Goal: Task Accomplishment & Management: Manage account settings

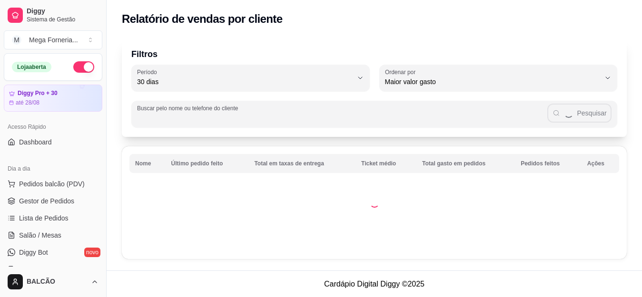
select select "30"
select select "HIGHEST_TOTAL_SPENT_WITH_ORDERS"
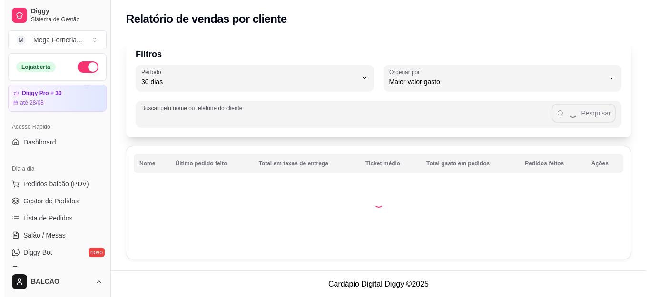
scroll to position [143, 0]
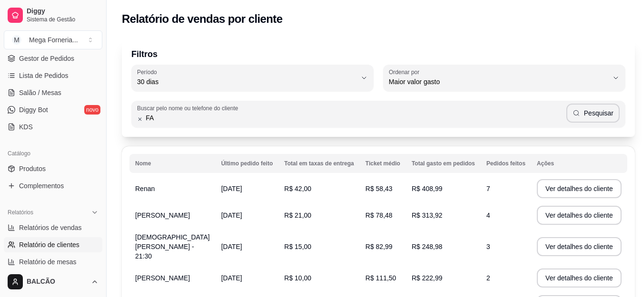
type input "F"
type input "FABI"
click at [577, 115] on button "Pesquisar" at bounding box center [592, 113] width 53 height 19
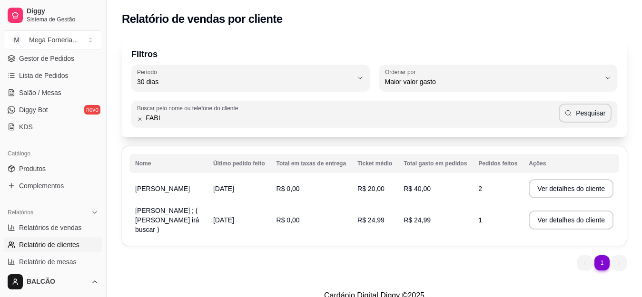
click at [166, 222] on td "[PERSON_NAME] ; ( [PERSON_NAME] irá buscar )" at bounding box center [168, 220] width 78 height 36
click at [539, 217] on button "Ver detalhes do cliente" at bounding box center [570, 220] width 85 height 19
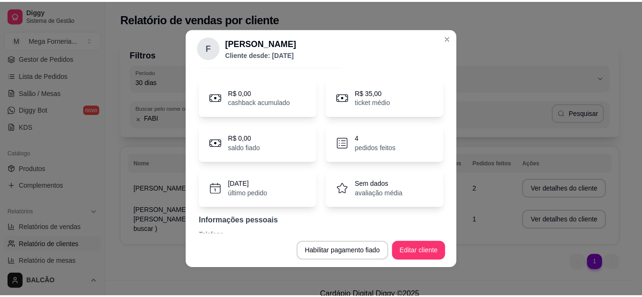
scroll to position [0, 0]
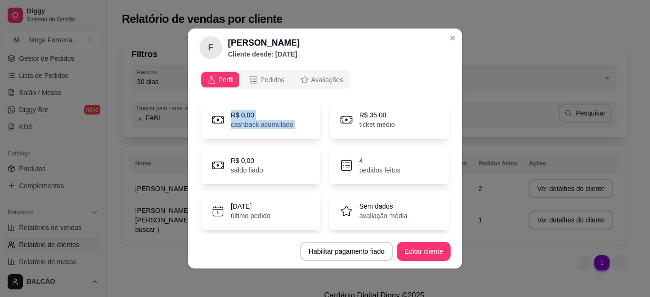
drag, startPoint x: 228, startPoint y: 117, endPoint x: 344, endPoint y: 122, distance: 116.2
click at [344, 122] on div "R$ 0,00 cashback acumulado R$ 35,00 ticket médio" at bounding box center [324, 120] width 247 height 38
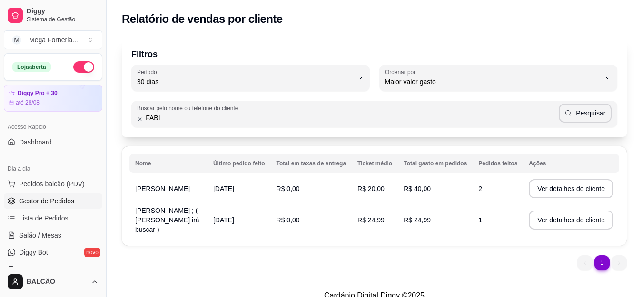
click at [55, 196] on link "Gestor de Pedidos" at bounding box center [53, 201] width 98 height 15
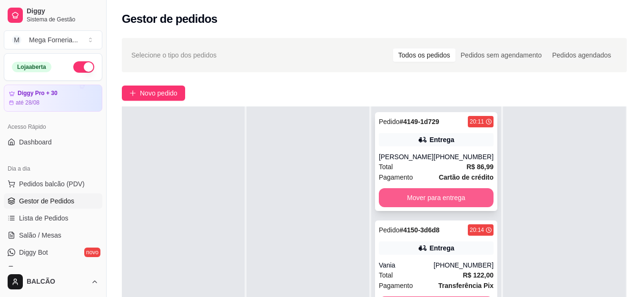
click at [438, 198] on button "Mover para entrega" at bounding box center [436, 197] width 115 height 19
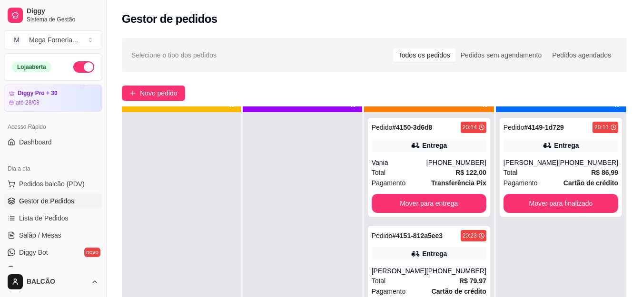
scroll to position [27, 0]
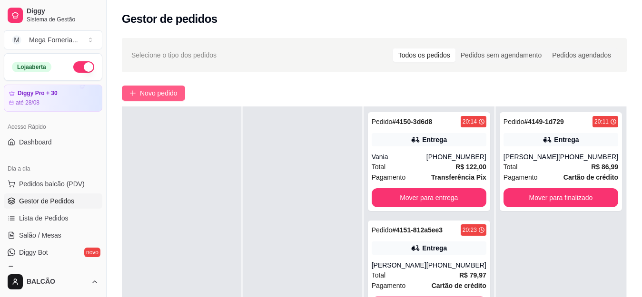
click at [136, 96] on icon "plus" at bounding box center [132, 93] width 7 height 7
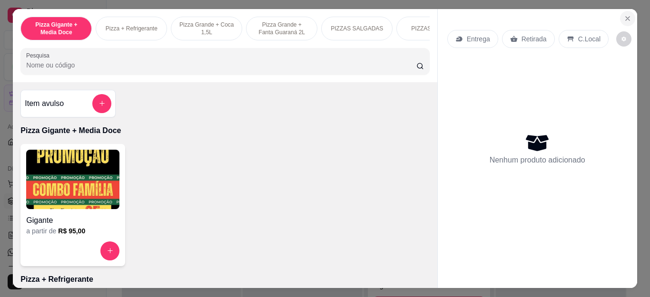
click at [625, 17] on icon "Close" at bounding box center [627, 19] width 4 height 4
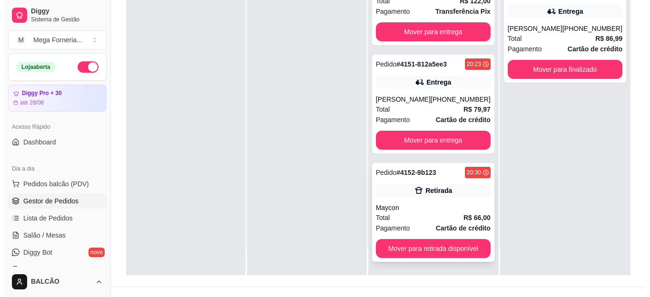
scroll to position [143, 0]
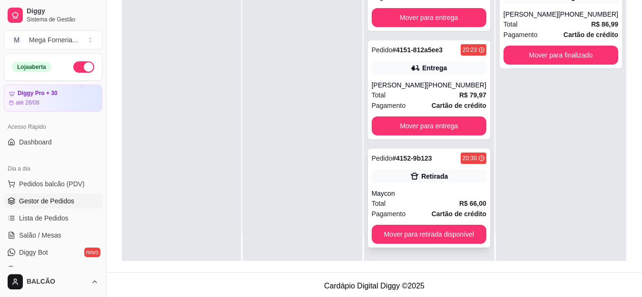
click at [402, 179] on div "Retirada" at bounding box center [428, 176] width 115 height 13
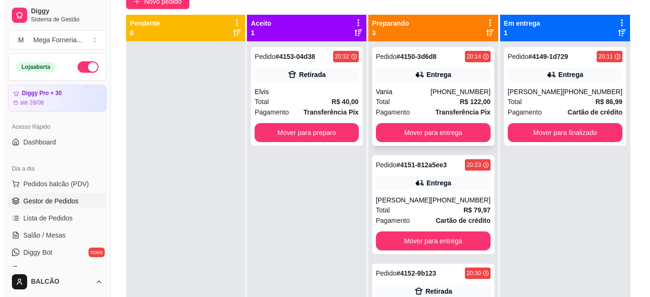
scroll to position [48, 0]
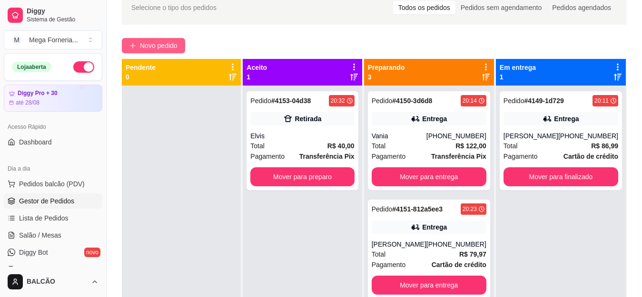
click at [180, 52] on button "Novo pedido" at bounding box center [153, 45] width 63 height 15
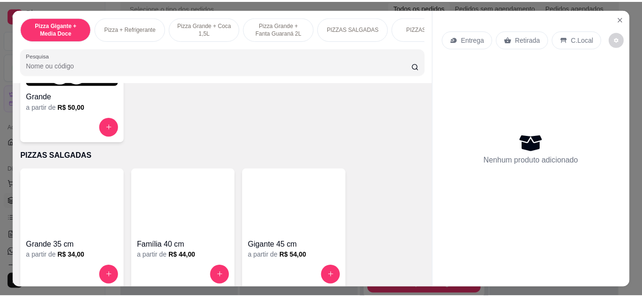
scroll to position [618, 0]
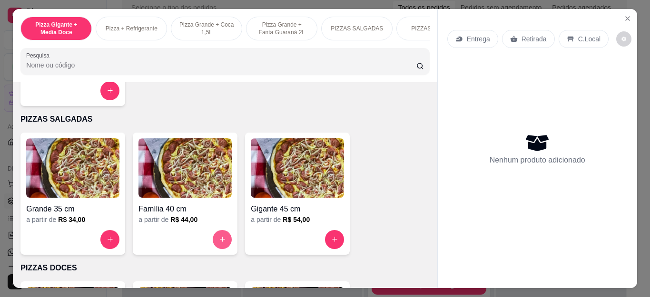
click at [213, 243] on button "increase-product-quantity" at bounding box center [222, 239] width 19 height 19
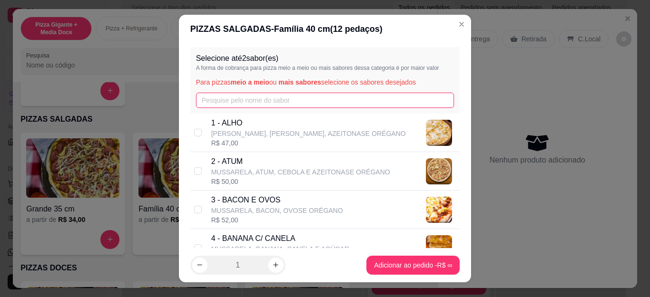
click at [266, 101] on input "text" at bounding box center [325, 100] width 258 height 15
type input "F"
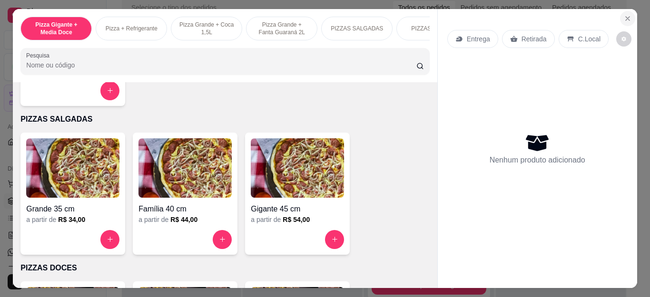
click at [626, 19] on button "Close" at bounding box center [627, 18] width 15 height 15
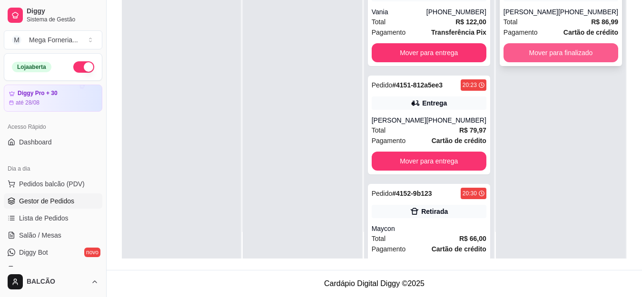
click at [561, 49] on button "Mover para finalizado" at bounding box center [560, 52] width 115 height 19
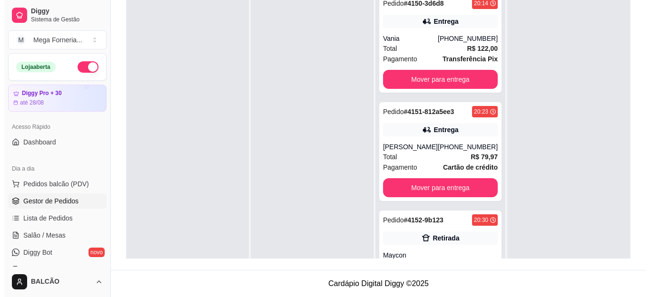
scroll to position [2, 0]
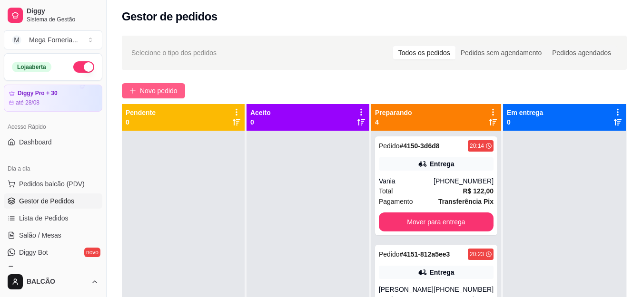
click at [158, 90] on span "Novo pedido" at bounding box center [159, 91] width 38 height 10
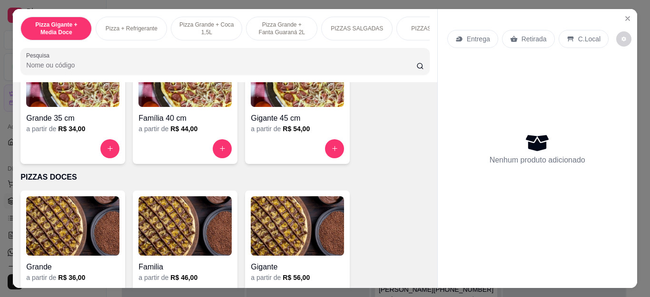
scroll to position [713, 0]
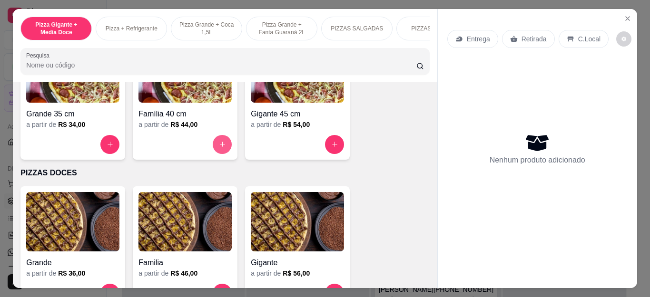
click at [221, 146] on icon "increase-product-quantity" at bounding box center [222, 144] width 7 height 7
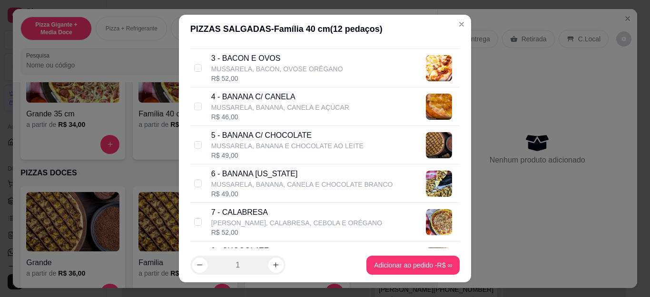
scroll to position [190, 0]
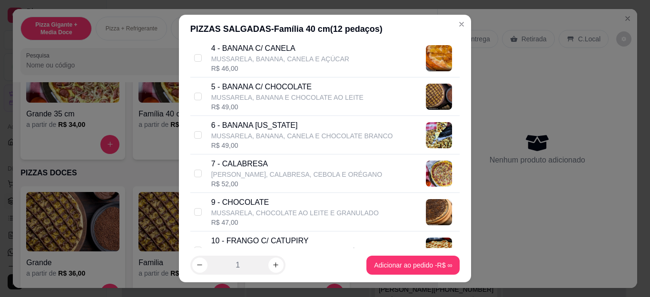
click at [245, 158] on p "7 - CALABRESA" at bounding box center [296, 163] width 171 height 11
checkbox input "true"
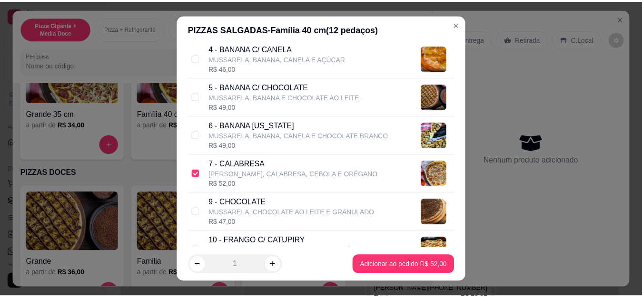
scroll to position [238, 0]
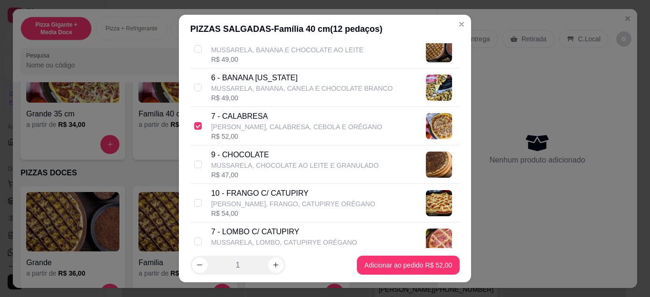
click at [270, 195] on p "10 - FRANGO C/ CATUPIRY" at bounding box center [293, 193] width 164 height 11
checkbox input "true"
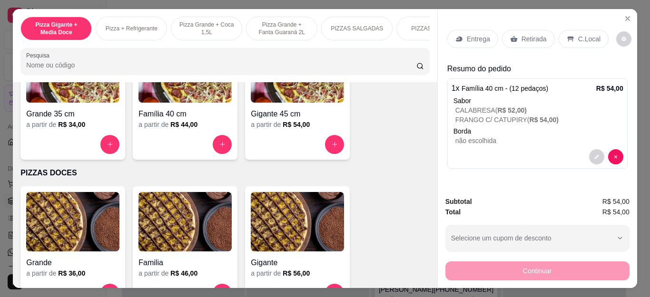
click at [525, 34] on p "Retirada" at bounding box center [533, 39] width 25 height 10
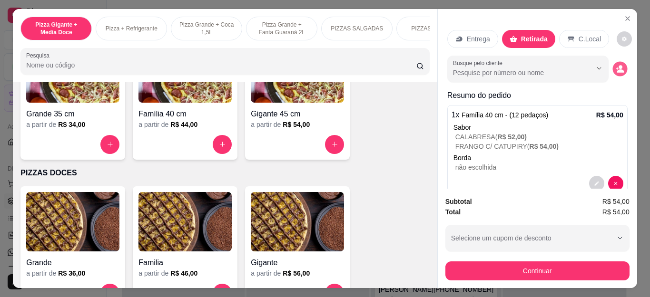
click at [618, 65] on circle "decrease-product-quantity" at bounding box center [620, 67] width 4 height 4
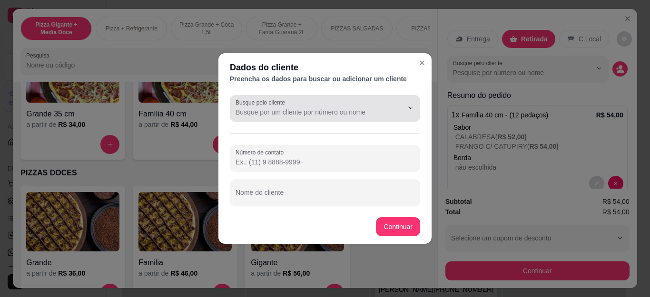
click at [370, 118] on div "Busque pelo cliente" at bounding box center [325, 108] width 190 height 27
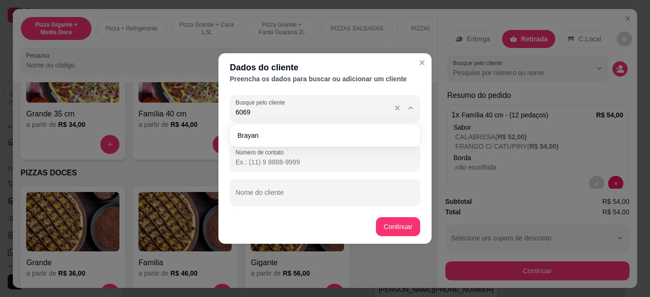
type input "6069"
click at [369, 117] on div "6069" at bounding box center [324, 108] width 179 height 19
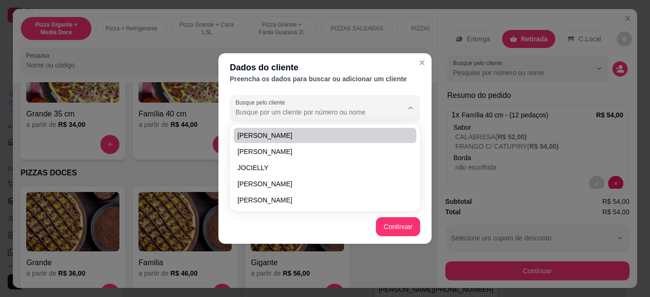
click at [275, 78] on div "Preencha os dados para buscar ou adicionar um cliente" at bounding box center [325, 79] width 190 height 10
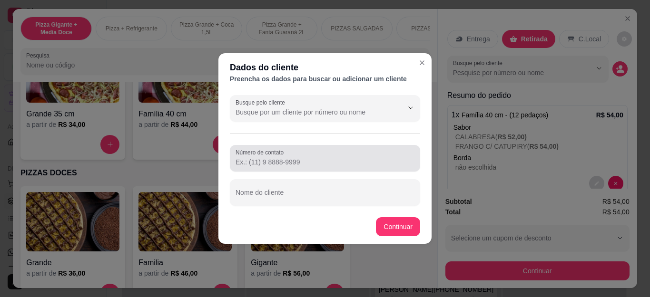
click at [284, 166] on input "Número de contato" at bounding box center [324, 162] width 179 height 10
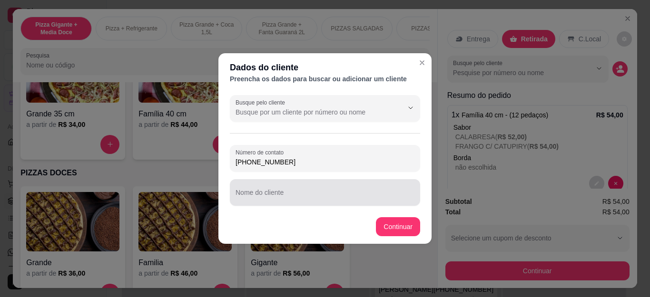
type input "(22) 99957-6069"
drag, startPoint x: 309, startPoint y: 197, endPoint x: 295, endPoint y: 207, distance: 16.8
click at [295, 207] on div "Busque pelo cliente Número de contato (22) 99957-6069 Nome do cliente" at bounding box center [324, 150] width 213 height 118
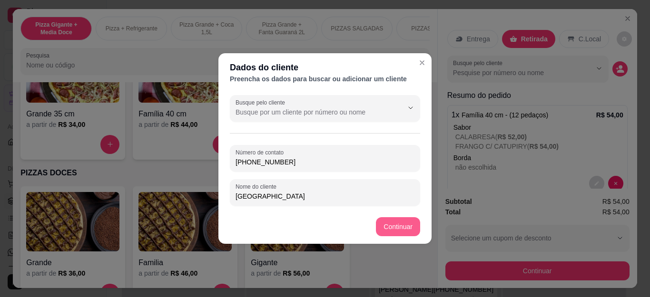
type input "[GEOGRAPHIC_DATA]"
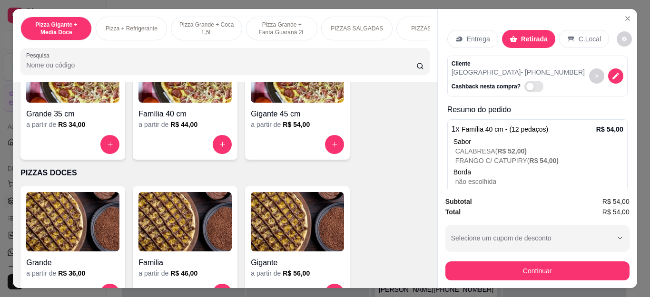
click at [532, 259] on div "Continuar" at bounding box center [537, 269] width 184 height 21
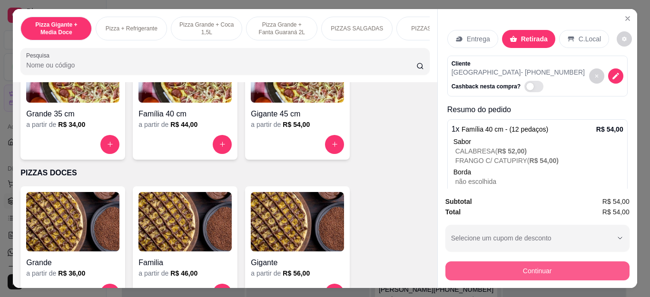
click at [538, 263] on button "Continuar" at bounding box center [537, 271] width 184 height 19
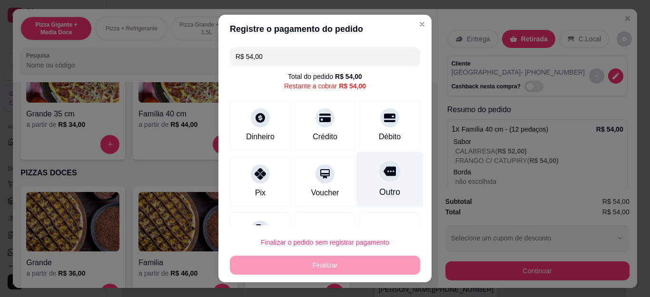
click at [383, 171] on icon at bounding box center [389, 172] width 12 height 10
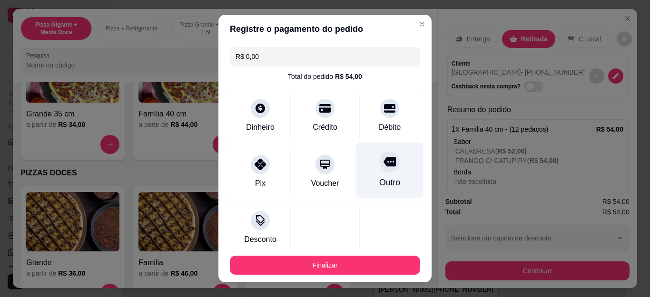
type input "R$ 0,00"
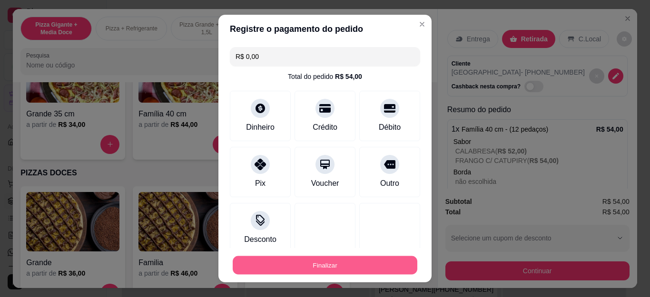
click at [389, 266] on button "Finalizar" at bounding box center [325, 265] width 185 height 19
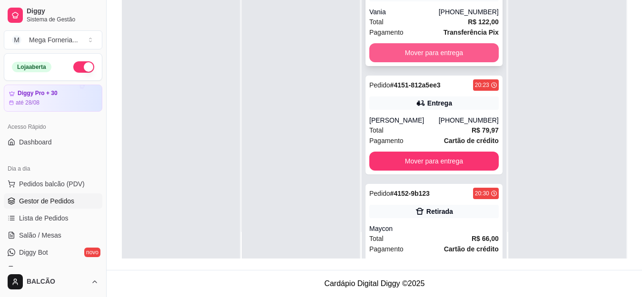
click at [417, 58] on button "Mover para entrega" at bounding box center [433, 52] width 129 height 19
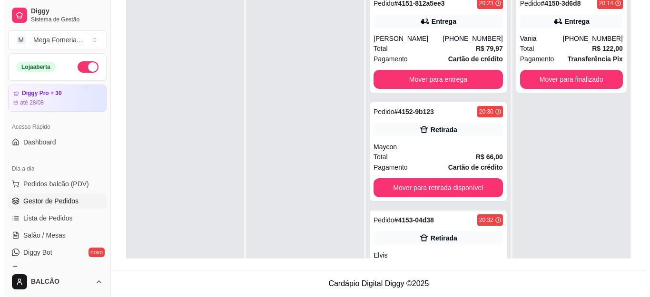
scroll to position [2, 0]
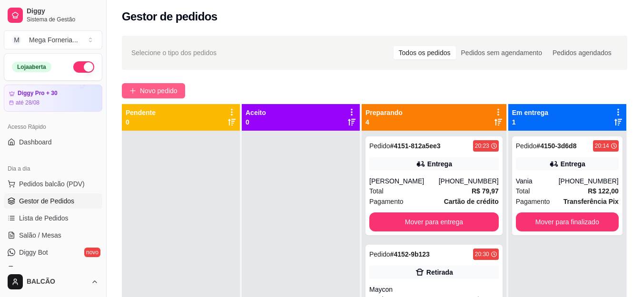
click at [152, 96] on span "Novo pedido" at bounding box center [159, 91] width 38 height 10
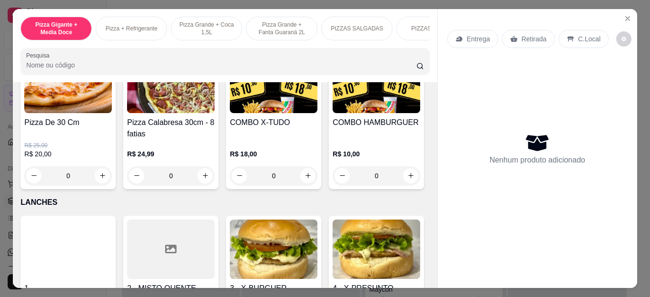
scroll to position [1046, 0]
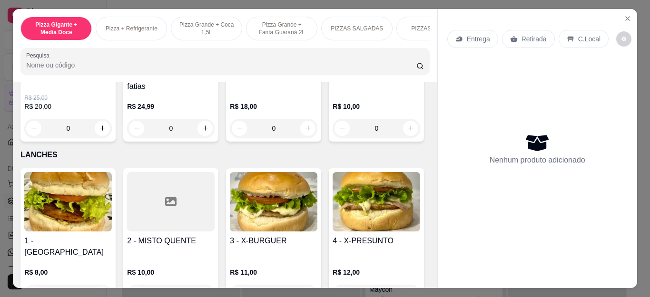
click at [332, 138] on div "0" at bounding box center [376, 128] width 88 height 19
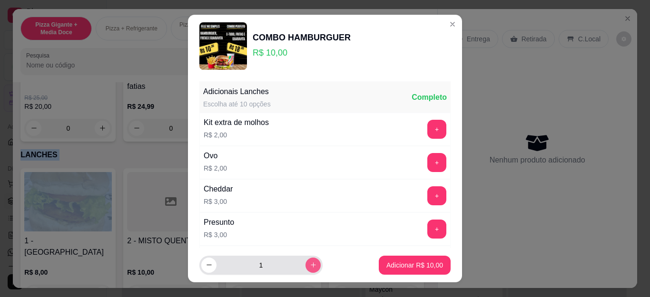
click at [305, 260] on button "increase-product-quantity" at bounding box center [312, 265] width 15 height 15
type input "3"
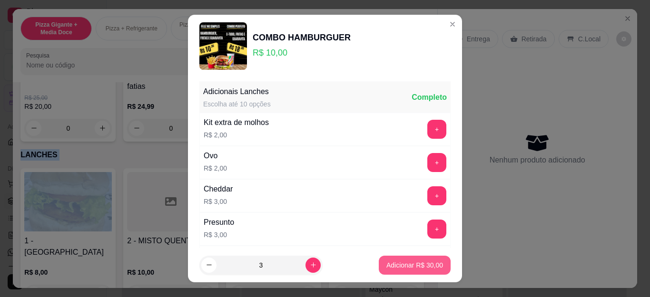
click at [406, 267] on p "Adicionar R$ 30,00" at bounding box center [414, 266] width 57 height 10
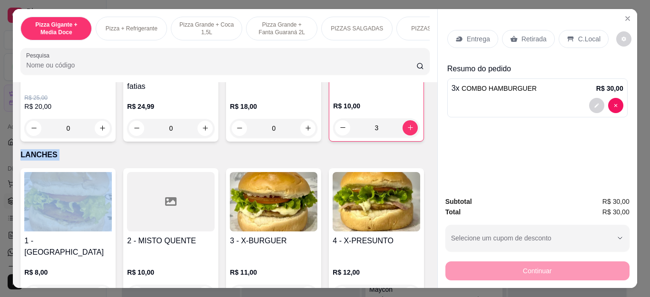
type input "3"
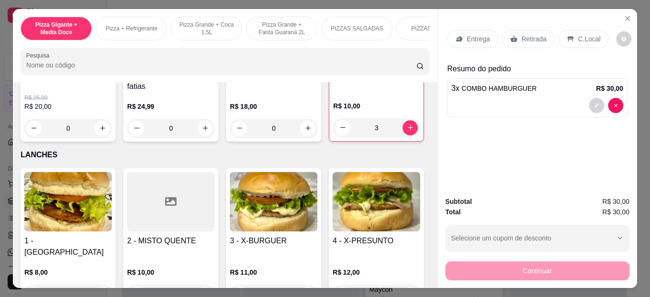
click at [300, 132] on div "0" at bounding box center [274, 128] width 88 height 19
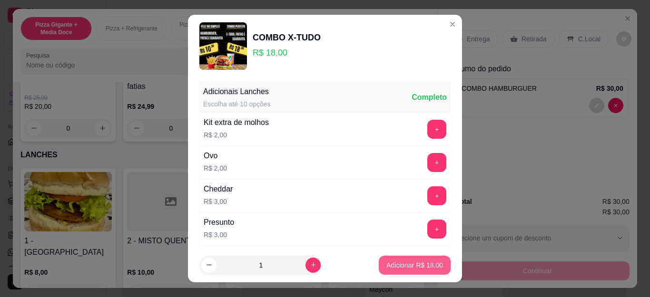
click at [390, 270] on button "Adicionar R$ 18,00" at bounding box center [415, 265] width 72 height 19
type input "1"
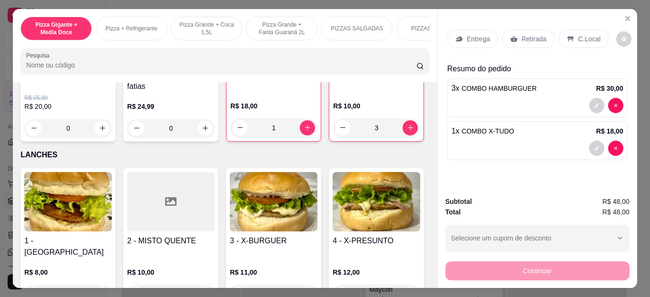
click at [473, 38] on p "Entrega" at bounding box center [478, 39] width 23 height 10
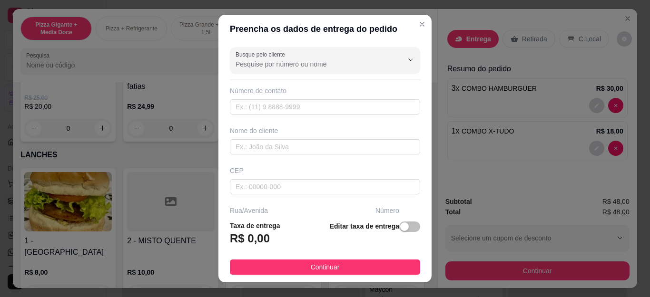
click at [301, 63] on input "Busque pelo cliente" at bounding box center [311, 64] width 152 height 10
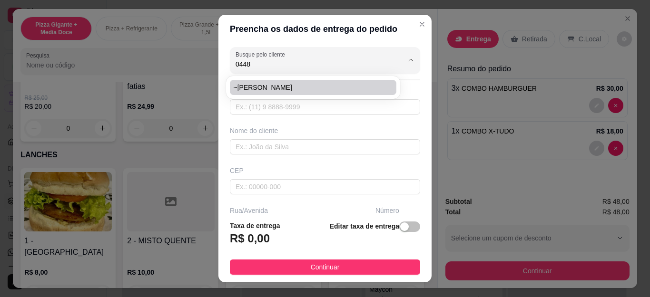
click at [290, 87] on span "~Camila Leal" at bounding box center [308, 88] width 149 height 10
type input "~Camila Leal"
type input "5522996200448"
type input "~Camila Leal"
type input "Cabo Frio"
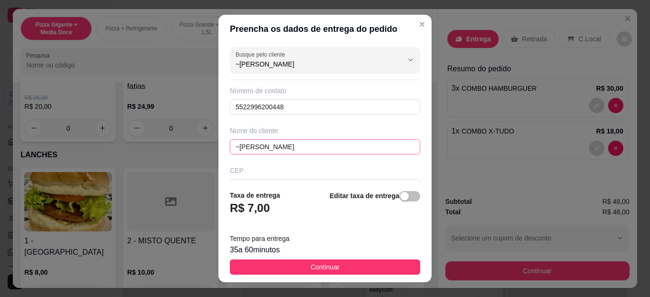
type input "~Camila Leal"
click at [236, 143] on input "~Camila Leal" at bounding box center [325, 146] width 190 height 15
type input "[PERSON_NAME]"
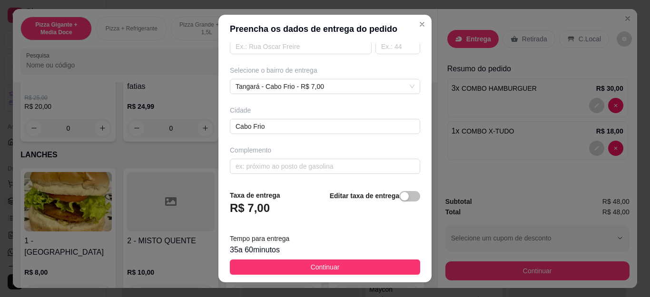
scroll to position [181, 0]
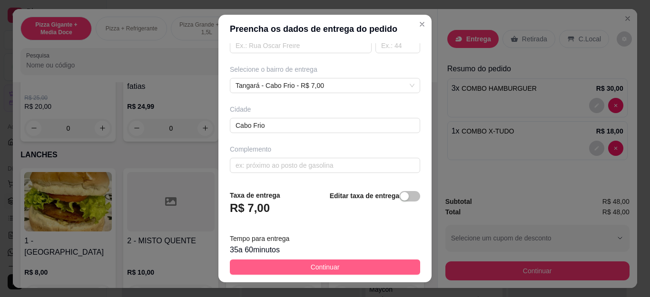
click at [316, 263] on span "Continuar" at bounding box center [325, 267] width 29 height 10
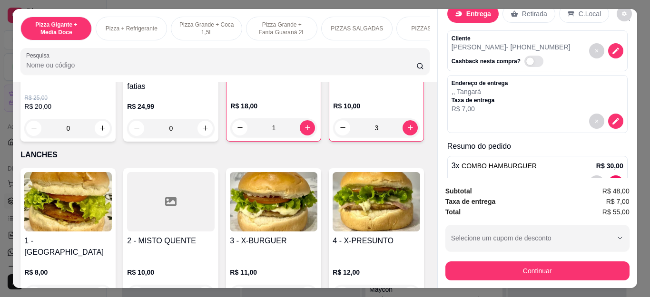
scroll to position [97, 0]
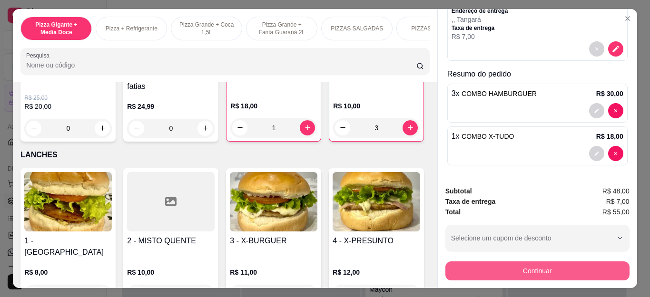
click at [507, 263] on button "Continuar" at bounding box center [537, 271] width 184 height 19
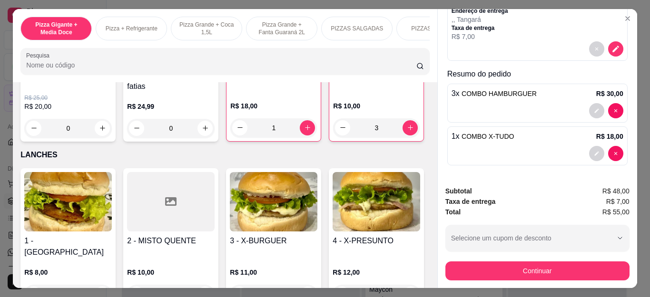
click at [254, 190] on div "Pix" at bounding box center [259, 192] width 11 height 12
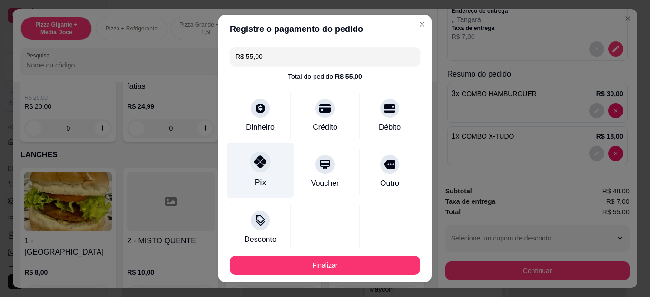
type input "R$ 0,00"
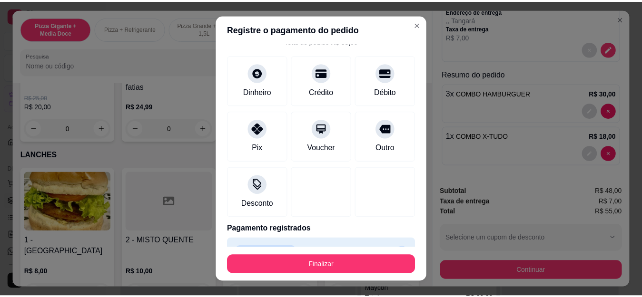
scroll to position [58, 0]
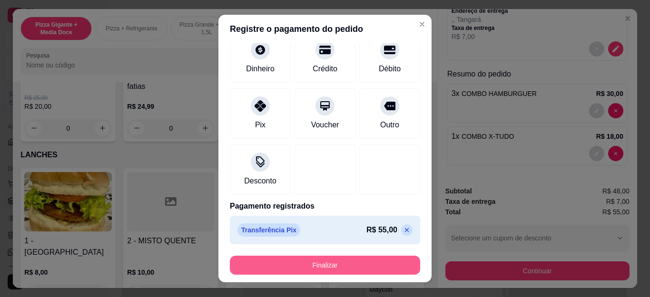
click at [337, 260] on button "Finalizar" at bounding box center [325, 265] width 190 height 19
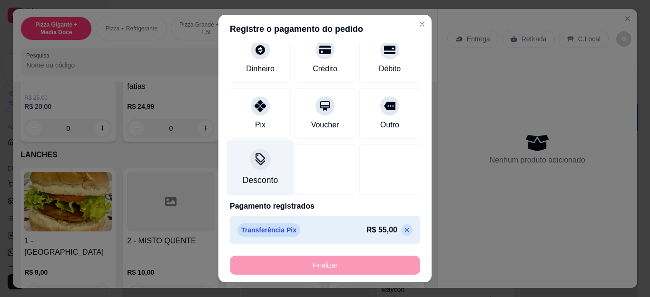
type input "0"
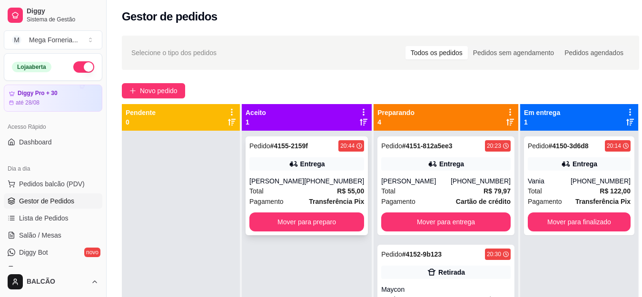
click at [315, 165] on div "Entrega" at bounding box center [312, 164] width 25 height 10
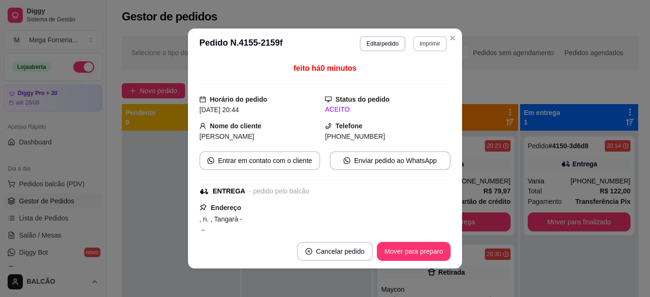
click at [415, 47] on button "Imprimir" at bounding box center [430, 43] width 34 height 15
click at [414, 67] on div "Escolha a impressora IMPRESSORA" at bounding box center [409, 71] width 78 height 32
click at [414, 73] on button "IMPRESSORA" at bounding box center [409, 77] width 67 height 15
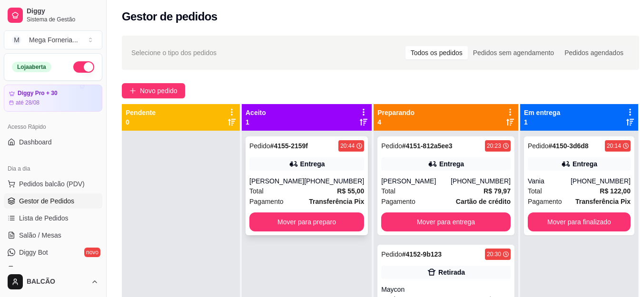
click at [344, 232] on div "Pedido # 4155-2159f 20:44 Entrega Camila Leal +55 22 99620-0448 Total R$ 55,00 …" at bounding box center [306, 185] width 122 height 99
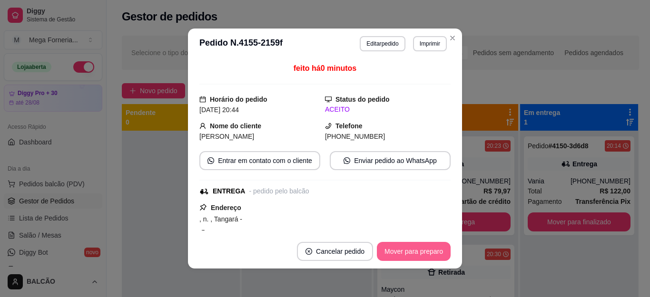
click at [419, 249] on button "Mover para preparo" at bounding box center [414, 251] width 74 height 19
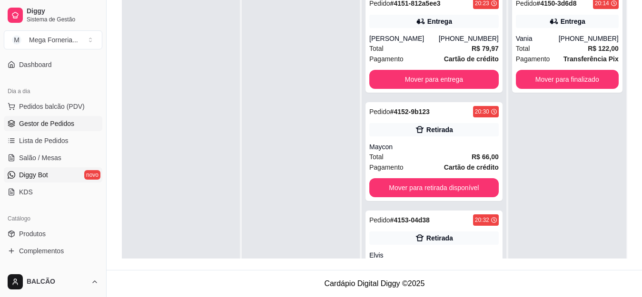
scroll to position [95, 0]
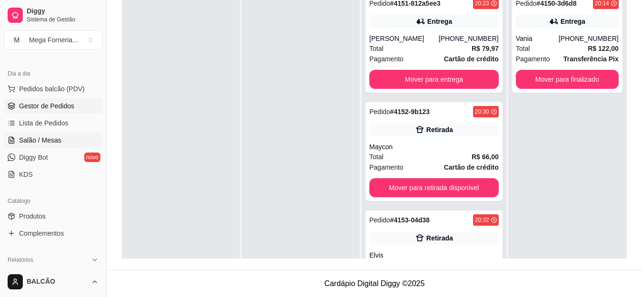
click at [29, 141] on span "Salão / Mesas" at bounding box center [40, 141] width 42 height 10
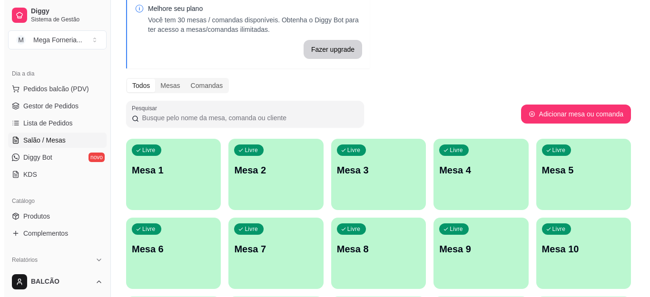
scroll to position [157, 0]
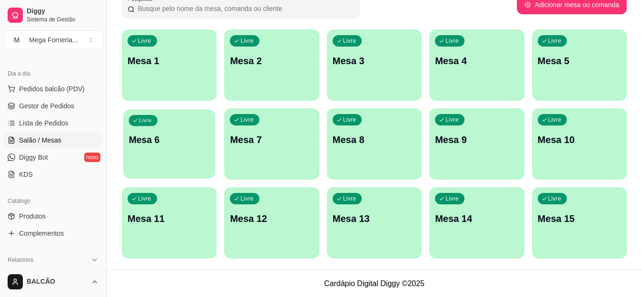
click at [167, 171] on div "button" at bounding box center [169, 172] width 92 height 11
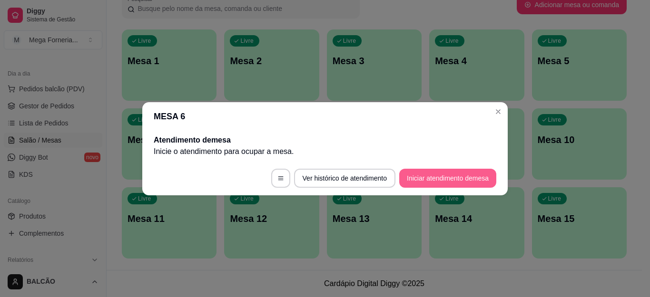
click at [436, 183] on button "Iniciar atendimento de mesa" at bounding box center [447, 178] width 97 height 19
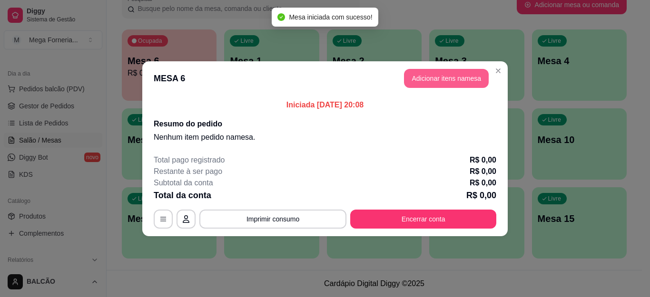
click at [428, 87] on button "Adicionar itens na mesa" at bounding box center [446, 78] width 85 height 19
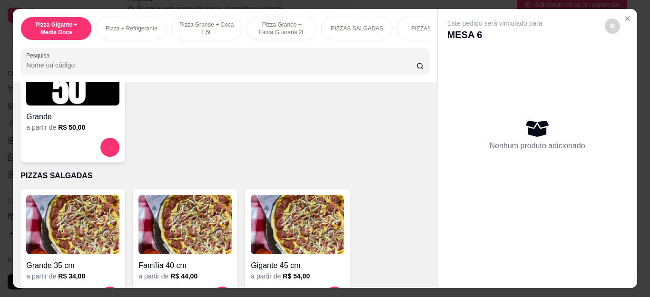
scroll to position [666, 0]
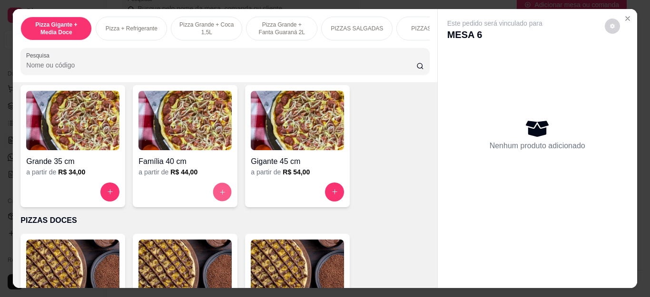
click at [213, 190] on button "increase-product-quantity" at bounding box center [222, 192] width 19 height 19
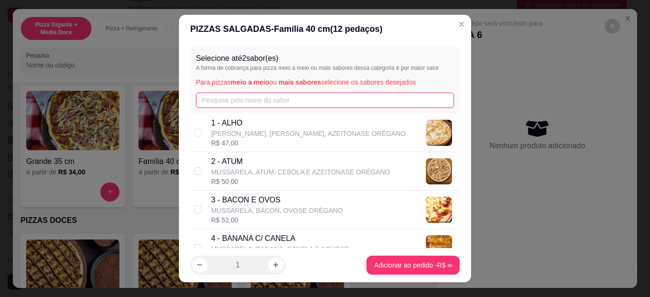
click at [214, 98] on input "text" at bounding box center [325, 100] width 258 height 15
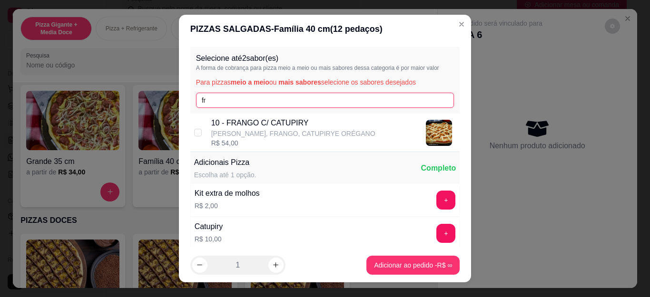
type input "fr"
click at [225, 145] on div "R$ 54,00" at bounding box center [293, 143] width 164 height 10
checkbox input "true"
click at [214, 94] on input "fr" at bounding box center [325, 100] width 258 height 15
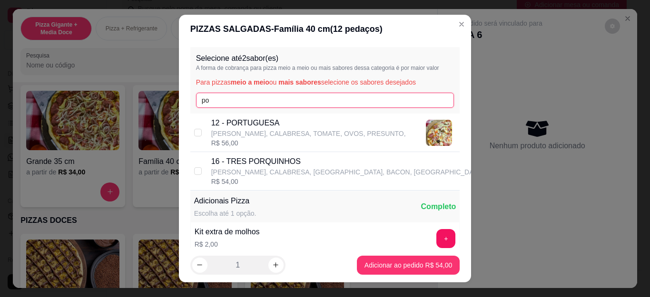
type input "po"
click at [256, 137] on p "[PERSON_NAME], CALABRESA, TOMATE, OVOS, PRESUNTO," at bounding box center [308, 134] width 195 height 10
checkbox input "true"
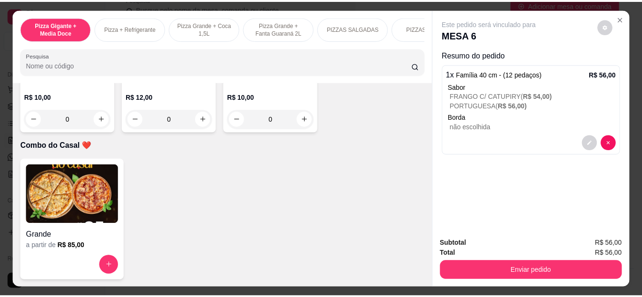
scroll to position [2711, 0]
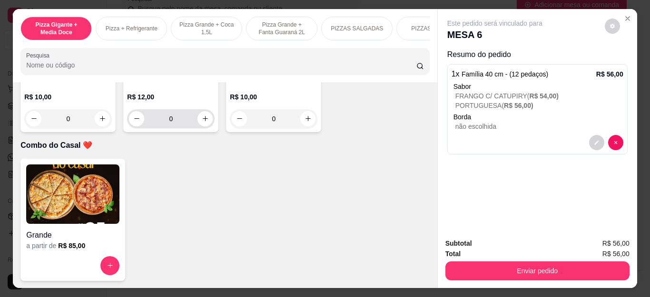
click at [202, 127] on button "increase-product-quantity" at bounding box center [204, 118] width 15 height 15
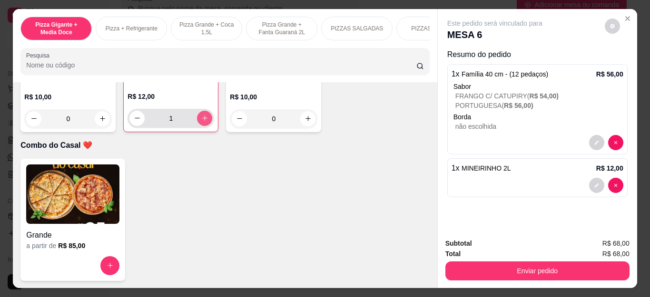
type input "1"
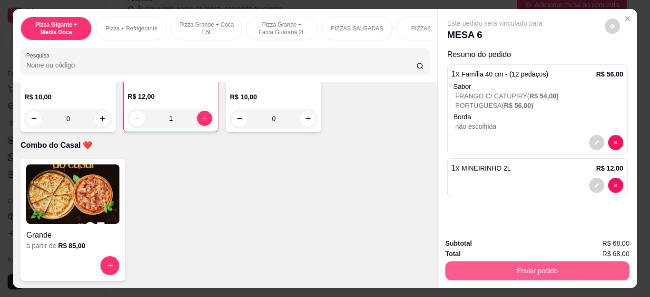
click at [502, 270] on button "Enviar pedido" at bounding box center [537, 271] width 184 height 19
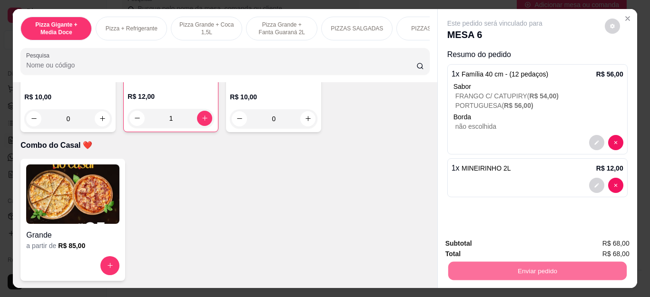
click at [475, 245] on button "Não registrar e enviar pedido" at bounding box center [505, 244] width 99 height 18
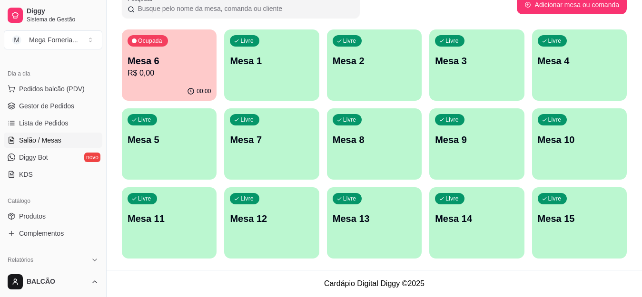
scroll to position [0, 0]
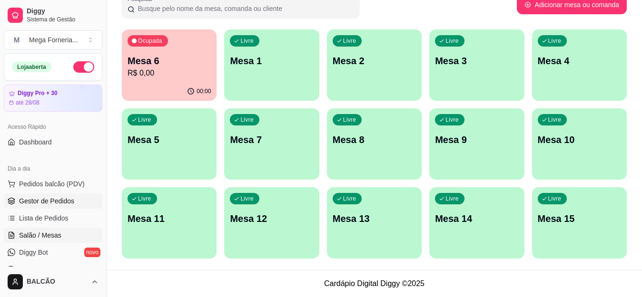
click at [44, 201] on span "Gestor de Pedidos" at bounding box center [46, 201] width 55 height 10
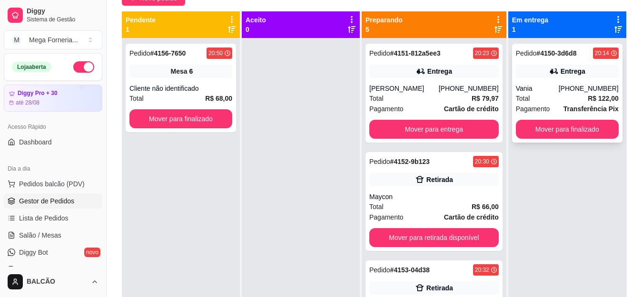
click at [540, 80] on div "Pedido # 4150-3d6d8 20:14 Entrega Vania (22) 99756-4555 Total R$ 122,00 Pagamen…" at bounding box center [567, 93] width 110 height 99
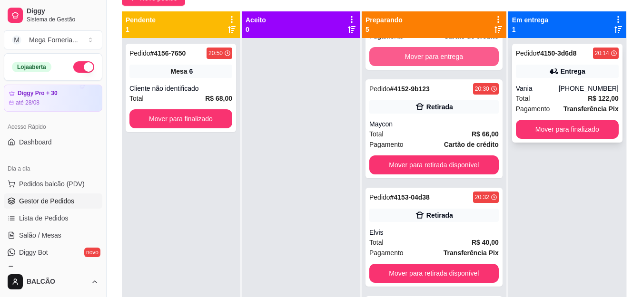
scroll to position [95, 0]
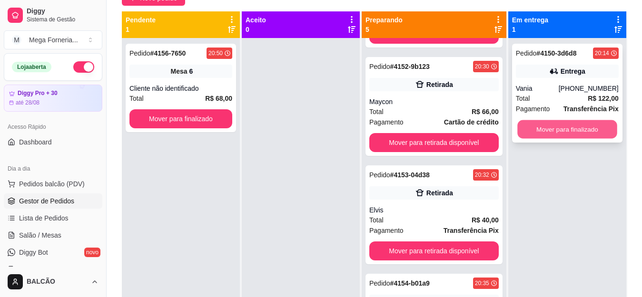
click at [538, 127] on button "Mover para finalizado" at bounding box center [567, 129] width 100 height 19
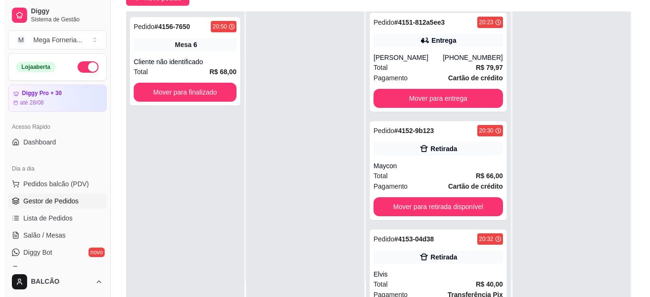
scroll to position [0, 0]
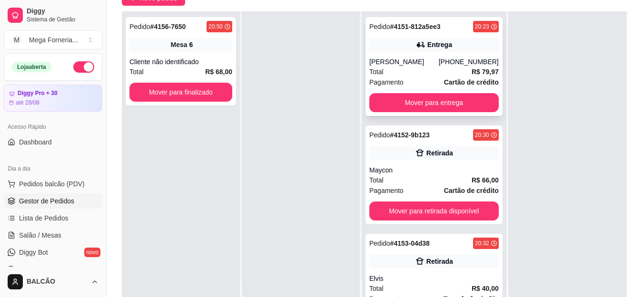
click at [437, 76] on div "Total R$ 79,97" at bounding box center [433, 72] width 129 height 10
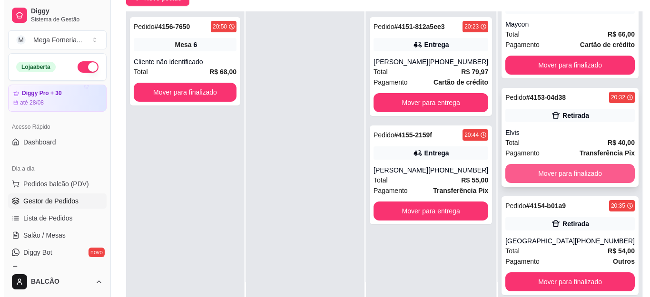
scroll to position [143, 0]
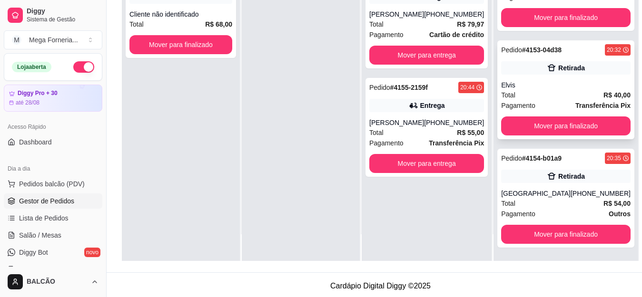
click at [532, 136] on div "Pedido # 4153-04d38 20:32 Retirada Elvis Total R$ 40,00 Pagamento Transferência…" at bounding box center [565, 89] width 137 height 99
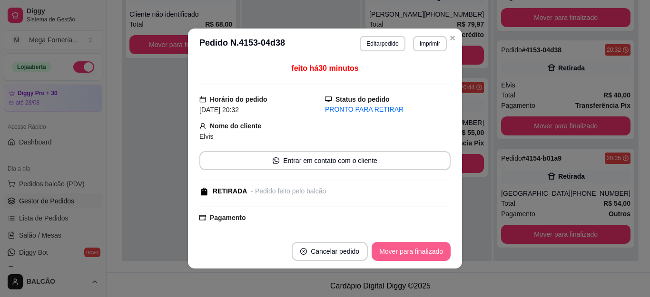
click at [431, 253] on button "Mover para finalizado" at bounding box center [410, 251] width 79 height 19
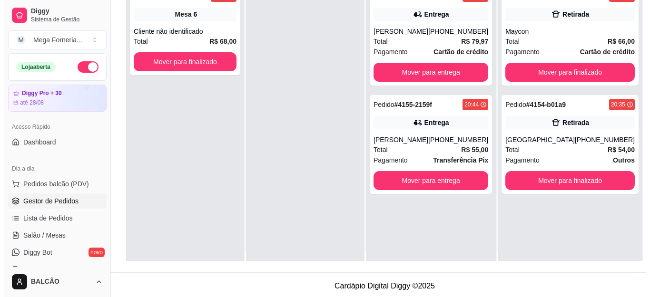
scroll to position [0, 0]
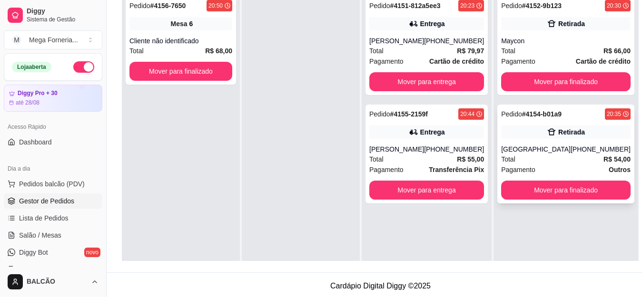
click at [579, 112] on div "Pedido # 4154-b01a9 20:35" at bounding box center [565, 113] width 129 height 11
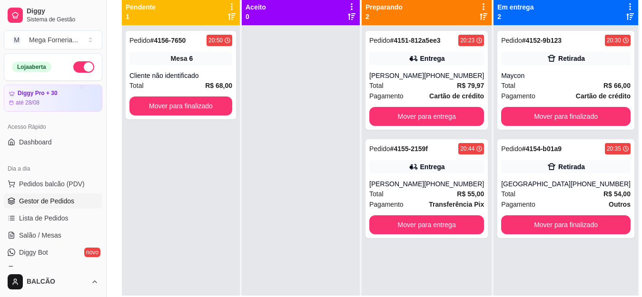
scroll to position [95, 0]
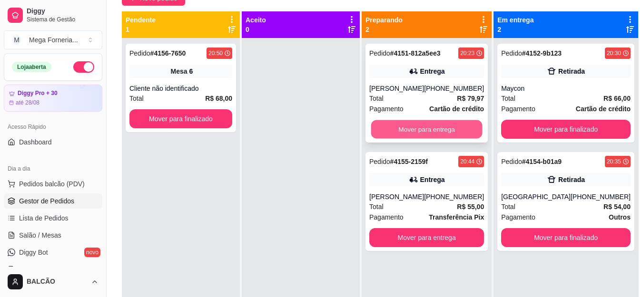
click at [414, 126] on button "Mover para entrega" at bounding box center [426, 129] width 111 height 19
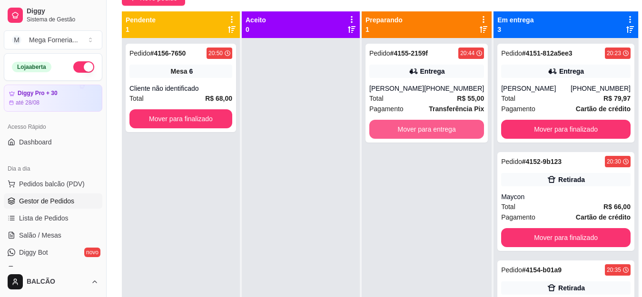
click at [414, 126] on button "Mover para entrega" at bounding box center [426, 129] width 115 height 19
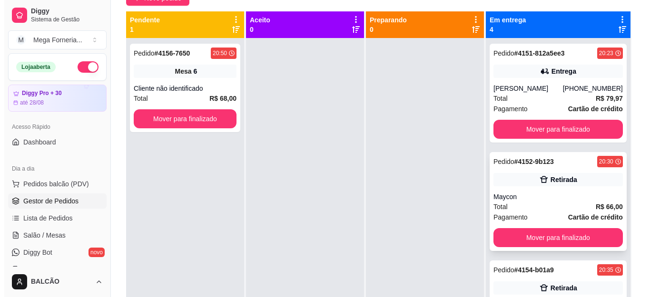
scroll to position [143, 0]
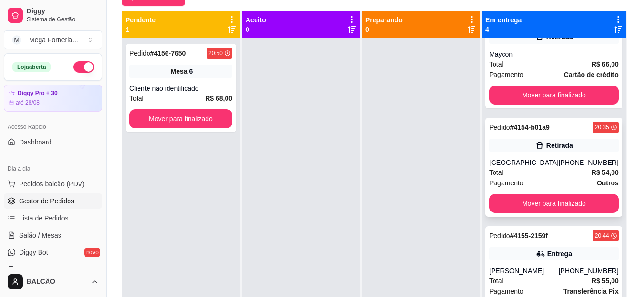
click at [534, 170] on div "Total R$ 54,00" at bounding box center [553, 172] width 129 height 10
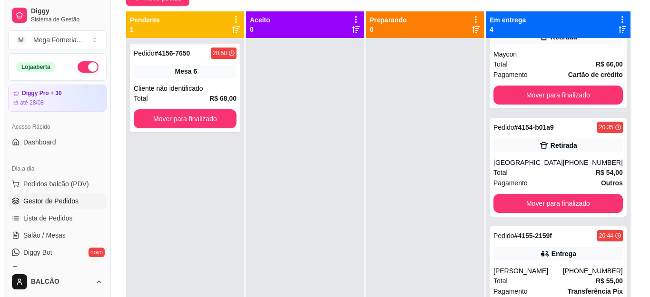
scroll to position [27, 0]
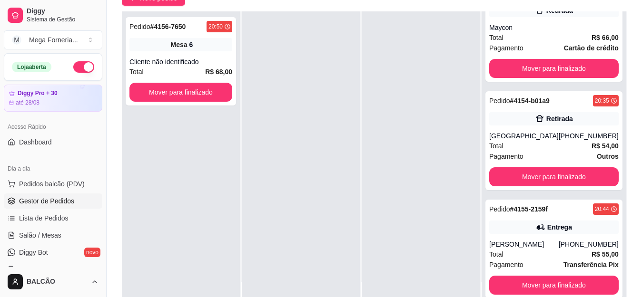
click at [378, 192] on div at bounding box center [420, 159] width 118 height 297
click at [555, 253] on div "Total R$ 55,00" at bounding box center [553, 254] width 129 height 10
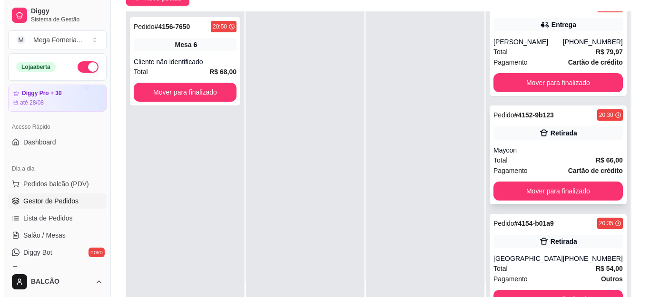
scroll to position [0, 0]
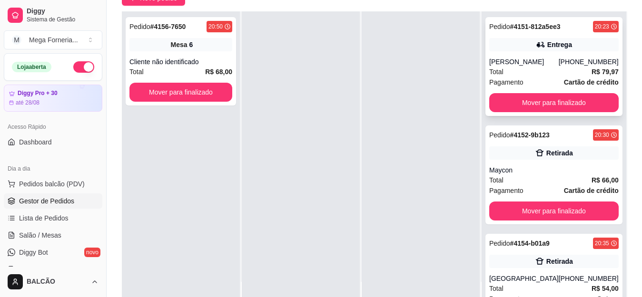
click at [548, 40] on div "Entrega" at bounding box center [559, 45] width 25 height 10
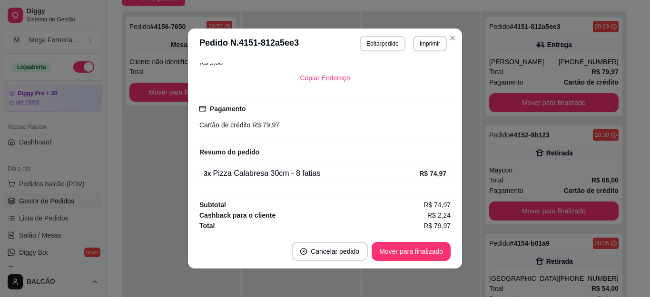
scroll to position [224, 0]
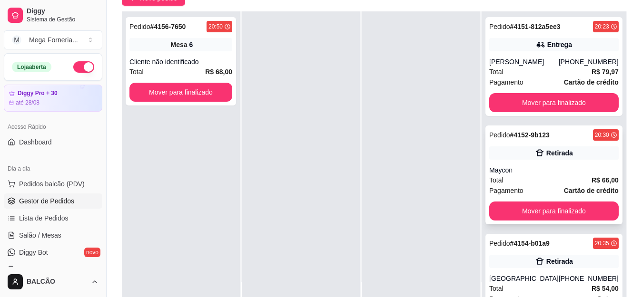
click at [550, 160] on div "Pedido # 4152-9b123 20:30 Retirada Maycon Total R$ 66,00 Pagamento Cartão de cr…" at bounding box center [553, 175] width 137 height 99
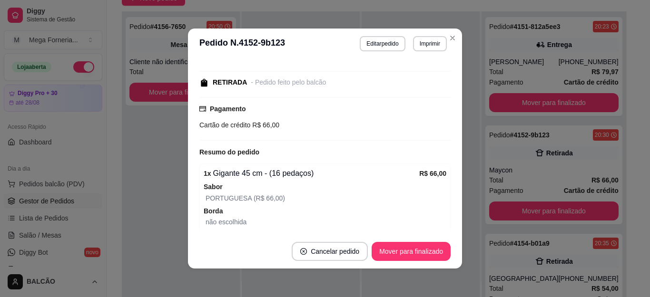
scroll to position [196, 0]
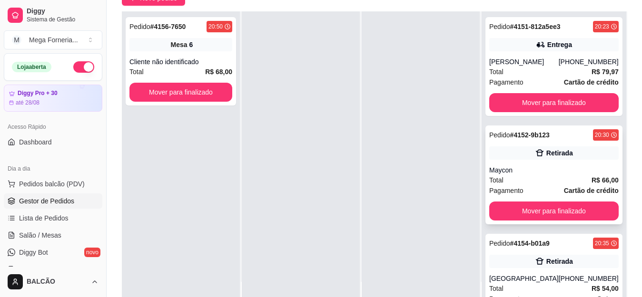
click at [543, 160] on div "Pedido # 4152-9b123 20:30 Retirada Maycon Total R$ 66,00 Pagamento Cartão de cr…" at bounding box center [553, 175] width 137 height 99
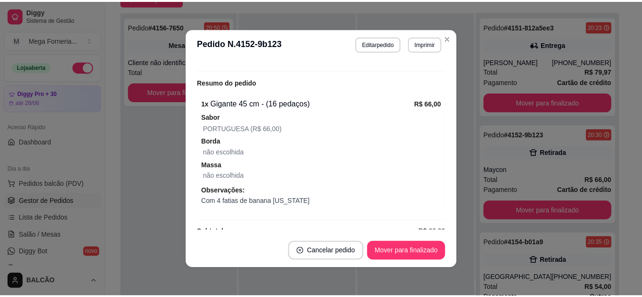
scroll to position [190, 0]
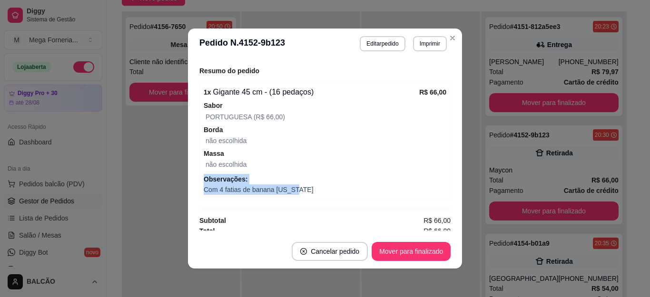
drag, startPoint x: 290, startPoint y: 192, endPoint x: 189, endPoint y: 184, distance: 101.6
click at [189, 184] on div "feito há 38 minutos Horário do pedido 23/08/2025 20:30 Status do pedido PRONTO …" at bounding box center [325, 146] width 274 height 175
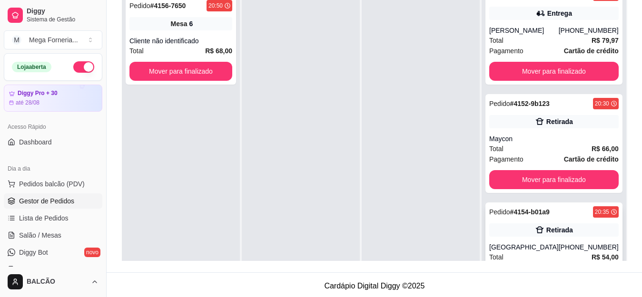
scroll to position [0, 0]
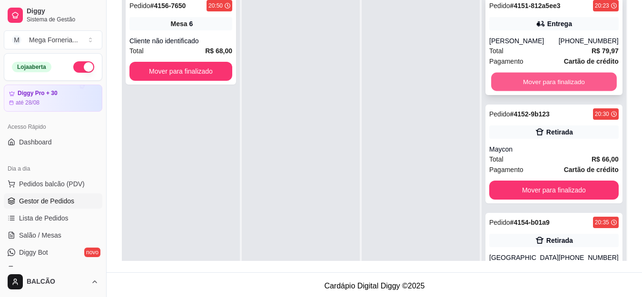
click at [552, 84] on button "Mover para finalizado" at bounding box center [554, 82] width 126 height 19
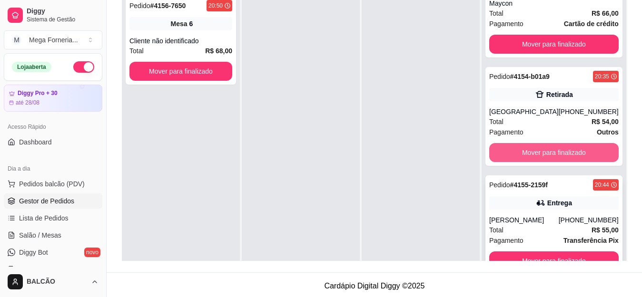
scroll to position [27, 0]
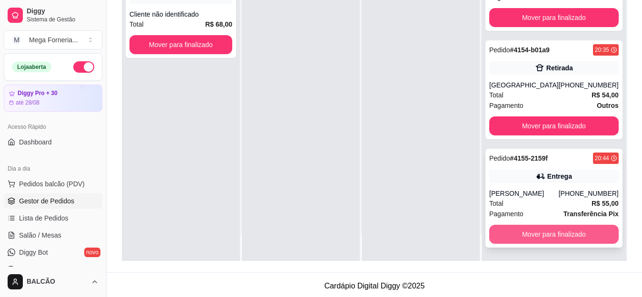
click at [584, 231] on button "Mover para finalizado" at bounding box center [553, 234] width 129 height 19
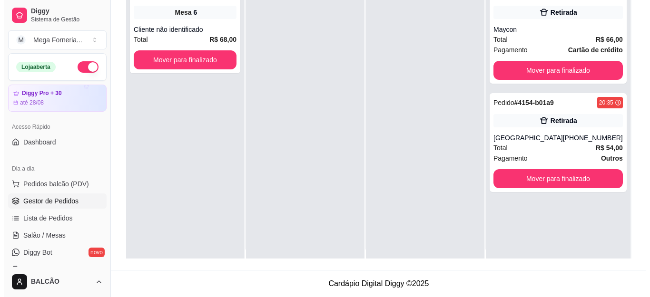
scroll to position [0, 0]
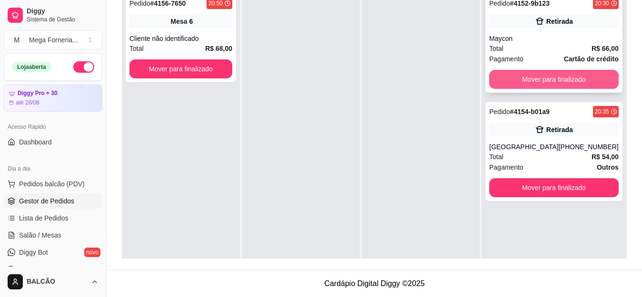
click at [581, 79] on button "Mover para finalizado" at bounding box center [553, 79] width 129 height 19
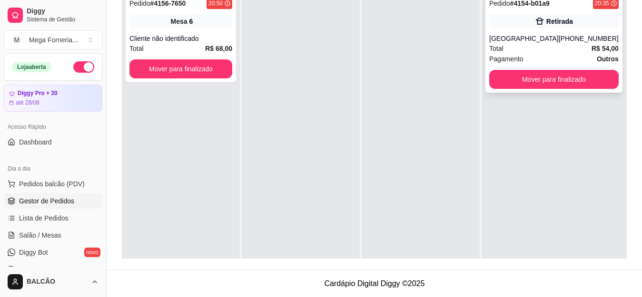
click at [523, 48] on div "Total R$ 54,00" at bounding box center [553, 48] width 129 height 10
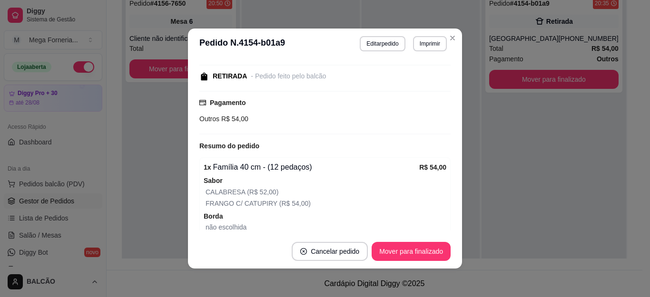
scroll to position [183, 0]
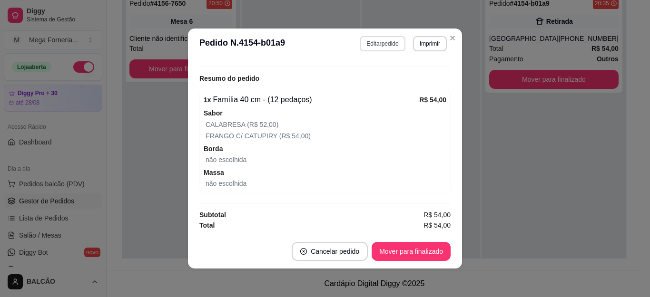
click at [385, 47] on button "Editar pedido" at bounding box center [382, 43] width 45 height 15
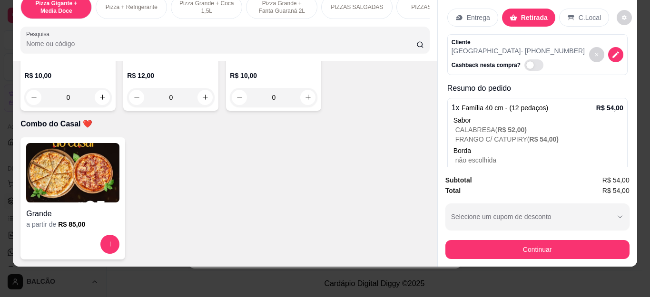
scroll to position [2700, 0]
click at [99, 101] on icon "increase-product-quantity" at bounding box center [102, 97] width 7 height 7
type input "1"
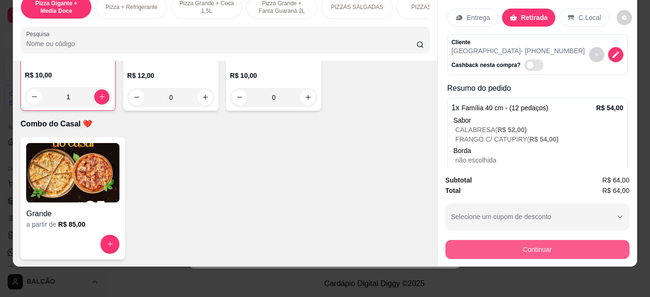
scroll to position [2700, 0]
click at [532, 246] on button "Continuar" at bounding box center [537, 250] width 178 height 19
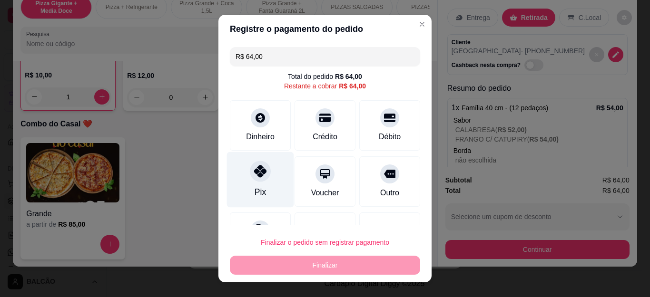
drag, startPoint x: 250, startPoint y: 186, endPoint x: 257, endPoint y: 183, distance: 7.9
click at [250, 187] on div "Pix" at bounding box center [260, 180] width 67 height 56
type input "R$ 0,00"
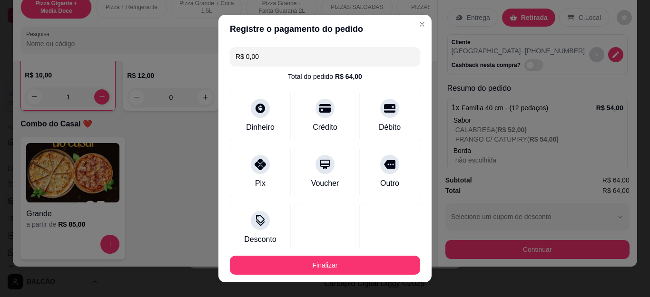
scroll to position [58, 0]
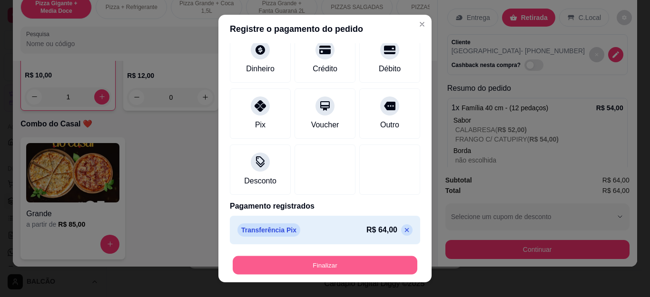
click at [326, 263] on button "Finalizar" at bounding box center [325, 265] width 185 height 19
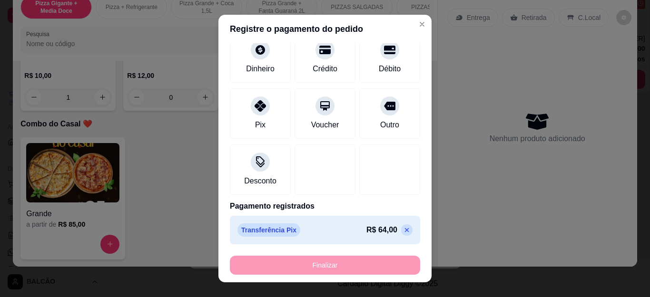
type input "0"
type input "-R$ 64,00"
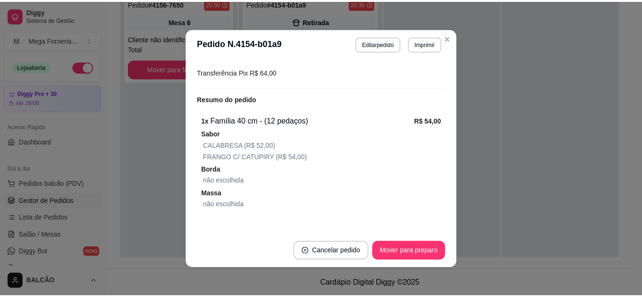
scroll to position [204, 0]
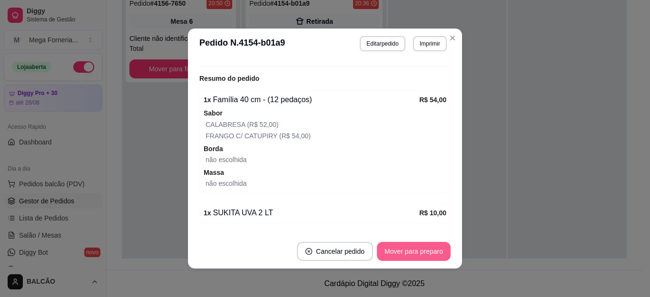
click at [383, 243] on button "Mover para preparo" at bounding box center [414, 251] width 74 height 19
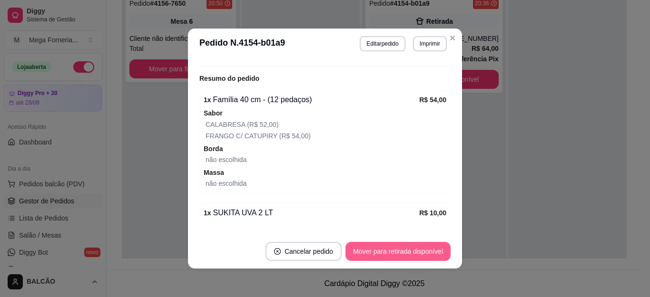
click at [421, 248] on button "Mover para retirada disponível" at bounding box center [397, 251] width 105 height 19
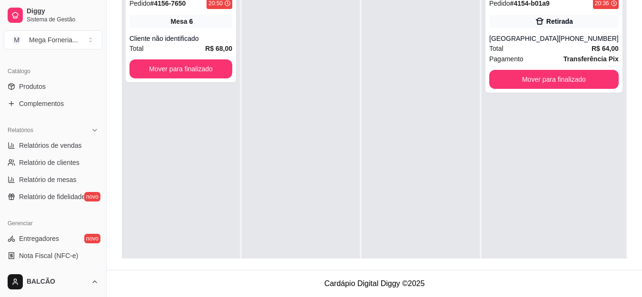
scroll to position [238, 0]
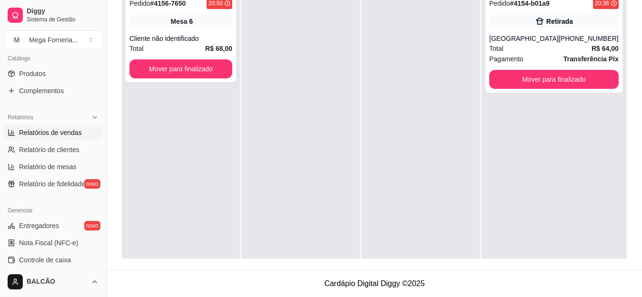
click at [50, 125] on link "Relatórios de vendas" at bounding box center [53, 132] width 98 height 15
select select "ALL"
select select "0"
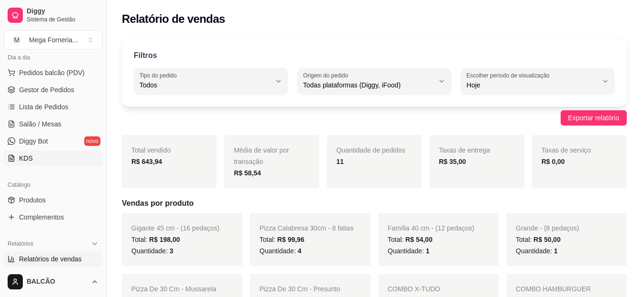
scroll to position [95, 0]
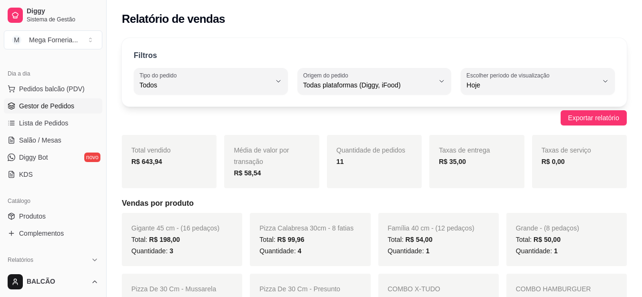
click at [47, 108] on span "Gestor de Pedidos" at bounding box center [46, 106] width 55 height 10
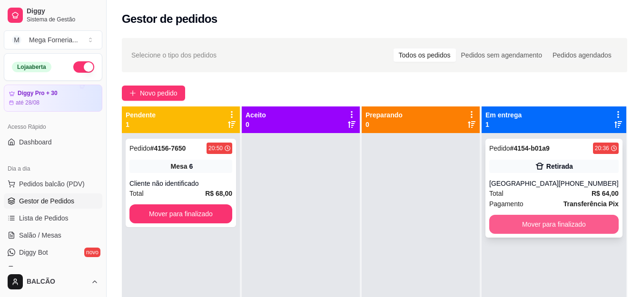
click at [598, 227] on button "Mover para finalizado" at bounding box center [553, 224] width 129 height 19
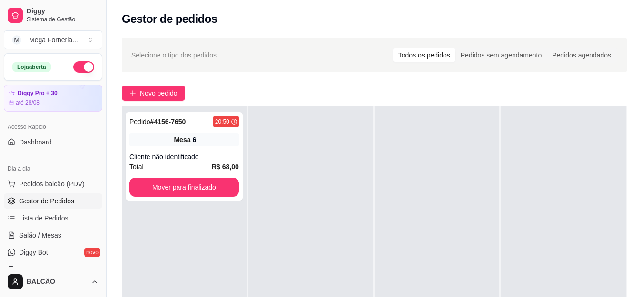
scroll to position [190, 0]
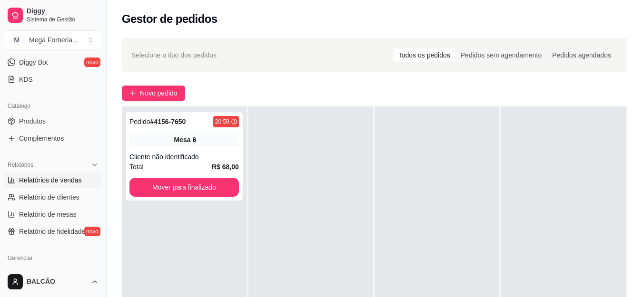
click at [71, 178] on span "Relatórios de vendas" at bounding box center [50, 180] width 63 height 10
select select "ALL"
select select "0"
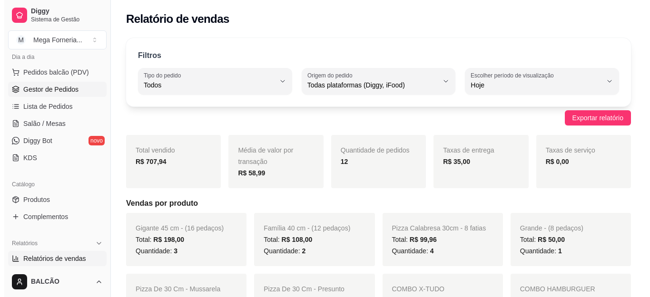
scroll to position [48, 0]
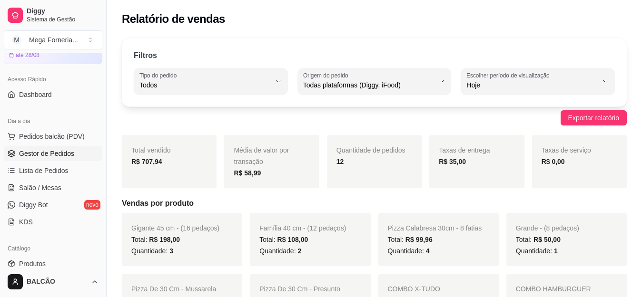
click at [31, 156] on span "Gestor de Pedidos" at bounding box center [46, 154] width 55 height 10
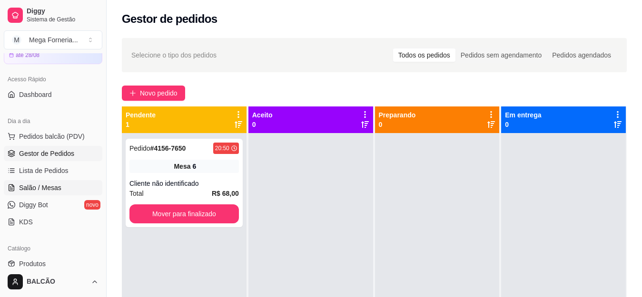
click at [48, 186] on span "Salão / Mesas" at bounding box center [40, 188] width 42 height 10
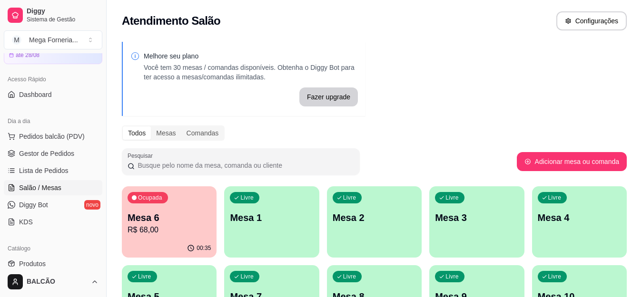
click at [170, 235] on p "R$ 68,00" at bounding box center [168, 229] width 83 height 11
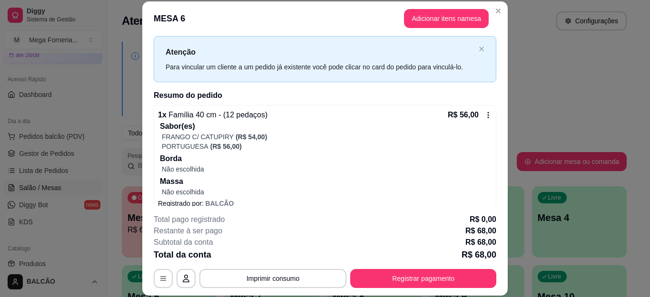
scroll to position [71, 0]
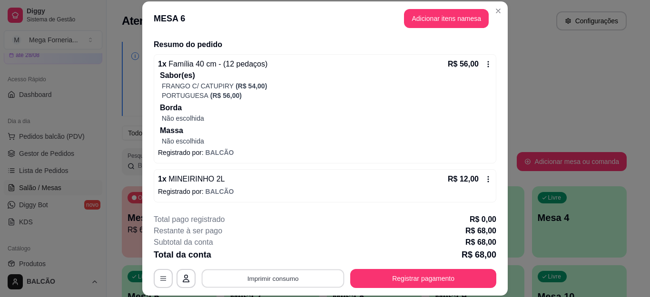
click at [268, 282] on button "Imprimir consumo" at bounding box center [273, 278] width 143 height 19
click at [278, 255] on button "IMPRESSORA" at bounding box center [271, 256] width 67 height 15
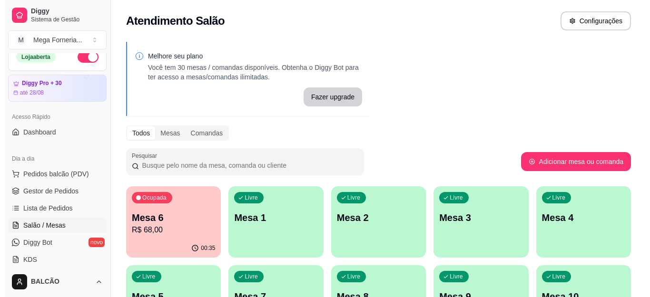
scroll to position [0, 0]
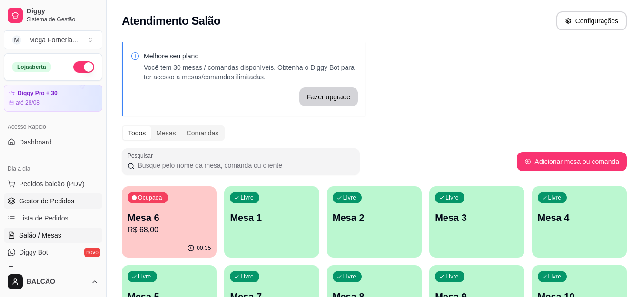
click at [49, 202] on span "Gestor de Pedidos" at bounding box center [46, 201] width 55 height 10
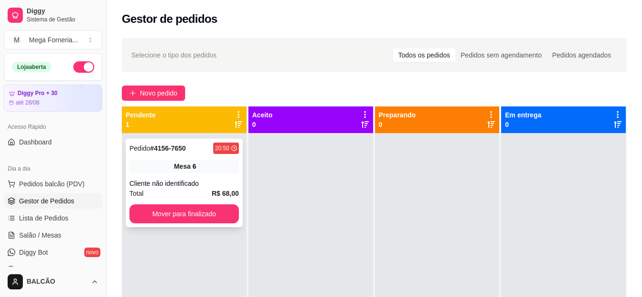
click at [174, 175] on div "Pedido # 4156-7650 20:50 Mesa 6 Cliente não identificado Total R$ 68,00 Mover p…" at bounding box center [184, 183] width 117 height 88
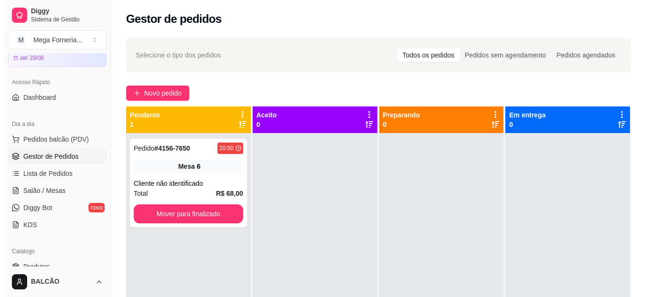
scroll to position [95, 0]
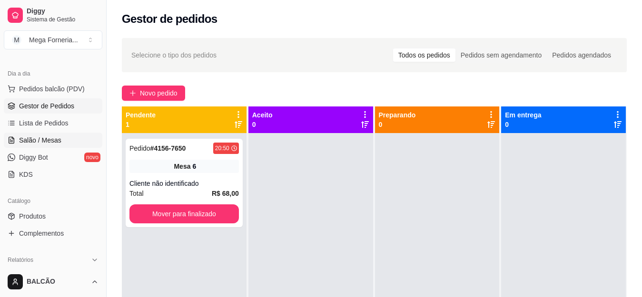
click at [34, 146] on link "Salão / Mesas" at bounding box center [53, 140] width 98 height 15
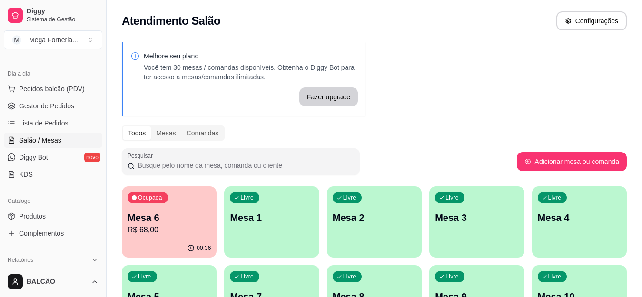
click at [171, 222] on p "Mesa 6" at bounding box center [168, 217] width 83 height 13
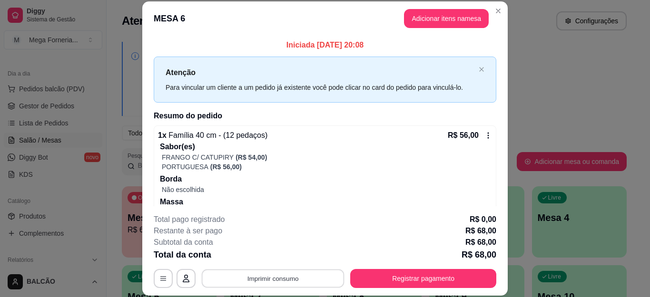
click at [292, 276] on button "Imprimir consumo" at bounding box center [273, 278] width 143 height 19
click at [258, 220] on div "Total pago registrado R$ 0,00" at bounding box center [325, 219] width 342 height 11
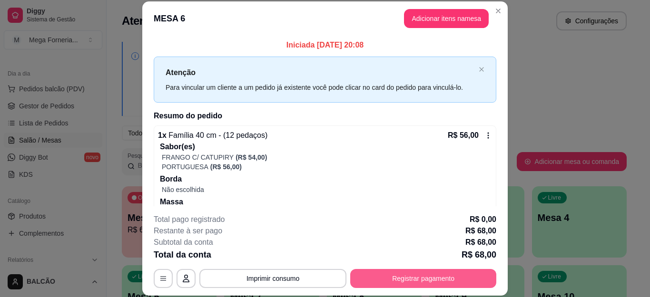
click at [378, 277] on button "Registrar pagamento" at bounding box center [423, 278] width 146 height 19
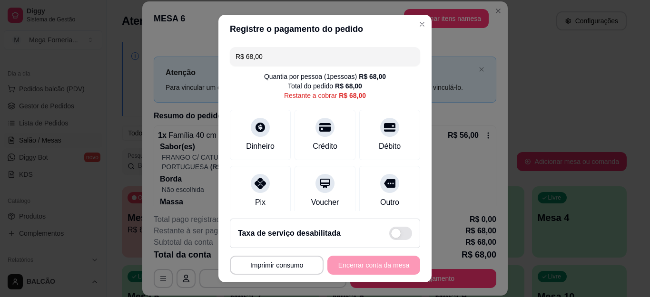
click at [281, 59] on input "R$ 68,00" at bounding box center [324, 56] width 179 height 19
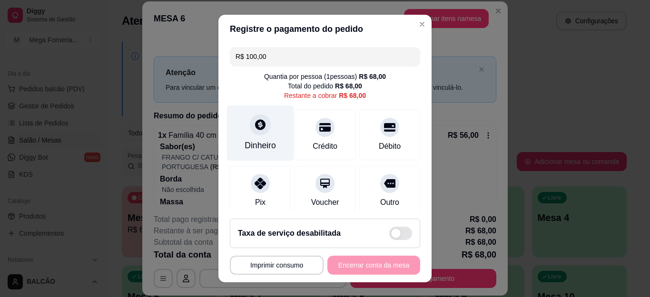
type input "R$ 100,00"
click at [262, 123] on div at bounding box center [260, 125] width 21 height 21
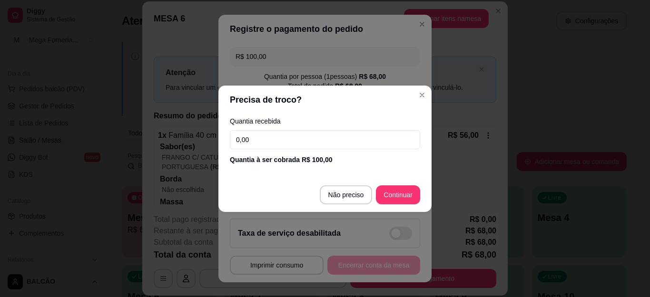
click at [256, 146] on input "0,00" at bounding box center [325, 139] width 190 height 19
type input "100,00"
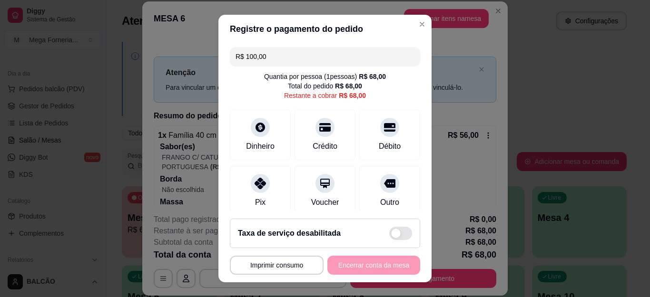
click at [331, 71] on div "R$ 100,00 Quantia por pessoa ( 1 pessoas) R$ 68,00 Total do pedido R$ 68,00 Res…" at bounding box center [324, 127] width 213 height 168
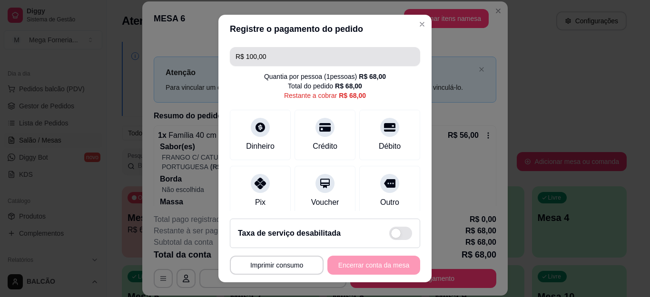
click at [318, 59] on input "R$ 100,00" at bounding box center [324, 56] width 179 height 19
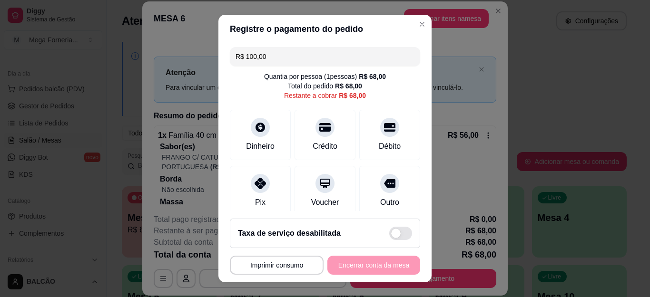
click at [318, 59] on input "R$ 100,00" at bounding box center [324, 56] width 179 height 19
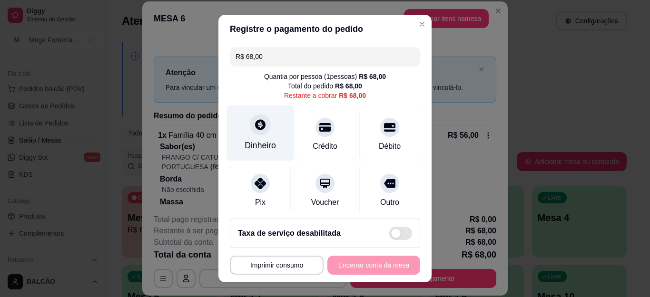
type input "R$ 68,00"
click at [253, 155] on div "Dinheiro" at bounding box center [260, 134] width 67 height 56
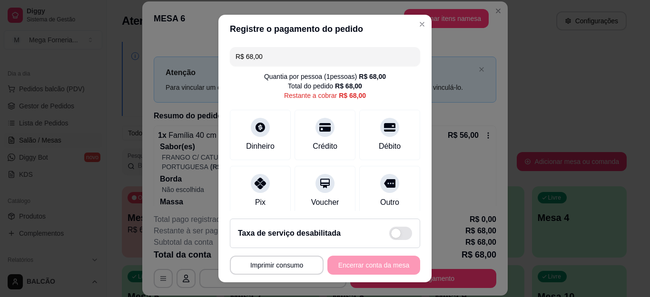
click at [267, 146] on input "0,00" at bounding box center [325, 139] width 190 height 19
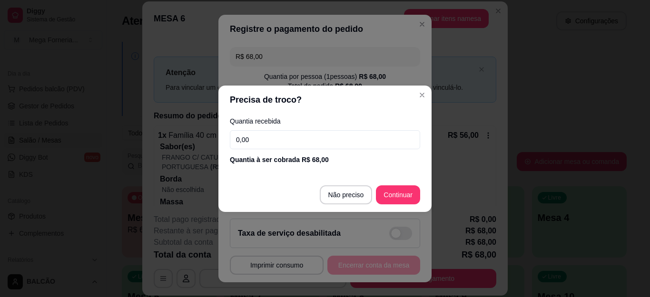
click at [267, 146] on input "0,00" at bounding box center [325, 139] width 190 height 19
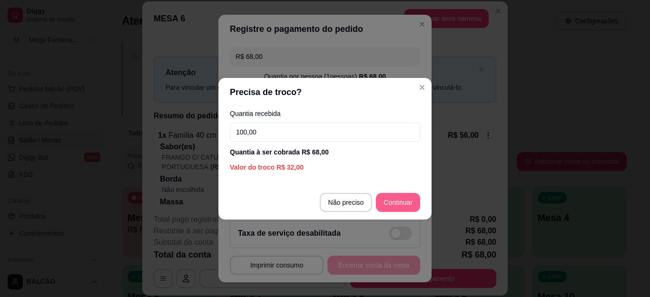
type input "100,00"
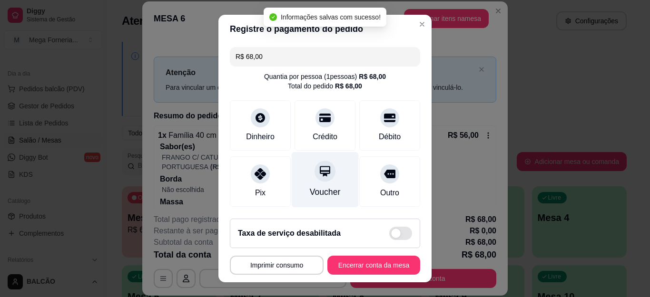
type input "R$ 0,00"
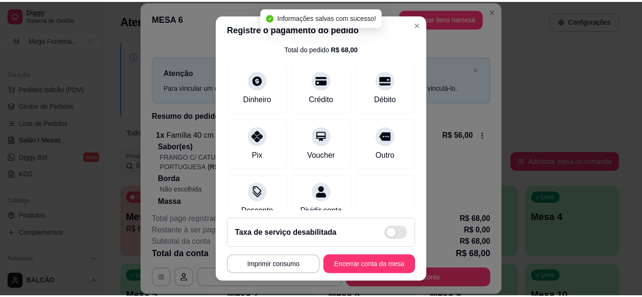
scroll to position [48, 0]
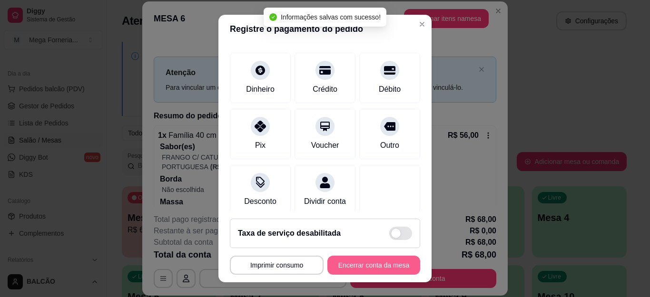
click at [338, 256] on button "Encerrar conta da mesa" at bounding box center [373, 265] width 93 height 19
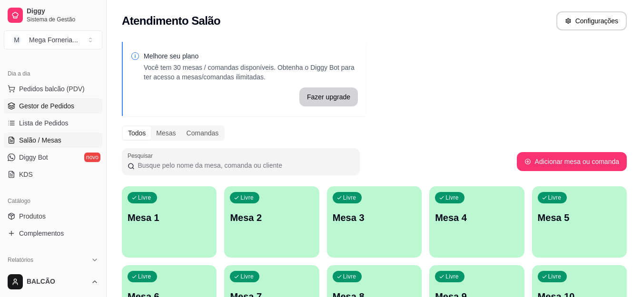
click at [45, 102] on span "Gestor de Pedidos" at bounding box center [46, 106] width 55 height 10
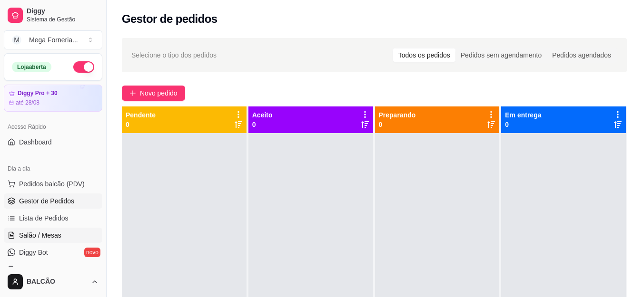
click at [40, 232] on span "Salão / Mesas" at bounding box center [40, 236] width 42 height 10
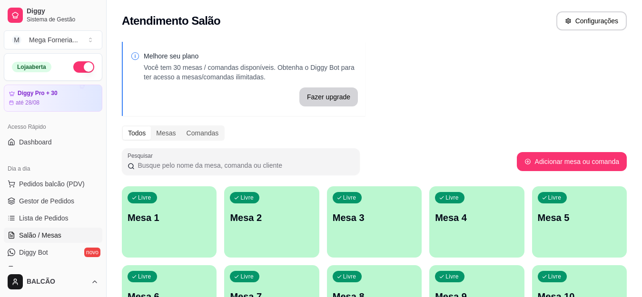
click at [446, 228] on div "Livre Mesa 4" at bounding box center [476, 216] width 95 height 60
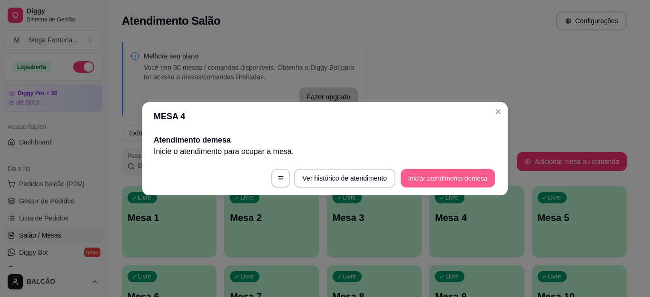
click at [404, 175] on button "Iniciar atendimento de mesa" at bounding box center [447, 178] width 94 height 19
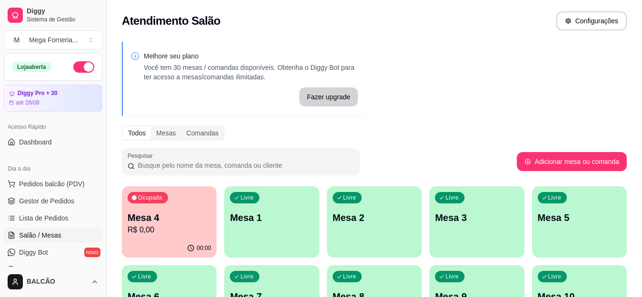
click at [465, 80] on div "Melhore seu plano Você tem 30 mesas / comandas disponíveis. Obtenha o Diggy Bot…" at bounding box center [374, 231] width 535 height 391
click at [172, 237] on div "Ocupada Mesa 4 R$ 0,00" at bounding box center [169, 212] width 92 height 51
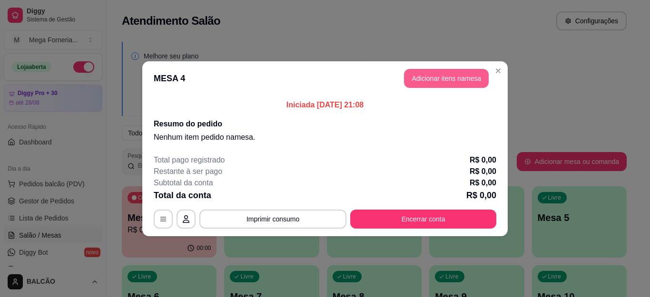
click at [433, 82] on button "Adicionar itens na mesa" at bounding box center [446, 78] width 85 height 19
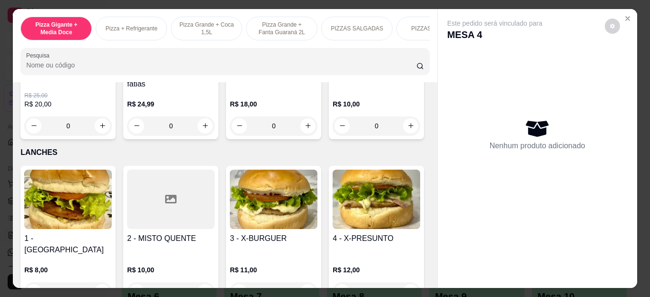
scroll to position [999, 0]
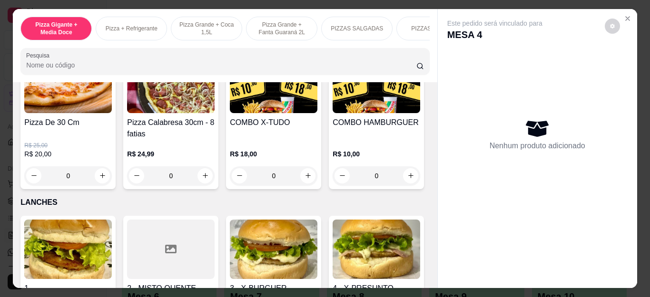
click at [303, 181] on div "0" at bounding box center [274, 175] width 88 height 19
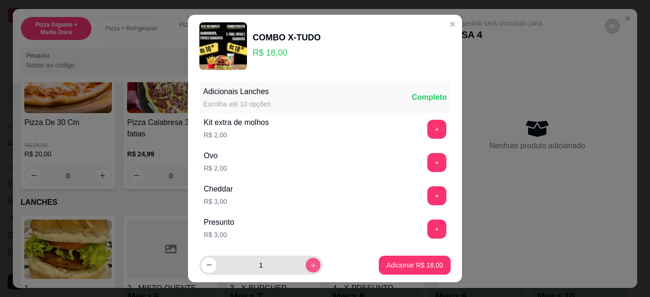
click at [307, 266] on button "increase-product-quantity" at bounding box center [312, 265] width 15 height 15
type input "4"
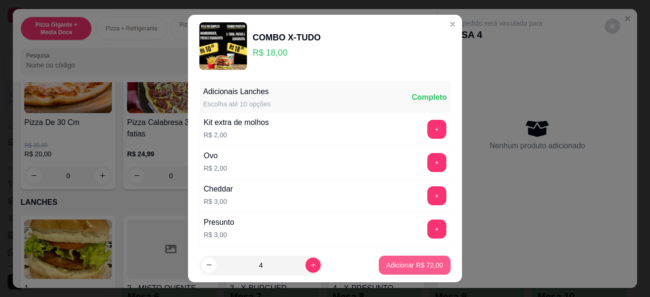
click at [392, 267] on p "Adicionar R$ 72,00" at bounding box center [414, 266] width 57 height 10
type input "4"
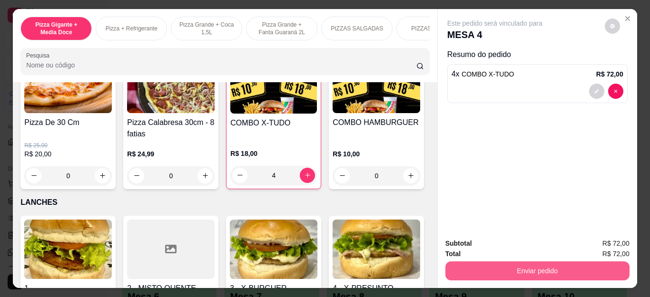
click at [506, 268] on button "Enviar pedido" at bounding box center [537, 271] width 184 height 19
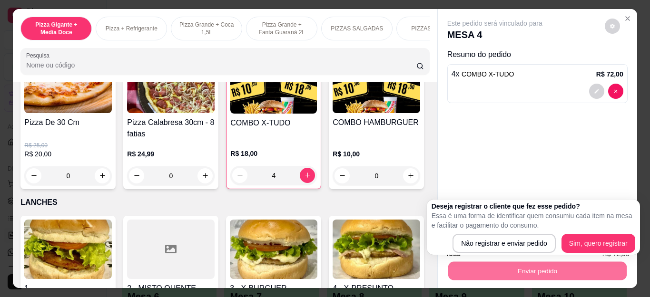
click at [471, 234] on div "Deseja registrar o cliente que fez esse pedido? Essa é uma forma de identificar…" at bounding box center [533, 227] width 204 height 51
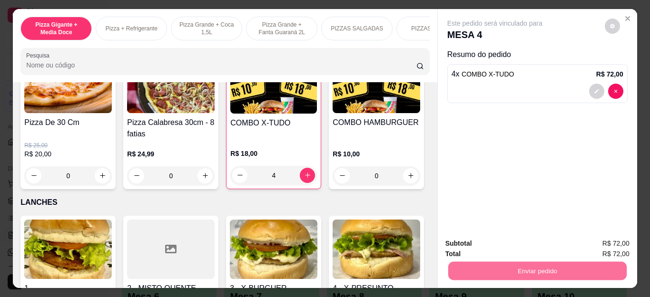
click at [481, 241] on button "Não registrar e enviar pedido" at bounding box center [505, 244] width 99 height 18
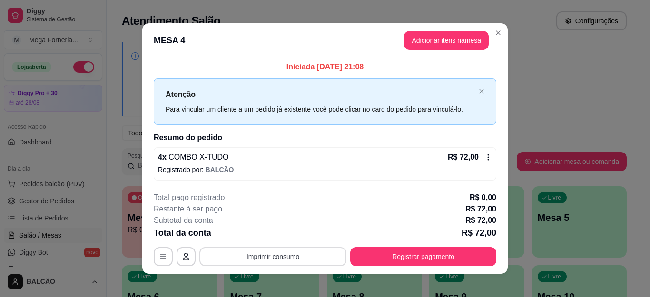
click at [287, 255] on button "Imprimir consumo" at bounding box center [272, 256] width 147 height 19
click at [283, 234] on button "IMPRESSORA" at bounding box center [271, 234] width 69 height 15
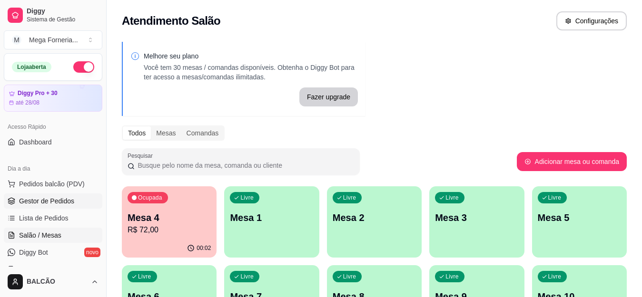
click at [56, 205] on span "Gestor de Pedidos" at bounding box center [46, 201] width 55 height 10
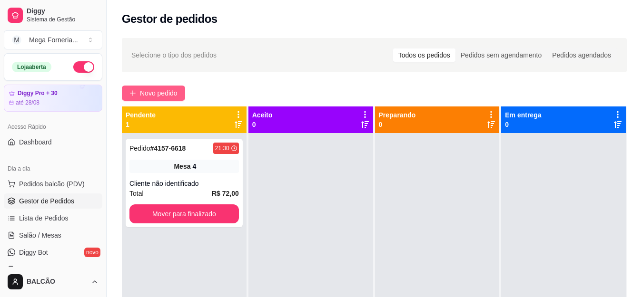
click at [180, 89] on button "Novo pedido" at bounding box center [153, 93] width 63 height 15
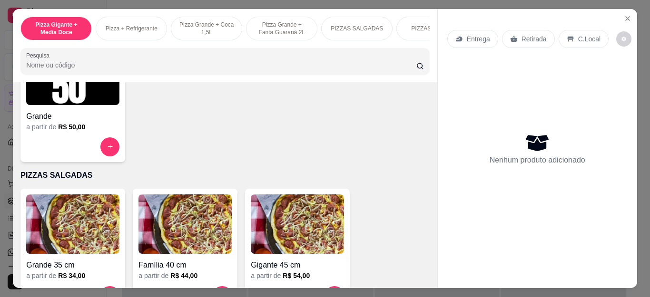
scroll to position [571, 0]
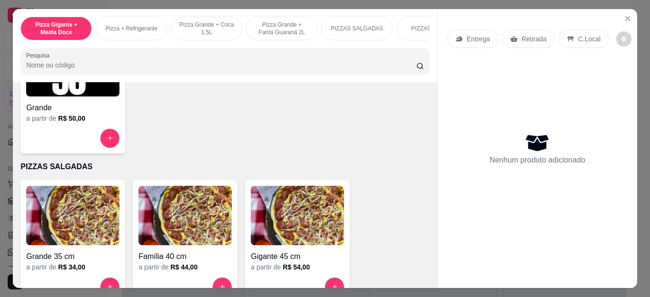
click at [90, 271] on div "a partir de R$ 34,00" at bounding box center [72, 268] width 93 height 10
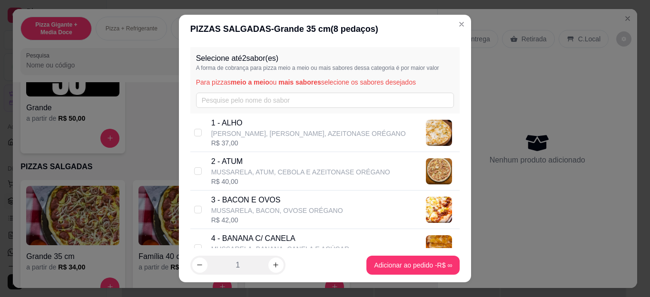
click at [271, 110] on div "Selecione até 2 sabor(es) A forma de cobrança para pizza meio a meio ou mais sa…" at bounding box center [325, 80] width 270 height 67
click at [277, 101] on input "text" at bounding box center [325, 100] width 258 height 15
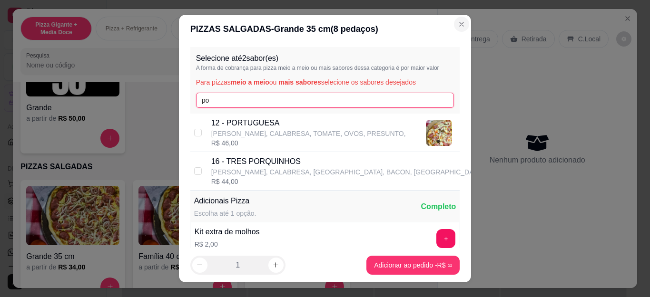
type input "po"
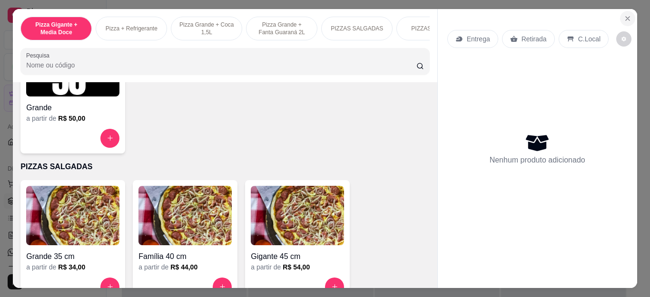
click at [624, 11] on button "Close" at bounding box center [627, 18] width 15 height 15
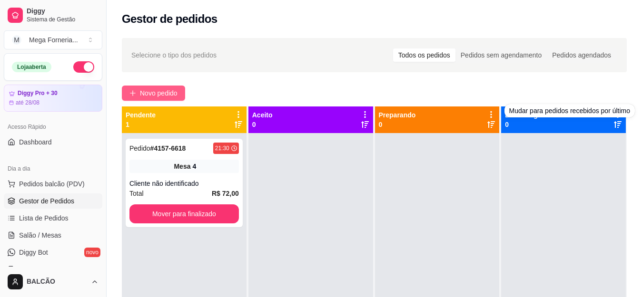
click at [133, 93] on icon "plus" at bounding box center [132, 93] width 5 height 0
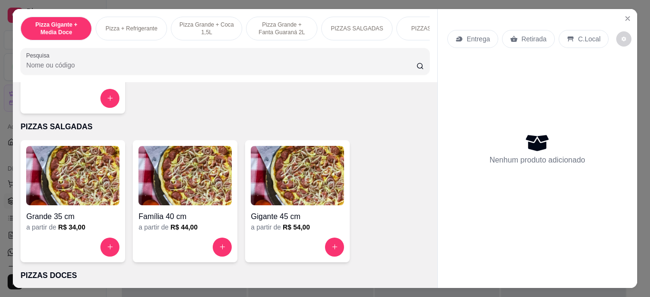
scroll to position [666, 0]
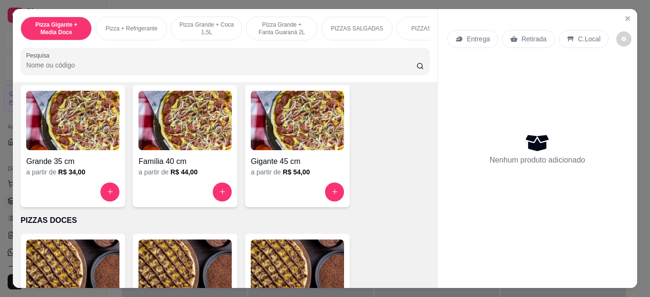
click at [119, 200] on div "Grande 35 cm a partir de R$ 34,00" at bounding box center [72, 146] width 105 height 122
click at [228, 107] on input "text" at bounding box center [325, 100] width 258 height 15
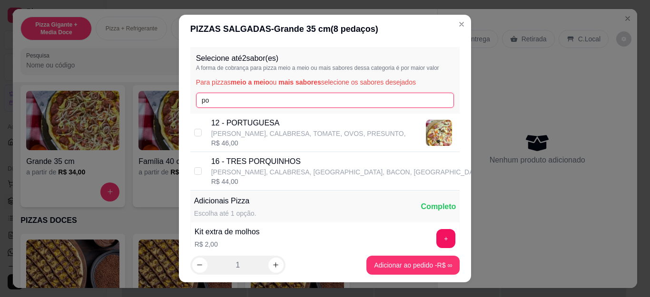
type input "po"
click at [230, 112] on div "Selecione até 2 sabor(es) A forma de cobrança para pizza meio a meio ou mais sa…" at bounding box center [325, 80] width 270 height 67
click at [231, 131] on p "[PERSON_NAME], CALABRESA, TOMATE, OVOS, PRESUNTO," at bounding box center [308, 134] width 195 height 10
checkbox input "true"
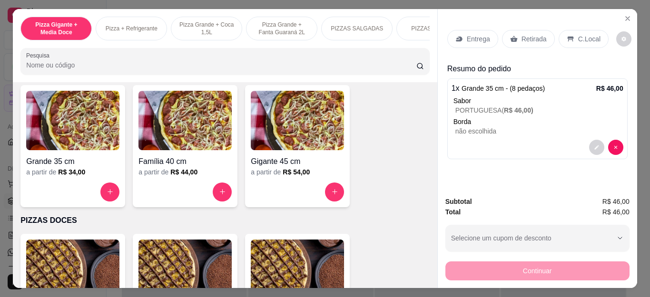
click at [522, 39] on p "Retirada" at bounding box center [533, 39] width 25 height 10
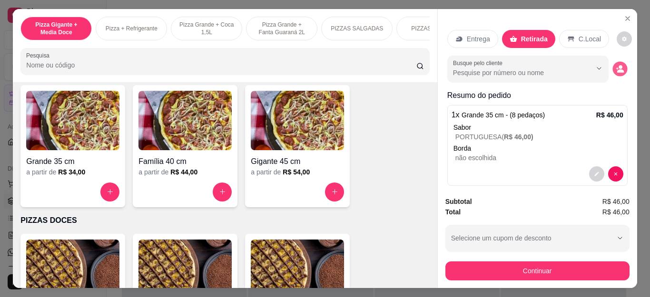
click at [615, 65] on icon "decrease-product-quantity" at bounding box center [619, 69] width 8 height 8
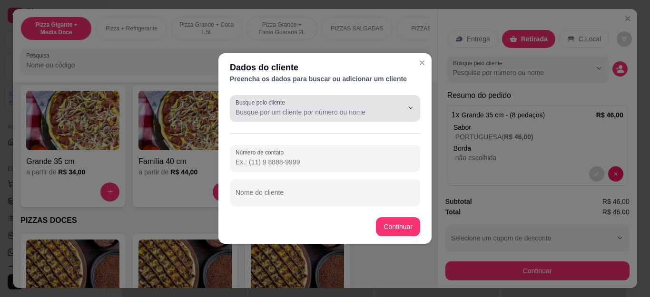
click at [260, 120] on div "Busque pelo cliente" at bounding box center [325, 108] width 190 height 27
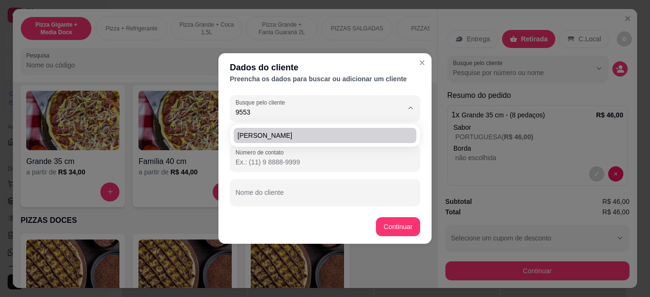
click at [261, 134] on span "[PERSON_NAME]" at bounding box center [320, 136] width 166 height 10
type input "[PERSON_NAME]"
type input "(22) 9 9820-9553"
type input "[PERSON_NAME]"
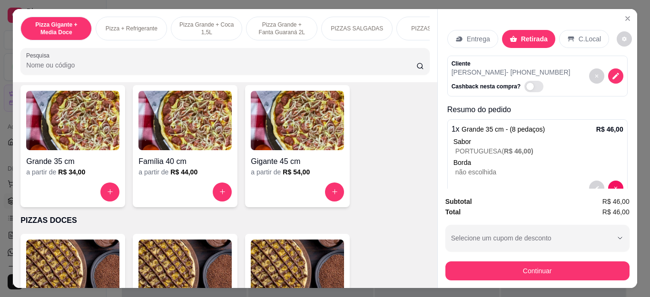
click at [497, 278] on div "Subtotal R$ 46,00 Total R$ 46,00 Selecione um cupom de desconto BEMVINDO10 MEGA…" at bounding box center [537, 238] width 199 height 99
click at [497, 273] on button "Continuar" at bounding box center [537, 271] width 184 height 19
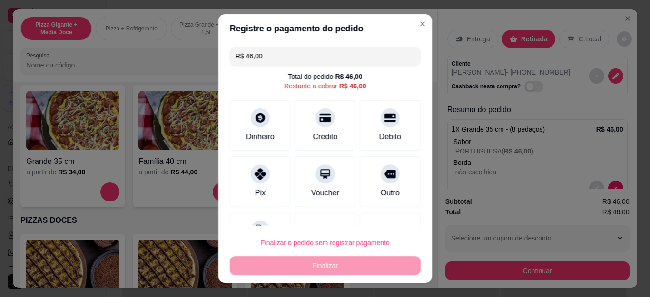
click at [386, 186] on div "Grande 35 cm a partir de R$ 34,00 Família 40 cm a partir de R$ 44,00 Gigante 45…" at bounding box center [224, 146] width 409 height 122
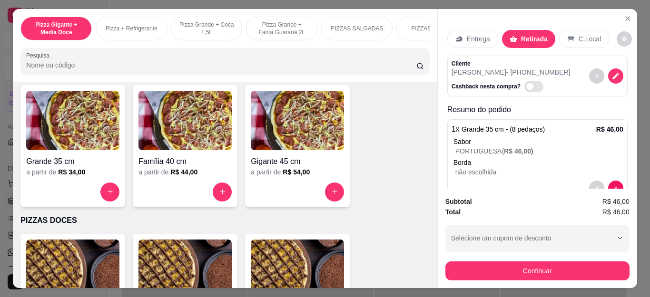
click at [376, 183] on div "Grande 35 cm a partir de R$ 34,00 Família 40 cm a partir de R$ 44,00 Gigante 45…" at bounding box center [224, 146] width 409 height 122
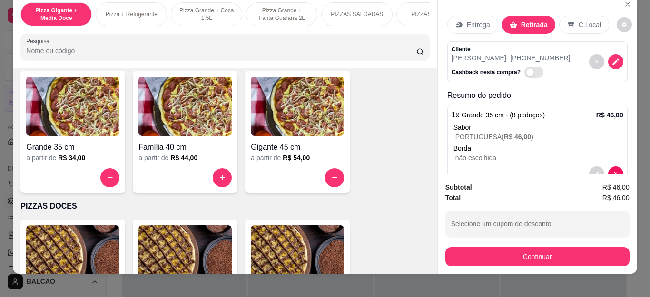
scroll to position [26, 0]
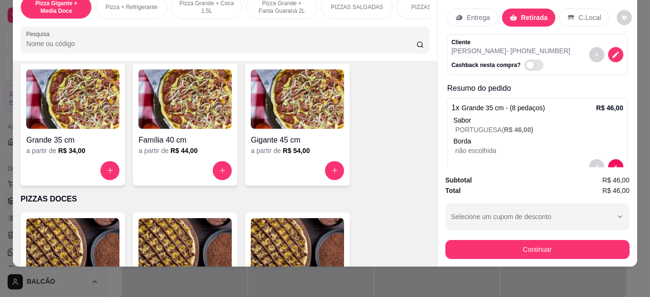
click at [522, 238] on div "Continuar" at bounding box center [537, 248] width 184 height 21
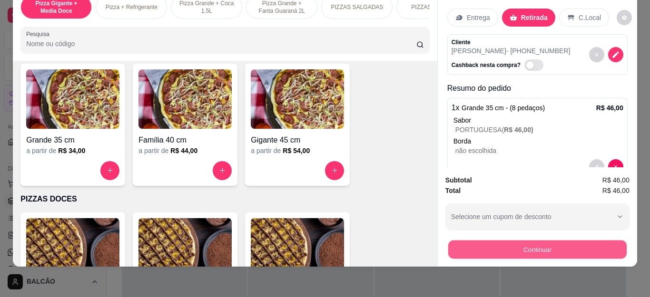
click at [521, 241] on button "Continuar" at bounding box center [537, 250] width 178 height 19
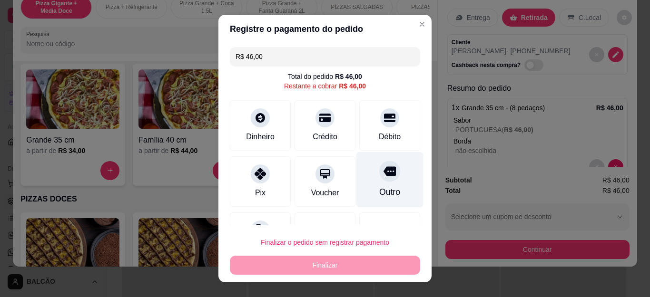
click at [383, 167] on icon at bounding box center [389, 171] width 12 height 12
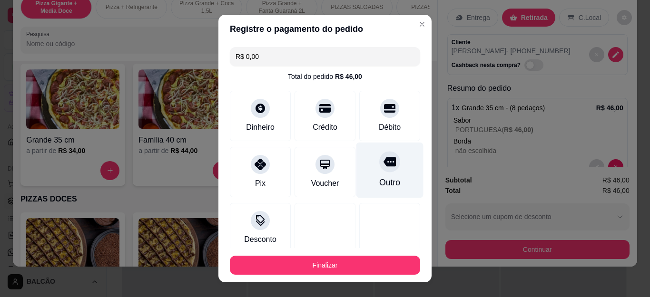
scroll to position [58, 0]
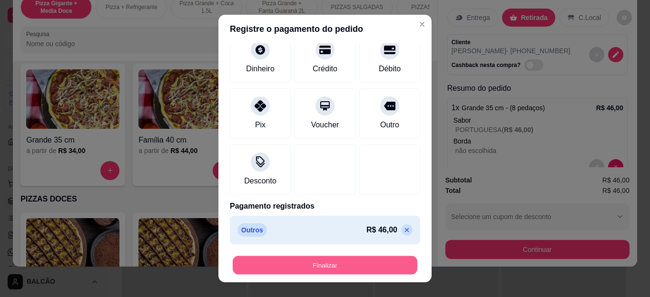
click at [359, 267] on button "Finalizar" at bounding box center [325, 265] width 185 height 19
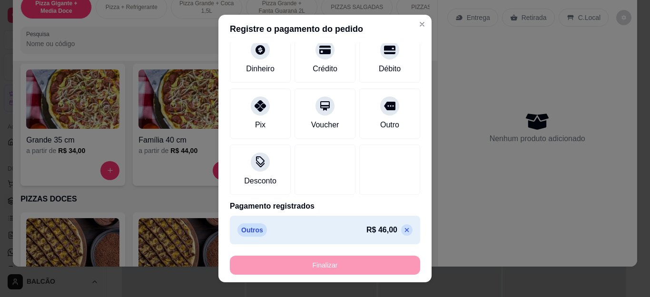
type input "-R$ 46,00"
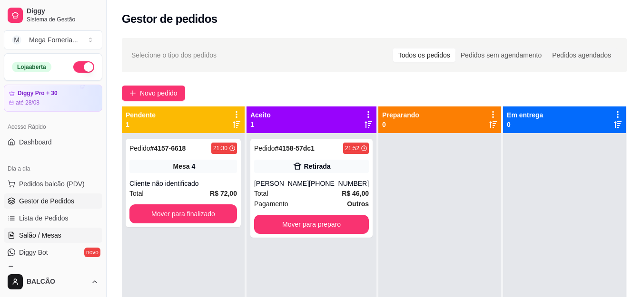
click at [44, 236] on span "Salão / Mesas" at bounding box center [40, 236] width 42 height 10
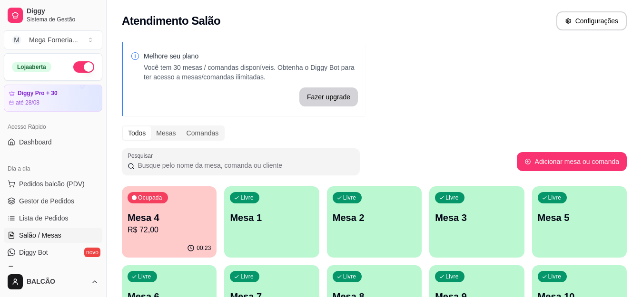
click at [134, 233] on p "R$ 72,00" at bounding box center [168, 229] width 83 height 11
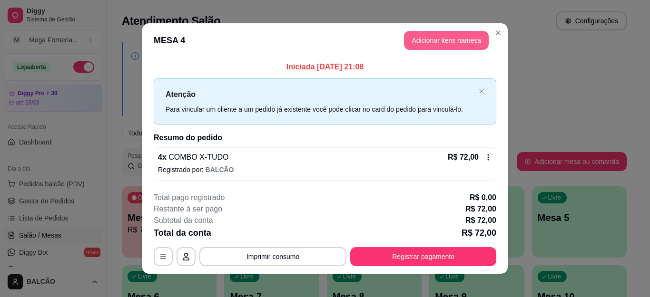
click at [441, 41] on button "Adicionar itens na mesa" at bounding box center [446, 40] width 85 height 19
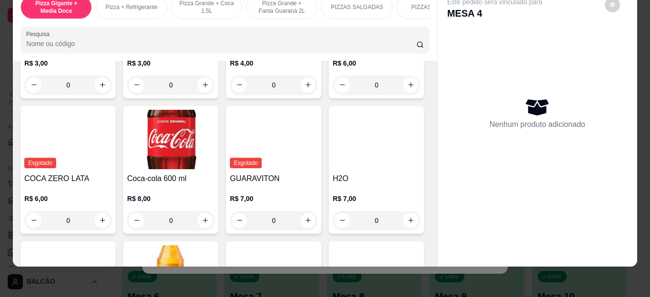
scroll to position [2140, 0]
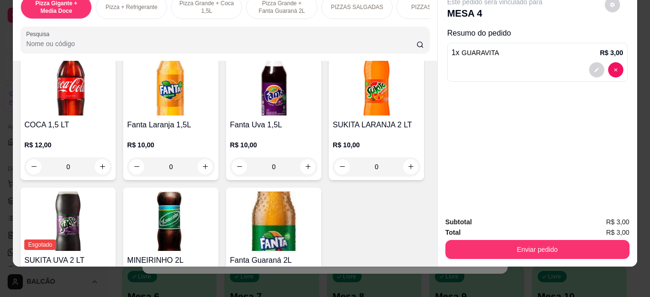
type input "1"
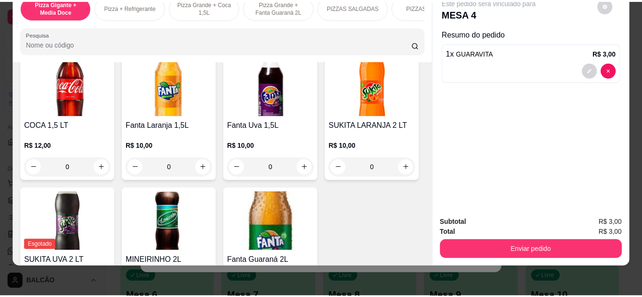
scroll to position [2141, 0]
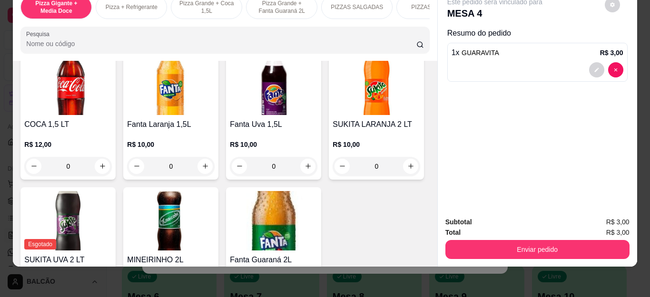
click at [445, 247] on button "Enviar pedido" at bounding box center [537, 249] width 184 height 19
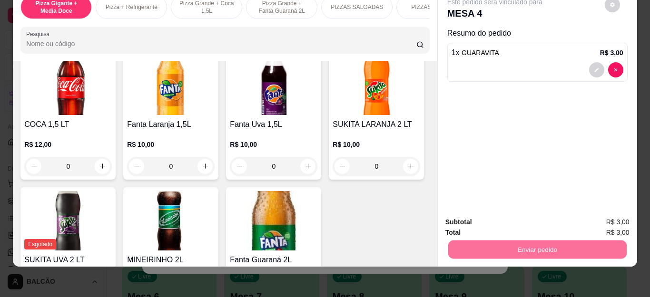
click at [463, 213] on button "Não registrar e enviar pedido" at bounding box center [505, 218] width 99 height 18
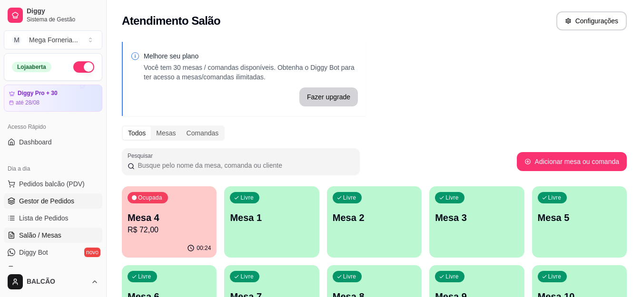
click at [47, 202] on span "Gestor de Pedidos" at bounding box center [46, 201] width 55 height 10
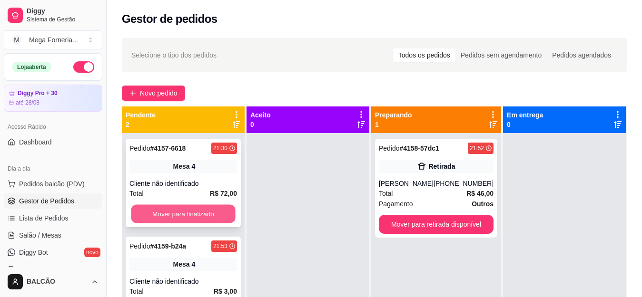
click at [158, 216] on button "Mover para finalizado" at bounding box center [183, 214] width 104 height 19
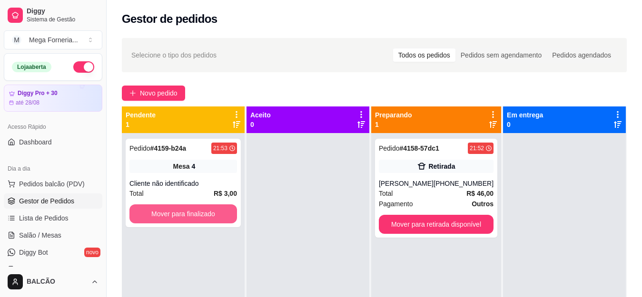
click at [158, 216] on button "Mover para finalizado" at bounding box center [182, 214] width 107 height 19
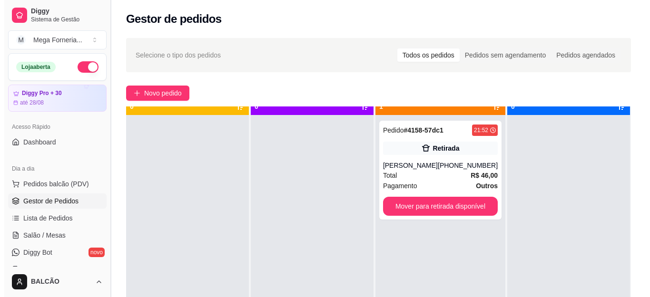
scroll to position [27, 0]
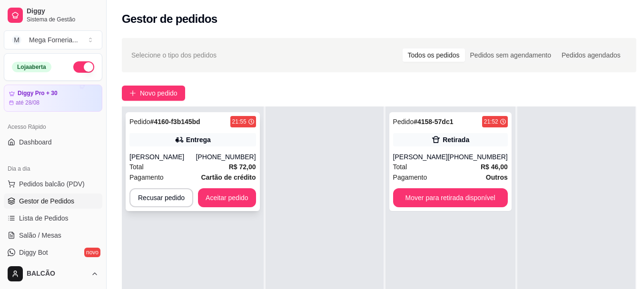
click at [190, 176] on div "Pagamento Cartão de crédito" at bounding box center [192, 177] width 127 height 10
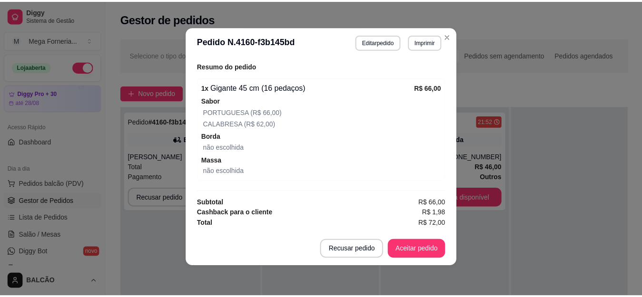
scroll to position [165, 0]
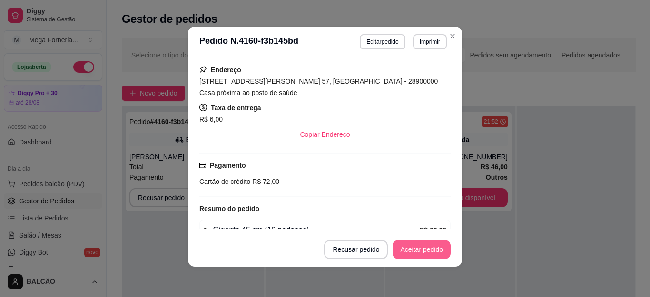
click at [420, 249] on button "Aceitar pedido" at bounding box center [421, 249] width 58 height 19
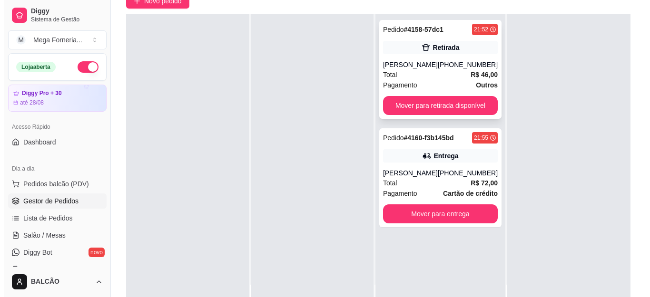
scroll to position [95, 0]
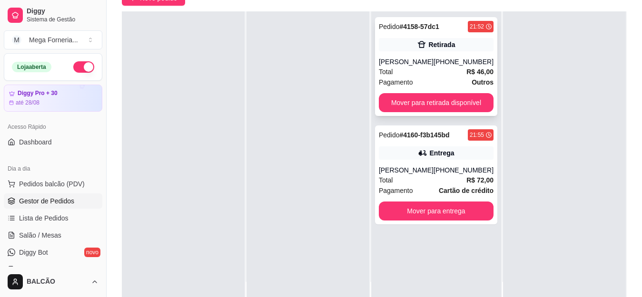
click at [444, 58] on div "(22) 99820-9553" at bounding box center [463, 62] width 60 height 10
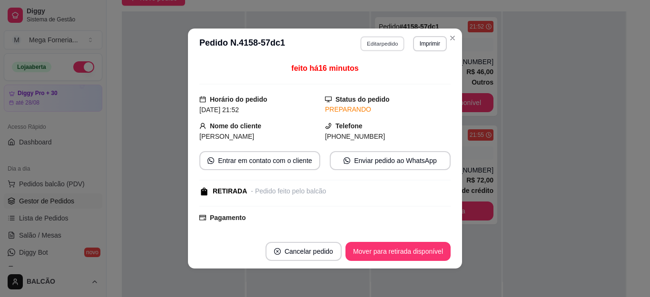
click at [360, 45] on button "Editar pedido" at bounding box center [382, 43] width 44 height 15
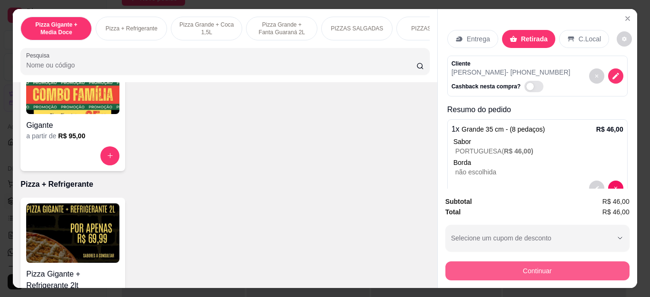
click at [445, 264] on button "Continuar" at bounding box center [537, 271] width 184 height 19
click at [380, 118] on div at bounding box center [390, 114] width 21 height 21
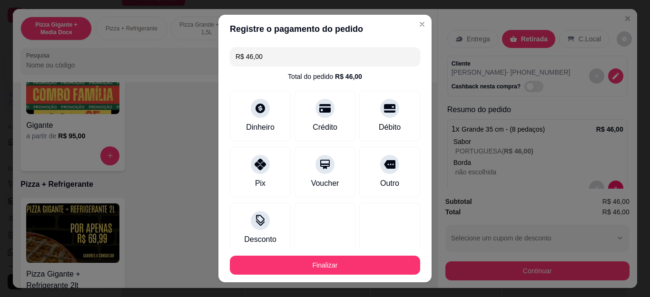
type input "R$ 0,00"
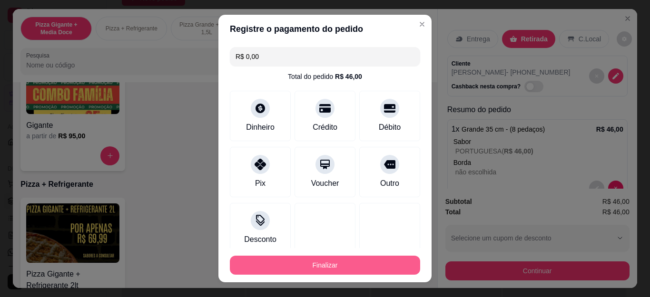
click at [360, 263] on button "Finalizar" at bounding box center [325, 265] width 190 height 19
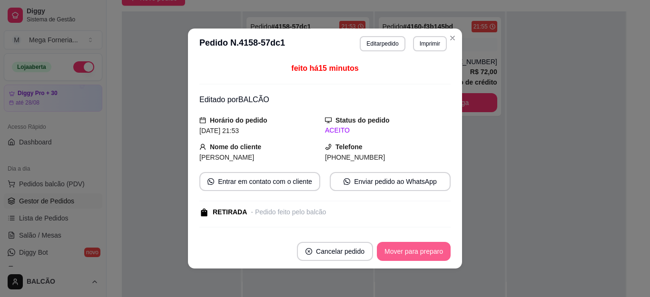
click at [400, 256] on button "Mover para preparo" at bounding box center [414, 251] width 74 height 19
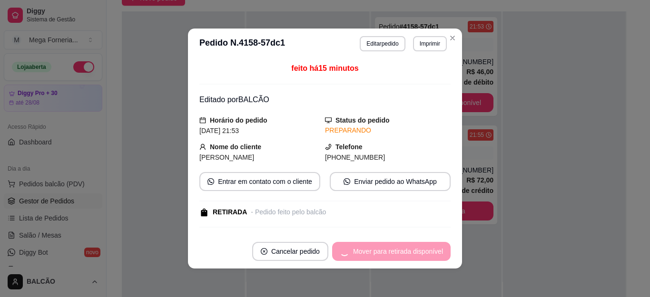
click at [400, 256] on div "Mover para retirada disponível" at bounding box center [391, 251] width 118 height 19
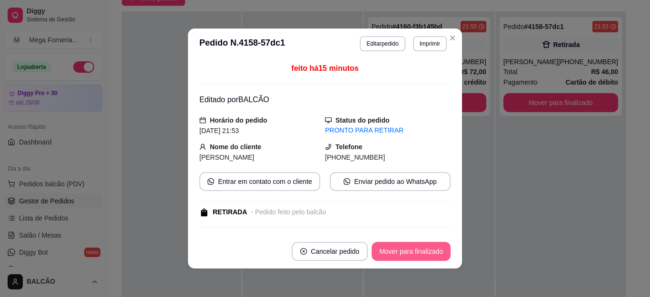
click at [400, 256] on button "Mover para finalizado" at bounding box center [410, 251] width 79 height 19
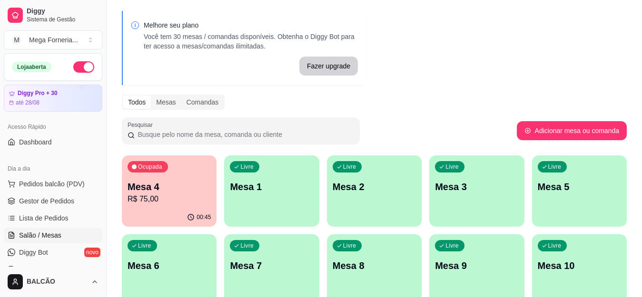
scroll to position [48, 0]
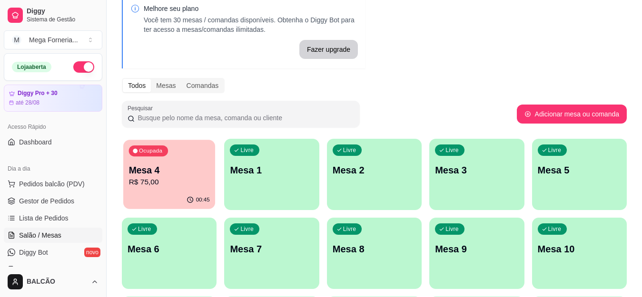
click at [124, 196] on div "00:45" at bounding box center [169, 200] width 92 height 18
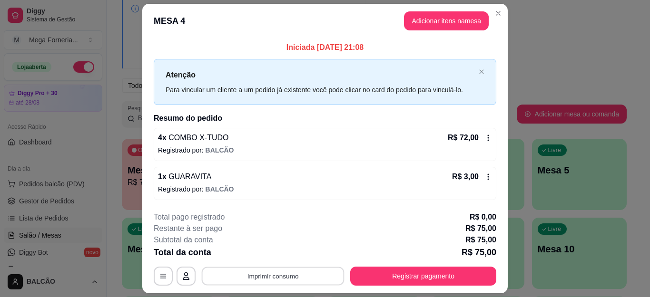
click at [264, 271] on button "Imprimir consumo" at bounding box center [273, 276] width 143 height 19
click at [273, 262] on button "IMPRESSORA" at bounding box center [271, 254] width 67 height 15
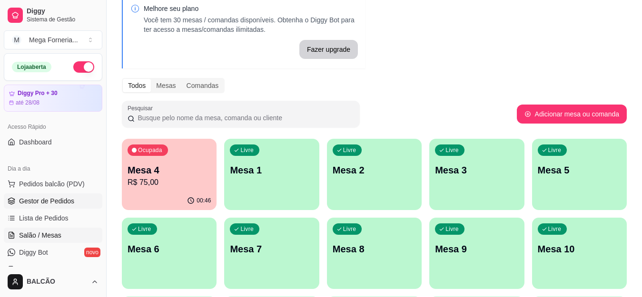
click at [38, 201] on span "Gestor de Pedidos" at bounding box center [46, 201] width 55 height 10
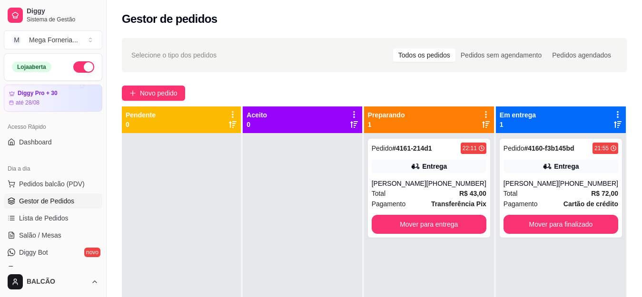
drag, startPoint x: 29, startPoint y: 0, endPoint x: 401, endPoint y: 58, distance: 375.9
click at [401, 58] on div "Todos os pedidos" at bounding box center [424, 55] width 62 height 13
click at [393, 49] on input "Todos os pedidos" at bounding box center [393, 49] width 0 height 0
click at [541, 178] on div "Pedido # 4160-f3b145bd 21:55 Entrega Wagner [PHONE_NUMBER] Total R$ 72,00 Pagam…" at bounding box center [560, 188] width 122 height 99
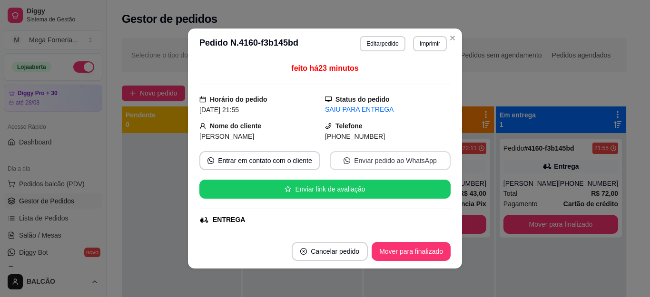
scroll to position [307, 0]
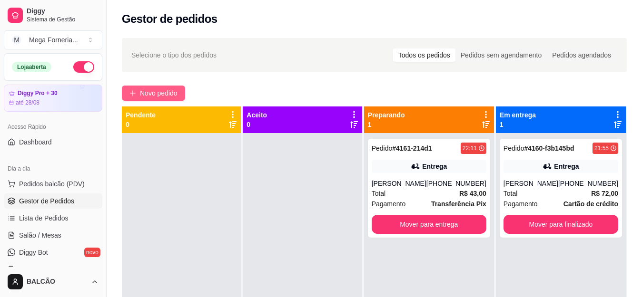
click at [173, 93] on span "Novo pedido" at bounding box center [159, 93] width 38 height 10
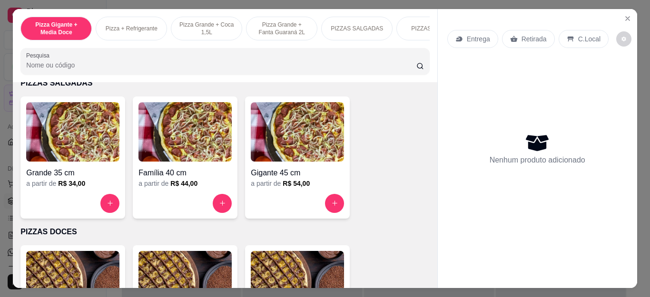
scroll to position [666, 0]
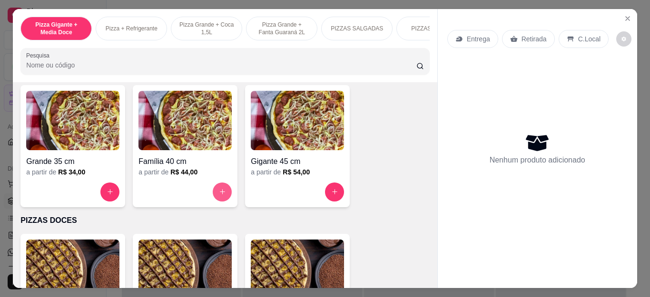
click at [213, 191] on button "increase-product-quantity" at bounding box center [222, 192] width 19 height 19
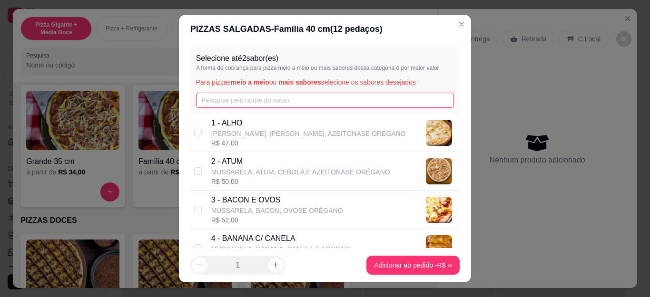
click at [331, 105] on input "text" at bounding box center [325, 100] width 258 height 15
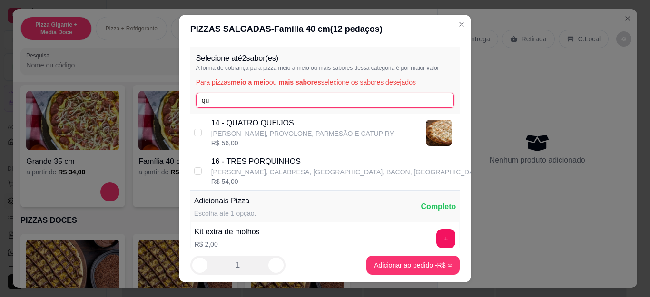
type input "qu"
click at [315, 117] on div "14 - QUATRO QUEIJOS MUSSARELA, PROVOLONE, [PERSON_NAME] E CATUPIRY R$ 56,00" at bounding box center [325, 133] width 270 height 39
checkbox input "true"
click at [260, 100] on input "qu" at bounding box center [325, 100] width 258 height 15
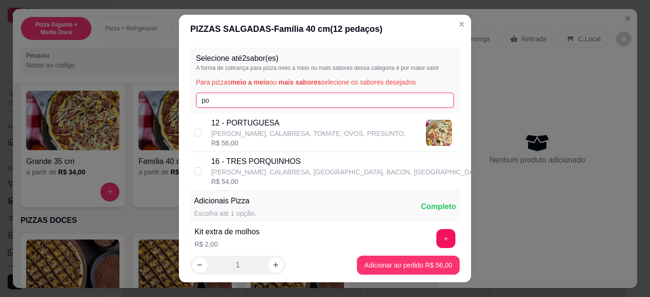
type input "po"
click at [272, 133] on p "[PERSON_NAME], CALABRESA, TOMATE, OVOS, PRESUNTO," at bounding box center [308, 134] width 195 height 10
checkbox input "true"
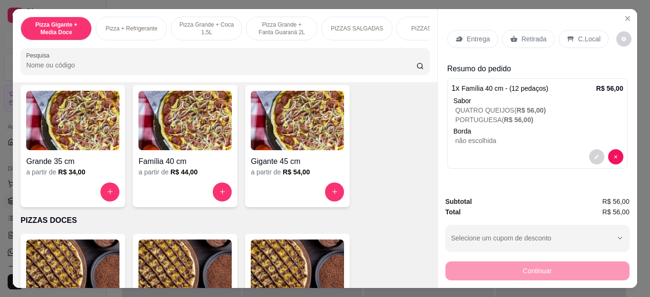
click at [542, 35] on div "Retirada" at bounding box center [528, 39] width 53 height 18
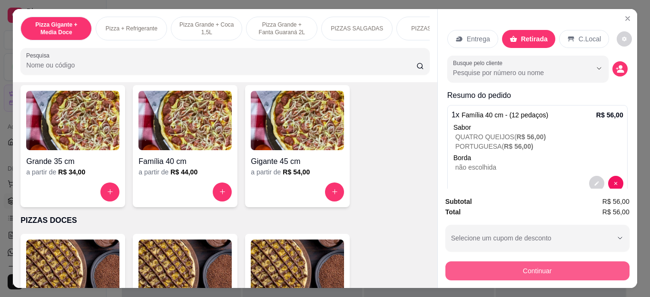
click at [447, 264] on button "Continuar" at bounding box center [537, 271] width 184 height 19
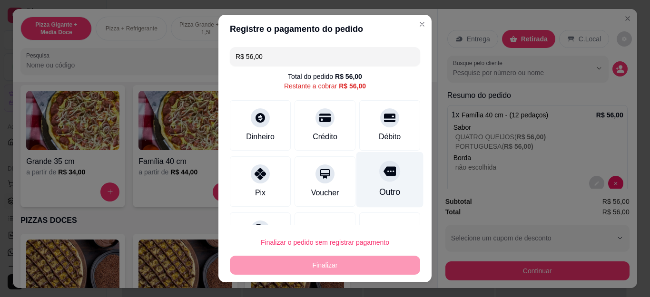
click at [364, 184] on div "Outro" at bounding box center [389, 180] width 67 height 56
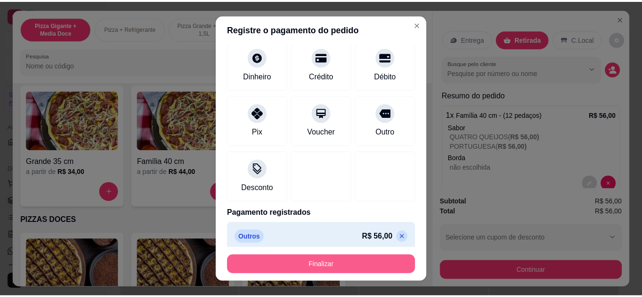
scroll to position [58, 0]
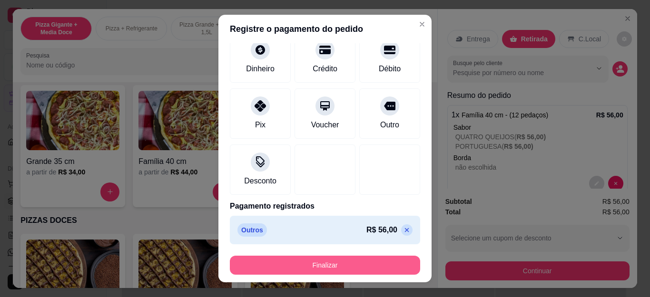
click at [352, 256] on div "Finalizar" at bounding box center [325, 265] width 190 height 19
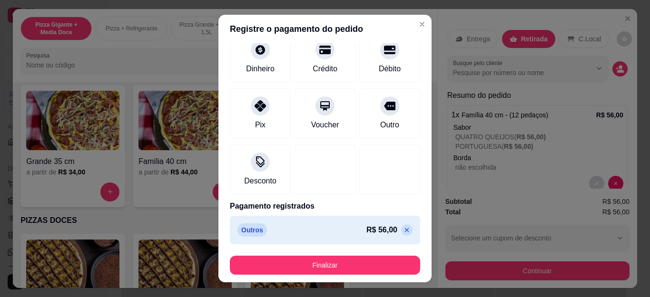
click at [351, 257] on button "Finalizar" at bounding box center [325, 265] width 190 height 19
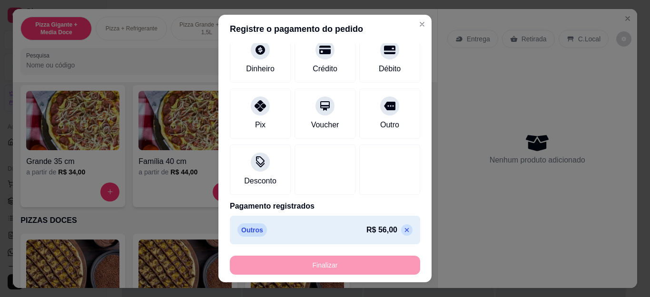
type input "-R$ 56,00"
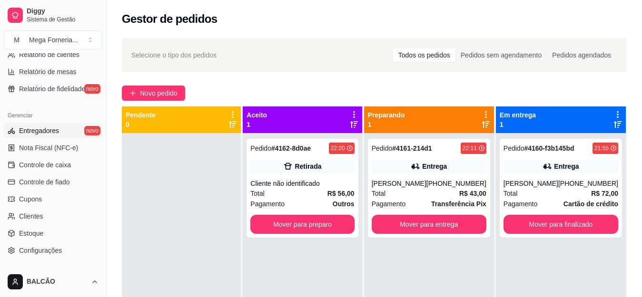
scroll to position [285, 0]
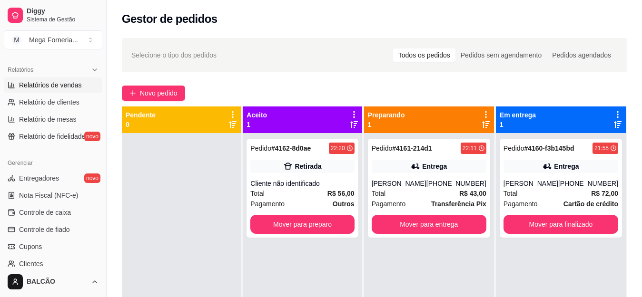
click at [71, 79] on link "Relatórios de vendas" at bounding box center [53, 85] width 98 height 15
select select "ALL"
select select "0"
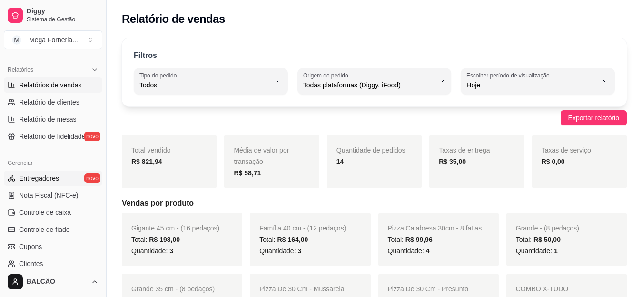
scroll to position [95, 0]
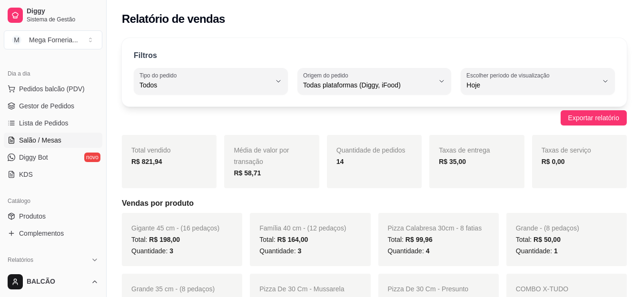
click at [33, 134] on link "Salão / Mesas" at bounding box center [53, 140] width 98 height 15
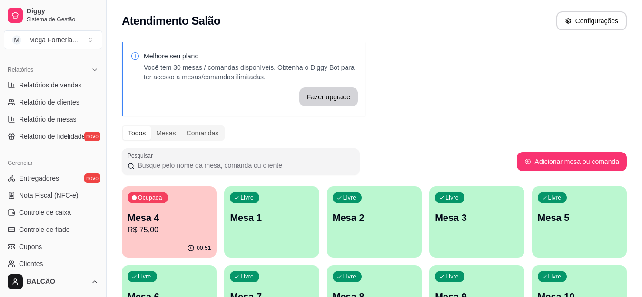
scroll to position [238, 0]
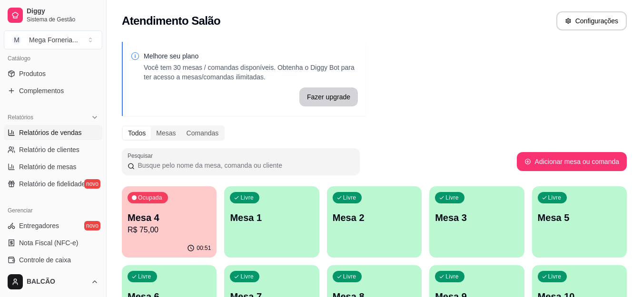
click at [85, 131] on link "Relatórios de vendas" at bounding box center [53, 132] width 98 height 15
select select "ALL"
select select "0"
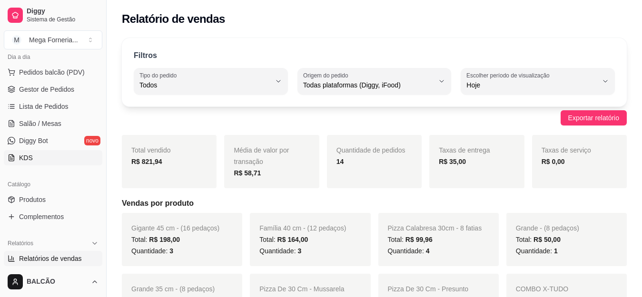
scroll to position [95, 0]
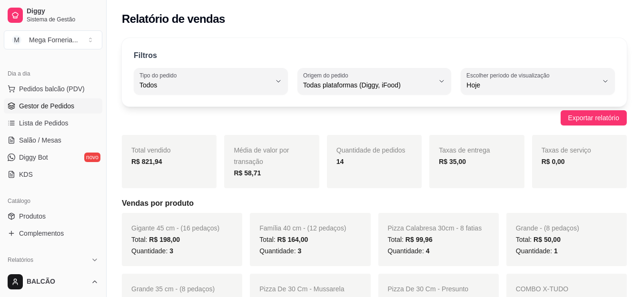
click at [52, 109] on span "Gestor de Pedidos" at bounding box center [46, 106] width 55 height 10
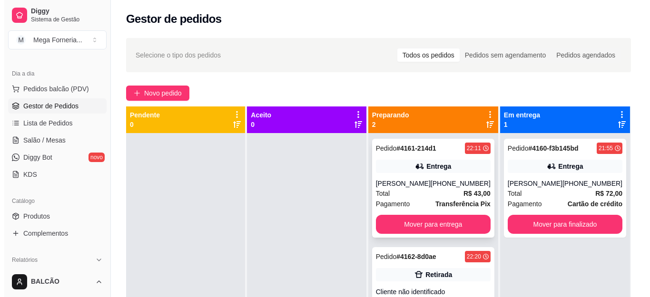
scroll to position [27, 0]
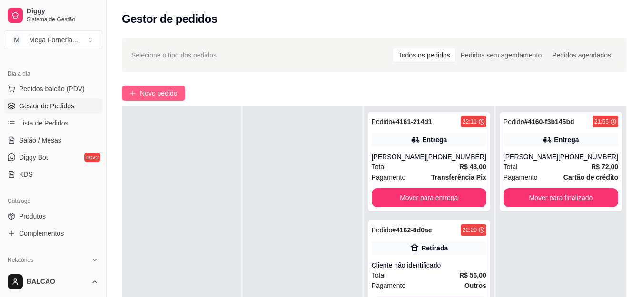
click at [146, 86] on button "Novo pedido" at bounding box center [153, 93] width 63 height 15
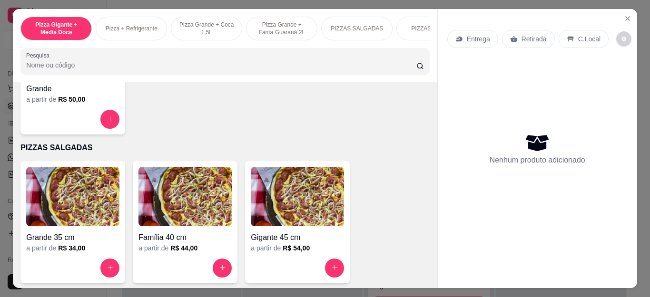
scroll to position [618, 0]
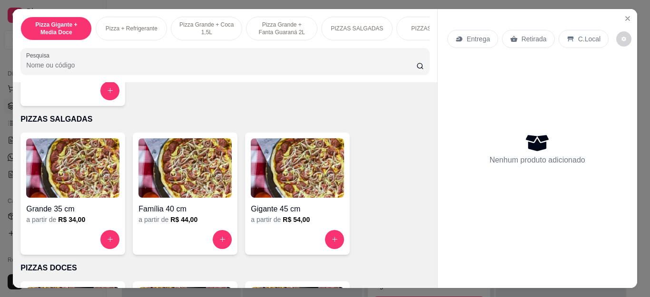
click at [106, 224] on div "a partir de R$ 34,00" at bounding box center [72, 220] width 93 height 10
click at [201, 105] on input "text" at bounding box center [325, 100] width 258 height 15
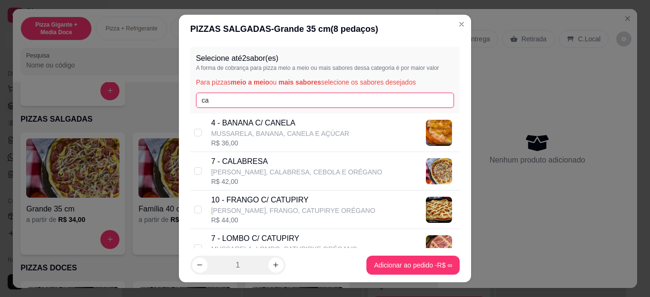
type input "ca"
click at [216, 170] on p "[PERSON_NAME], CALABRESA, CEBOLA E ORÉGANO" at bounding box center [296, 172] width 171 height 10
click at [236, 103] on input "ca" at bounding box center [325, 100] width 258 height 15
checkbox input "true"
click at [236, 103] on input "ca" at bounding box center [325, 100] width 258 height 15
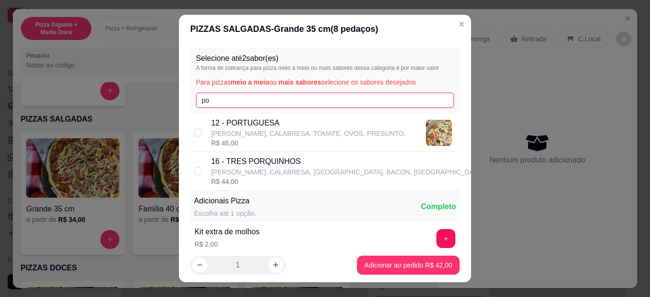
type input "po"
click at [243, 120] on p "12 - PORTUGUESA" at bounding box center [308, 122] width 195 height 11
checkbox input "true"
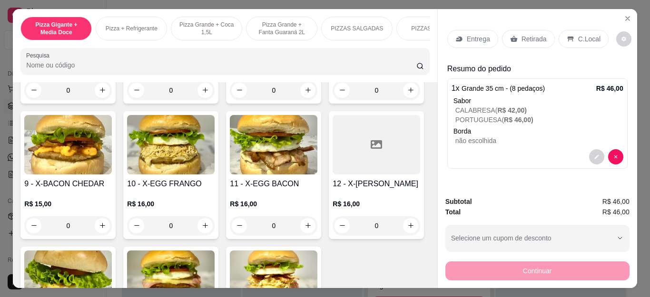
scroll to position [1379, 0]
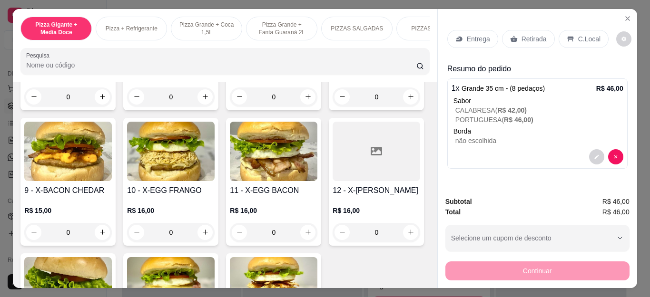
click at [112, 107] on div "0" at bounding box center [68, 97] width 88 height 19
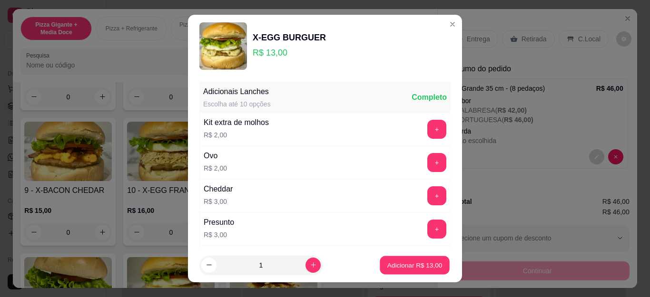
click at [387, 262] on p "Adicionar R$ 13,00" at bounding box center [414, 265] width 55 height 9
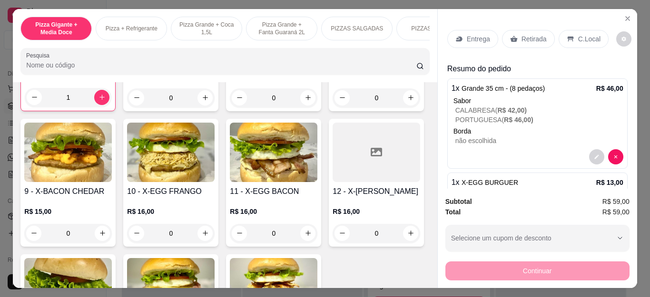
type input "1"
click at [475, 34] on p "Entrega" at bounding box center [478, 39] width 23 height 10
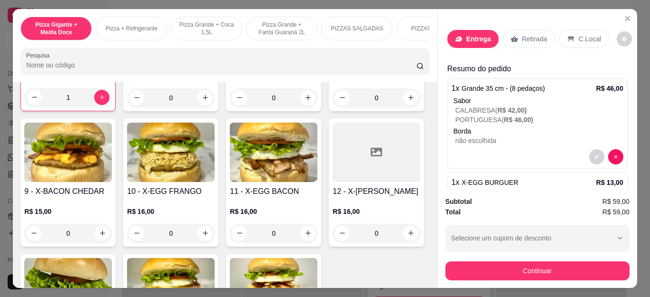
click at [249, 65] on input "Busque pelo cliente" at bounding box center [311, 64] width 152 height 10
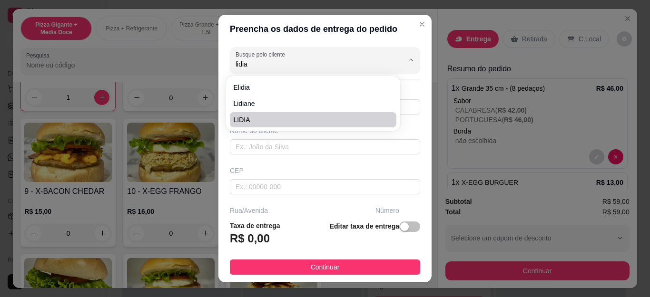
click at [248, 115] on span "LIDIA" at bounding box center [308, 120] width 149 height 10
type input "LIDIA"
type input "22997443783"
type input "LIDIA"
type input "Cabo Frio"
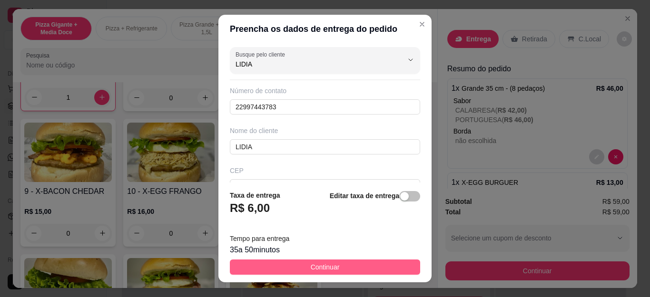
click at [349, 272] on button "Continuar" at bounding box center [325, 267] width 190 height 15
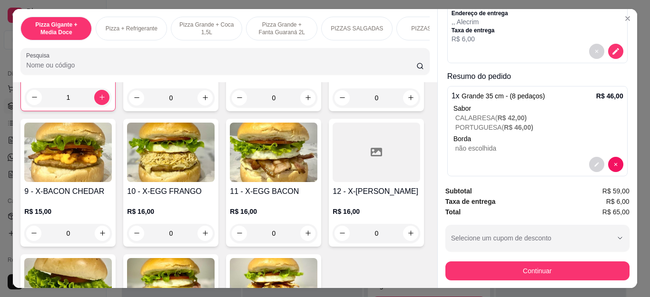
scroll to position [143, 0]
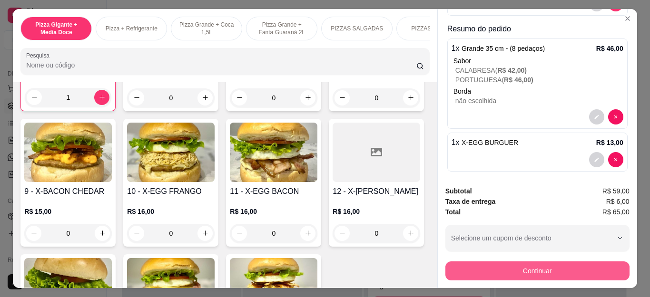
click at [453, 265] on button "Continuar" at bounding box center [537, 271] width 184 height 19
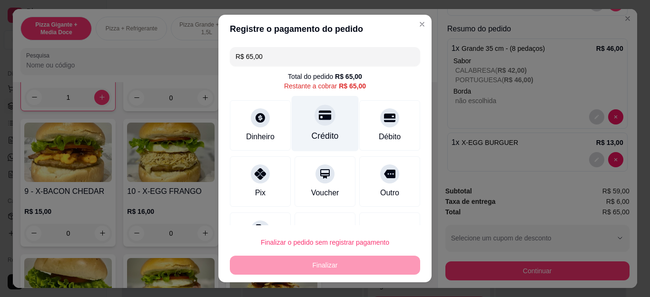
click at [326, 128] on div "Crédito" at bounding box center [325, 124] width 67 height 56
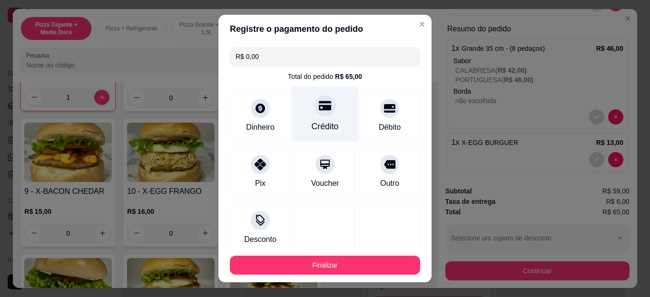
type input "R$ 0,00"
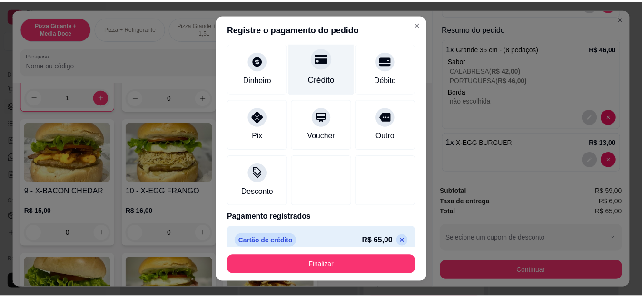
scroll to position [58, 0]
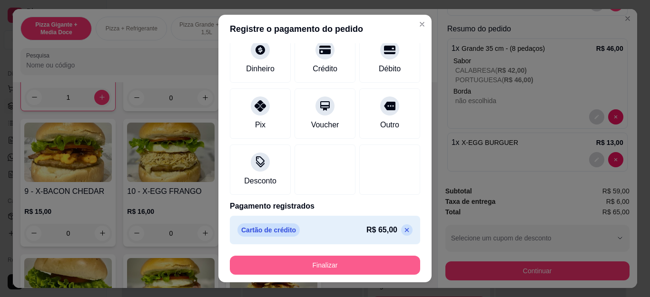
click at [345, 261] on button "Finalizar" at bounding box center [325, 265] width 190 height 19
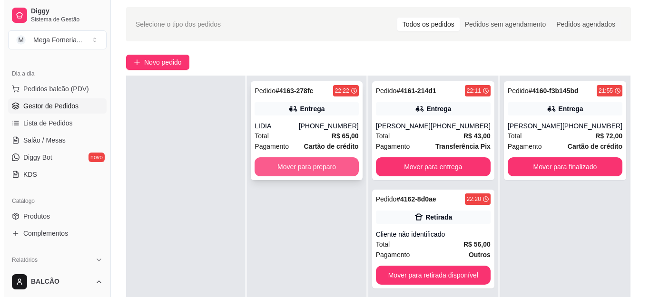
scroll to position [48, 0]
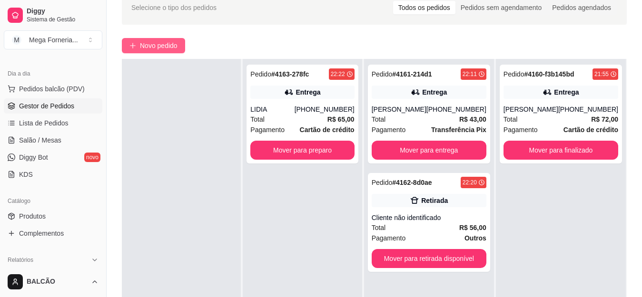
click at [180, 43] on button "Novo pedido" at bounding box center [153, 45] width 63 height 15
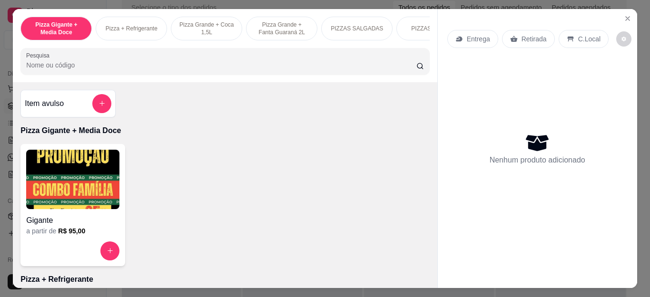
scroll to position [143, 0]
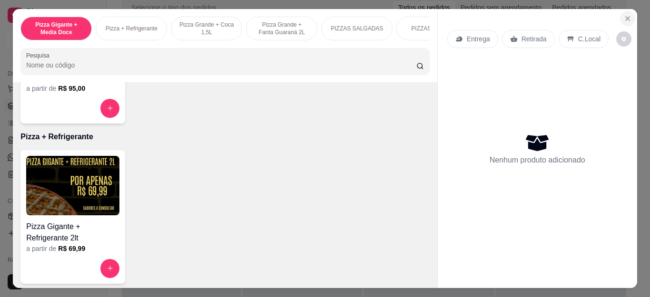
click at [620, 14] on button "Close" at bounding box center [627, 18] width 15 height 15
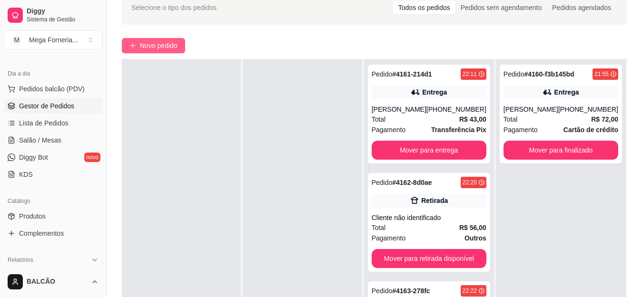
click at [151, 43] on span "Novo pedido" at bounding box center [159, 45] width 38 height 10
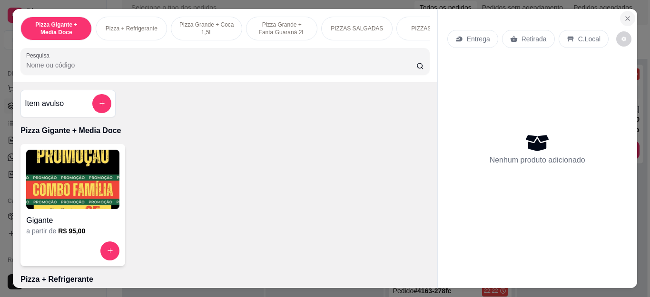
click at [625, 17] on icon "Close" at bounding box center [627, 19] width 4 height 4
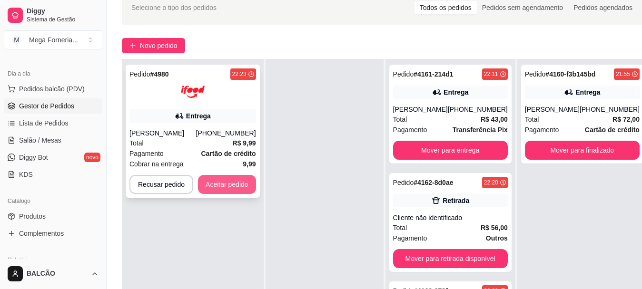
click at [225, 186] on button "Aceitar pedido" at bounding box center [227, 184] width 58 height 19
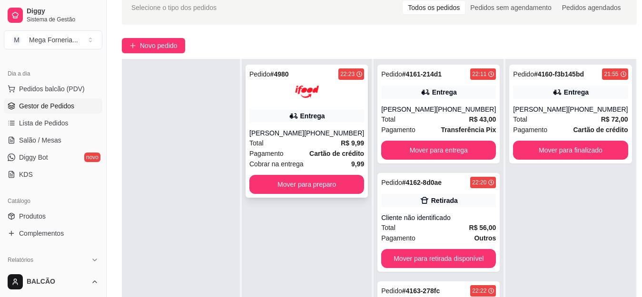
click at [335, 117] on div "Entrega" at bounding box center [306, 115] width 115 height 13
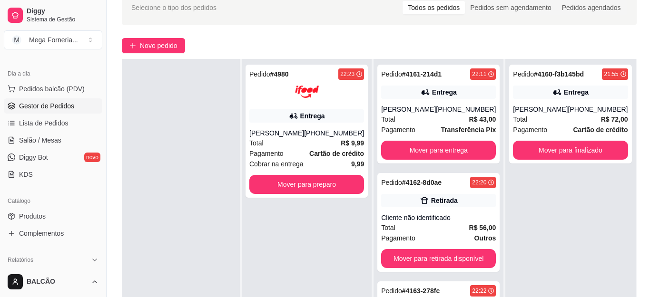
click at [437, 42] on button "Imprimir" at bounding box center [430, 43] width 34 height 15
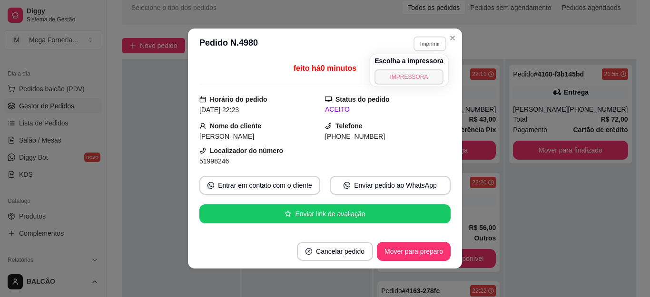
click at [416, 71] on button "IMPRESSORA" at bounding box center [408, 76] width 69 height 15
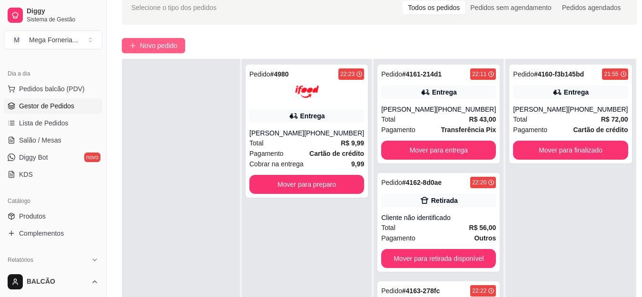
click at [164, 47] on span "Novo pedido" at bounding box center [159, 45] width 38 height 10
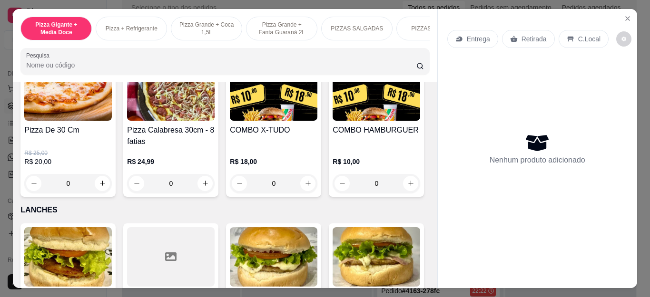
scroll to position [1046, 0]
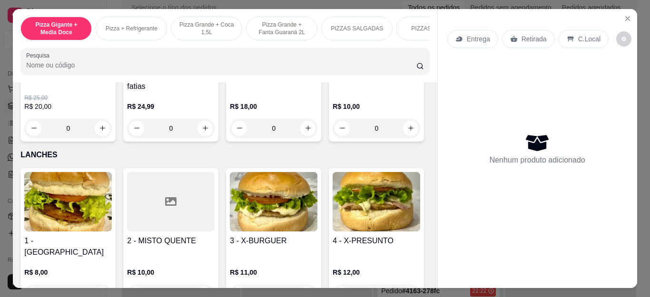
click at [106, 136] on div "0" at bounding box center [68, 128] width 88 height 19
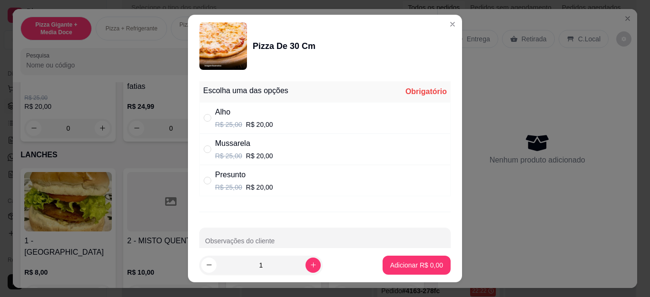
click at [264, 114] on div "Alho" at bounding box center [244, 112] width 58 height 11
radio input "true"
click at [406, 266] on p "Adicionar R$ 20,00" at bounding box center [414, 266] width 57 height 10
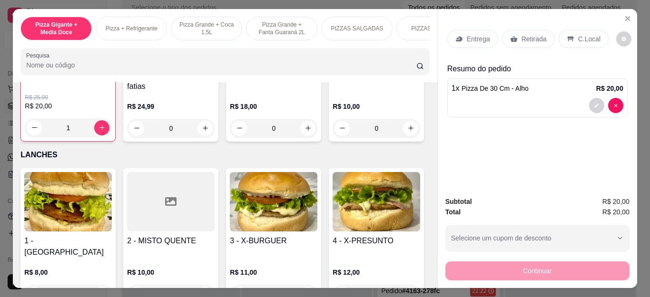
type input "1"
click at [101, 130] on div "1" at bounding box center [68, 127] width 87 height 19
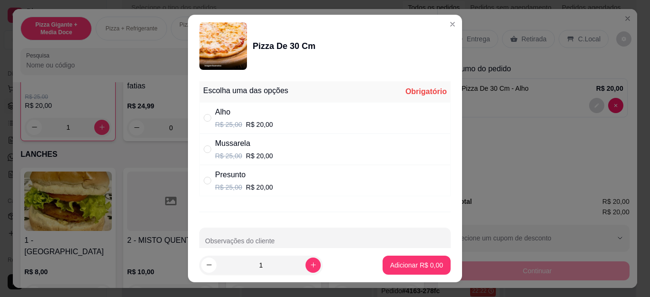
click at [258, 177] on div "Presunto" at bounding box center [244, 174] width 58 height 11
radio input "true"
click at [410, 262] on p "Adicionar R$ 20,00" at bounding box center [414, 266] width 57 height 10
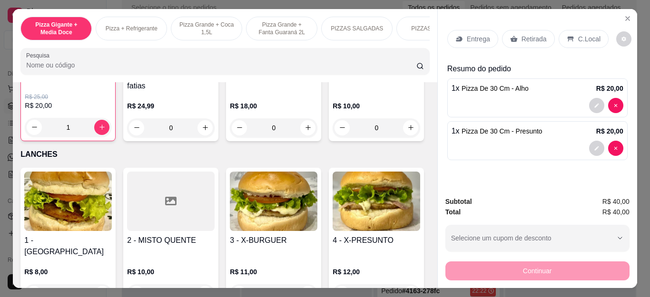
click at [481, 42] on div "Entrega" at bounding box center [472, 39] width 51 height 18
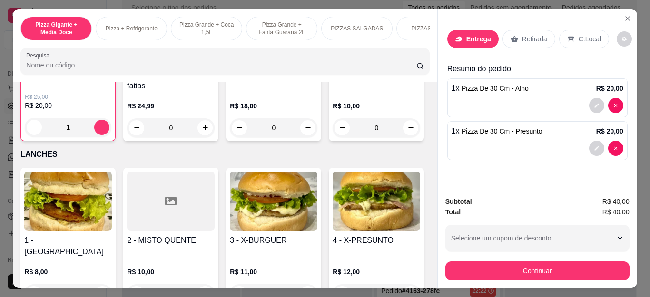
click at [309, 72] on div "Busque pelo cliente" at bounding box center [325, 60] width 190 height 27
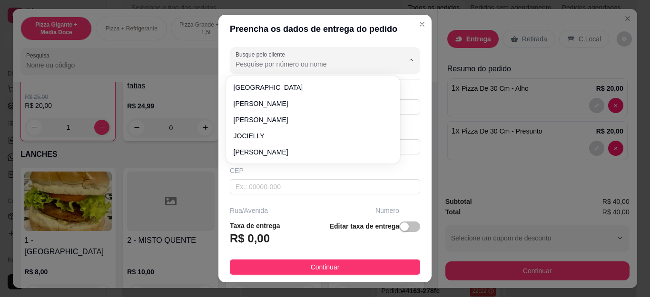
type input "0"
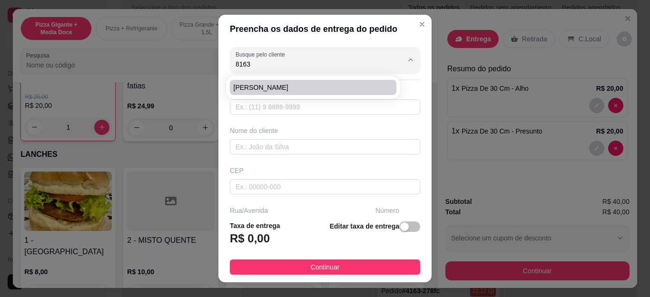
click at [304, 87] on span "[PERSON_NAME]" at bounding box center [308, 88] width 149 height 10
type input "[PERSON_NAME]"
type input "21981639351"
type input "[PERSON_NAME]"
type input "Cabo Frio"
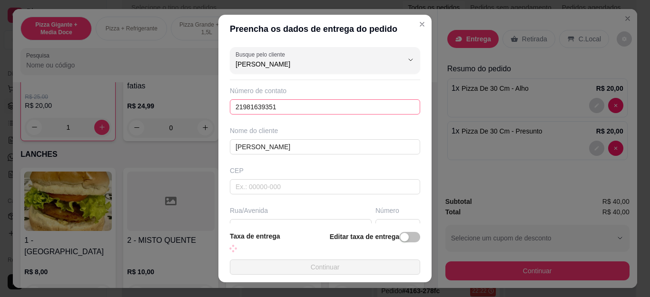
type input "[PERSON_NAME]"
click at [287, 113] on input "21981639351" at bounding box center [325, 106] width 190 height 15
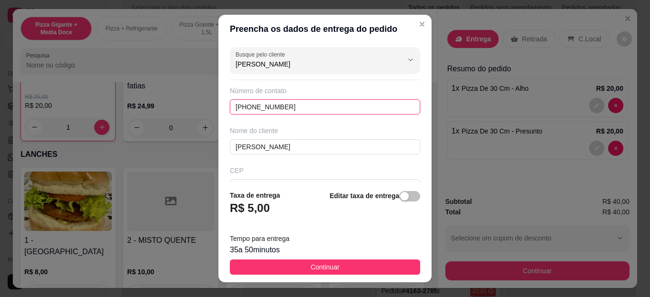
type input "[PHONE_NUMBER]"
click at [310, 137] on div "Nome do cliente [PERSON_NAME]" at bounding box center [325, 140] width 194 height 29
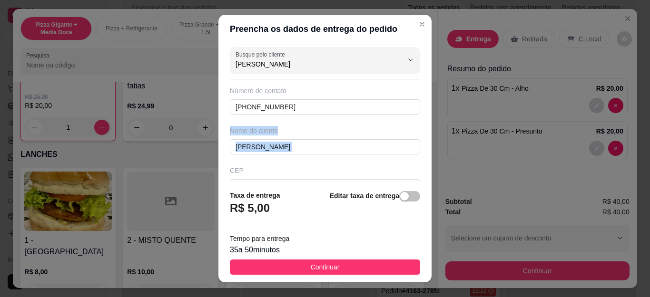
click at [310, 137] on div "Nome do cliente [PERSON_NAME]" at bounding box center [325, 140] width 194 height 29
click at [310, 138] on div "Nome do cliente [PERSON_NAME]" at bounding box center [325, 140] width 194 height 29
click at [307, 148] on input "[PERSON_NAME]" at bounding box center [325, 146] width 190 height 15
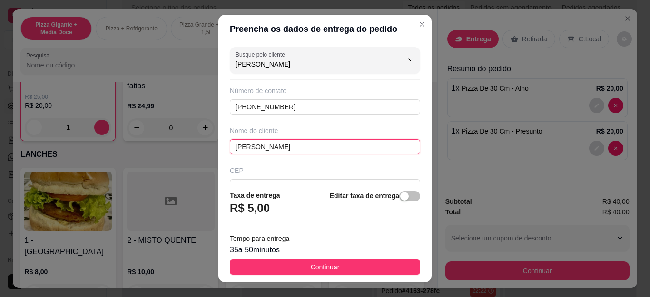
click at [307, 148] on input "[PERSON_NAME]" at bounding box center [325, 146] width 190 height 15
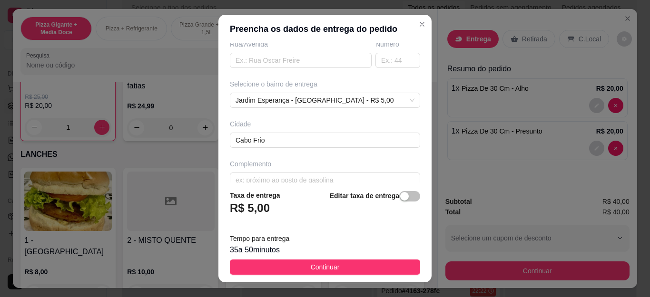
scroll to position [181, 0]
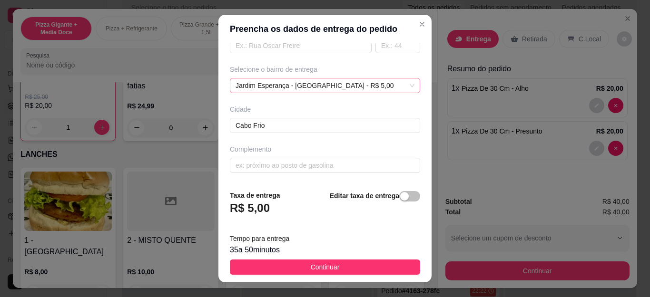
click at [326, 80] on div "Jardim Esperança - [GEOGRAPHIC_DATA] - R$ 5,00" at bounding box center [325, 85] width 190 height 15
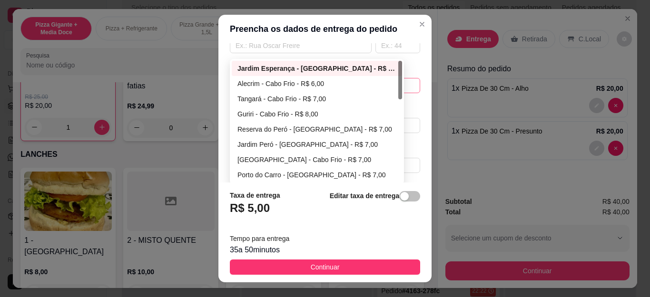
type input "Wanesa"
click at [330, 68] on div "Jardim Esperança - [GEOGRAPHIC_DATA] - R$ 5,00" at bounding box center [316, 68] width 159 height 10
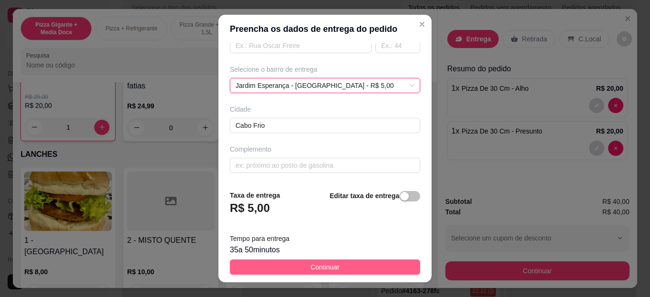
click at [322, 267] on span "Continuar" at bounding box center [325, 267] width 29 height 10
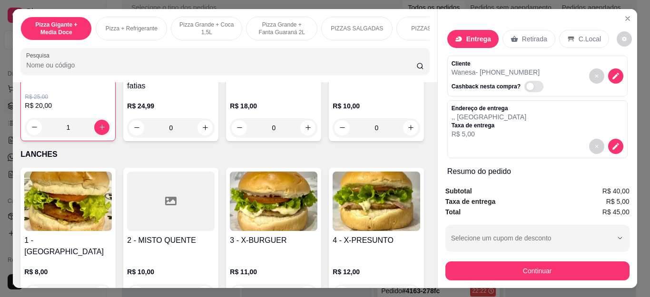
click at [515, 259] on div "Continuar" at bounding box center [537, 269] width 184 height 21
click at [470, 271] on button "Continuar" at bounding box center [537, 271] width 184 height 19
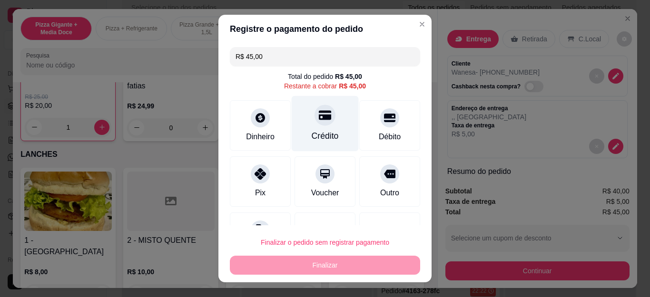
click at [314, 124] on div at bounding box center [324, 115] width 21 height 21
type input "R$ 0,00"
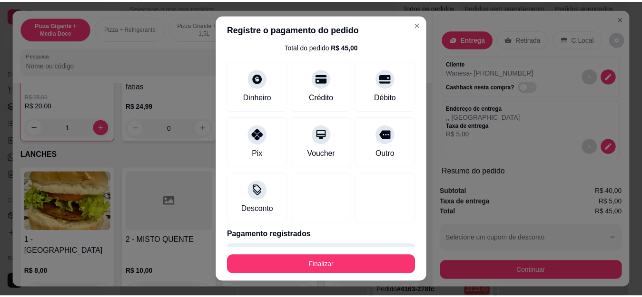
scroll to position [58, 0]
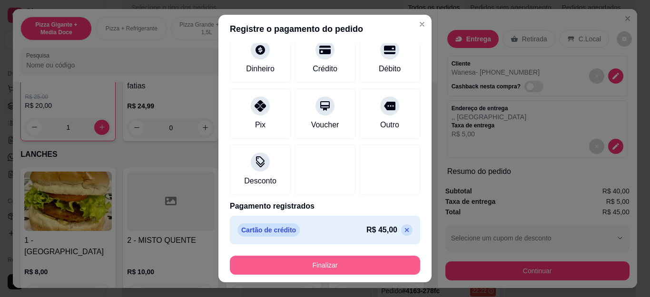
click at [312, 264] on button "Finalizar" at bounding box center [325, 265] width 190 height 19
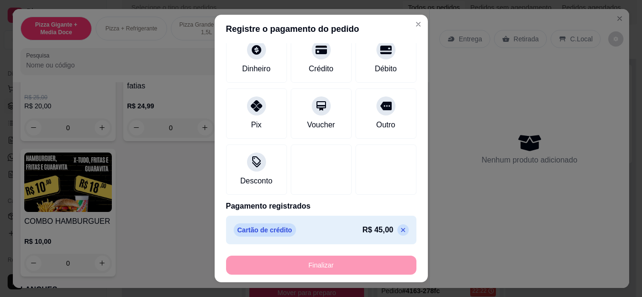
scroll to position [0, 0]
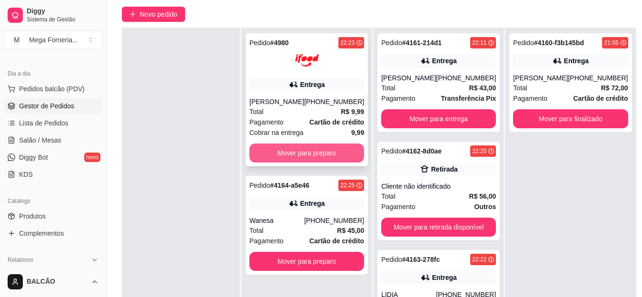
scroll to position [95, 0]
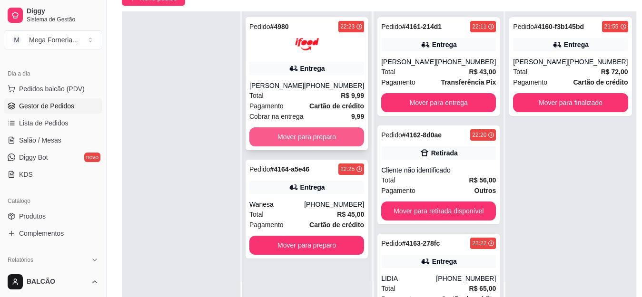
click at [310, 130] on button "Mover para preparo" at bounding box center [306, 136] width 115 height 19
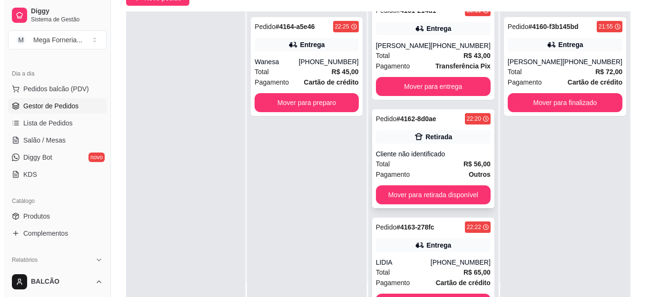
scroll to position [0, 0]
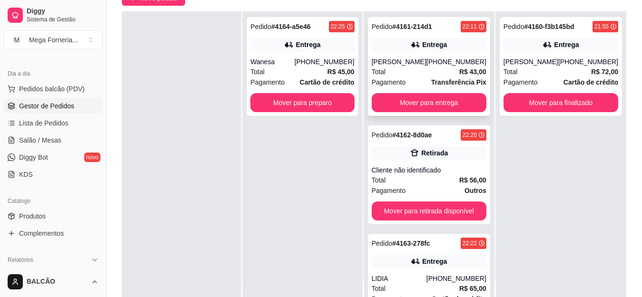
click at [426, 63] on div "[PERSON_NAME]" at bounding box center [398, 62] width 55 height 10
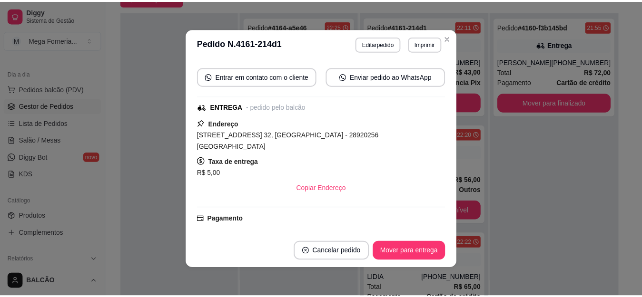
scroll to position [203, 0]
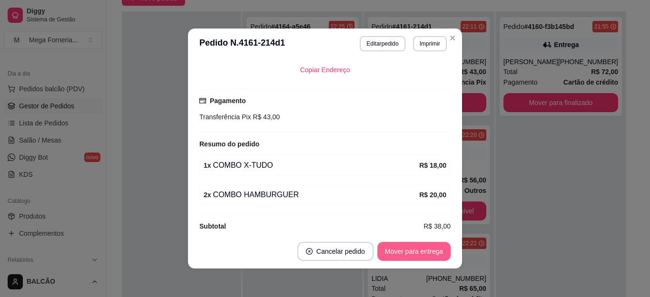
click at [420, 256] on button "Mover para entrega" at bounding box center [413, 251] width 73 height 19
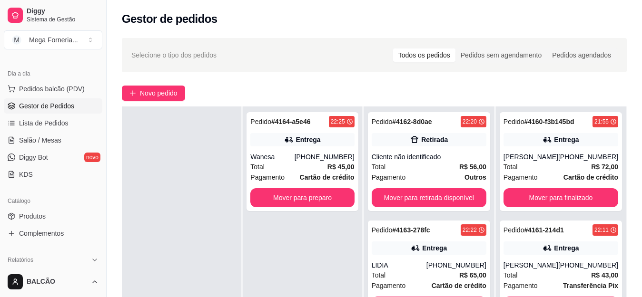
scroll to position [0, 0]
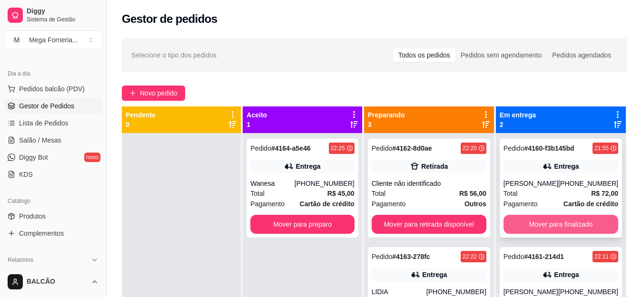
click at [557, 229] on button "Mover para finalizado" at bounding box center [560, 224] width 115 height 19
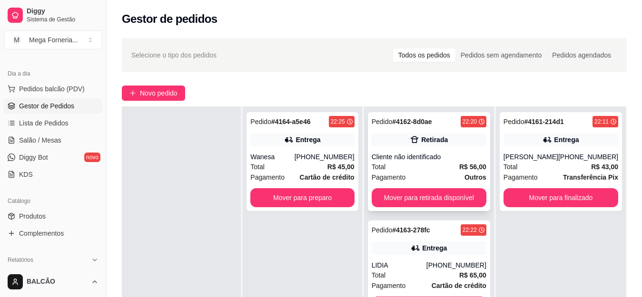
click at [409, 164] on div "Total R$ 56,00" at bounding box center [428, 167] width 115 height 10
click at [435, 149] on div "Pedido # 4162-8d0ae 22:20 Retirada Cliente não identificado Total R$ 56,00 Paga…" at bounding box center [429, 161] width 122 height 99
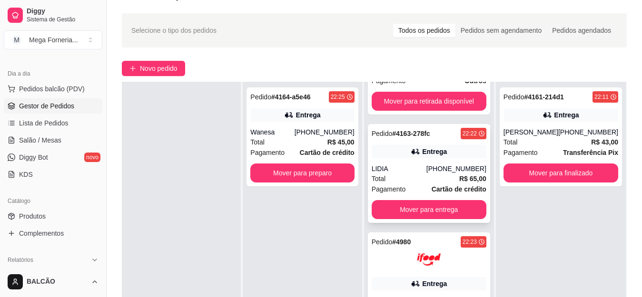
scroll to position [48, 0]
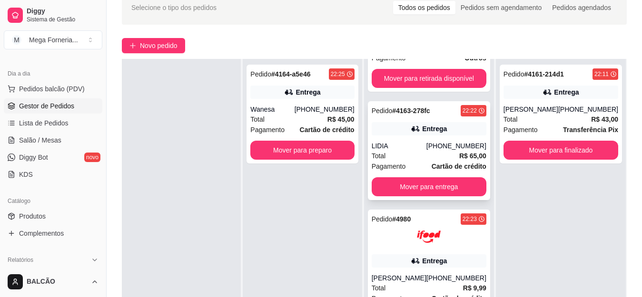
click at [419, 143] on div "LIDIA" at bounding box center [398, 146] width 55 height 10
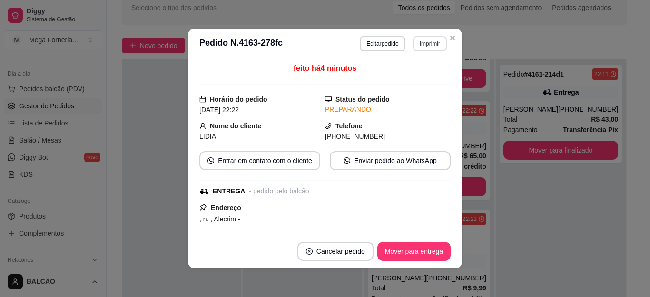
click at [413, 43] on button "Imprimir" at bounding box center [430, 43] width 34 height 15
click at [418, 76] on button "IMPRESSORA" at bounding box center [408, 76] width 69 height 15
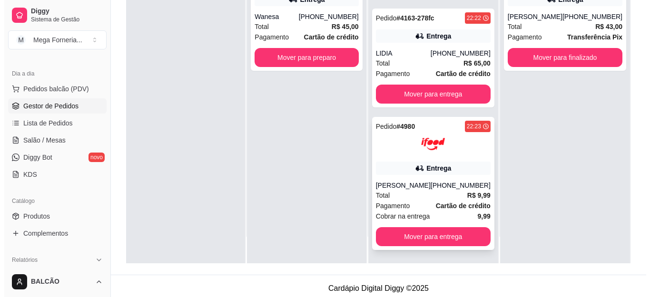
scroll to position [143, 0]
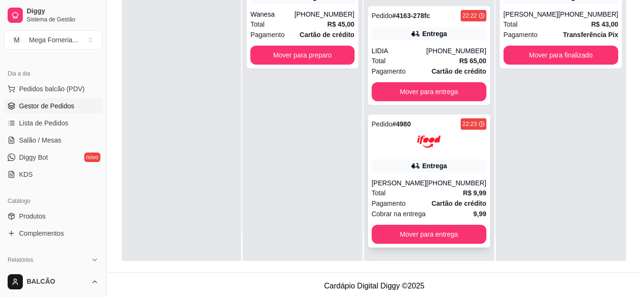
click at [422, 178] on div "[PERSON_NAME]" at bounding box center [398, 183] width 55 height 10
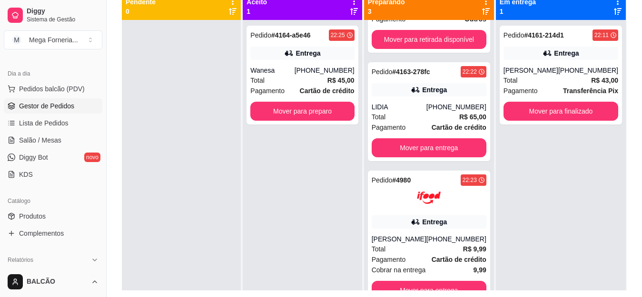
scroll to position [97, 0]
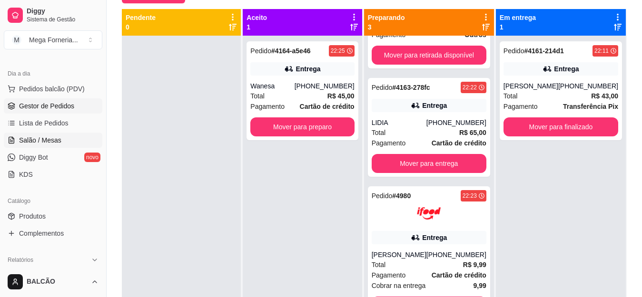
click at [41, 146] on link "Salão / Mesas" at bounding box center [53, 140] width 98 height 15
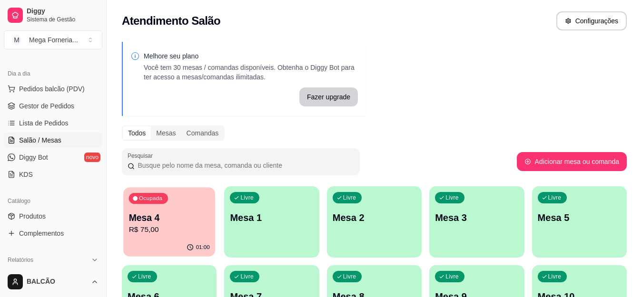
click at [127, 223] on div "Ocupada Mesa 4 R$ 75,00" at bounding box center [169, 212] width 92 height 51
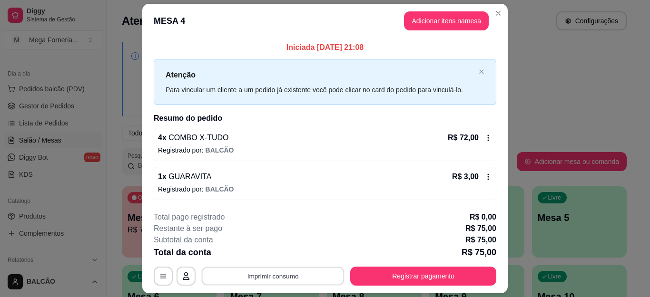
click at [303, 273] on button "Imprimir consumo" at bounding box center [273, 276] width 143 height 19
click at [283, 253] on button "IMPRESSORA" at bounding box center [271, 254] width 67 height 15
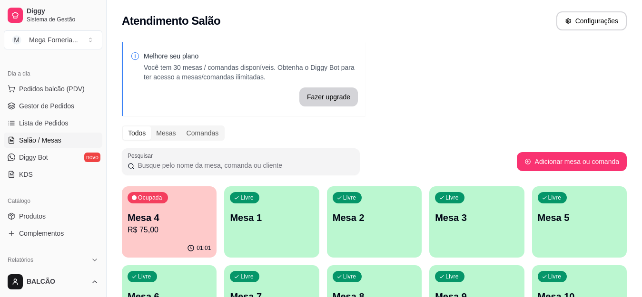
scroll to position [48, 0]
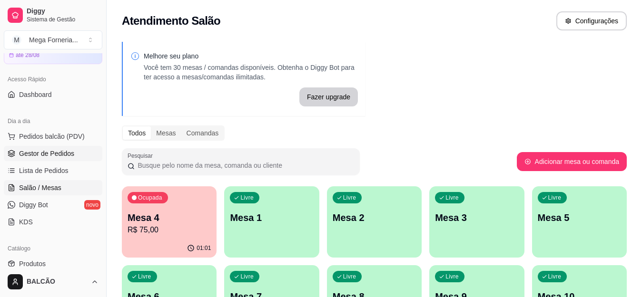
click at [58, 149] on span "Gestor de Pedidos" at bounding box center [46, 154] width 55 height 10
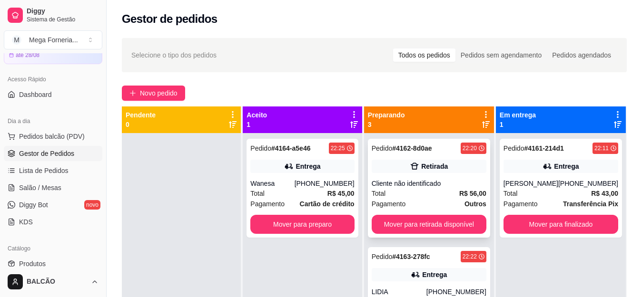
click at [447, 166] on div "Retirada" at bounding box center [428, 166] width 115 height 13
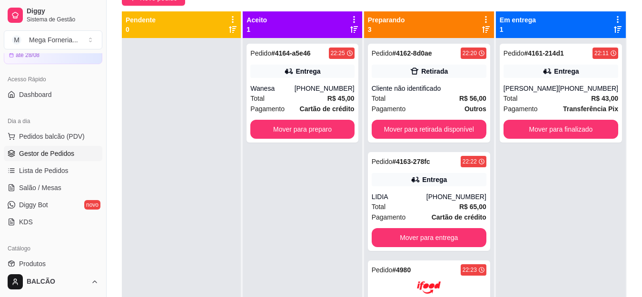
scroll to position [48, 0]
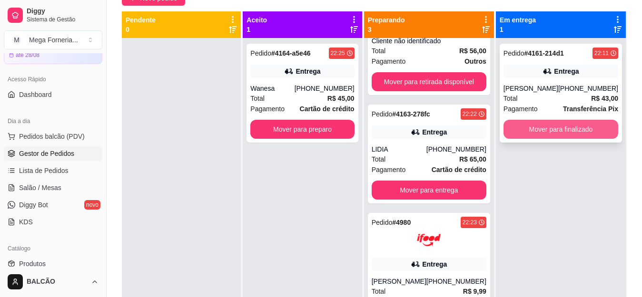
click at [528, 129] on button "Mover para finalizado" at bounding box center [560, 129] width 115 height 19
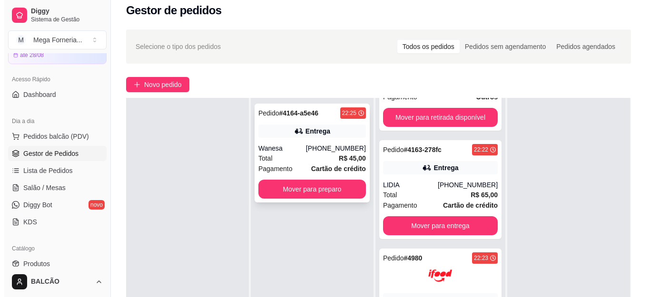
scroll to position [2, 0]
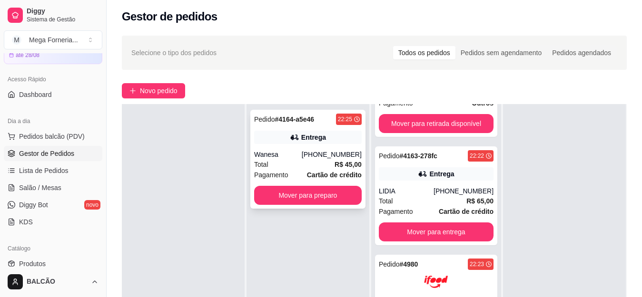
click at [305, 160] on div "Total R$ 45,00" at bounding box center [307, 164] width 107 height 10
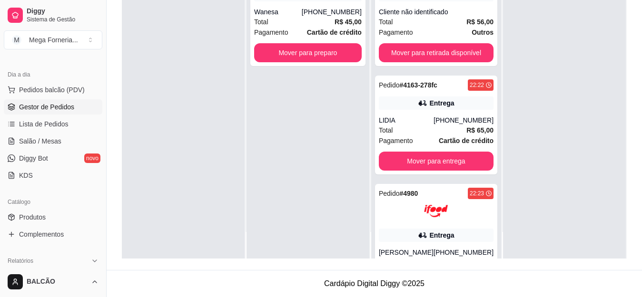
scroll to position [143, 0]
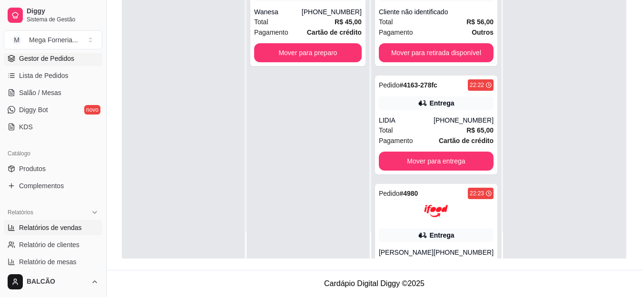
click at [57, 231] on span "Relatórios de vendas" at bounding box center [50, 228] width 63 height 10
select select "ALL"
select select "0"
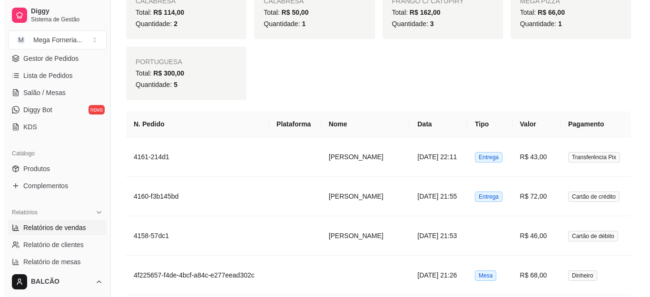
scroll to position [761, 0]
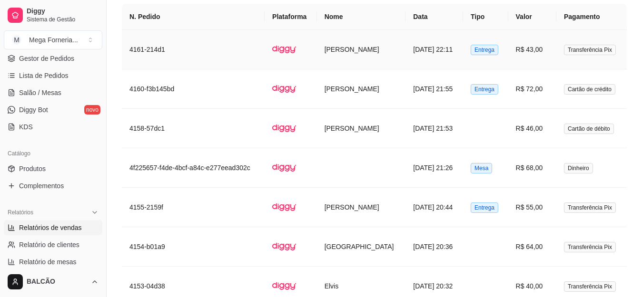
click at [370, 45] on td "[PERSON_NAME]" at bounding box center [361, 49] width 89 height 39
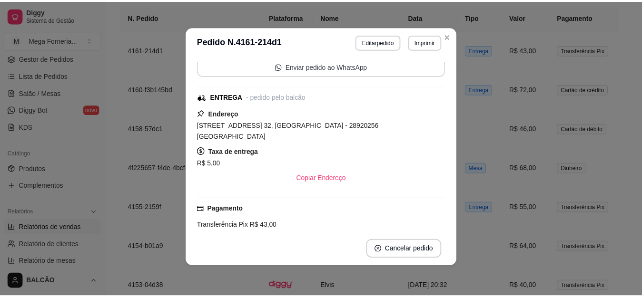
scroll to position [181, 0]
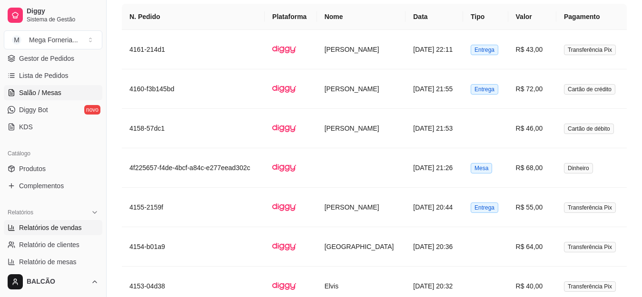
click at [55, 88] on link "Salão / Mesas" at bounding box center [53, 92] width 98 height 15
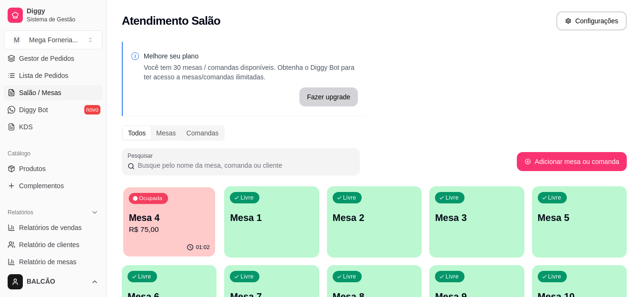
click at [174, 217] on p "Mesa 4" at bounding box center [169, 218] width 81 height 13
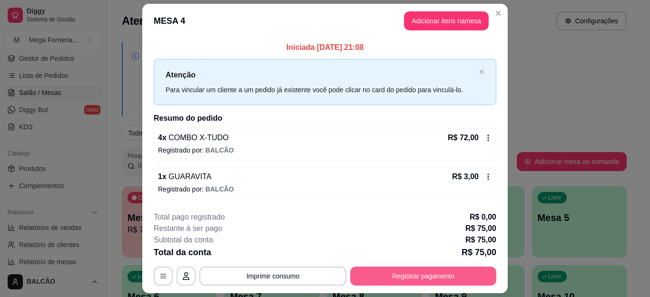
click at [429, 281] on button "Registrar pagamento" at bounding box center [423, 276] width 146 height 19
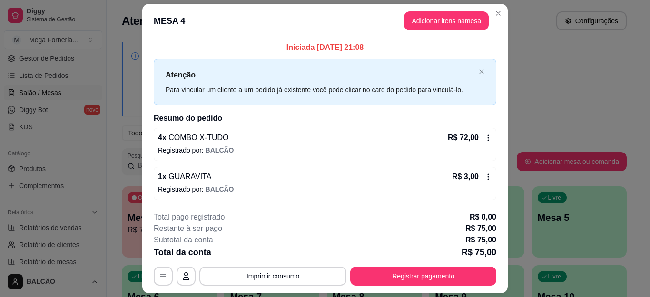
click at [255, 124] on icon at bounding box center [260, 125] width 10 height 10
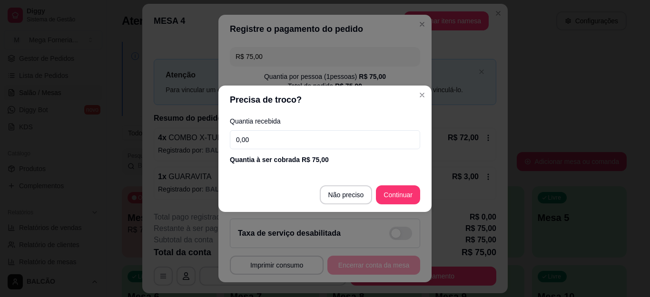
click at [268, 141] on input "0,00" at bounding box center [325, 139] width 190 height 19
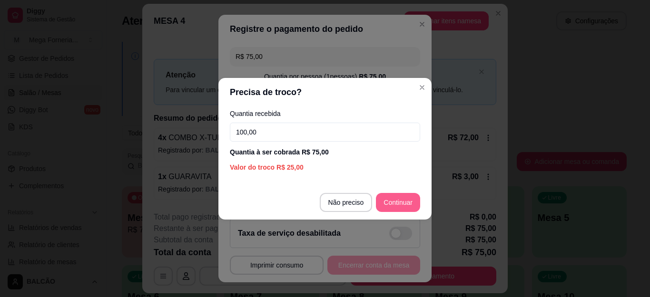
type input "100,00"
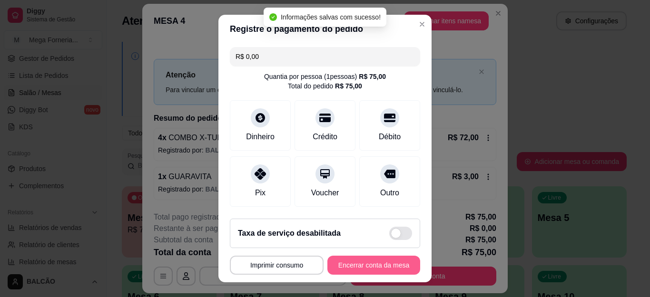
type input "R$ 0,00"
click at [375, 264] on button "Encerrar conta da mesa" at bounding box center [373, 265] width 93 height 19
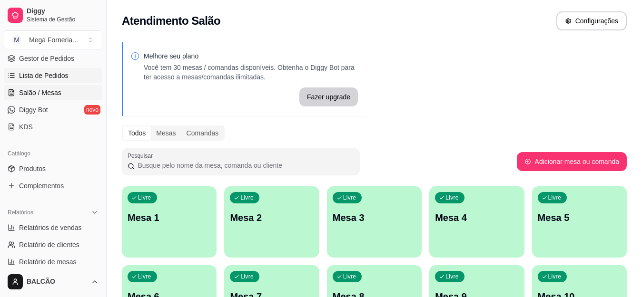
click at [62, 72] on span "Lista de Pedidos" at bounding box center [43, 76] width 49 height 10
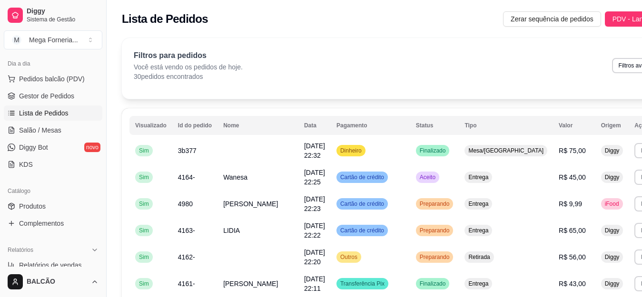
scroll to position [95, 0]
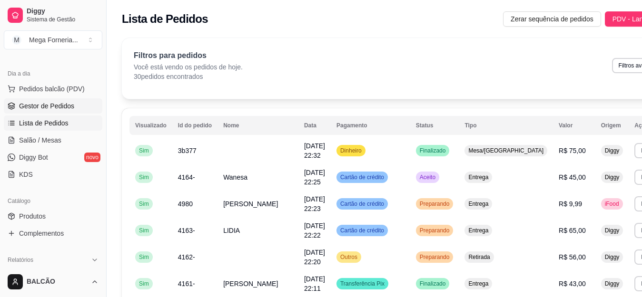
click at [31, 109] on span "Gestor de Pedidos" at bounding box center [46, 106] width 55 height 10
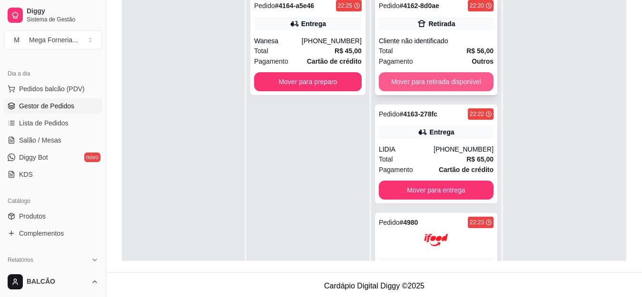
click at [424, 84] on button "Mover para retirada disponível" at bounding box center [436, 81] width 115 height 19
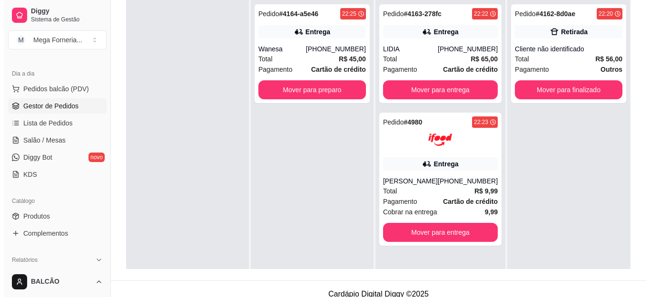
scroll to position [48, 0]
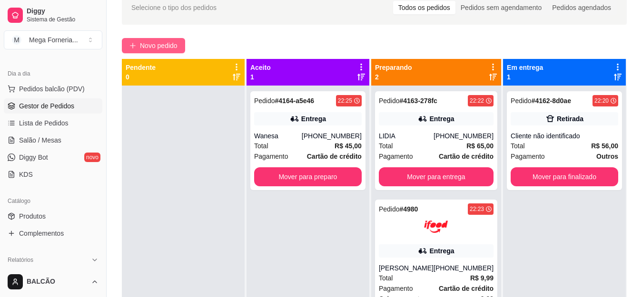
click at [139, 40] on button "Novo pedido" at bounding box center [153, 45] width 63 height 15
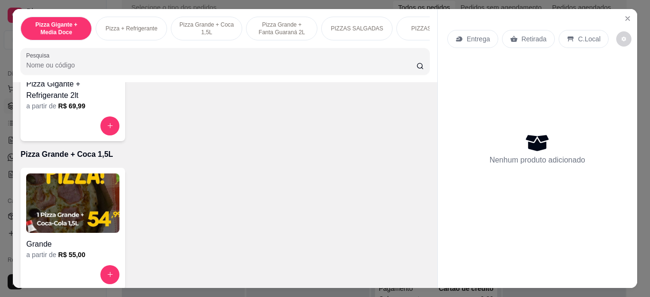
scroll to position [190, 0]
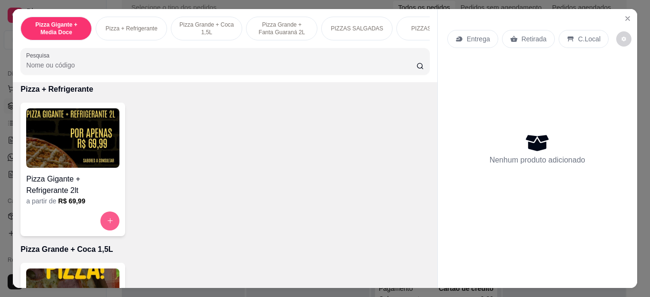
click at [109, 224] on icon "increase-product-quantity" at bounding box center [110, 220] width 7 height 7
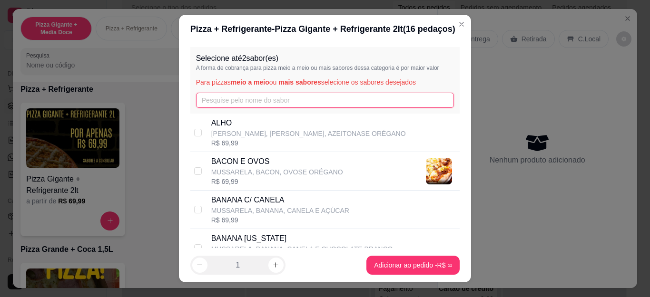
click at [276, 102] on input "text" at bounding box center [325, 100] width 258 height 15
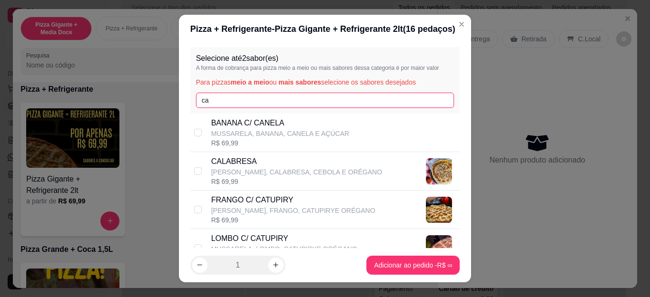
type input "ca"
drag, startPoint x: 241, startPoint y: 175, endPoint x: 245, endPoint y: 133, distance: 42.0
click at [241, 175] on p "[PERSON_NAME], CALABRESA, CEBOLA E ORÉGANO" at bounding box center [296, 172] width 171 height 10
checkbox input "true"
click at [241, 101] on input "ca" at bounding box center [325, 100] width 258 height 15
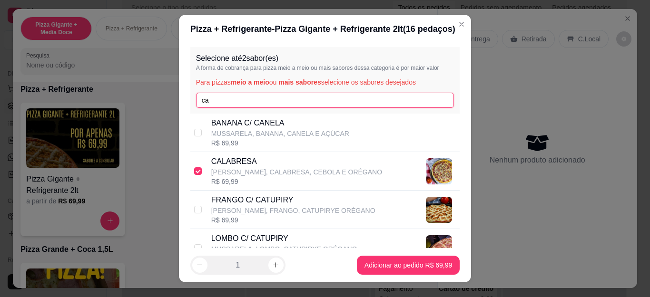
click at [241, 101] on input "ca" at bounding box center [325, 100] width 258 height 15
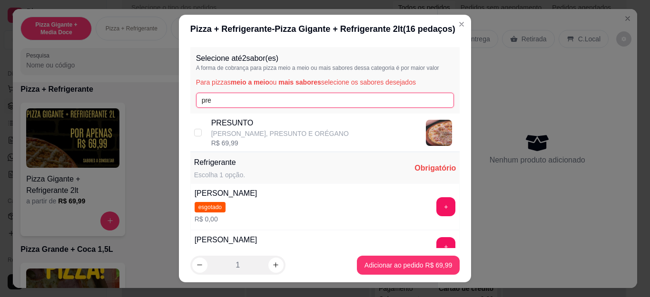
type input "pre"
click at [255, 134] on p "[PERSON_NAME], PRESUNTO E ORÉGANO" at bounding box center [279, 134] width 137 height 10
checkbox input "true"
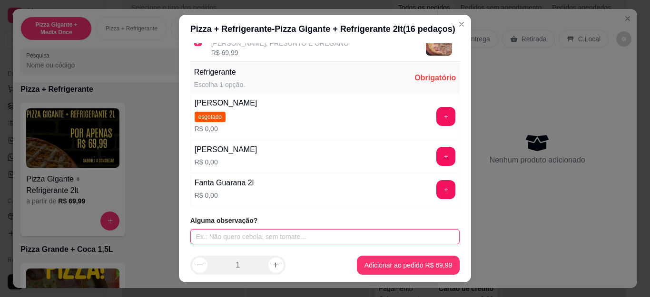
click at [291, 240] on input "text" at bounding box center [325, 236] width 270 height 15
type input "[PERSON_NAME]/SEM CEBOLA"
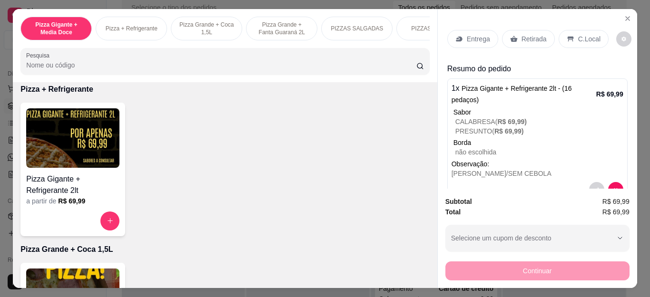
click at [459, 37] on div "Entrega" at bounding box center [472, 39] width 51 height 18
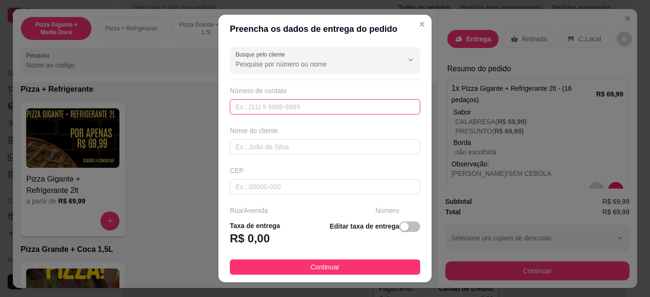
click at [272, 100] on input "text" at bounding box center [325, 106] width 190 height 15
click at [272, 101] on input "text" at bounding box center [325, 106] width 190 height 15
type input "[PHONE_NUMBER]"
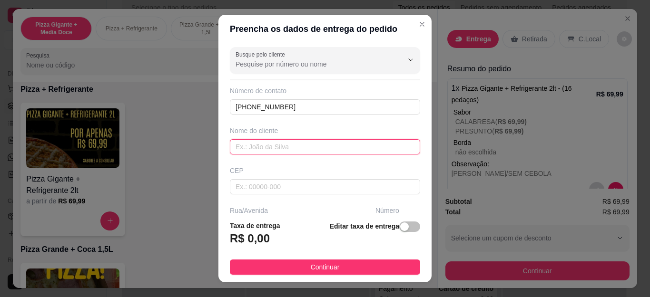
click at [302, 145] on input "text" at bounding box center [325, 146] width 190 height 15
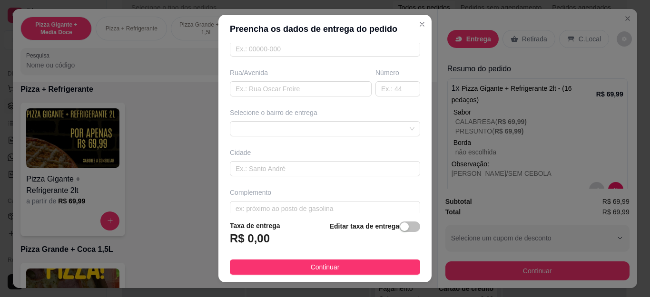
scroll to position [151, 0]
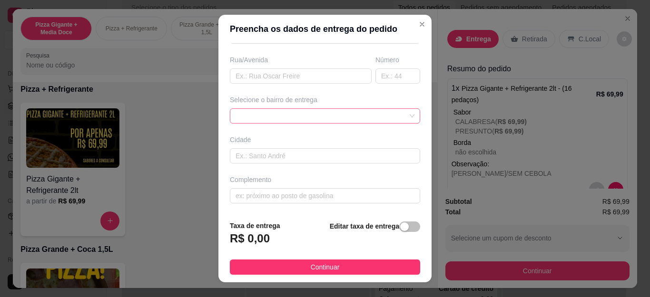
click at [301, 124] on div at bounding box center [325, 115] width 190 height 15
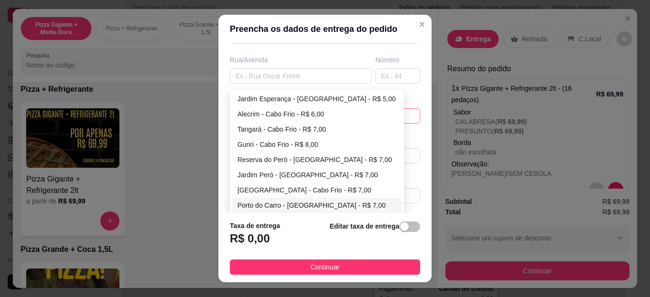
click at [271, 209] on div "Porto do Carro - [GEOGRAPHIC_DATA] - R$ 7,00" at bounding box center [316, 205] width 159 height 10
type input "Cabo Frio"
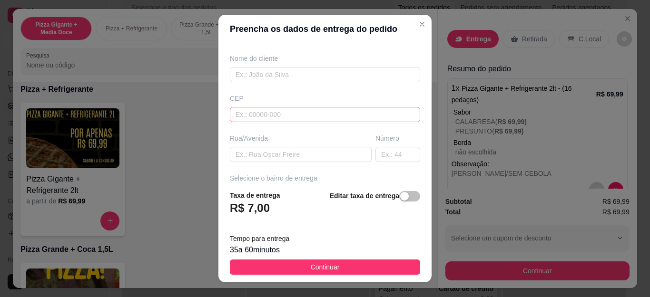
scroll to position [56, 0]
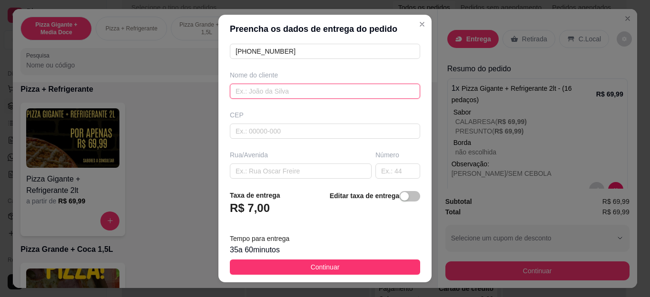
click at [255, 95] on input "text" at bounding box center [325, 91] width 190 height 15
type input "m"
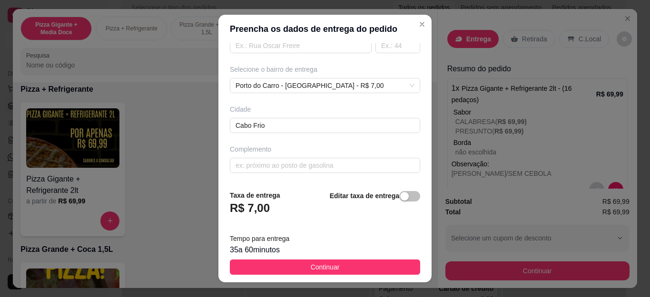
scroll to position [0, 0]
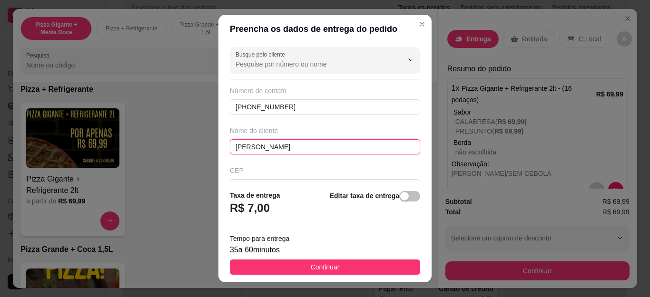
type input "[PERSON_NAME]"
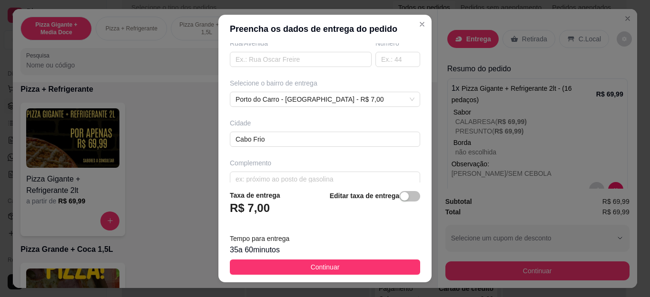
scroll to position [181, 0]
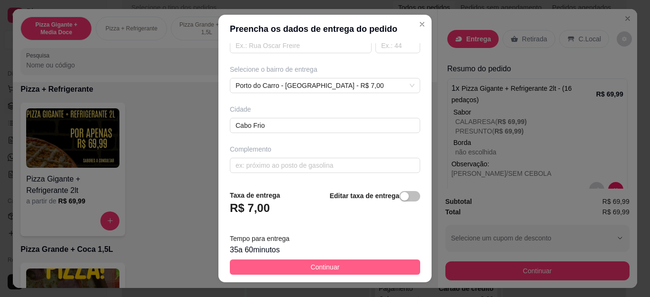
click at [311, 264] on span "Continuar" at bounding box center [325, 267] width 29 height 10
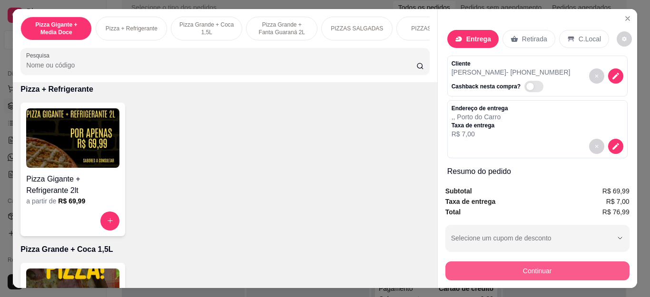
click at [449, 265] on button "Continuar" at bounding box center [537, 271] width 184 height 19
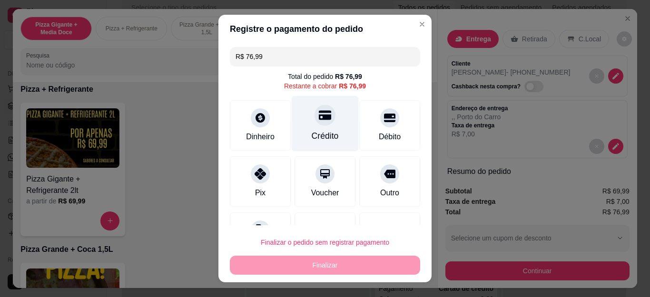
click at [332, 124] on div "Crédito" at bounding box center [325, 124] width 67 height 56
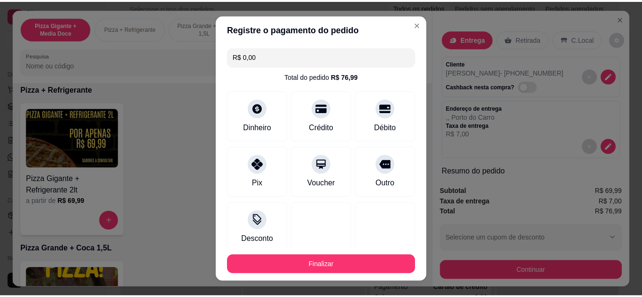
scroll to position [58, 0]
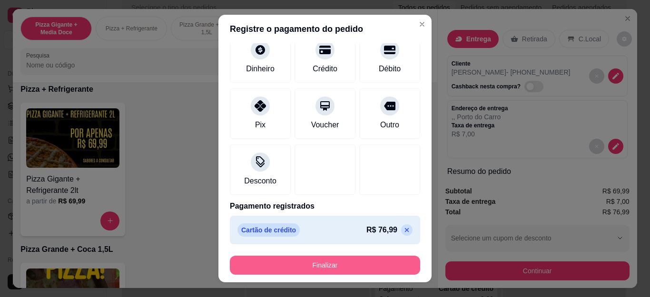
click at [321, 271] on button "Finalizar" at bounding box center [325, 265] width 190 height 19
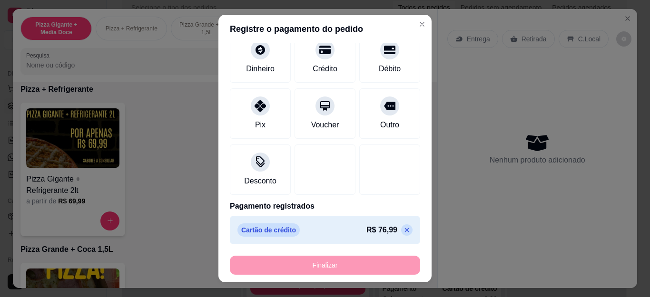
type input "-R$ 76,99"
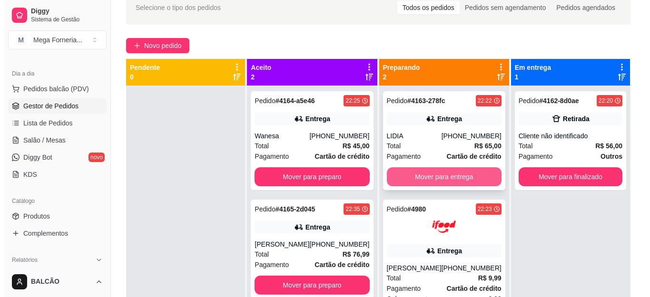
scroll to position [27, 0]
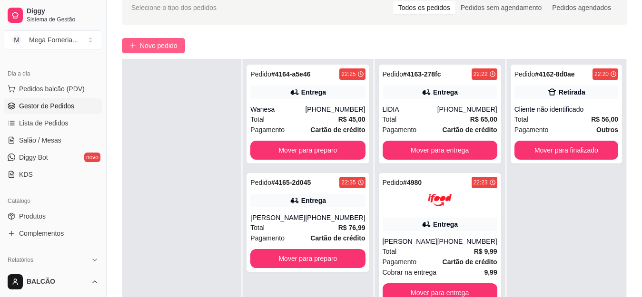
click at [149, 43] on span "Novo pedido" at bounding box center [159, 45] width 38 height 10
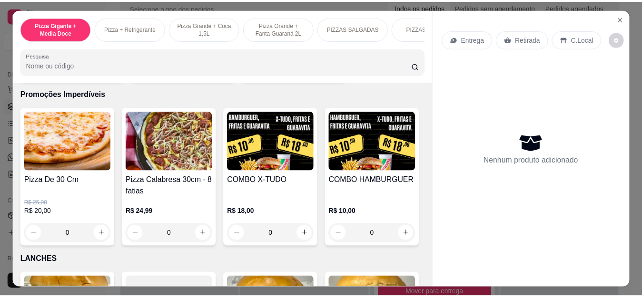
scroll to position [951, 0]
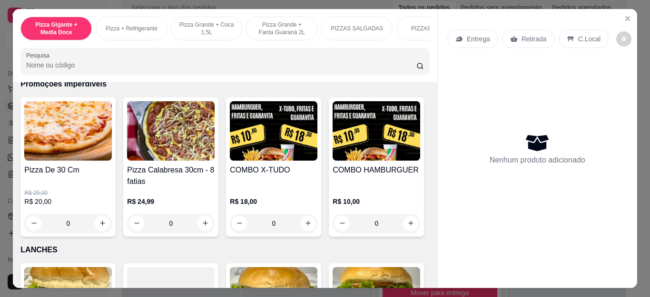
click at [102, 225] on div "0" at bounding box center [68, 223] width 88 height 19
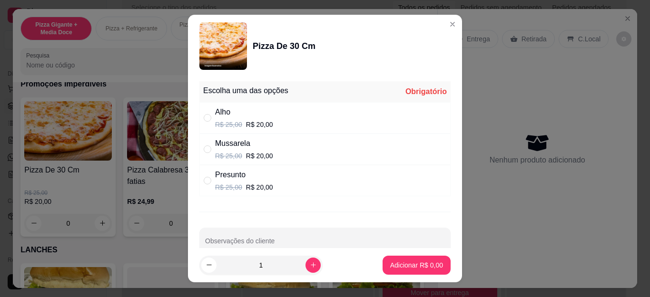
click at [262, 175] on div "Presunto" at bounding box center [244, 174] width 58 height 11
radio input "true"
click at [383, 260] on button "Adicionar R$ 20,00" at bounding box center [415, 265] width 72 height 19
type input "1"
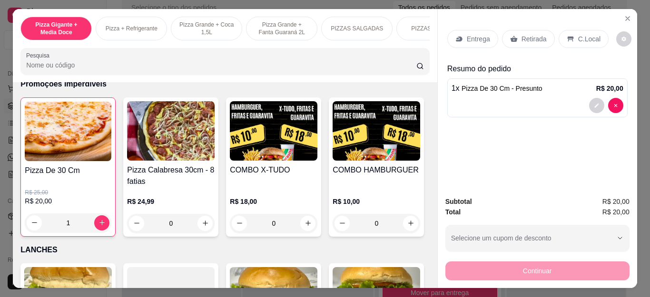
click at [97, 228] on div "1" at bounding box center [68, 223] width 87 height 19
click at [236, 126] on p "R$ 25,00" at bounding box center [228, 125] width 27 height 10
radio input "true"
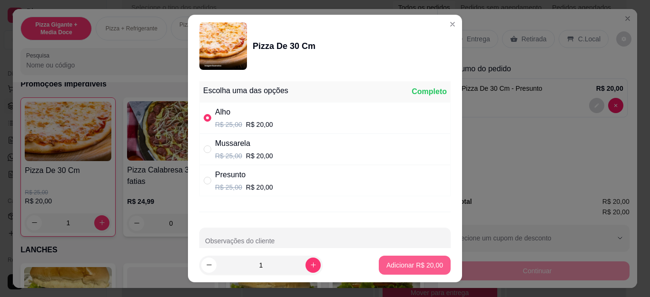
click at [384, 258] on button "Adicionar R$ 20,00" at bounding box center [415, 265] width 72 height 19
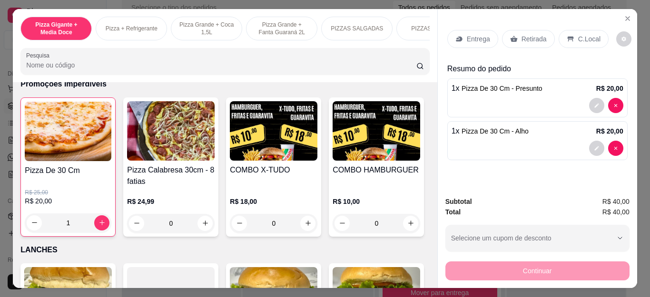
click at [458, 38] on icon at bounding box center [459, 39] width 8 height 8
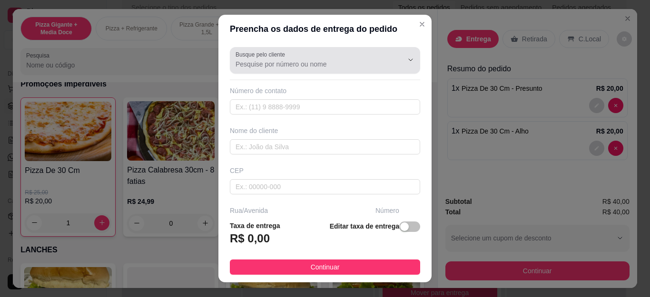
click at [274, 63] on input "Busque pelo cliente" at bounding box center [311, 64] width 152 height 10
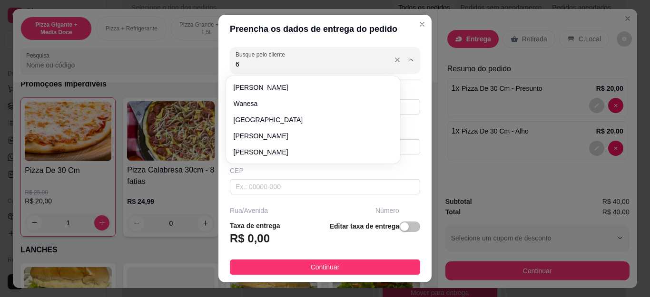
type input "6"
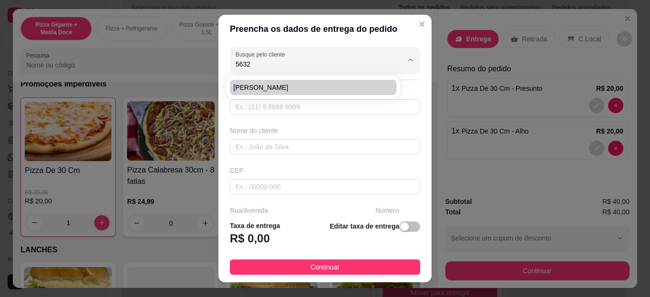
click at [281, 93] on li "[PERSON_NAME]" at bounding box center [313, 87] width 166 height 15
type input "[PERSON_NAME]"
type input "5521991435632"
type input "[PERSON_NAME]"
type input "Cabo Frio"
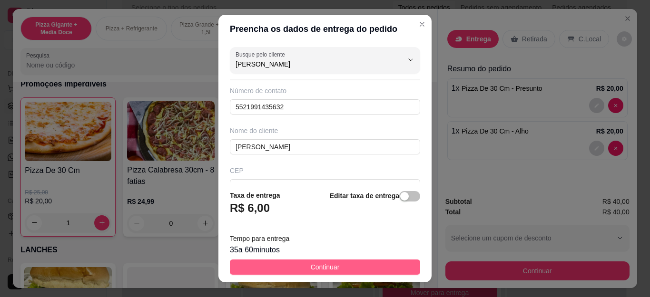
click at [327, 267] on span "Continuar" at bounding box center [325, 267] width 29 height 10
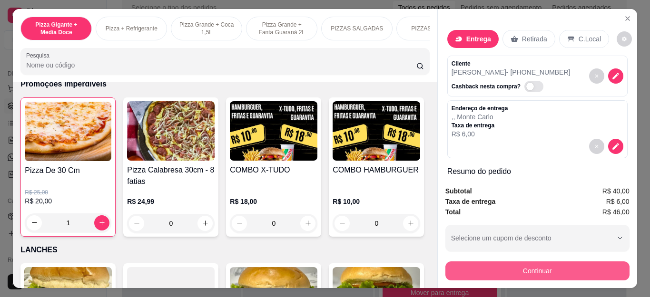
click at [490, 268] on button "Continuar" at bounding box center [537, 271] width 184 height 19
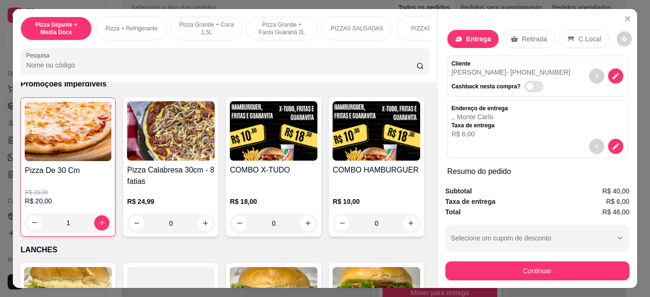
click at [327, 117] on div "Crédito" at bounding box center [324, 125] width 61 height 50
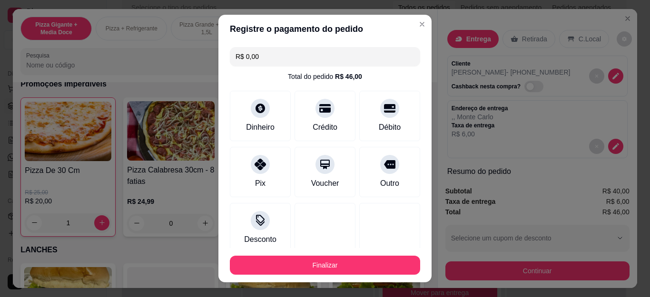
type input "R$ 0,00"
click at [329, 254] on footer "Finalizar" at bounding box center [324, 265] width 213 height 34
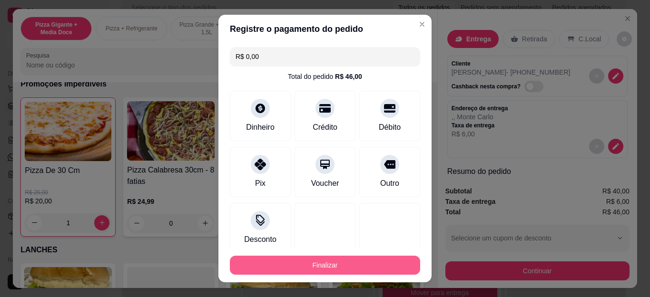
click at [331, 264] on button "Finalizar" at bounding box center [325, 265] width 190 height 19
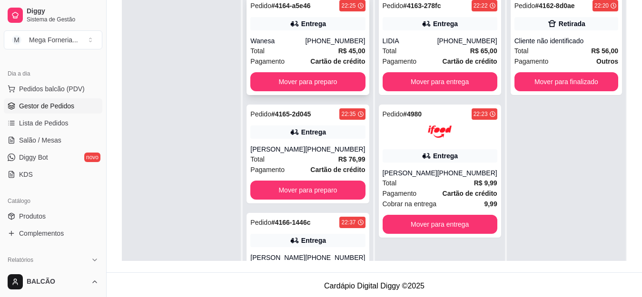
click at [294, 56] on div "Pagamento Cartão de crédito" at bounding box center [307, 61] width 115 height 10
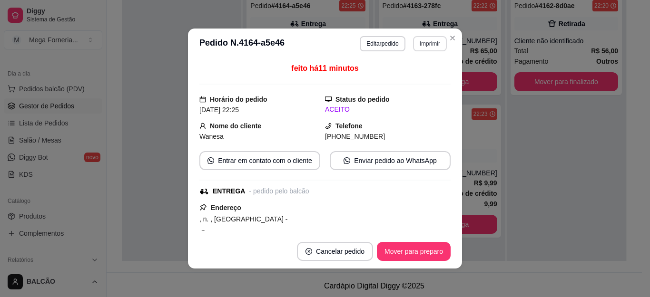
click at [418, 42] on button "Imprimir" at bounding box center [430, 43] width 34 height 15
click at [414, 71] on button "IMPRESSORA" at bounding box center [409, 76] width 69 height 15
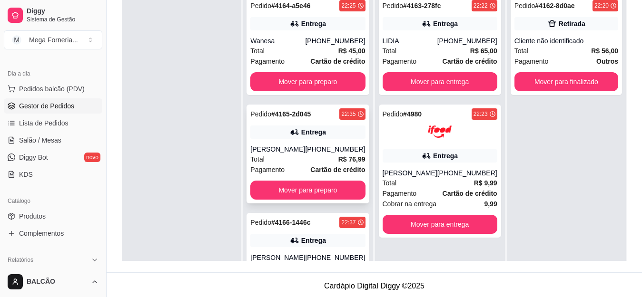
click at [305, 120] on div "Pedido # 4165-2d045 22:35 Entrega [PERSON_NAME] [PHONE_NUMBER] Total R$ 76,99 P…" at bounding box center [307, 154] width 122 height 99
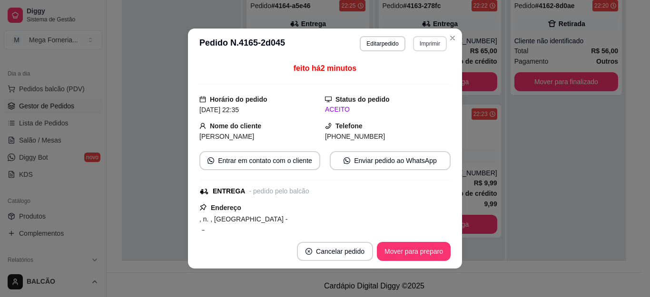
click at [428, 43] on button "Imprimir" at bounding box center [430, 43] width 34 height 15
click at [407, 72] on button "IMPRESSORA" at bounding box center [417, 73] width 55 height 12
click at [442, 40] on button "Imprimir" at bounding box center [429, 43] width 33 height 15
click at [449, 40] on icon "Close" at bounding box center [452, 38] width 8 height 8
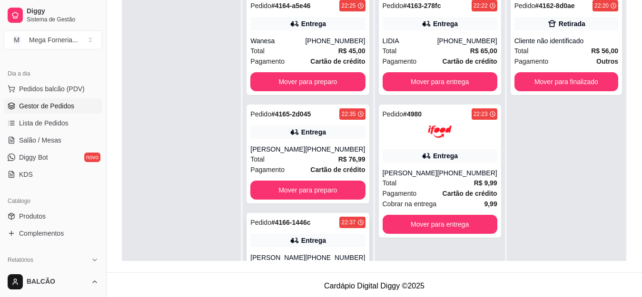
click at [311, 223] on strong "# 4166-1446c" at bounding box center [290, 223] width 39 height 8
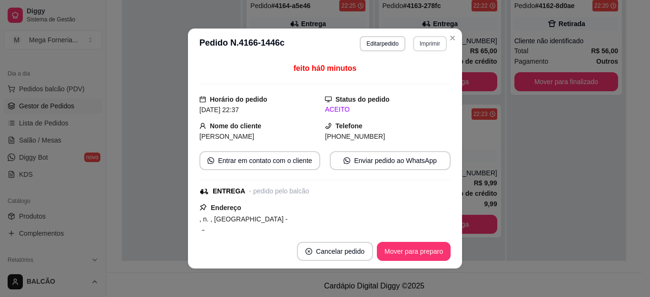
click at [424, 49] on button "Imprimir" at bounding box center [430, 43] width 34 height 15
click at [410, 77] on button "IMPRESSORA" at bounding box center [409, 76] width 69 height 15
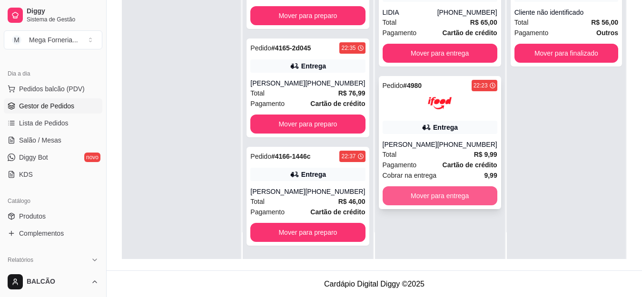
scroll to position [145, 0]
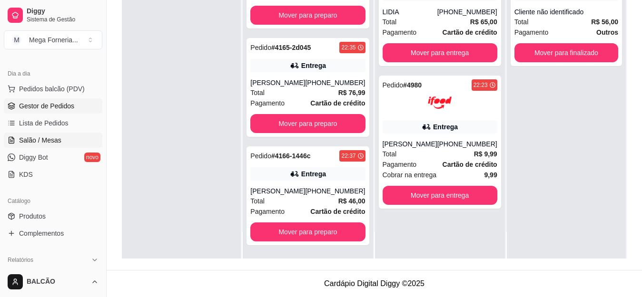
click at [42, 133] on ul "Pedidos balcão (PDV) Gestor de Pedidos Lista de Pedidos Salão / Mesas Diggy Bot…" at bounding box center [53, 131] width 98 height 101
click at [49, 139] on span "Salão / Mesas" at bounding box center [40, 141] width 42 height 10
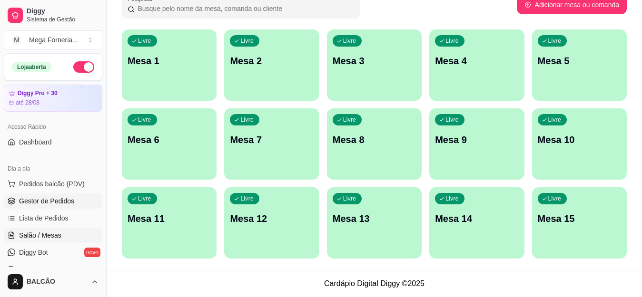
click at [46, 202] on span "Gestor de Pedidos" at bounding box center [46, 201] width 55 height 10
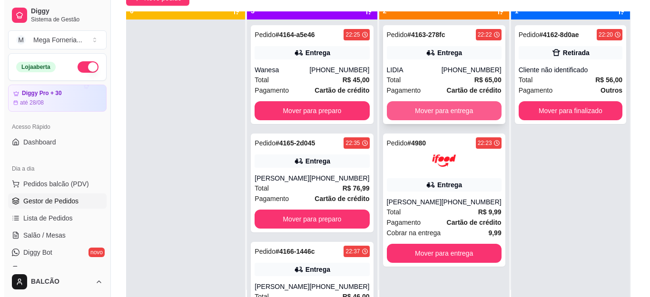
scroll to position [27, 0]
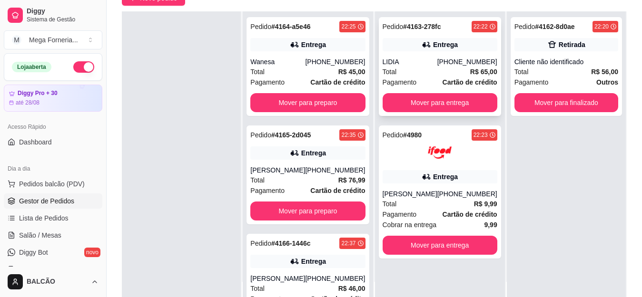
click at [449, 54] on div "Pedido # 4163-278fc 22:22 Entrega LIDIA [PHONE_NUMBER] Total R$ 65,00 Pagamento…" at bounding box center [440, 66] width 122 height 99
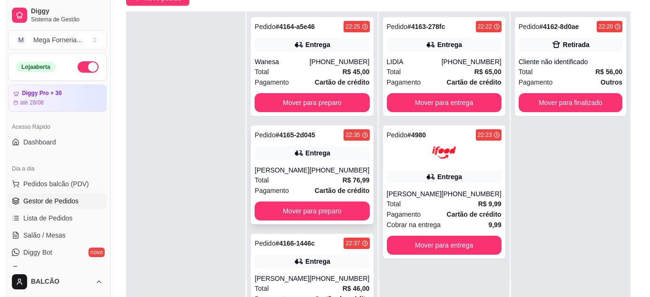
scroll to position [38, 0]
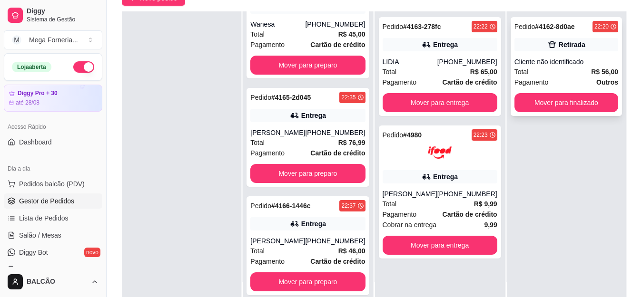
click at [564, 72] on div "Total R$ 56,00" at bounding box center [566, 72] width 104 height 10
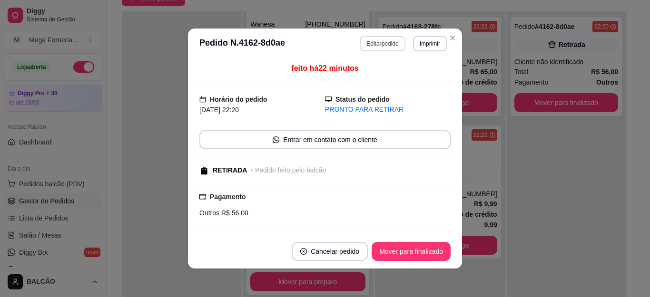
click at [387, 42] on button "Editar pedido" at bounding box center [382, 43] width 45 height 15
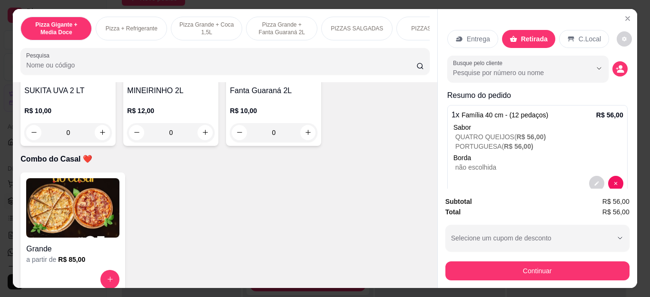
scroll to position [2425, 0]
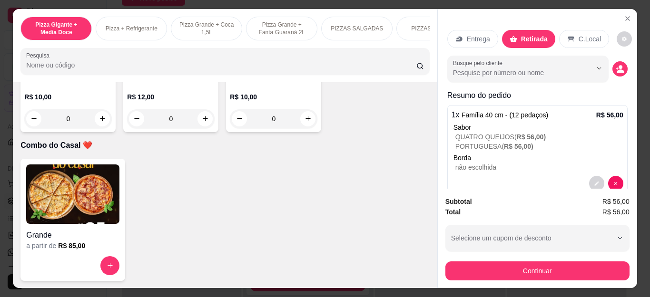
type input "1"
click at [489, 262] on button "Continuar" at bounding box center [537, 271] width 184 height 19
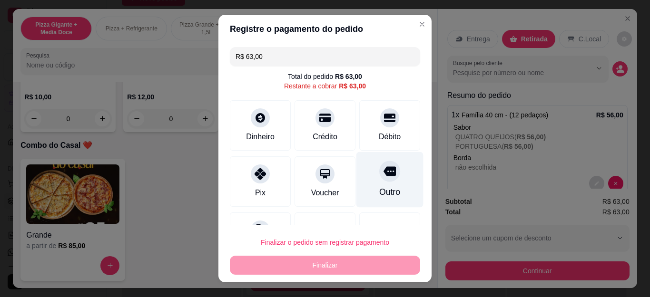
click at [383, 177] on icon at bounding box center [389, 171] width 12 height 12
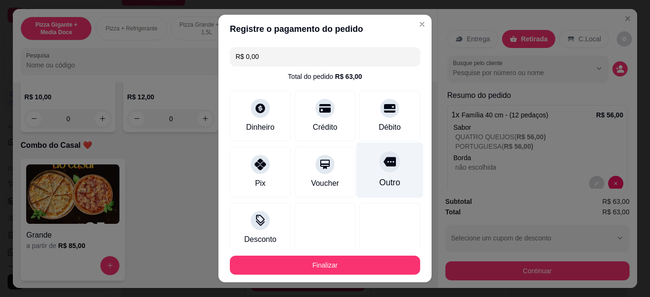
type input "R$ 0,00"
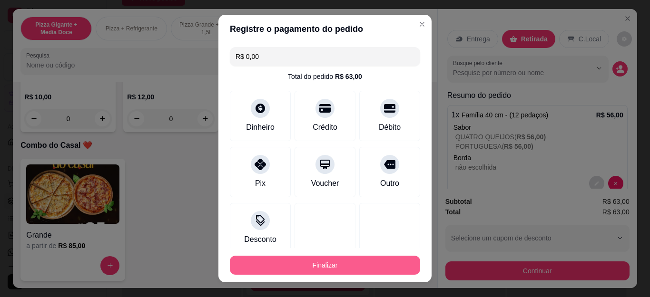
click at [367, 271] on button "Finalizar" at bounding box center [325, 265] width 190 height 19
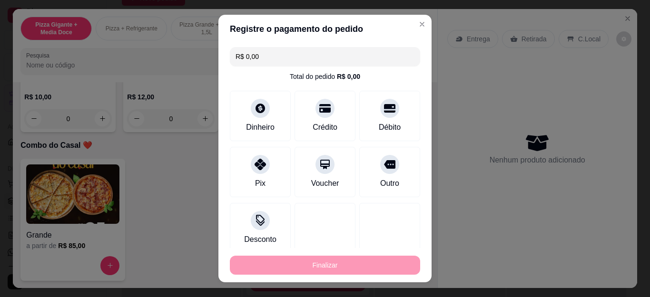
type input "0"
type input "-R$ 63,00"
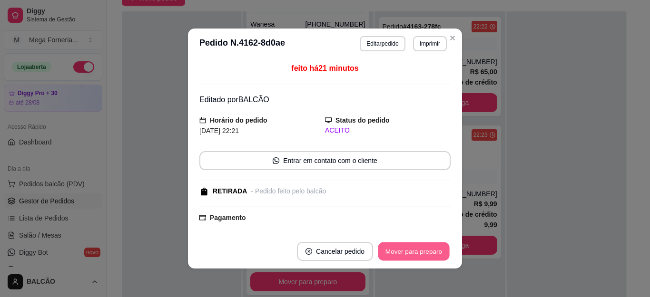
click at [438, 254] on button "Mover para preparo" at bounding box center [413, 252] width 71 height 19
click at [438, 254] on div "Mover para preparo" at bounding box center [406, 251] width 87 height 19
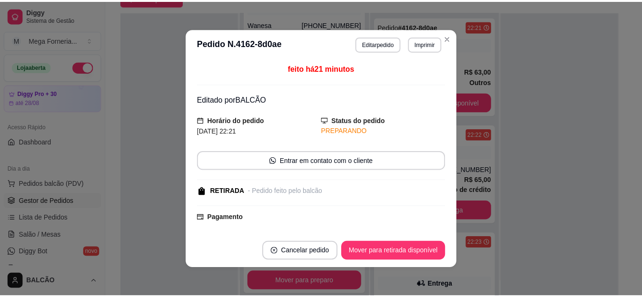
scroll to position [38, 0]
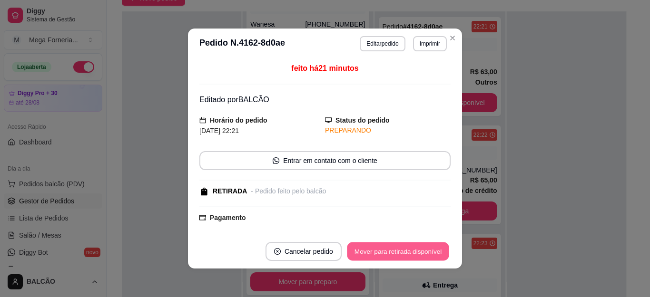
click at [438, 254] on button "Mover para retirada disponível" at bounding box center [398, 252] width 102 height 19
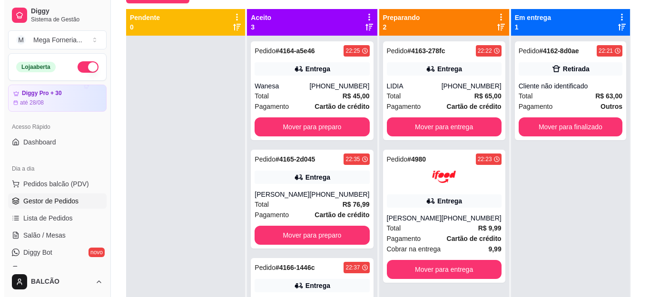
scroll to position [50, 0]
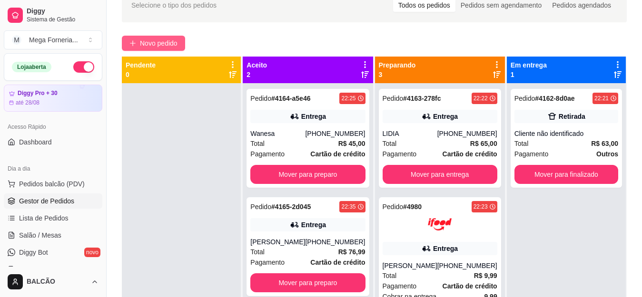
click at [154, 39] on span "Novo pedido" at bounding box center [159, 43] width 38 height 10
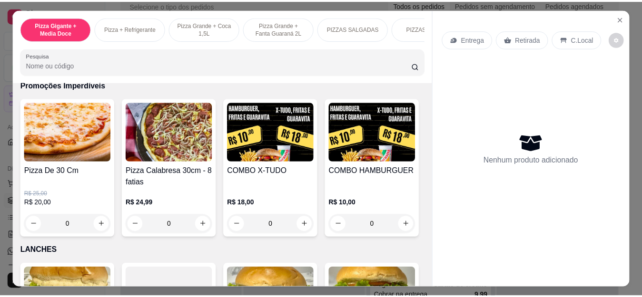
scroll to position [951, 0]
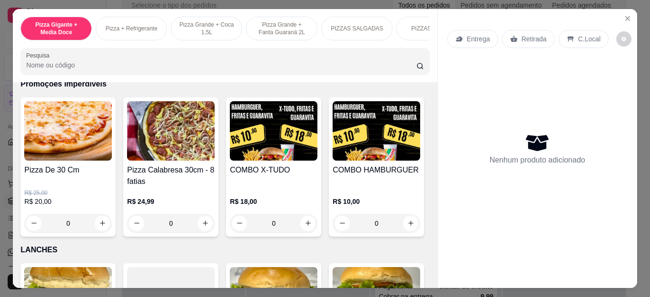
click at [94, 229] on div "0" at bounding box center [68, 223] width 88 height 19
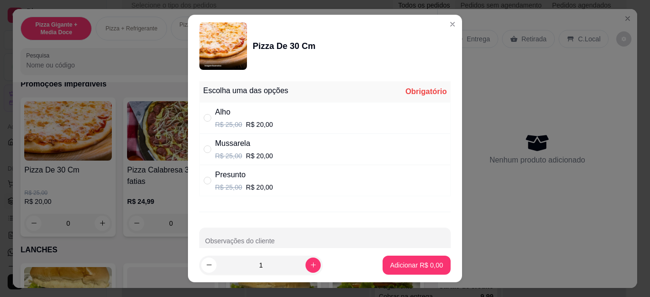
click at [231, 179] on div "Presunto" at bounding box center [244, 174] width 58 height 11
radio input "true"
click at [406, 269] on p "Adicionar R$ 20,00" at bounding box center [414, 265] width 55 height 9
type input "1"
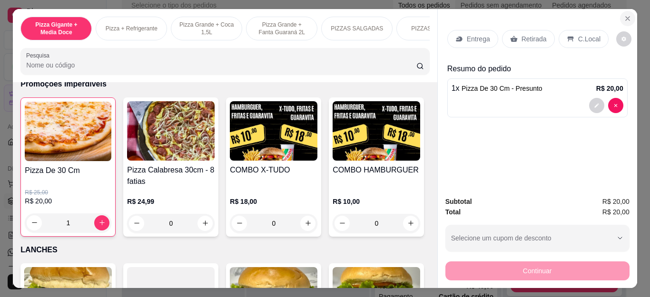
click at [620, 18] on button "Close" at bounding box center [627, 18] width 15 height 15
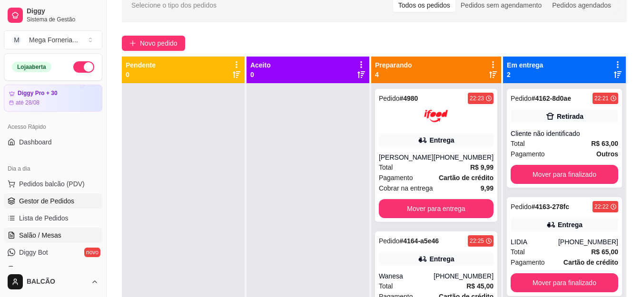
click at [50, 236] on span "Salão / Mesas" at bounding box center [40, 236] width 42 height 10
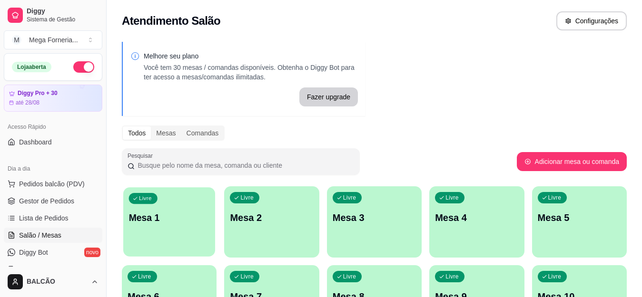
click at [178, 217] on p "Mesa 1" at bounding box center [169, 218] width 81 height 13
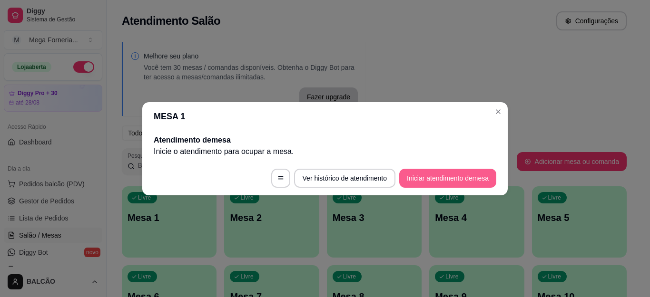
click at [443, 179] on button "Iniciar atendimento de mesa" at bounding box center [447, 178] width 97 height 19
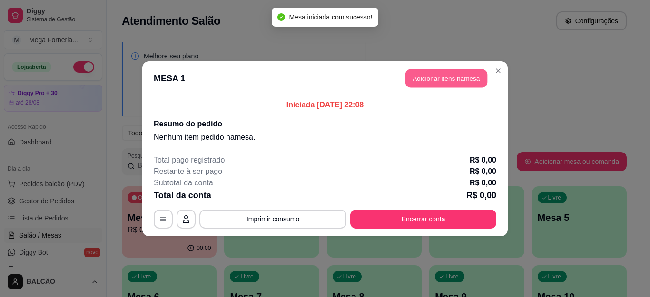
click at [435, 78] on button "Adicionar itens na mesa" at bounding box center [446, 78] width 82 height 19
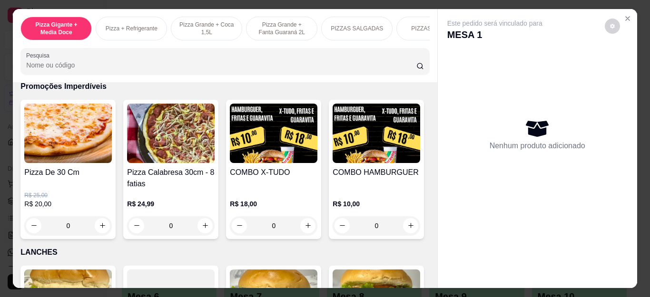
scroll to position [951, 0]
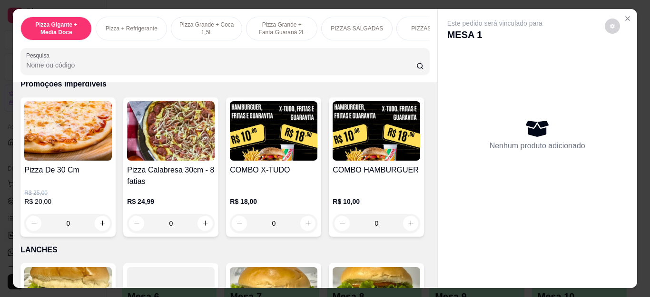
click at [100, 223] on div "0" at bounding box center [68, 223] width 88 height 19
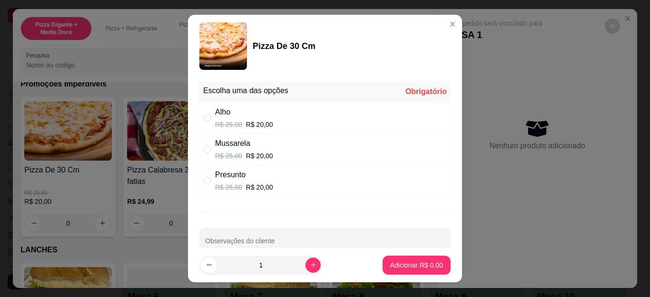
click at [232, 185] on p "R$ 25,00" at bounding box center [228, 188] width 27 height 10
radio input "true"
click at [399, 263] on p "Adicionar R$ 20,00" at bounding box center [414, 266] width 57 height 10
type input "1"
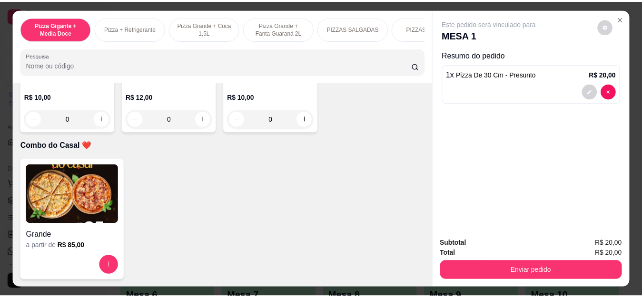
scroll to position [2568, 0]
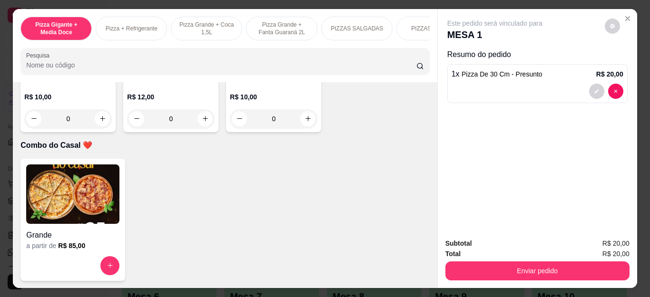
type input "1"
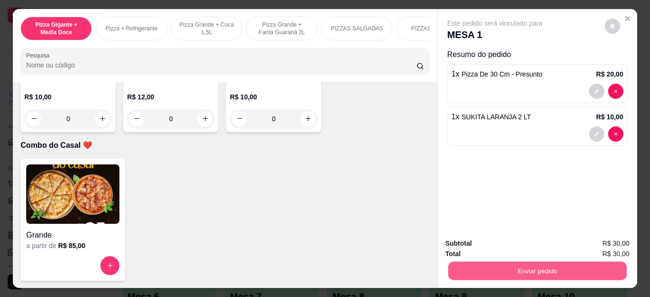
click at [489, 268] on button "Enviar pedido" at bounding box center [537, 271] width 178 height 19
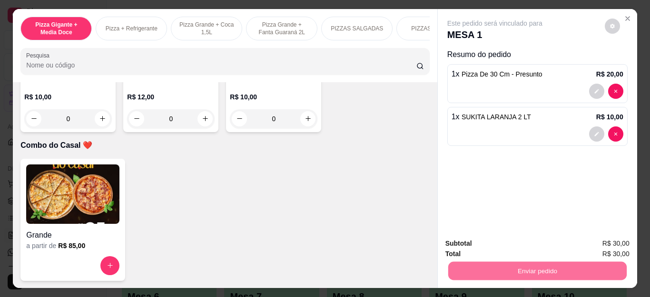
click at [480, 236] on button "Não registrar e enviar pedido" at bounding box center [505, 244] width 99 height 18
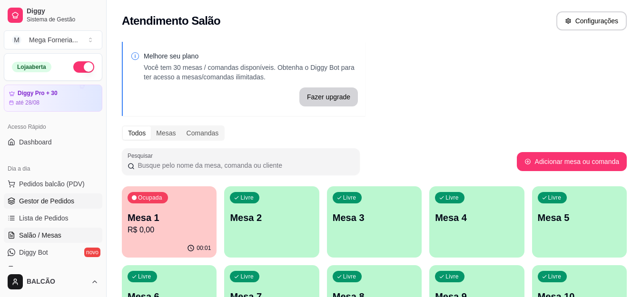
click at [56, 202] on span "Gestor de Pedidos" at bounding box center [46, 201] width 55 height 10
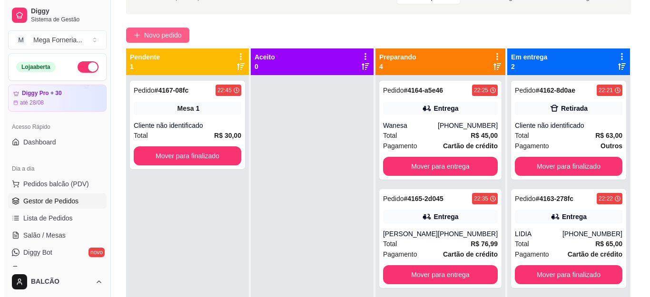
scroll to position [48, 0]
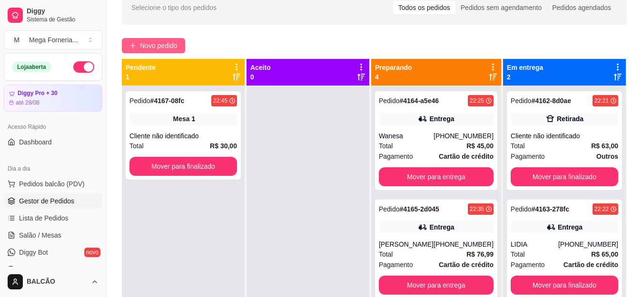
click at [142, 50] on span "Novo pedido" at bounding box center [159, 45] width 38 height 10
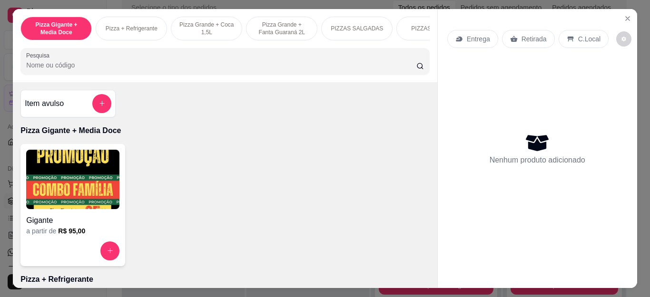
scroll to position [618, 0]
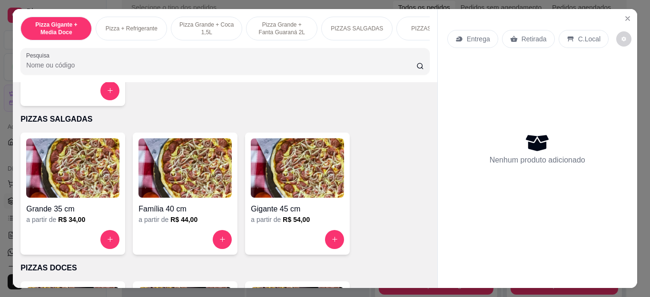
click at [104, 239] on button "increase-product-quantity" at bounding box center [109, 239] width 19 height 19
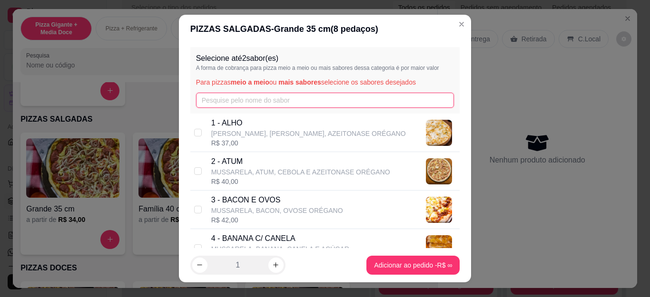
click at [245, 101] on input "text" at bounding box center [325, 100] width 258 height 15
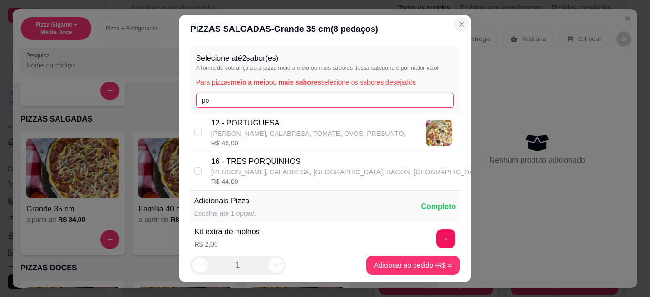
type input "po"
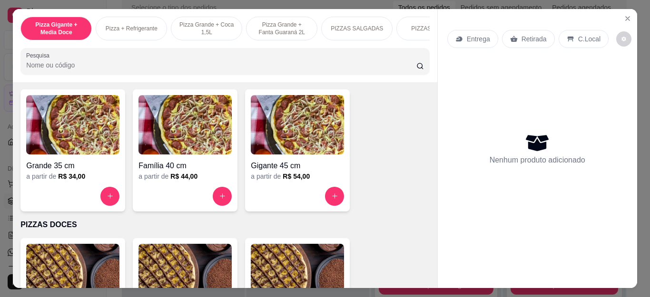
scroll to position [666, 0]
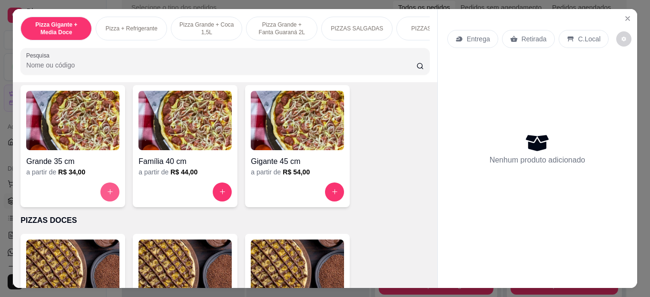
click at [109, 191] on button "increase-product-quantity" at bounding box center [109, 192] width 19 height 19
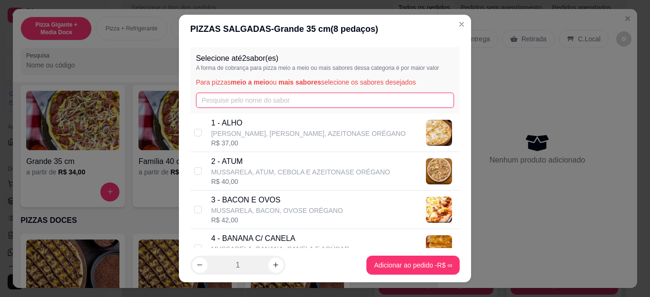
click at [301, 98] on input "text" at bounding box center [325, 100] width 258 height 15
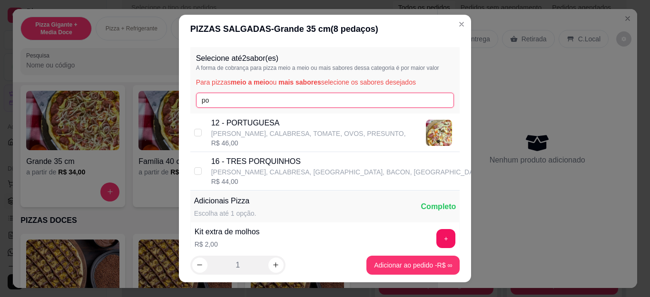
type input "po"
click at [290, 117] on p "12 - PORTUGUESA" at bounding box center [308, 122] width 195 height 11
checkbox input "true"
click at [286, 101] on input "po" at bounding box center [325, 100] width 258 height 15
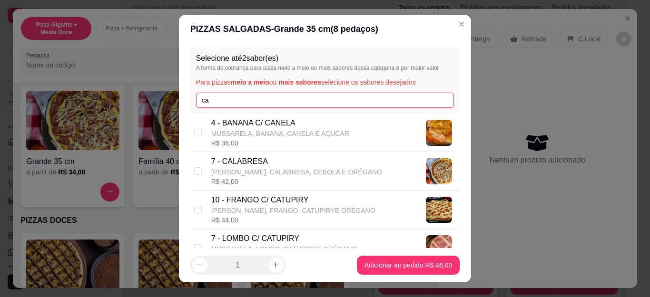
type input "ca"
click at [270, 164] on p "7 - CALABRESA" at bounding box center [296, 161] width 171 height 11
checkbox input "true"
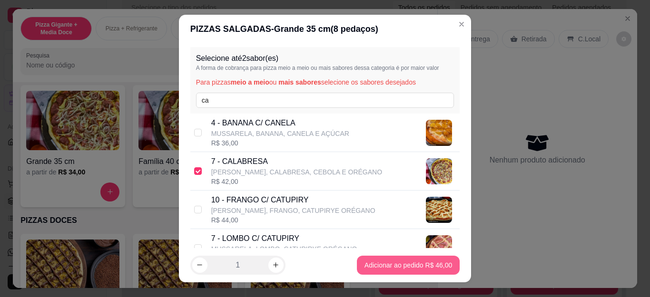
click at [537, 34] on p "Retirada" at bounding box center [533, 39] width 25 height 10
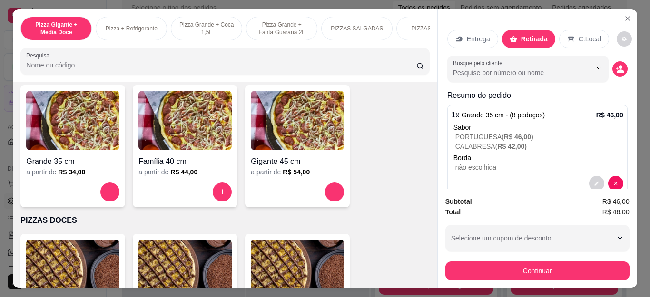
click at [537, 34] on p "Retirada" at bounding box center [534, 39] width 27 height 10
click at [538, 279] on div "Subtotal R$ 46,00 Total R$ 46,00 Selecione um cupom de desconto BEMVINDO10 MEGA…" at bounding box center [537, 238] width 199 height 99
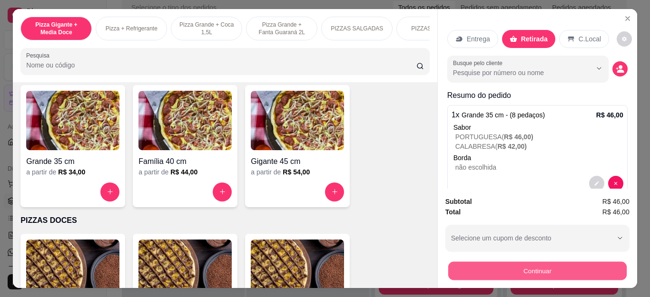
click at [538, 272] on button "Continuar" at bounding box center [537, 271] width 178 height 19
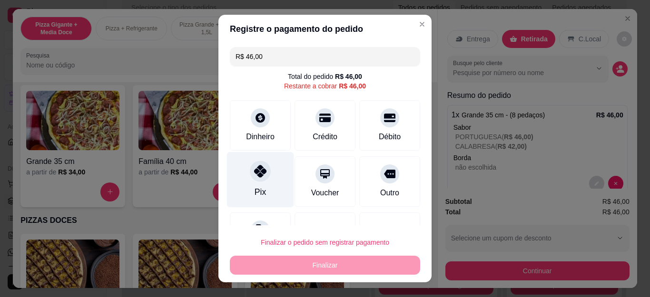
scroll to position [41, 0]
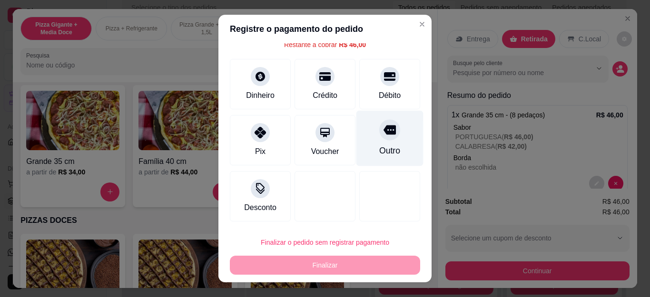
click at [382, 144] on div "Outro" at bounding box center [389, 139] width 67 height 56
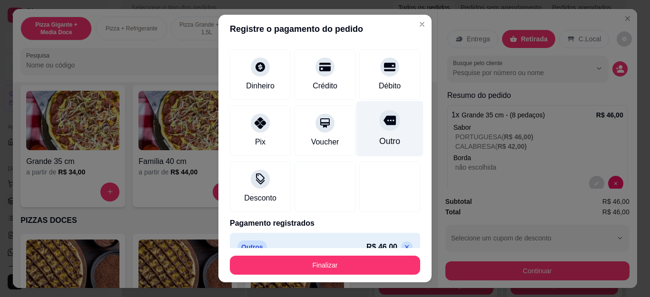
scroll to position [58, 0]
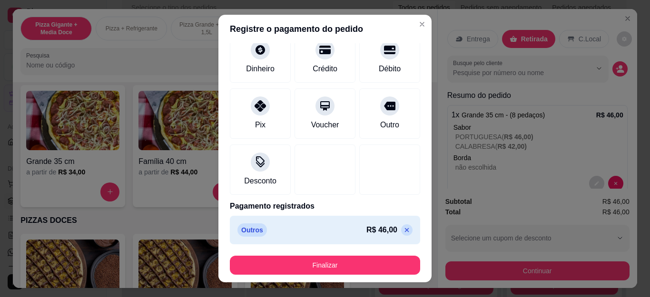
click at [403, 234] on icon at bounding box center [407, 230] width 8 height 8
type input "R$ 46,00"
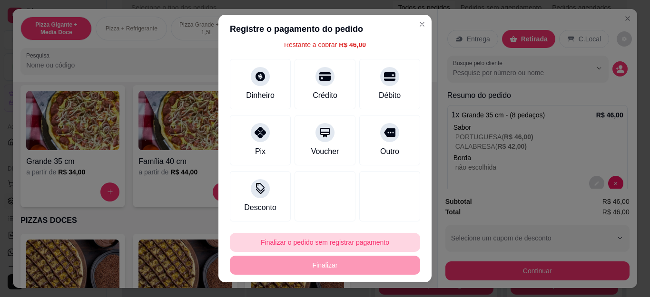
scroll to position [41, 0]
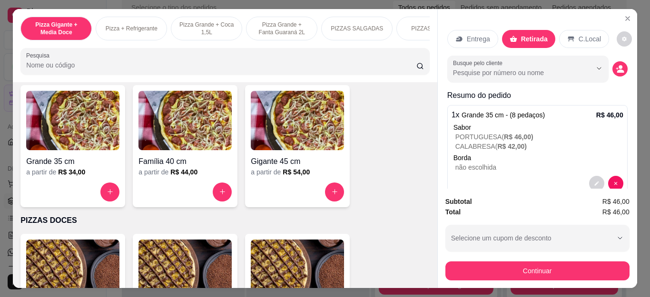
click at [207, 195] on div at bounding box center [184, 192] width 93 height 19
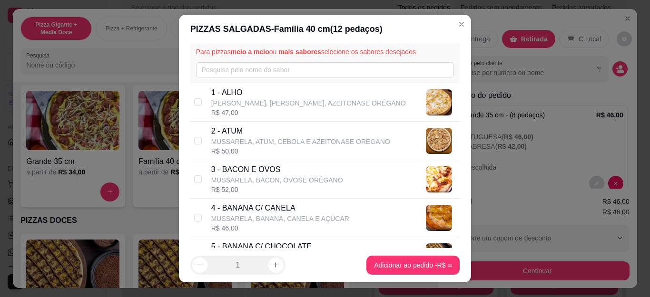
scroll to position [0, 0]
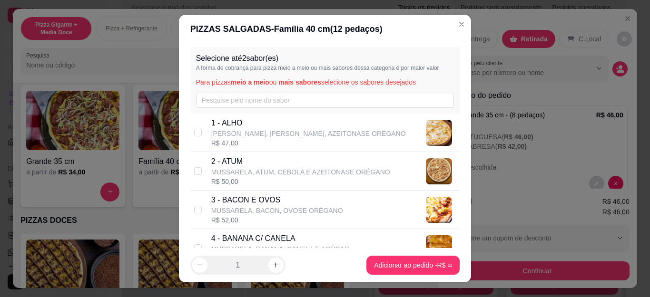
click at [251, 92] on div "Selecione até 2 sabor(es) A forma de cobrança para pizza meio a meio ou mais sa…" at bounding box center [325, 80] width 270 height 67
click at [260, 97] on input "text" at bounding box center [325, 100] width 258 height 15
type input "o"
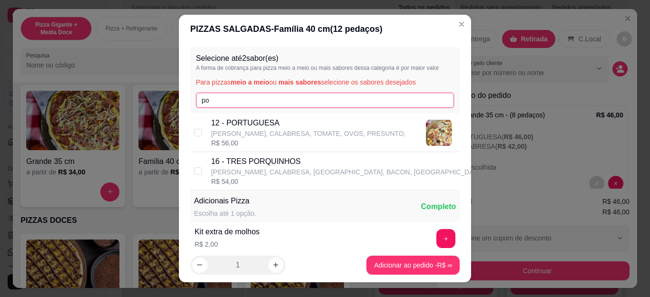
type input "po"
click at [256, 117] on div "12 - PORTUGUESA MUSSARELA, CALABRESA, TOMATE, OVOS, PRESUNTO, R$ 56,00" at bounding box center [325, 133] width 270 height 39
checkbox input "true"
click at [257, 104] on input "po" at bounding box center [325, 100] width 258 height 15
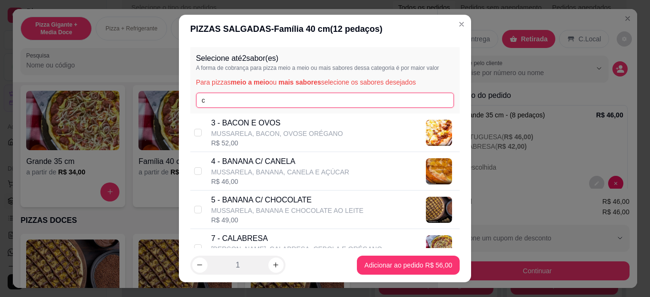
type input "c"
click at [220, 233] on div "7 - CALABRESA MUSSARELA, [GEOGRAPHIC_DATA], CEBOLA E ORÉGANO R$ 52,00" at bounding box center [325, 248] width 270 height 39
checkbox input "true"
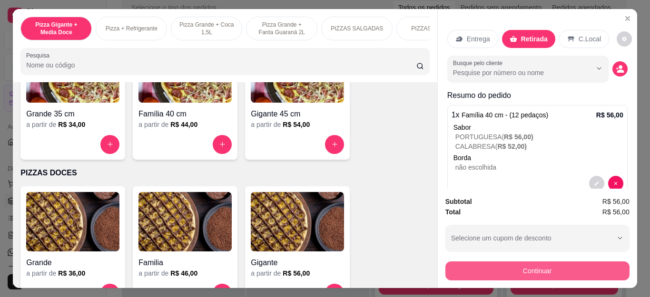
click at [541, 263] on button "Continuar" at bounding box center [537, 271] width 184 height 19
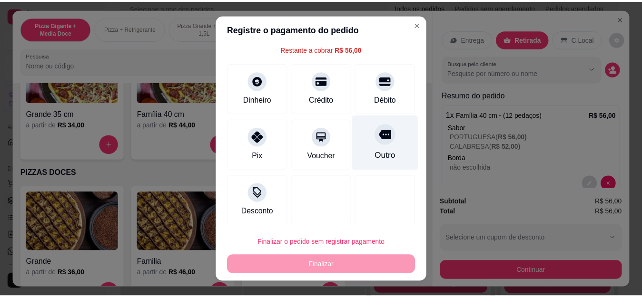
scroll to position [41, 0]
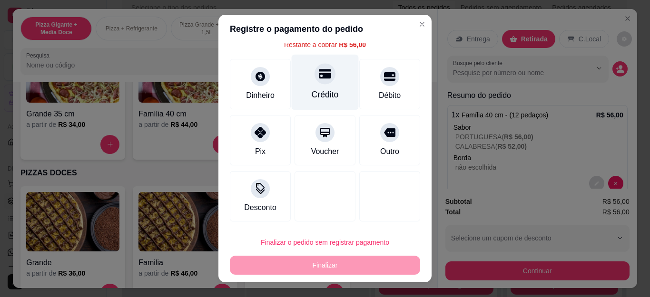
click at [328, 78] on div "Crédito" at bounding box center [325, 83] width 67 height 56
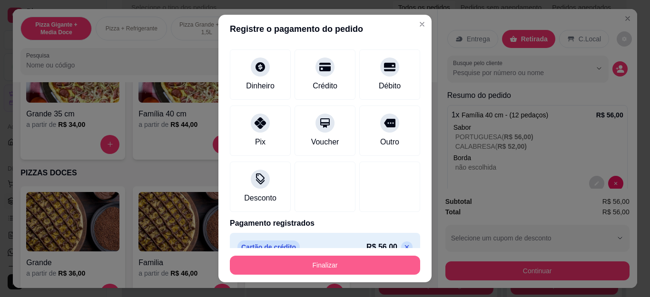
click at [343, 270] on button "Finalizar" at bounding box center [325, 265] width 190 height 19
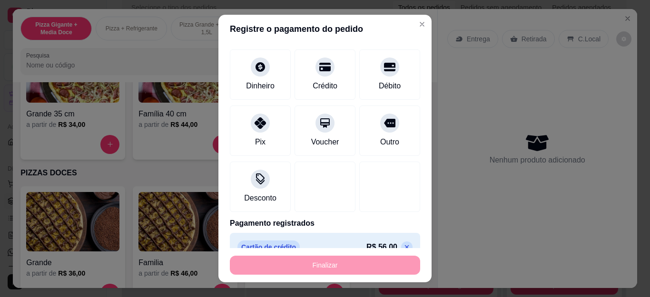
type input "-R$ 56,00"
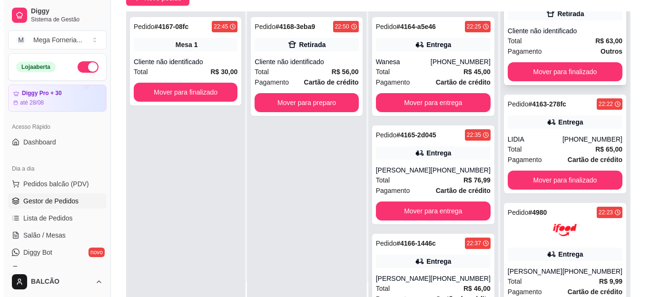
scroll to position [48, 0]
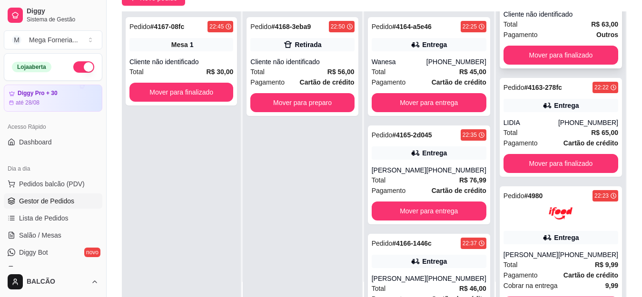
click at [531, 27] on div "Total R$ 63,00" at bounding box center [560, 24] width 115 height 10
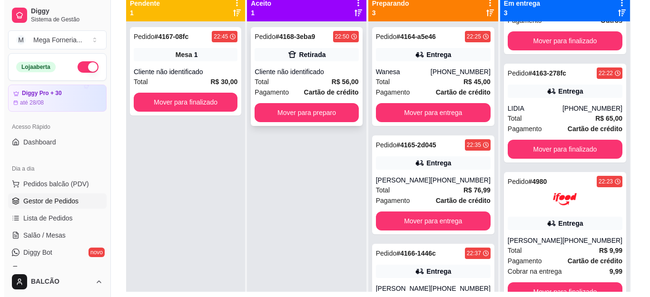
scroll to position [95, 0]
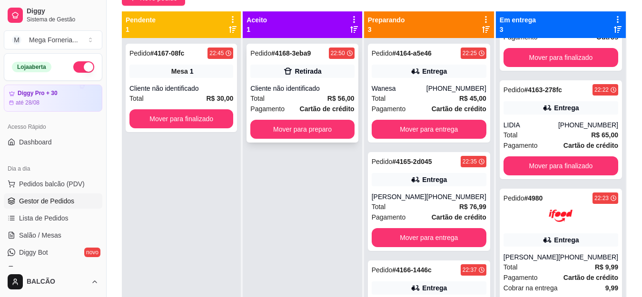
click at [307, 68] on div "Retirada" at bounding box center [307, 72] width 27 height 10
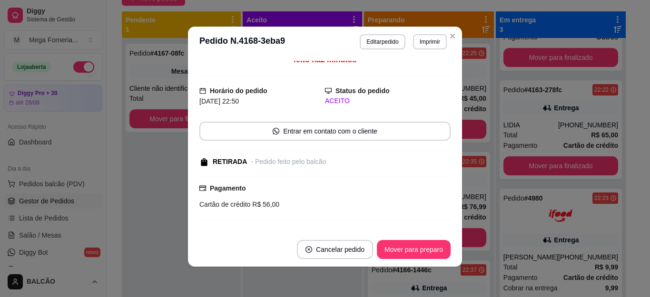
scroll to position [0, 0]
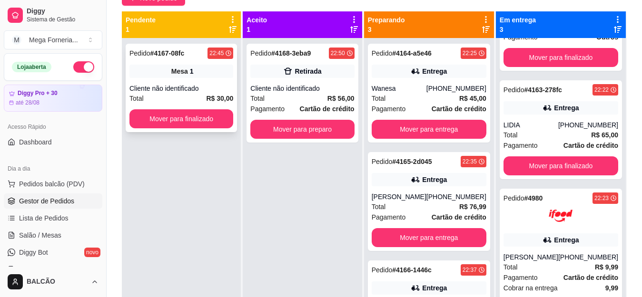
click at [180, 85] on div "Cliente não identificado" at bounding box center [181, 89] width 104 height 10
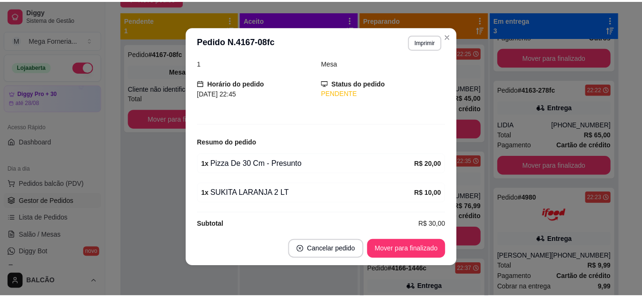
scroll to position [56, 0]
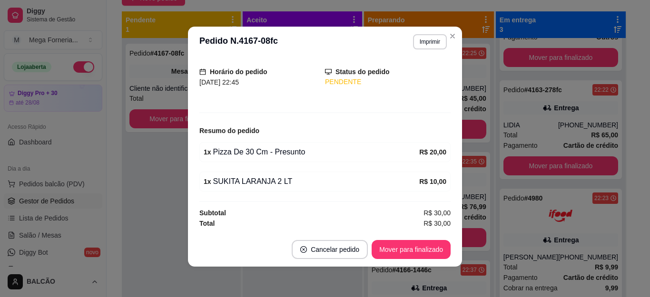
click at [450, 46] on header "**********" at bounding box center [325, 42] width 274 height 30
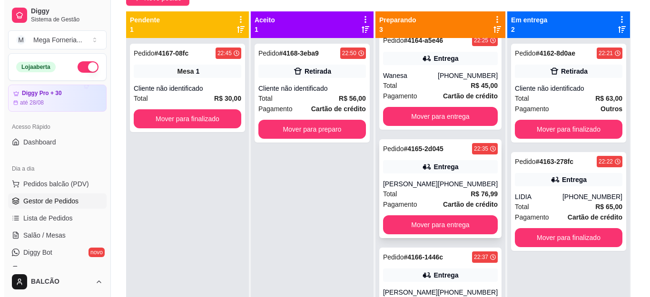
scroll to position [0, 0]
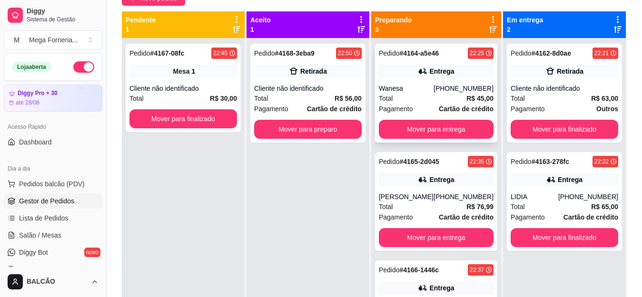
click at [400, 76] on div "Entrega" at bounding box center [436, 71] width 115 height 13
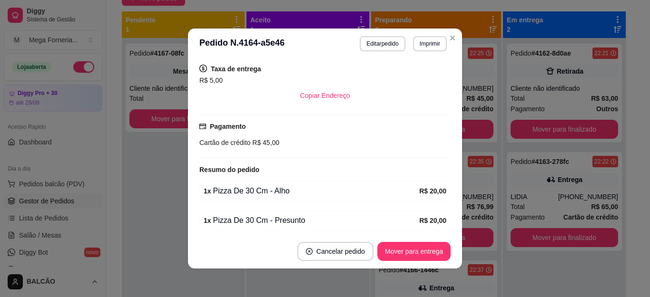
scroll to position [203, 0]
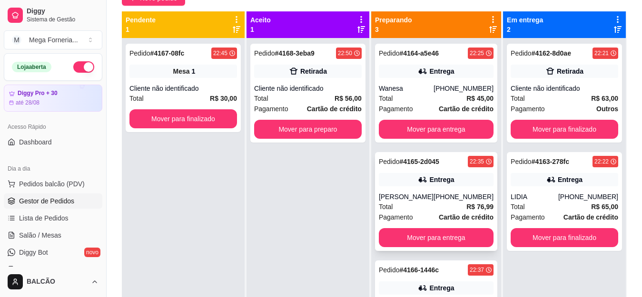
click at [429, 175] on div "Entrega" at bounding box center [441, 180] width 25 height 10
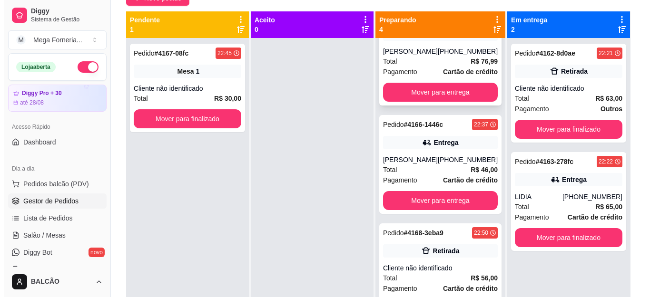
scroll to position [146, 0]
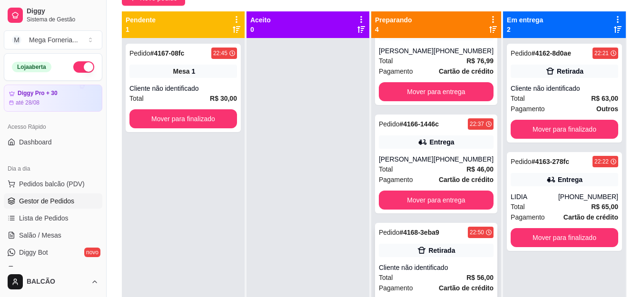
click at [428, 247] on div "Retirada" at bounding box center [441, 251] width 27 height 10
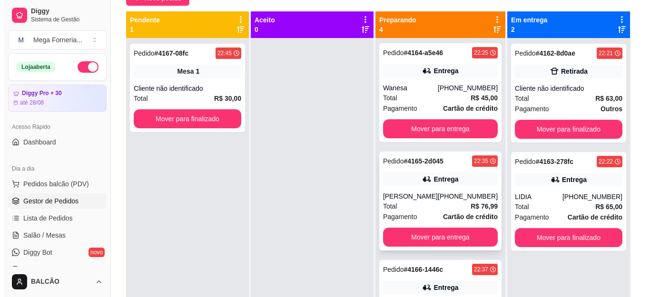
scroll to position [0, 0]
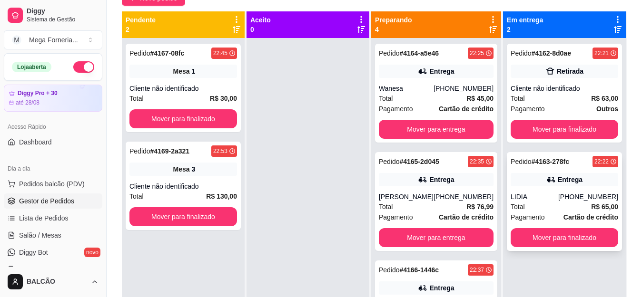
click at [586, 239] on button "Mover para finalizado" at bounding box center [563, 237] width 107 height 19
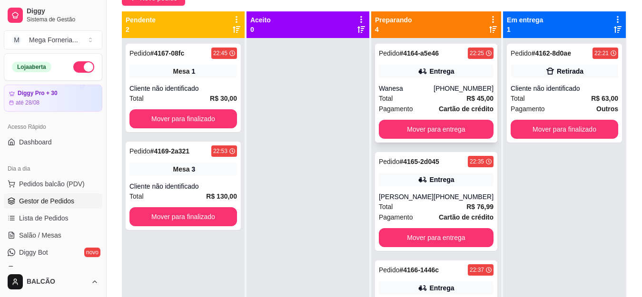
click at [445, 76] on div "Entrega" at bounding box center [436, 71] width 115 height 13
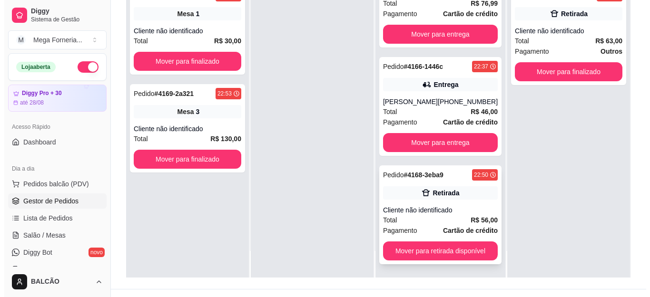
scroll to position [143, 0]
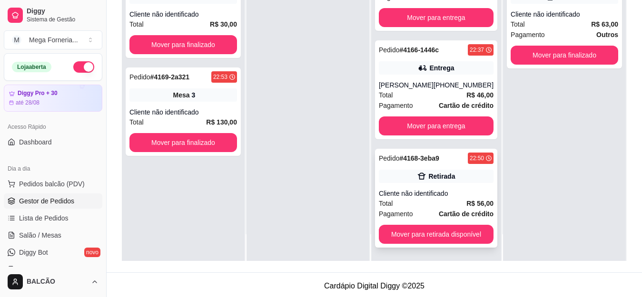
click at [440, 191] on div "Cliente não identificado" at bounding box center [436, 194] width 115 height 10
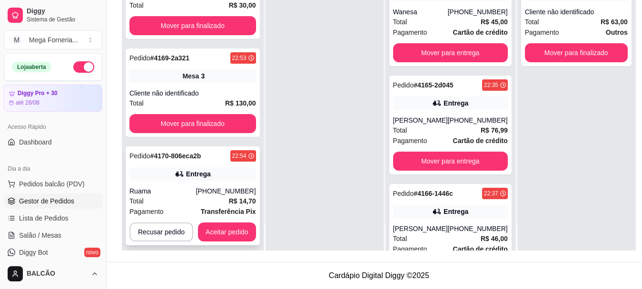
scroll to position [153, 0]
click at [204, 177] on div "Pedido # 4170-806eca2b 22:54 Entrega Ruama [PHONE_NUMBER] Total R$ 14,70 Pagame…" at bounding box center [193, 195] width 134 height 99
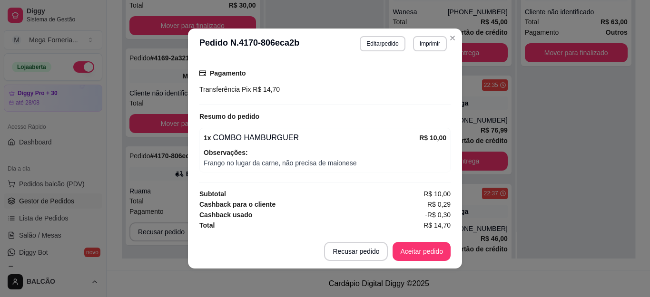
scroll to position [2, 0]
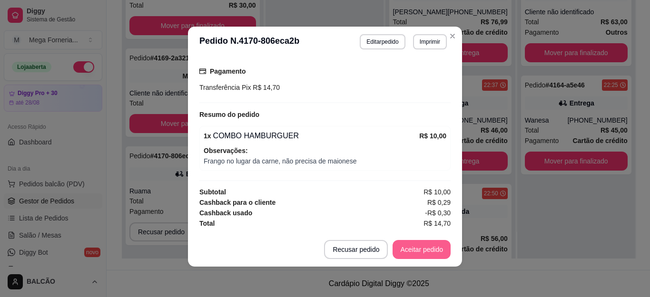
click at [429, 248] on button "Aceitar pedido" at bounding box center [421, 249] width 58 height 19
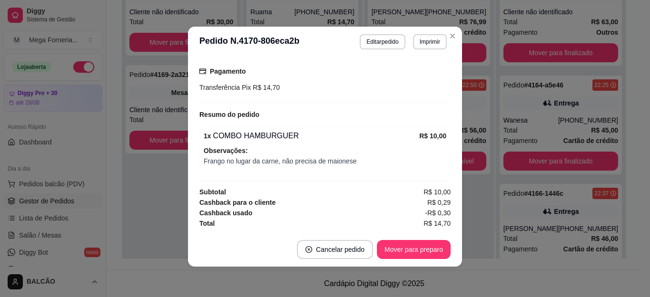
scroll to position [0, 0]
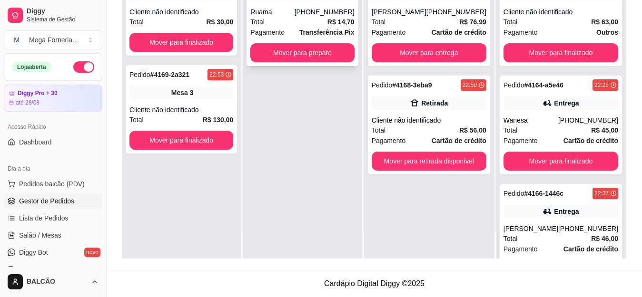
click at [331, 10] on div "[PHONE_NUMBER]" at bounding box center [324, 12] width 60 height 10
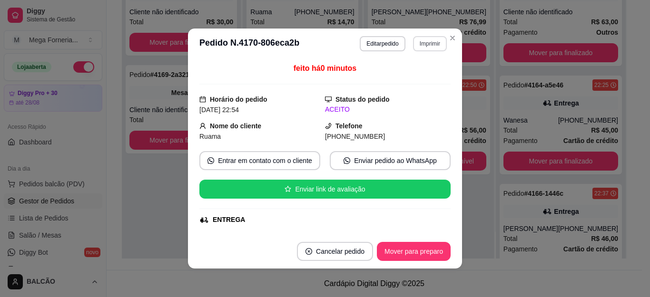
click at [427, 42] on button "Imprimir" at bounding box center [430, 43] width 34 height 15
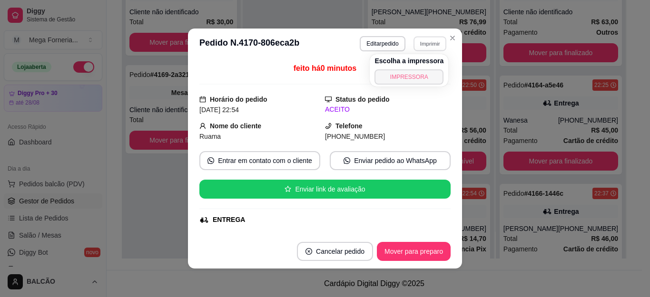
click at [429, 77] on button "IMPRESSORA" at bounding box center [408, 76] width 69 height 15
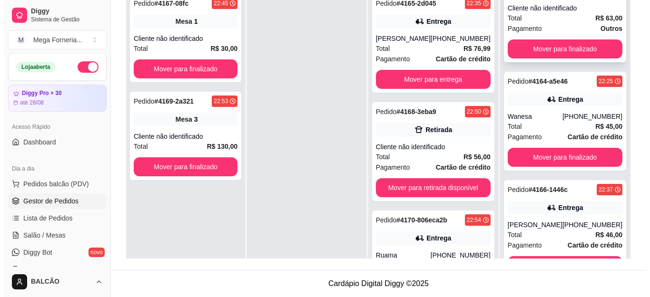
scroll to position [38, 0]
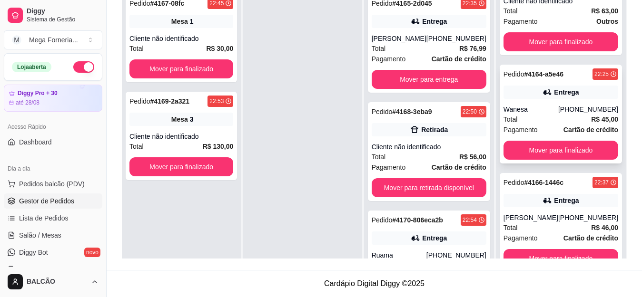
click at [537, 105] on div "Wanesa" at bounding box center [530, 110] width 55 height 10
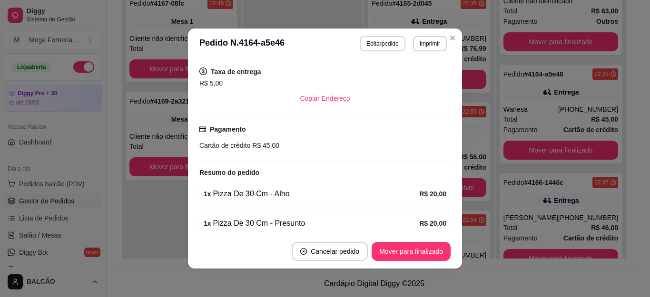
scroll to position [203, 0]
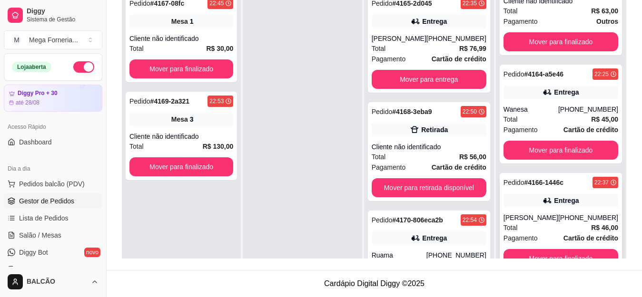
click at [558, 213] on div "[PHONE_NUMBER]" at bounding box center [588, 218] width 60 height 10
click at [591, 117] on strong "R$ 45,00" at bounding box center [604, 120] width 27 height 8
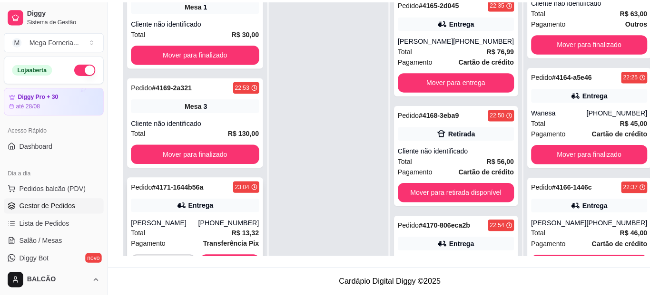
scroll to position [27, 0]
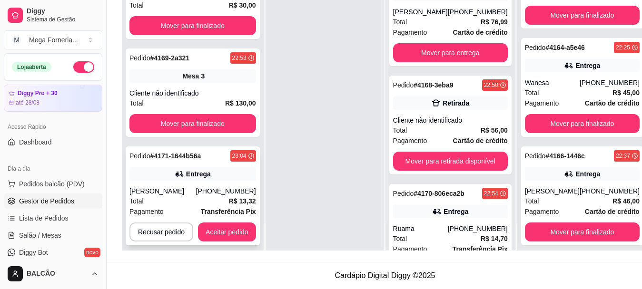
click at [240, 200] on strong "R$ 13,32" at bounding box center [242, 201] width 27 height 8
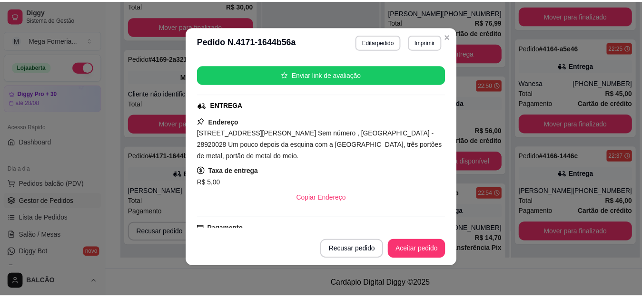
scroll to position [55, 0]
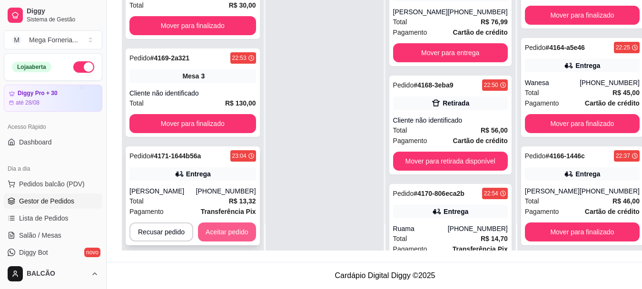
click at [249, 225] on button "Aceitar pedido" at bounding box center [227, 232] width 58 height 19
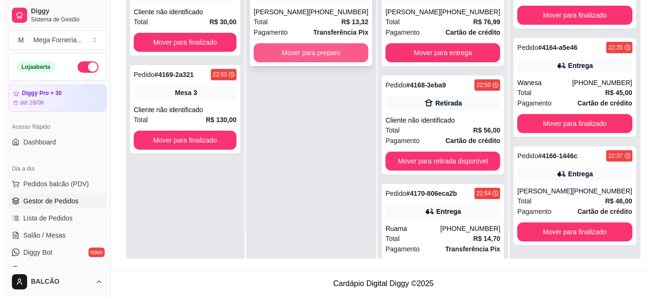
scroll to position [0, 0]
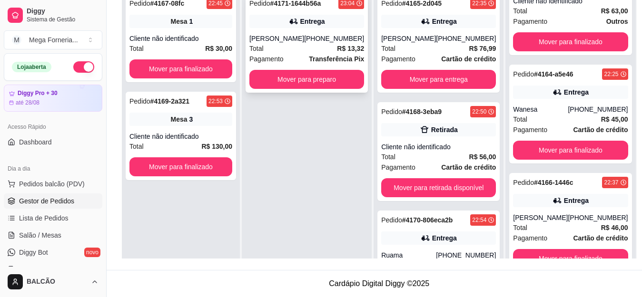
click at [313, 37] on div "[PHONE_NUMBER]" at bounding box center [334, 39] width 60 height 10
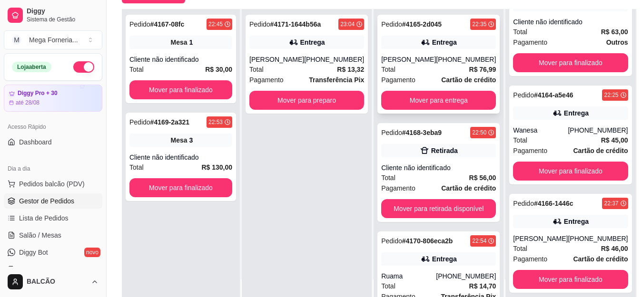
click at [453, 58] on div "[PHONE_NUMBER]" at bounding box center [466, 60] width 60 height 10
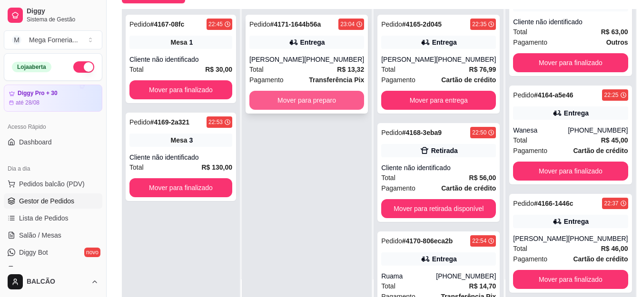
click at [302, 100] on button "Mover para preparo" at bounding box center [306, 100] width 115 height 19
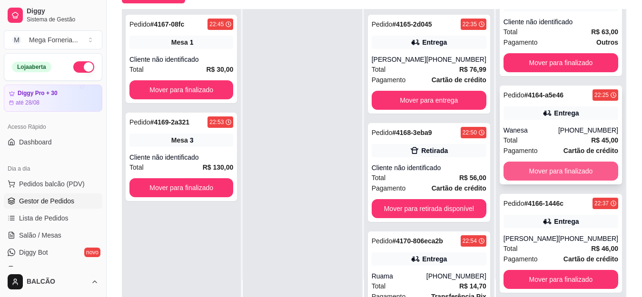
click at [576, 175] on button "Mover para finalizado" at bounding box center [560, 171] width 115 height 19
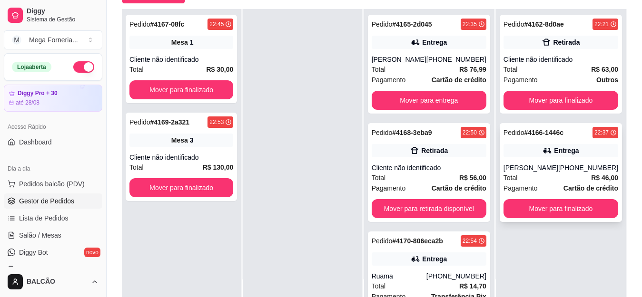
click at [588, 219] on div "Pedido # 4166-1446c 22:37 Entrega [PERSON_NAME] [PHONE_NUMBER] Total R$ 46,00 P…" at bounding box center [560, 172] width 122 height 99
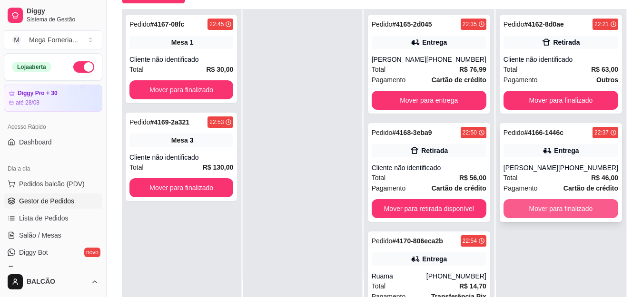
click at [535, 215] on button "Mover para finalizado" at bounding box center [560, 208] width 115 height 19
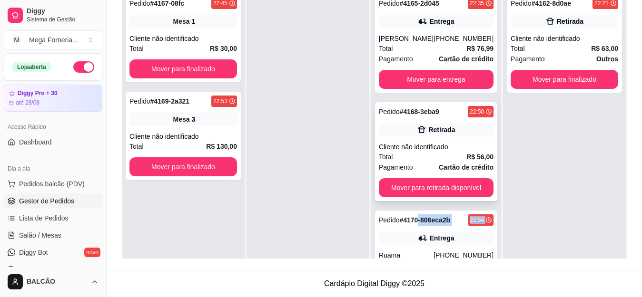
click at [433, 193] on div "Pedido # 4165-2d045 22:35 Entrega [PERSON_NAME] [PHONE_NUMBER] Total R$ 76,99 P…" at bounding box center [436, 136] width 130 height 297
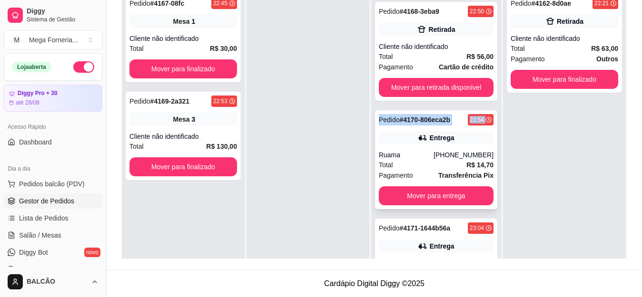
scroll to position [106, 0]
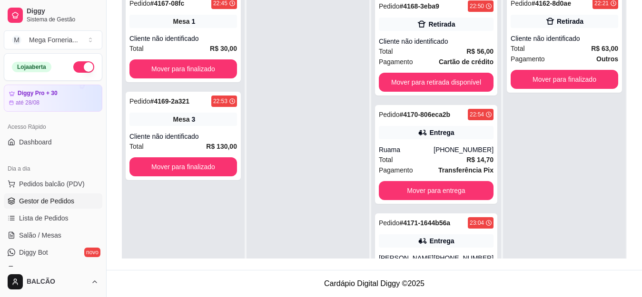
click at [324, 127] on div at bounding box center [307, 136] width 123 height 297
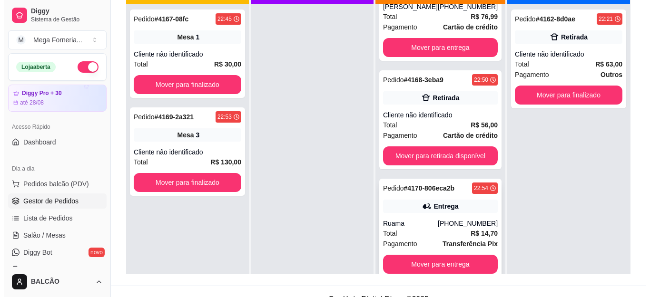
scroll to position [146, 0]
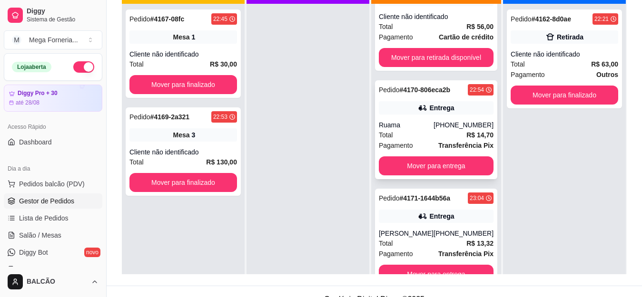
click at [375, 128] on div "Pedido # 4170-806eca2b 22:54 [GEOGRAPHIC_DATA] [PHONE_NUMBER] Total R$ 14,70 Pa…" at bounding box center [436, 129] width 122 height 99
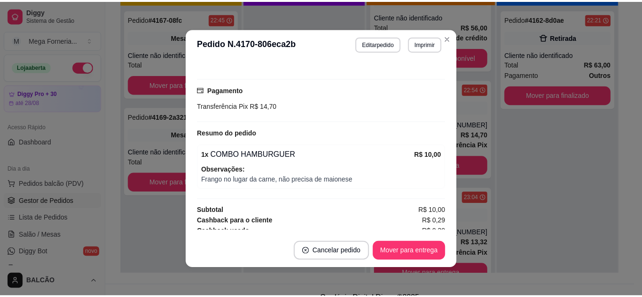
scroll to position [247, 0]
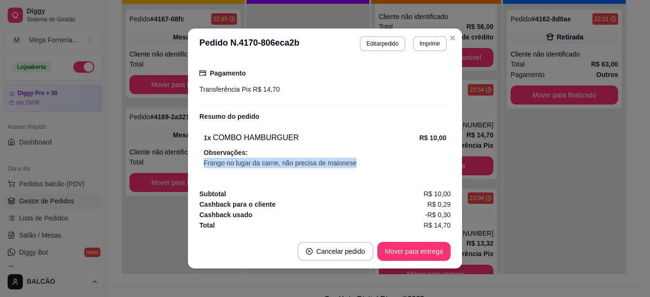
drag, startPoint x: 215, startPoint y: 166, endPoint x: 416, endPoint y: 179, distance: 200.7
click at [416, 179] on div "feito há 12 minutos Horário do pedido [DATE] 22:54 Status do pedido PREPARANDO …" at bounding box center [325, 146] width 274 height 175
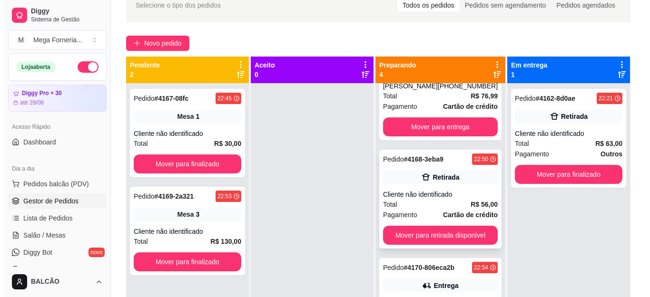
scroll to position [0, 0]
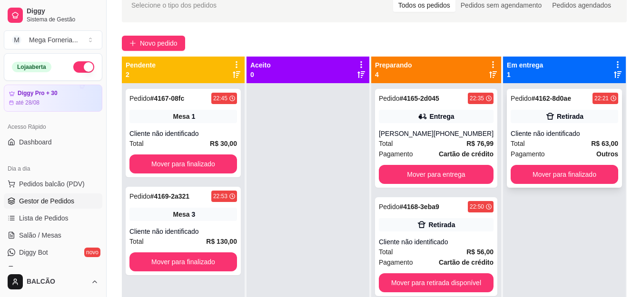
click at [516, 122] on div "Retirada" at bounding box center [563, 116] width 107 height 13
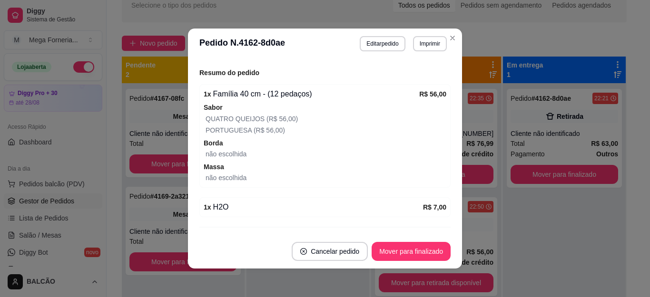
scroll to position [212, 0]
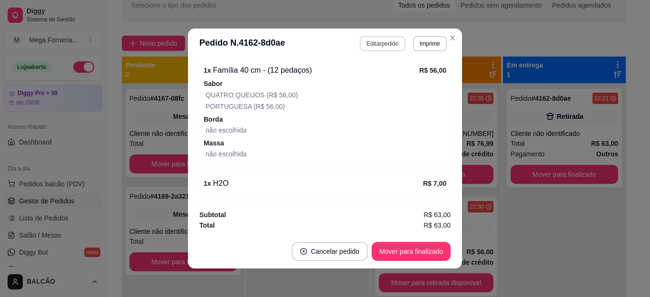
click at [384, 42] on button "Editar pedido" at bounding box center [382, 43] width 45 height 15
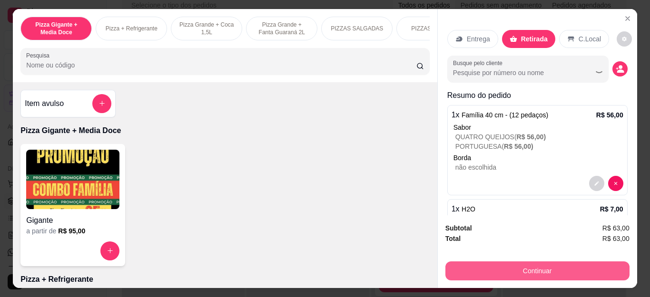
click at [509, 263] on button "Continuar" at bounding box center [537, 271] width 184 height 19
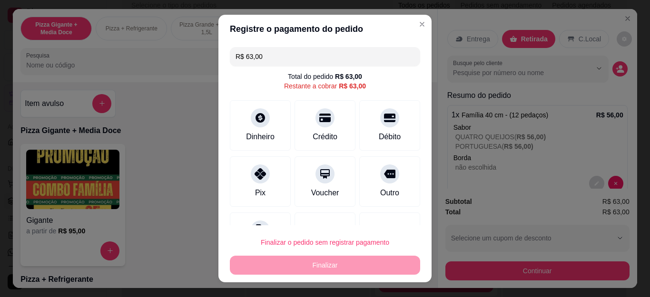
click at [250, 56] on input "R$ 63,00" at bounding box center [324, 56] width 179 height 19
click at [244, 88] on div "Total do pedido R$ 63,00 Restante a cobrar R$ 63,00" at bounding box center [325, 81] width 190 height 19
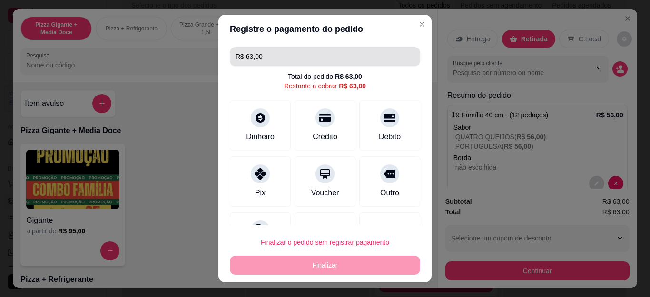
click at [248, 58] on input "R$ 63,00" at bounding box center [324, 56] width 179 height 19
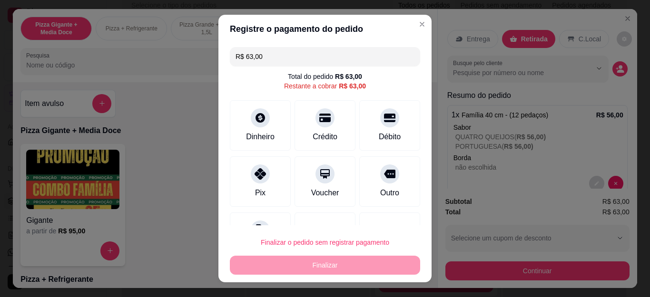
click at [248, 58] on input "R$ 63,00" at bounding box center [324, 56] width 179 height 19
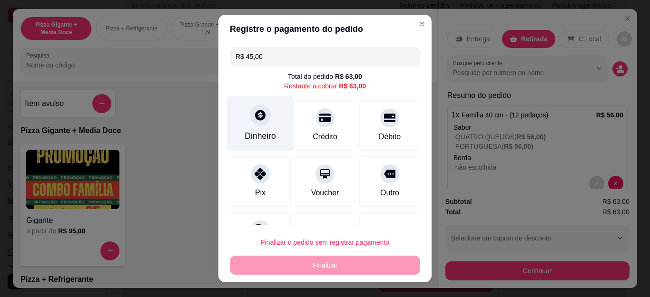
click at [254, 125] on div at bounding box center [260, 115] width 21 height 21
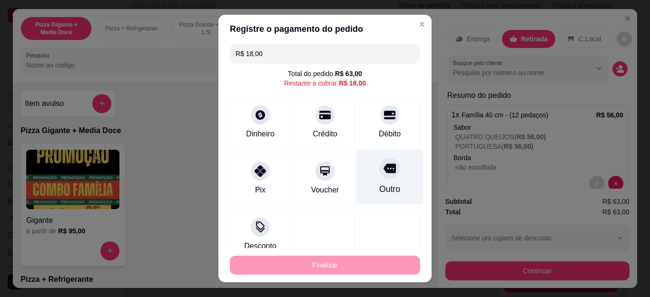
scroll to position [0, 0]
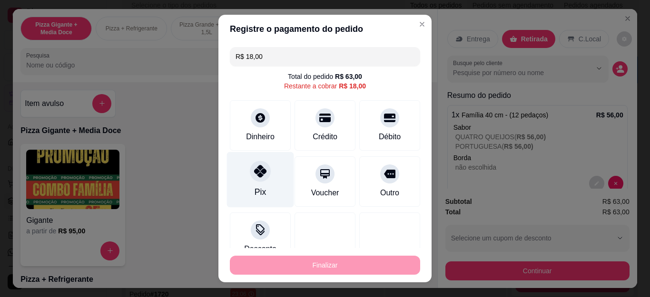
click at [262, 176] on div at bounding box center [260, 171] width 21 height 21
type input "R$ 0,00"
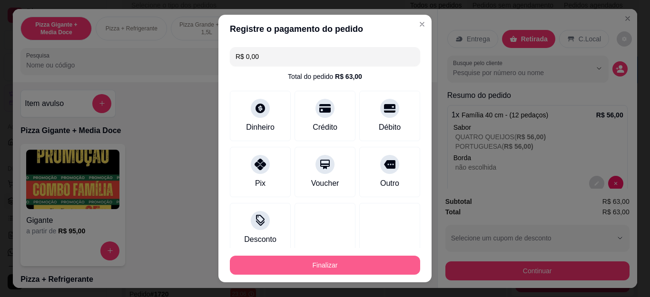
click at [309, 265] on button "Finalizar" at bounding box center [325, 265] width 190 height 19
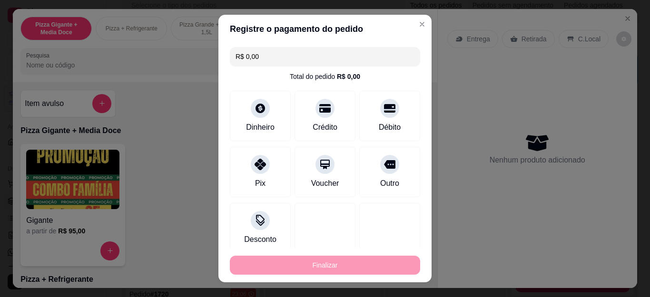
type input "0"
type input "-R$ 63,00"
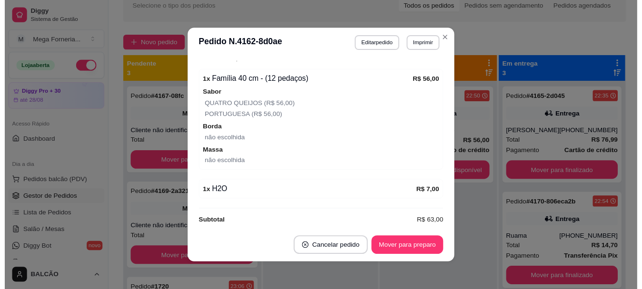
scroll to position [223, 0]
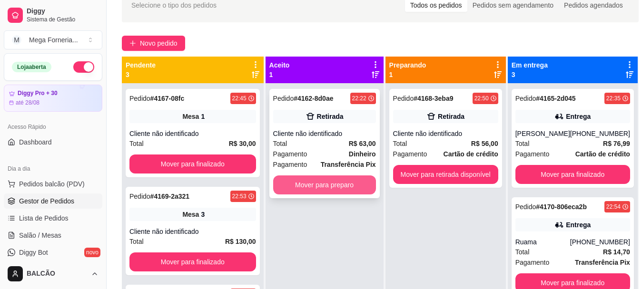
click at [370, 185] on button "Mover para preparo" at bounding box center [324, 184] width 103 height 19
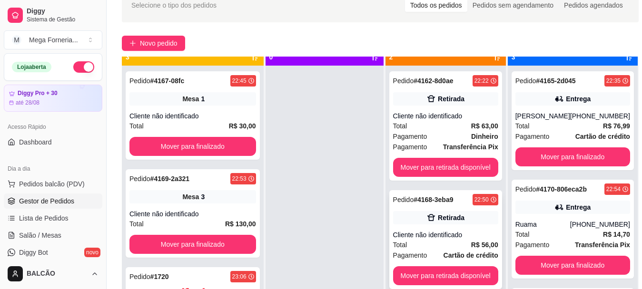
scroll to position [27, 0]
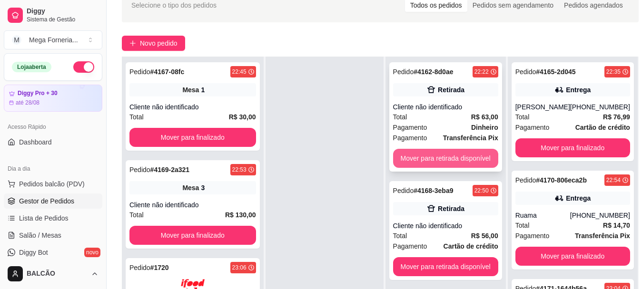
click at [474, 165] on button "Mover para retirada disponível" at bounding box center [445, 158] width 105 height 19
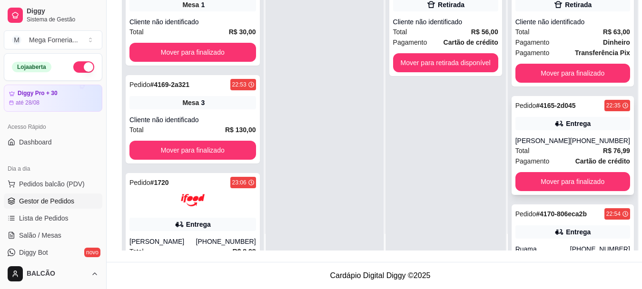
scroll to position [0, 0]
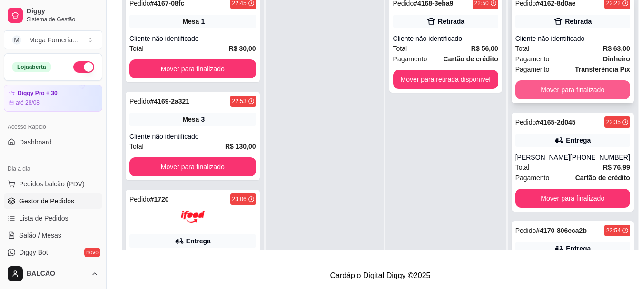
click at [562, 87] on button "Mover para finalizado" at bounding box center [572, 89] width 115 height 19
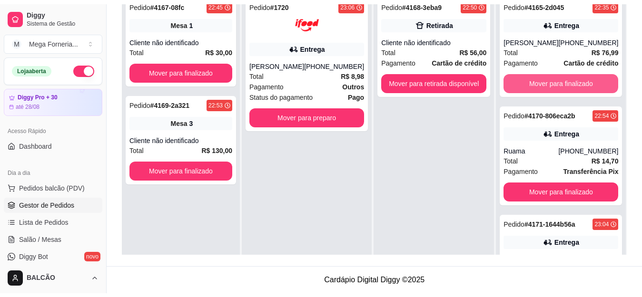
scroll to position [145, 0]
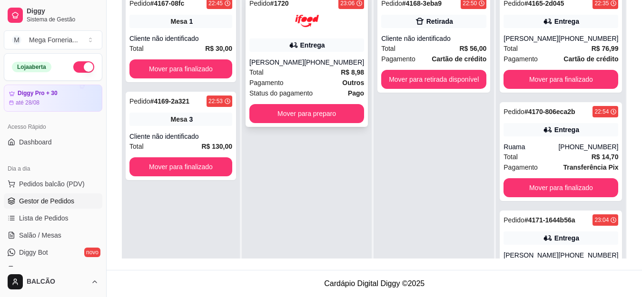
click at [341, 42] on div "Entrega" at bounding box center [306, 45] width 115 height 13
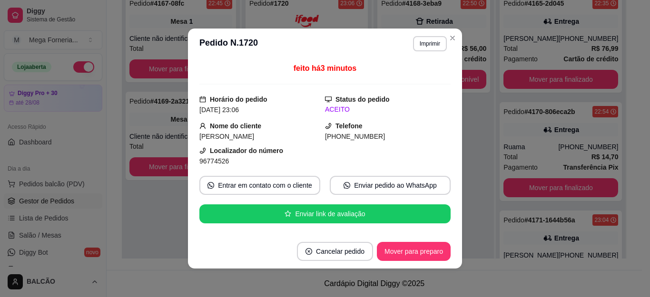
click at [418, 45] on button "Imprimir" at bounding box center [430, 43] width 34 height 15
click at [427, 72] on button "IMPRESSORA" at bounding box center [408, 76] width 69 height 15
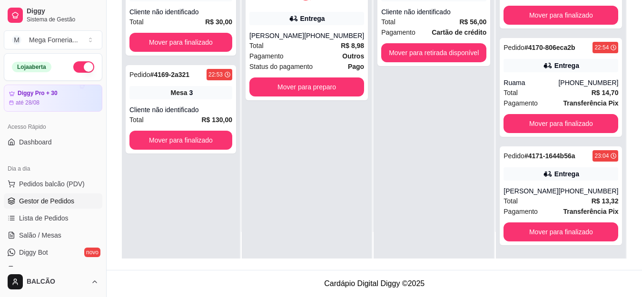
scroll to position [0, 0]
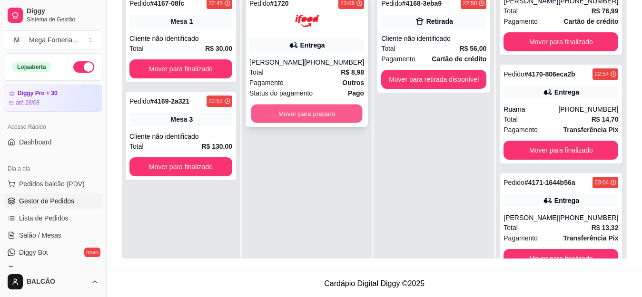
click at [309, 114] on button "Mover para preparo" at bounding box center [306, 114] width 111 height 19
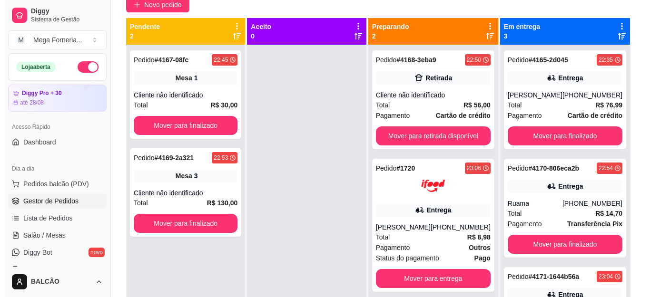
scroll to position [94, 0]
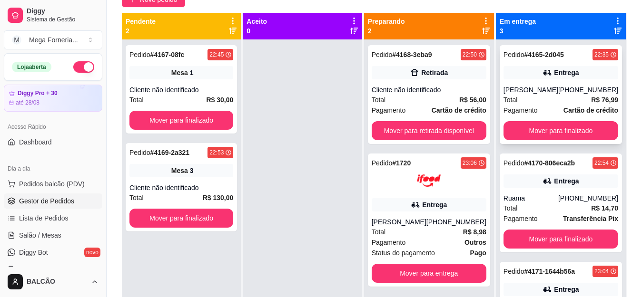
click at [581, 89] on div "[PHONE_NUMBER]" at bounding box center [588, 90] width 60 height 10
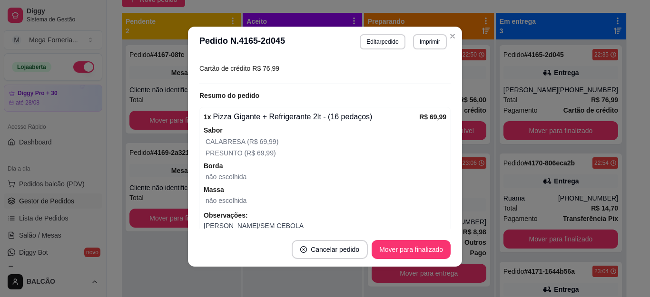
scroll to position [282, 0]
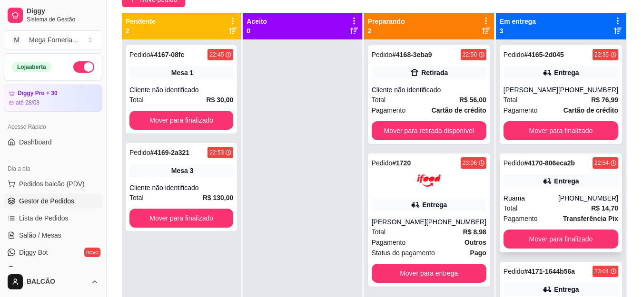
click at [571, 183] on div "Entrega" at bounding box center [560, 181] width 115 height 13
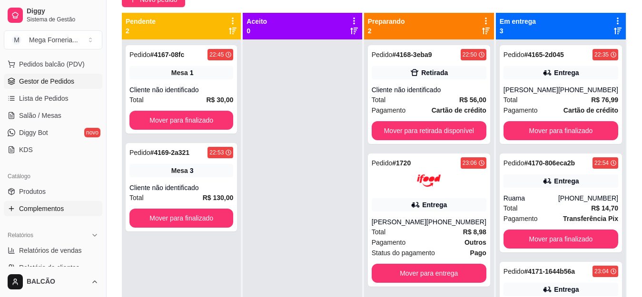
scroll to position [143, 0]
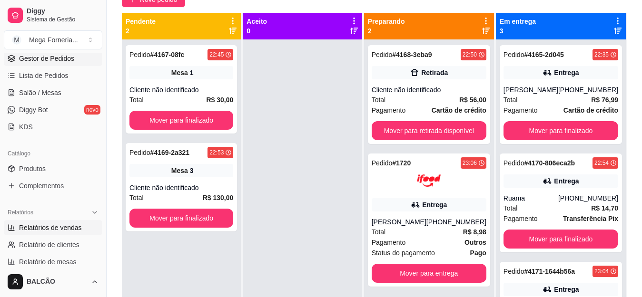
click at [37, 224] on span "Relatórios de vendas" at bounding box center [50, 228] width 63 height 10
select select "ALL"
select select "0"
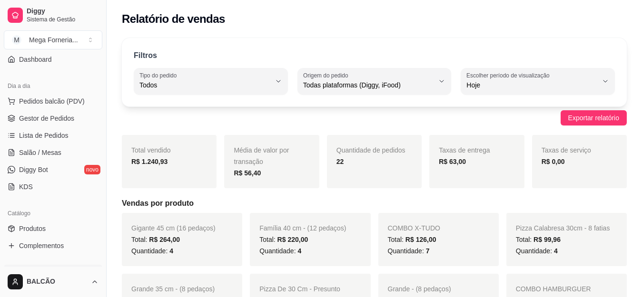
scroll to position [48, 0]
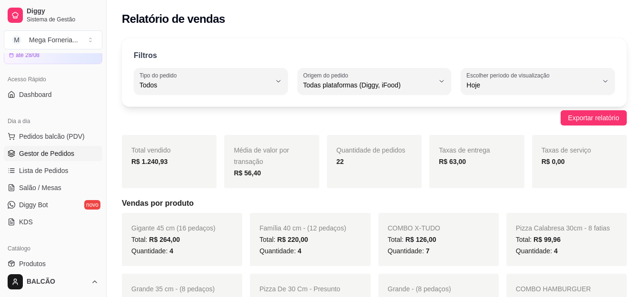
click at [55, 156] on span "Gestor de Pedidos" at bounding box center [46, 154] width 55 height 10
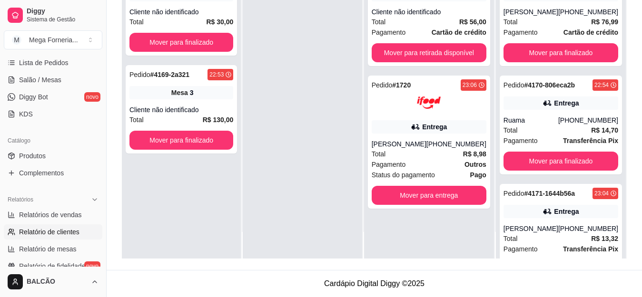
scroll to position [190, 0]
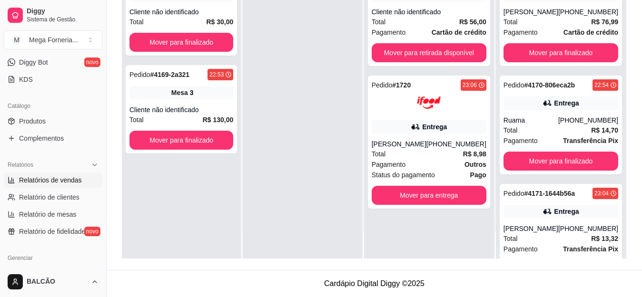
click at [48, 182] on span "Relatórios de vendas" at bounding box center [50, 180] width 63 height 10
select select "ALL"
select select "0"
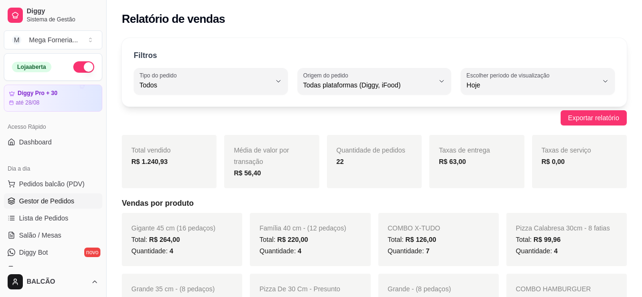
click at [55, 201] on span "Gestor de Pedidos" at bounding box center [46, 201] width 55 height 10
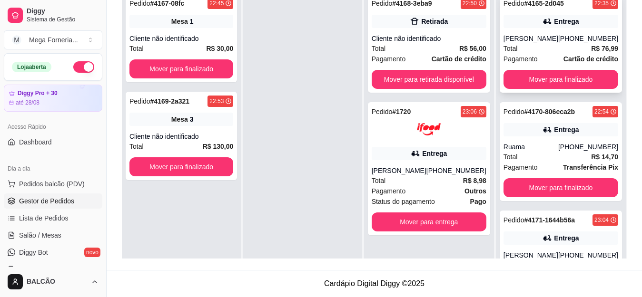
click at [534, 36] on div "[PERSON_NAME]" at bounding box center [530, 39] width 55 height 10
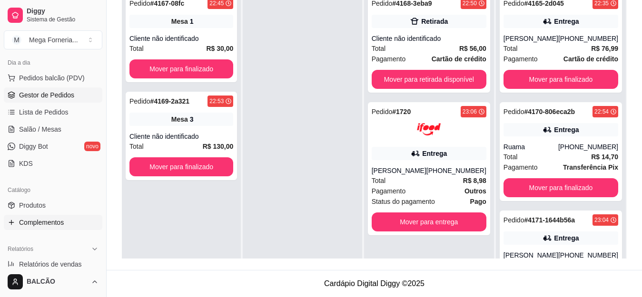
scroll to position [143, 0]
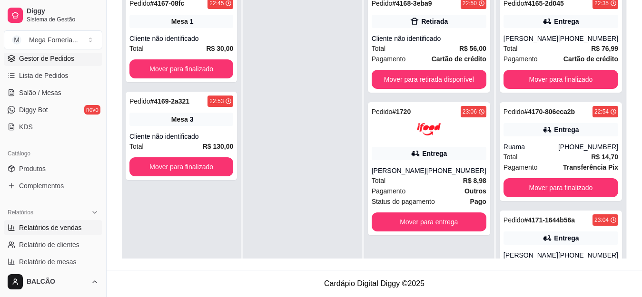
click at [44, 231] on span "Relatórios de vendas" at bounding box center [50, 228] width 63 height 10
select select "ALL"
select select "0"
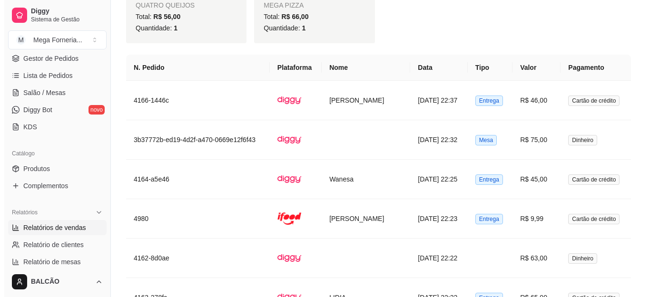
scroll to position [808, 0]
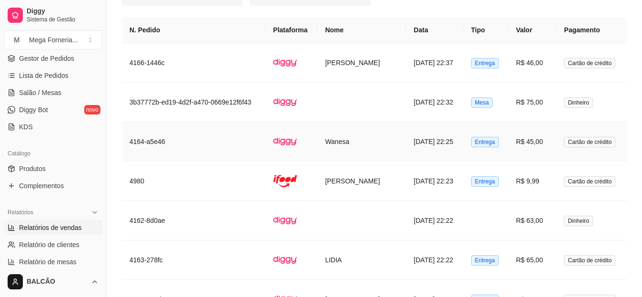
click at [377, 146] on td "Wanesa" at bounding box center [361, 141] width 88 height 39
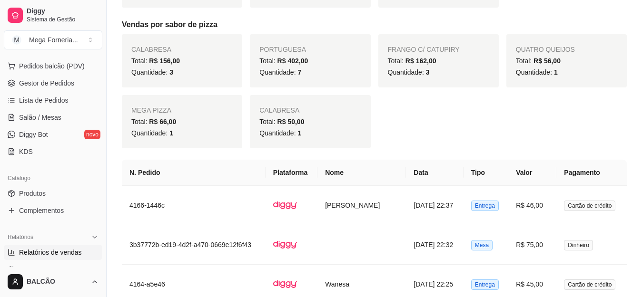
scroll to position [0, 0]
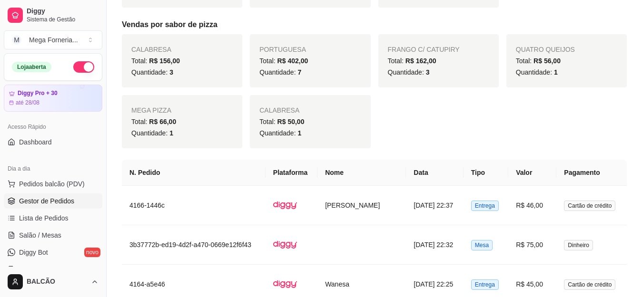
click at [49, 196] on span "Gestor de Pedidos" at bounding box center [46, 201] width 55 height 10
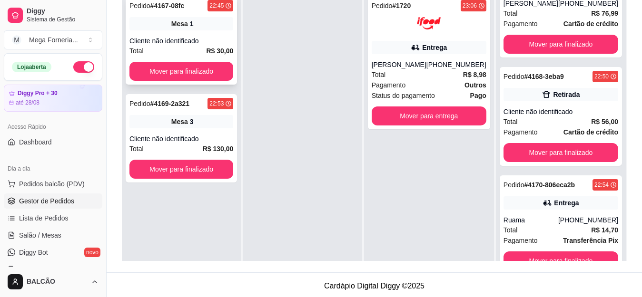
click at [216, 39] on div "Cliente não identificado" at bounding box center [181, 41] width 104 height 10
click at [520, 10] on div "Total R$ 76,99" at bounding box center [560, 13] width 115 height 10
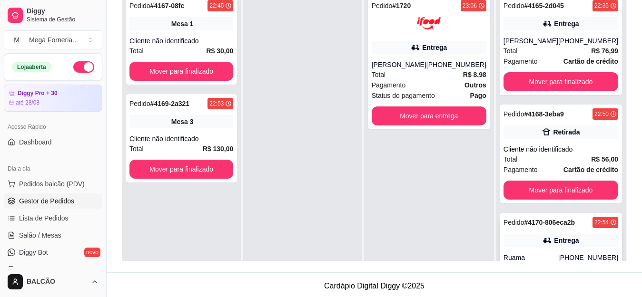
click at [559, 149] on div "Cliente não identificado" at bounding box center [560, 150] width 115 height 10
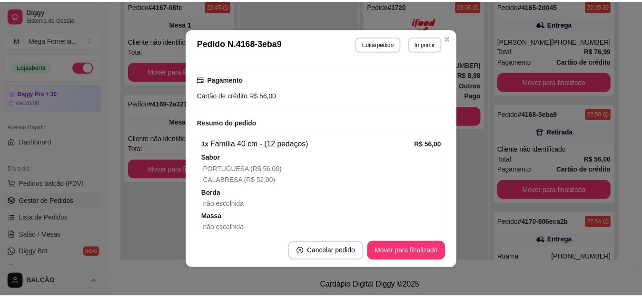
scroll to position [162, 0]
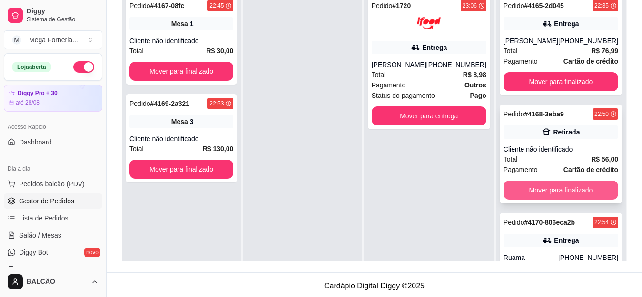
click at [544, 182] on button "Mover para finalizado" at bounding box center [560, 190] width 115 height 19
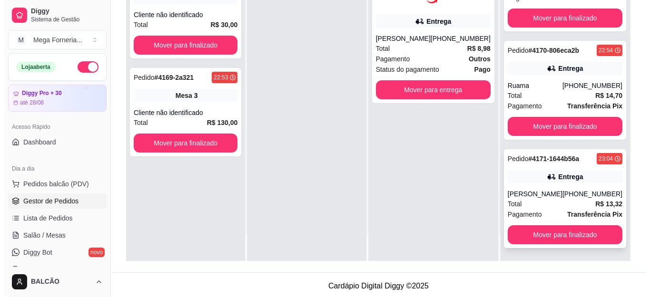
scroll to position [27, 0]
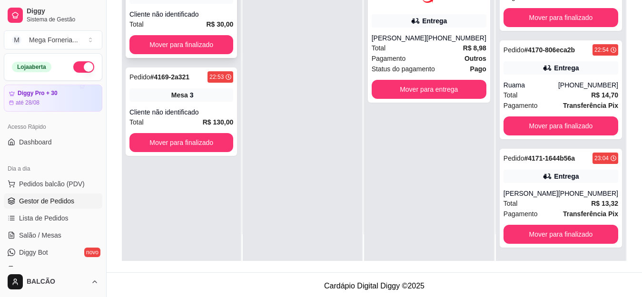
click at [176, 6] on div "Pedido # 4167-08fc 22:45 Mesa 1 Cliente não identificado Total R$ 30,00 Mover p…" at bounding box center [181, 14] width 111 height 88
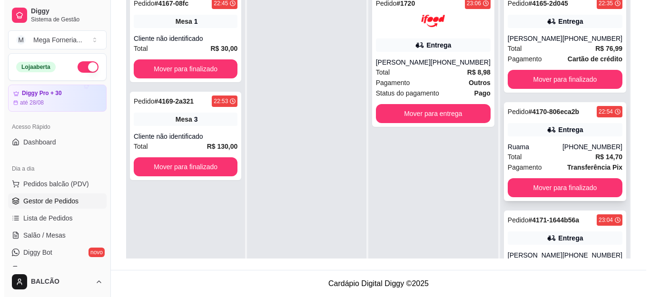
scroll to position [38, 0]
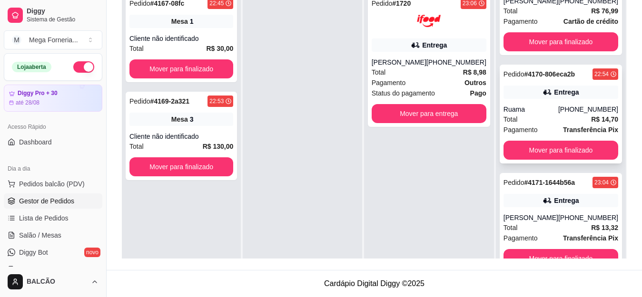
click at [543, 107] on div "Ruama" at bounding box center [530, 110] width 55 height 10
click at [554, 197] on div "Entrega" at bounding box center [566, 201] width 25 height 10
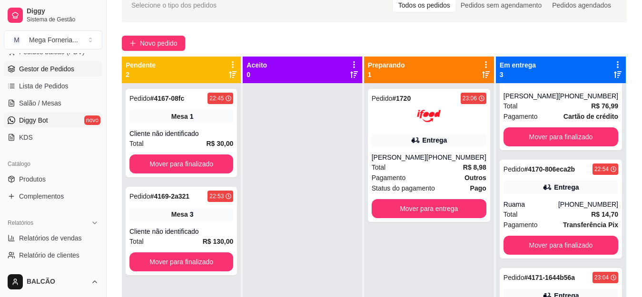
scroll to position [143, 0]
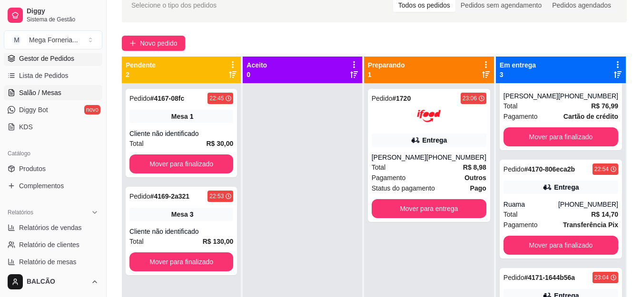
click at [44, 87] on link "Salão / Mesas" at bounding box center [53, 92] width 98 height 15
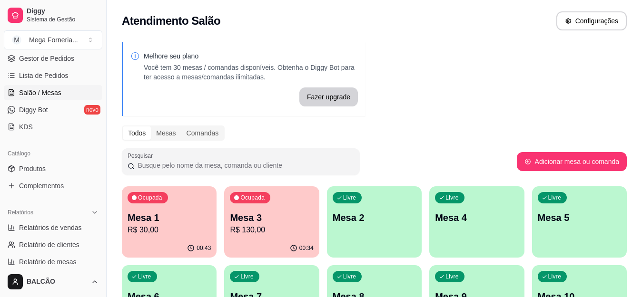
scroll to position [48, 0]
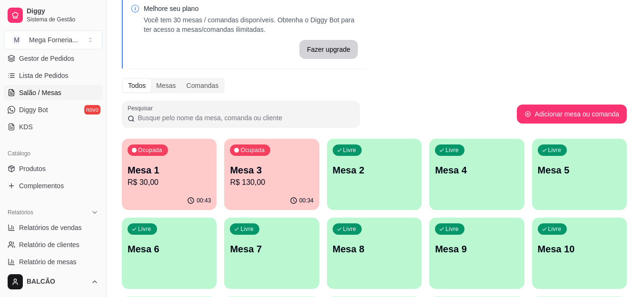
click at [390, 178] on div "Livre Mesa 2" at bounding box center [374, 169] width 95 height 60
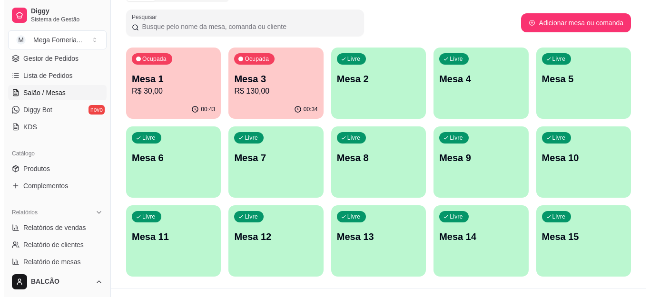
scroll to position [143, 0]
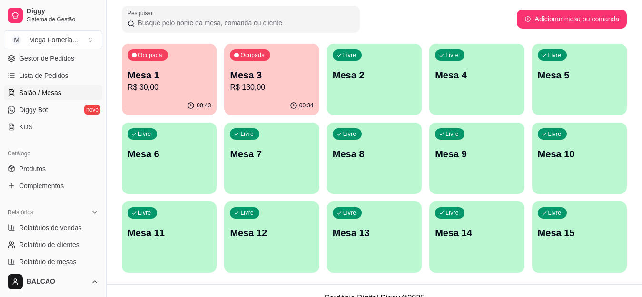
click at [279, 173] on div "Livre Mesa 7" at bounding box center [271, 153] width 95 height 60
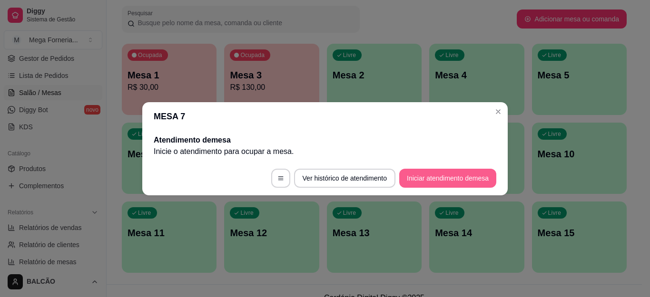
click at [444, 186] on button "Iniciar atendimento de mesa" at bounding box center [447, 178] width 97 height 19
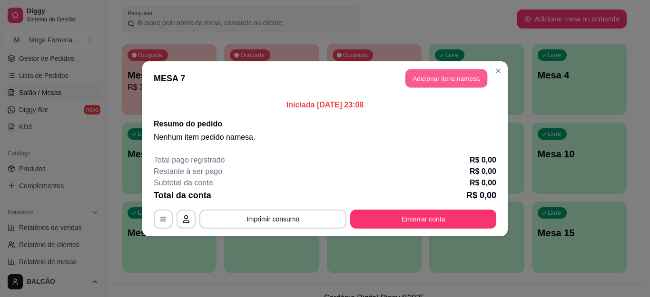
click at [456, 86] on button "Adicionar itens na mesa" at bounding box center [446, 78] width 82 height 19
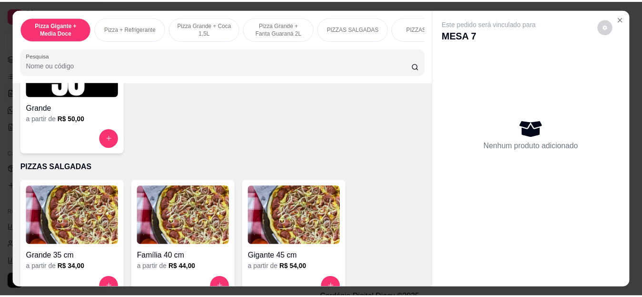
scroll to position [618, 0]
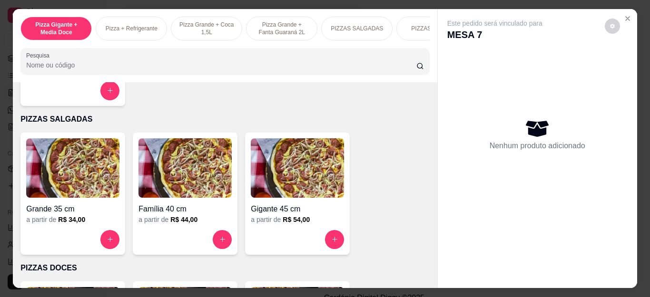
click at [325, 236] on button "increase-product-quantity" at bounding box center [334, 239] width 19 height 19
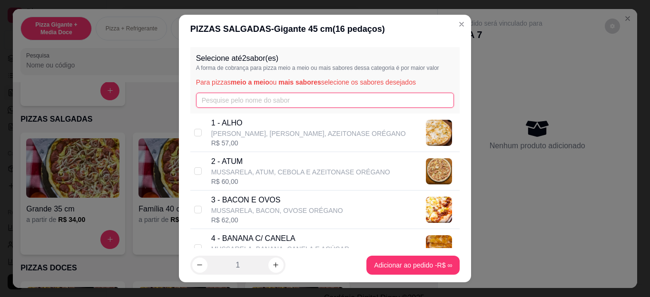
click at [226, 102] on input "text" at bounding box center [325, 100] width 258 height 15
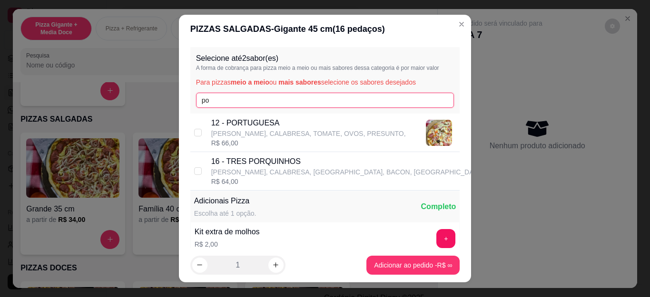
type input "po"
click at [231, 122] on p "12 - PORTUGUESA" at bounding box center [308, 122] width 195 height 11
checkbox input "true"
click at [232, 99] on input "po" at bounding box center [325, 100] width 258 height 15
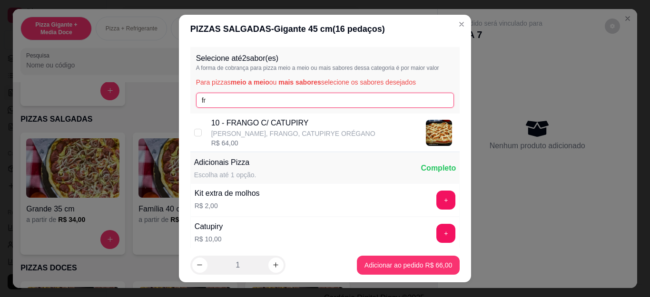
type input "fr"
click at [235, 136] on p "[PERSON_NAME], FRANGO, CATUPIRYE ORÉGANO" at bounding box center [293, 134] width 164 height 10
checkbox input "true"
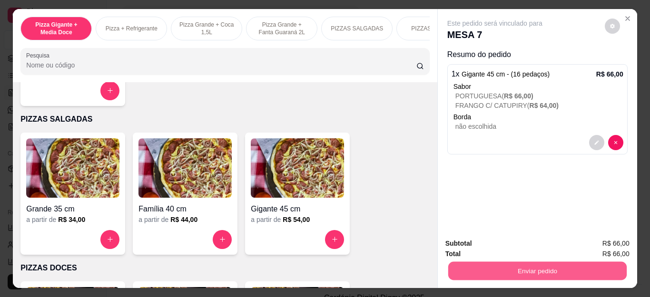
click at [531, 262] on button "Enviar pedido" at bounding box center [537, 271] width 178 height 19
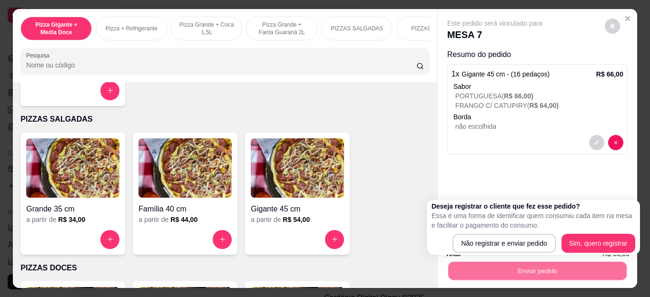
click at [474, 229] on p "Essa é uma forma de identificar quem consumiu cada item na mesa e facilitar o p…" at bounding box center [533, 220] width 204 height 19
click at [477, 232] on div "Deseja registrar o cliente que fez esse pedido? Essa é uma forma de identificar…" at bounding box center [533, 227] width 204 height 51
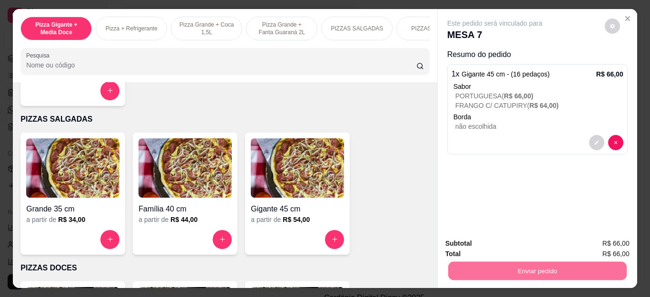
click at [478, 237] on button "Não registrar e enviar pedido" at bounding box center [505, 244] width 99 height 18
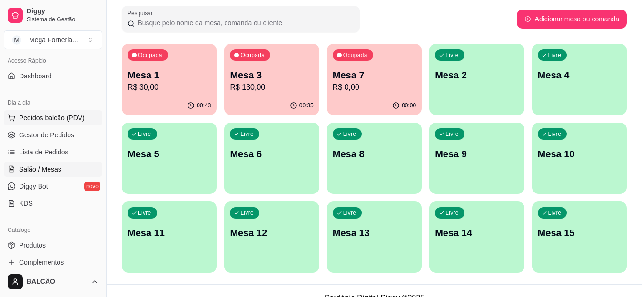
scroll to position [48, 0]
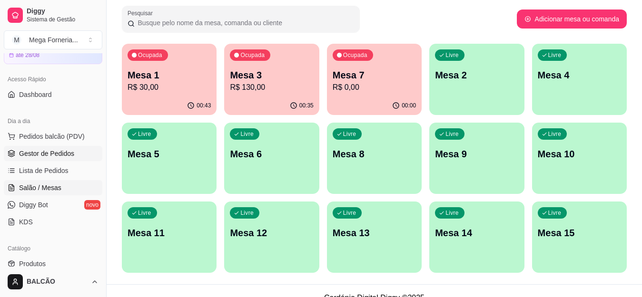
click at [70, 158] on span "Gestor de Pedidos" at bounding box center [46, 154] width 55 height 10
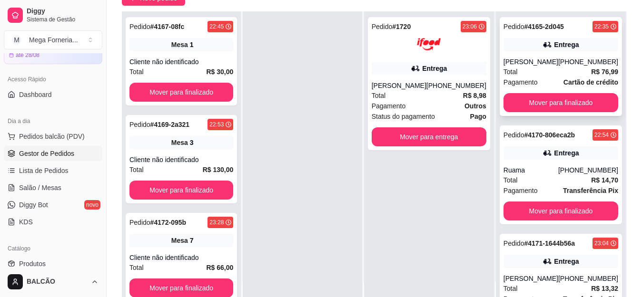
click at [526, 57] on div "[PERSON_NAME]" at bounding box center [530, 62] width 55 height 10
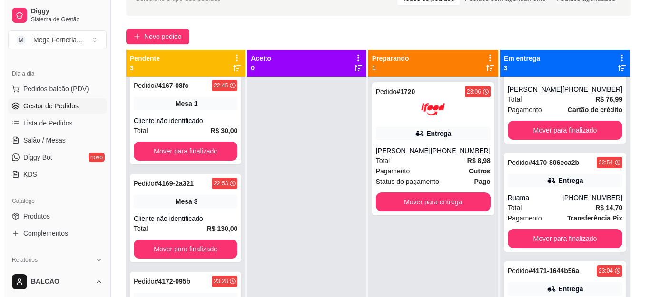
scroll to position [48, 0]
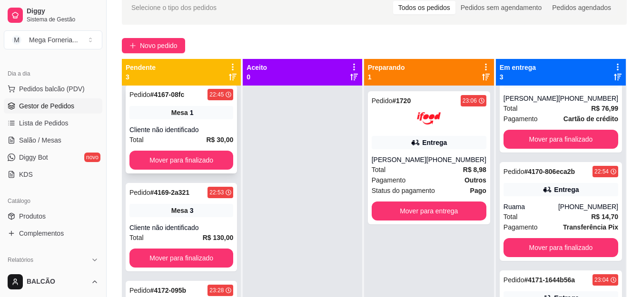
click at [161, 98] on strong "# 4167-08fc" at bounding box center [167, 95] width 34 height 8
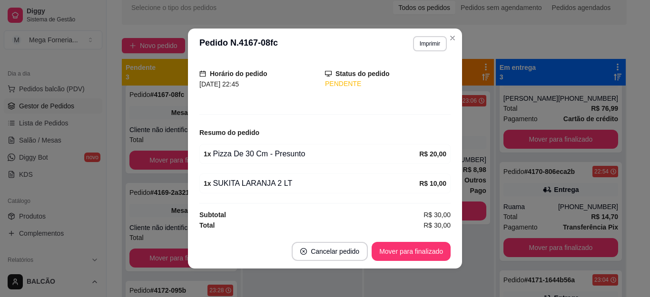
scroll to position [2, 0]
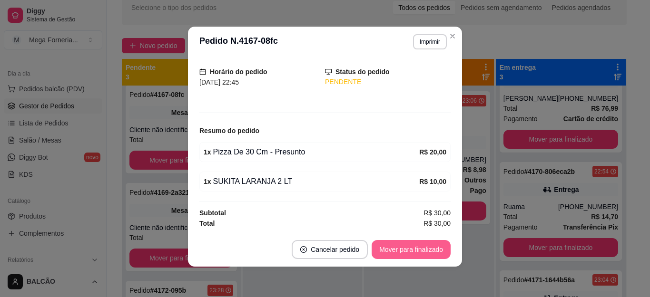
click at [401, 247] on button "Mover para finalizado" at bounding box center [410, 249] width 79 height 19
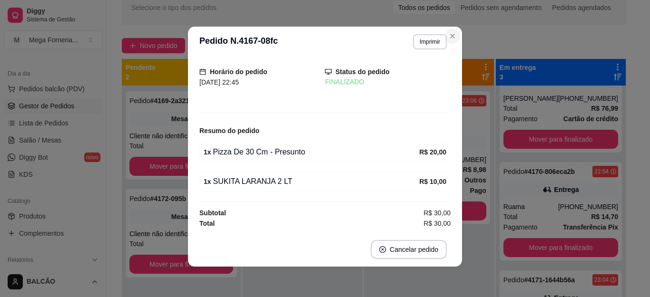
scroll to position [25, 0]
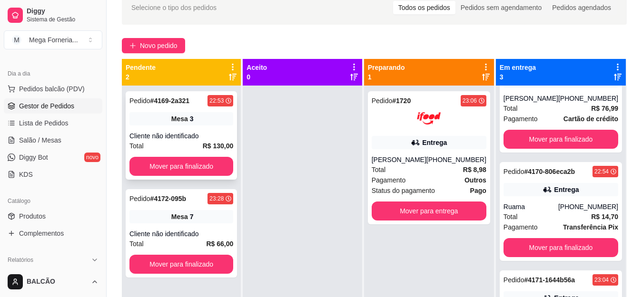
click at [197, 128] on div "Pedido # 4169-2a321 22:53 Mesa 3 Cliente não identificado Total R$ 130,00 Mover…" at bounding box center [181, 135] width 111 height 88
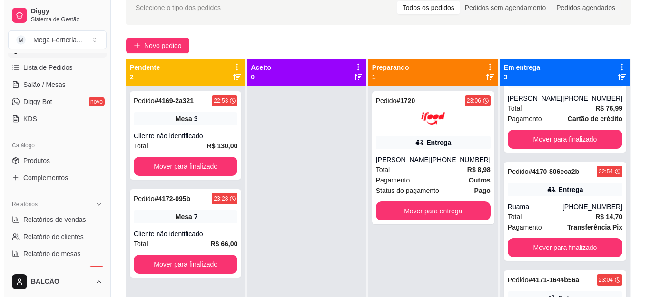
scroll to position [190, 0]
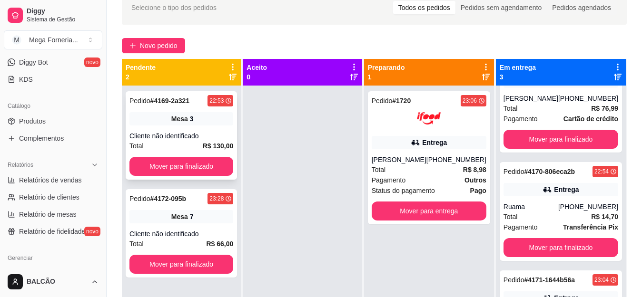
click at [156, 124] on div "Mesa 3" at bounding box center [181, 118] width 104 height 13
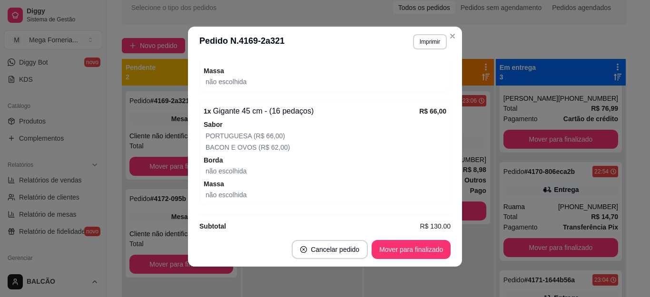
scroll to position [212, 0]
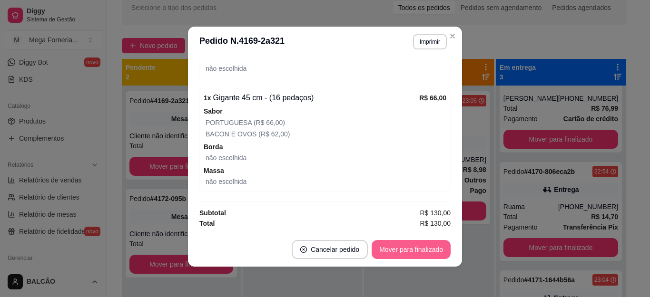
click at [408, 243] on button "Mover para finalizado" at bounding box center [410, 249] width 79 height 19
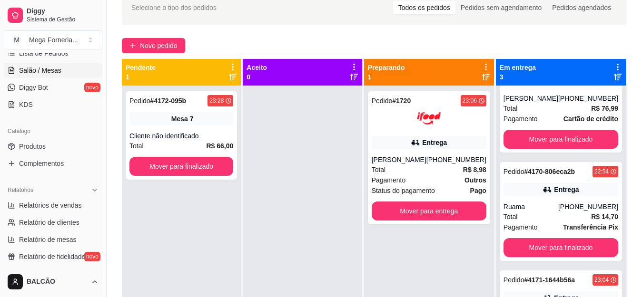
scroll to position [143, 0]
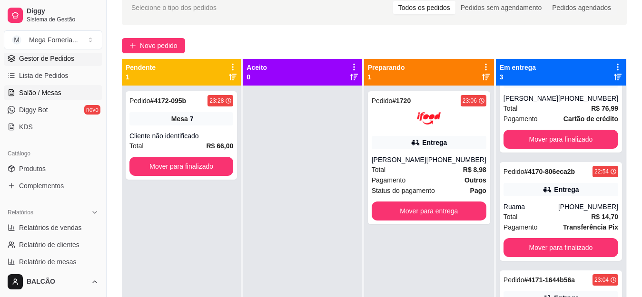
click at [46, 86] on link "Salão / Mesas" at bounding box center [53, 92] width 98 height 15
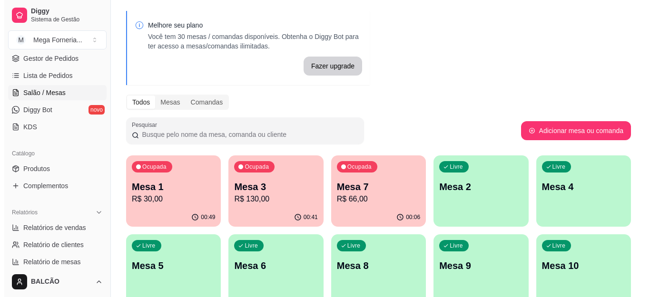
scroll to position [48, 0]
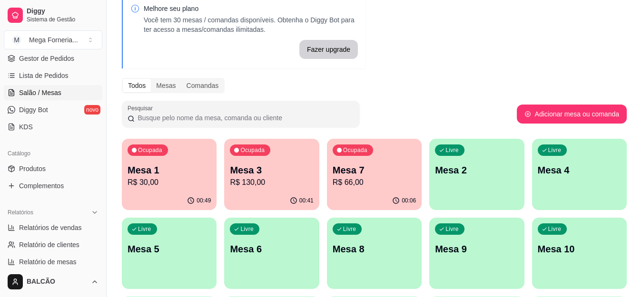
click at [229, 173] on div "Ocupada Mesa 3 R$ 130,00" at bounding box center [271, 165] width 95 height 53
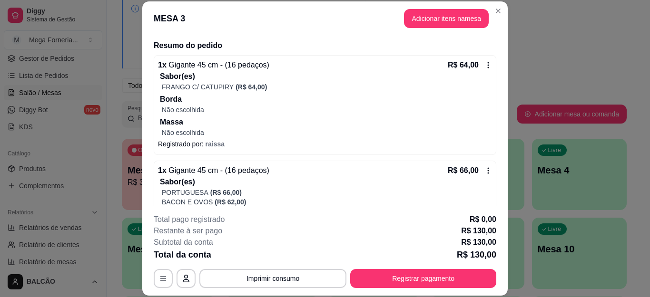
scroll to position [138, 0]
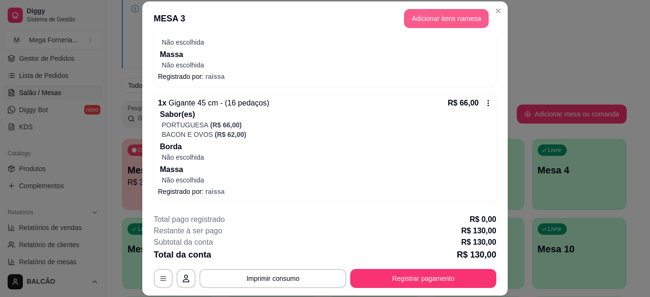
click at [425, 19] on button "Adicionar itens na mesa" at bounding box center [446, 18] width 85 height 19
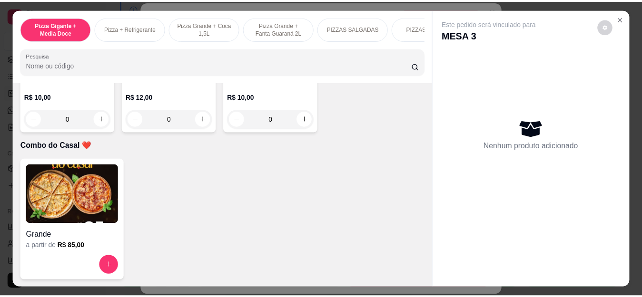
scroll to position [2425, 0]
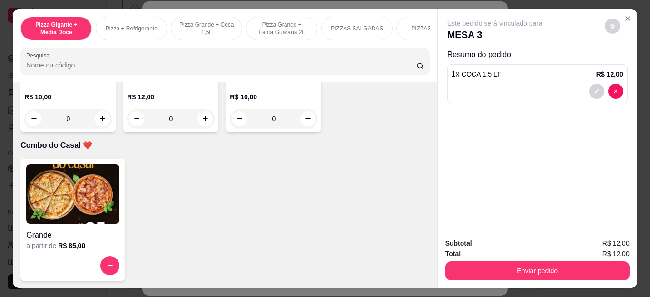
type input "1"
click at [560, 267] on button "Enviar pedido" at bounding box center [537, 271] width 184 height 19
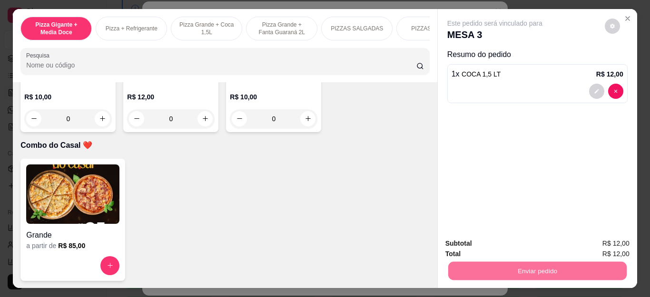
click at [498, 249] on button "Não registrar e enviar pedido" at bounding box center [505, 243] width 99 height 18
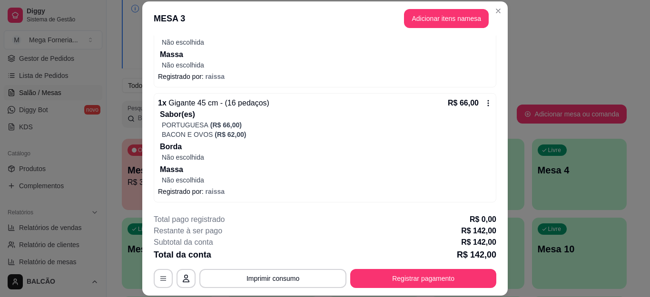
click at [497, 19] on header "MESA 3 Adicionar itens na mesa" at bounding box center [324, 18] width 365 height 34
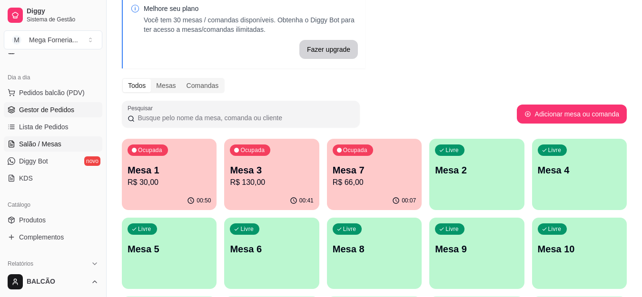
scroll to position [48, 0]
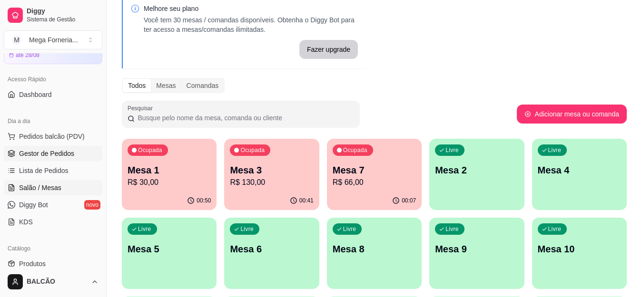
click at [38, 154] on span "Gestor de Pedidos" at bounding box center [46, 154] width 55 height 10
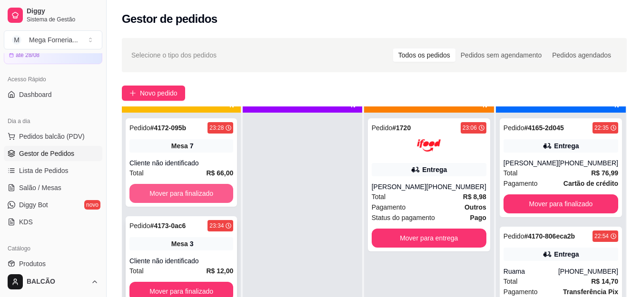
scroll to position [27, 0]
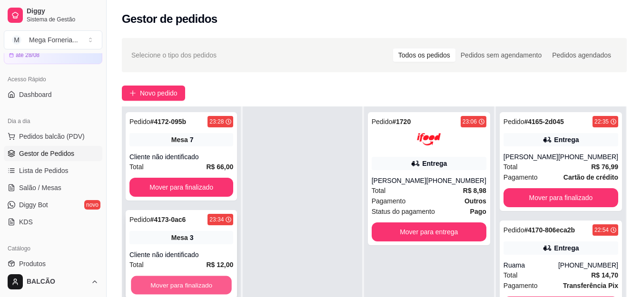
click at [192, 278] on button "Mover para finalizado" at bounding box center [181, 285] width 101 height 19
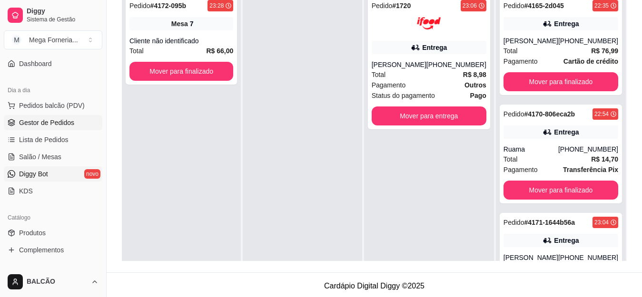
scroll to position [95, 0]
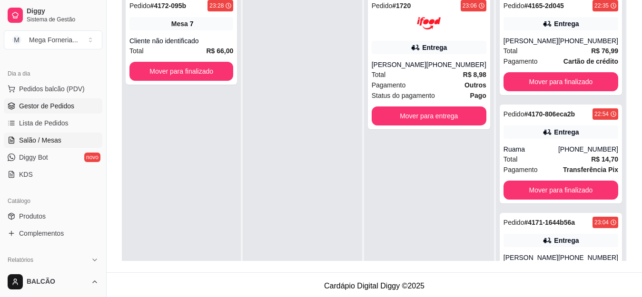
click at [44, 139] on span "Salão / Mesas" at bounding box center [40, 141] width 42 height 10
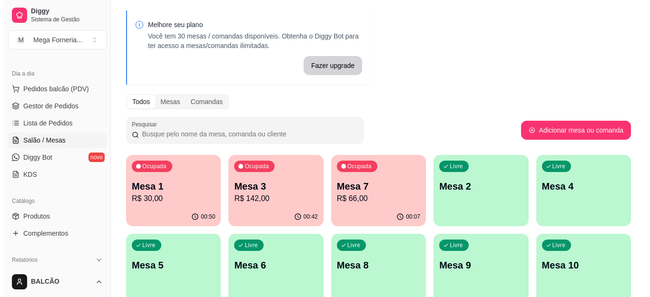
scroll to position [48, 0]
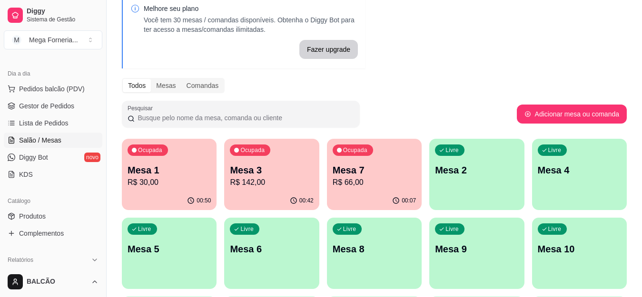
click at [283, 194] on div "00:42" at bounding box center [271, 201] width 95 height 19
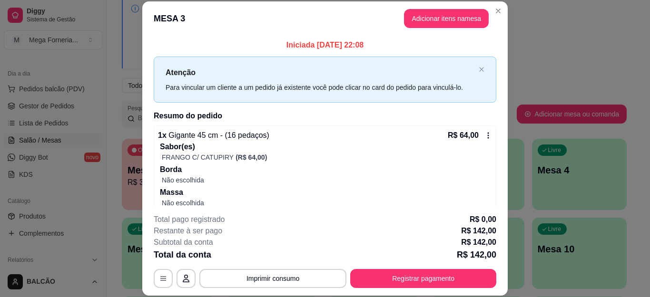
scroll to position [177, 0]
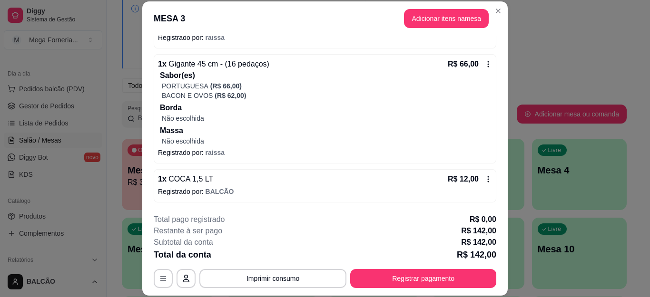
click at [484, 181] on icon at bounding box center [488, 179] width 8 height 8
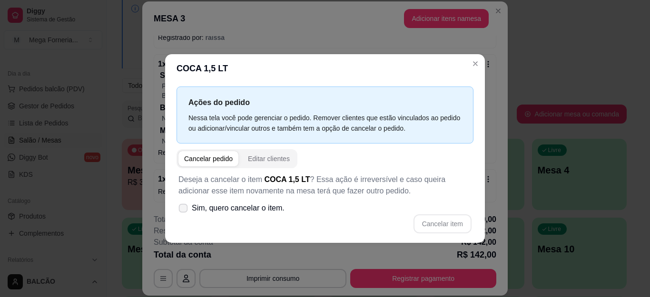
click at [189, 211] on label "Sim, quero cancelar o item." at bounding box center [232, 208] width 114 height 19
click at [184, 211] on input "Sim, quero cancelar o item." at bounding box center [181, 213] width 6 height 6
checkbox input "true"
click at [446, 220] on button "Cancelar item" at bounding box center [442, 223] width 58 height 19
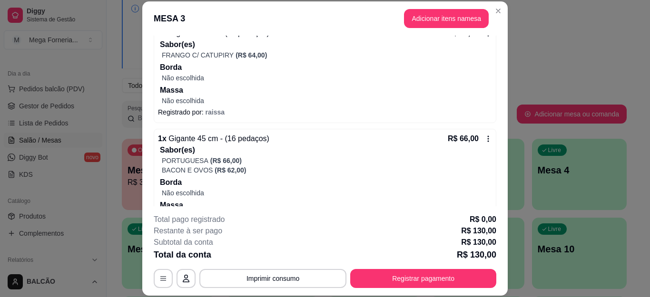
scroll to position [82, 0]
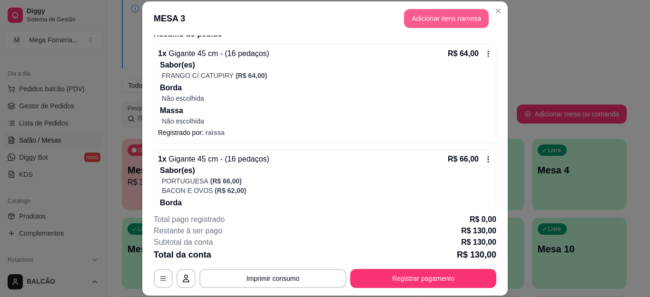
click at [430, 23] on button "Adicionar itens na mesa" at bounding box center [446, 18] width 85 height 19
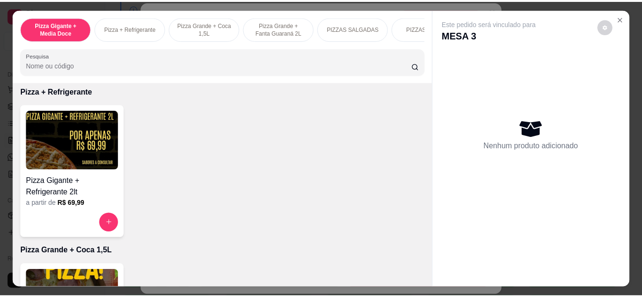
scroll to position [0, 0]
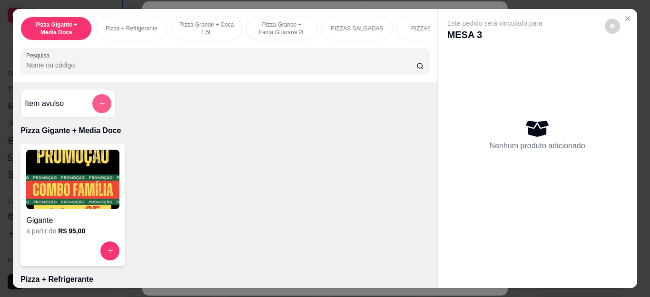
click at [100, 103] on button "add-separate-item" at bounding box center [101, 103] width 19 height 19
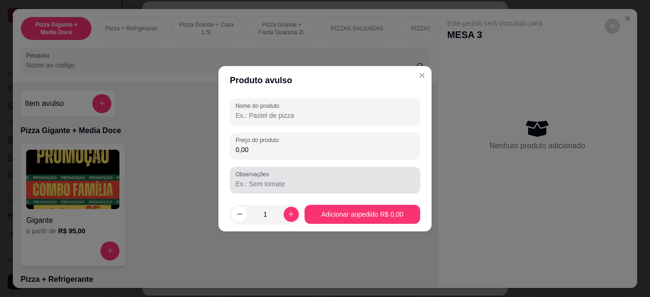
click at [268, 174] on label "Observações" at bounding box center [253, 174] width 37 height 8
click at [268, 179] on input "Observações" at bounding box center [324, 184] width 179 height 10
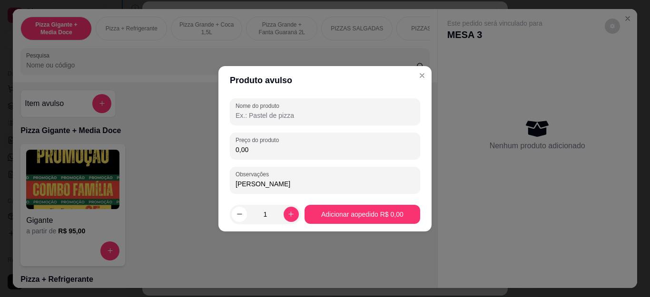
type input "[PERSON_NAME]"
click at [268, 165] on div "Nome do produto Preço do produto 0,00 Observações Sukita Uva" at bounding box center [325, 145] width 190 height 95
click at [277, 146] on input "0,00" at bounding box center [324, 150] width 179 height 10
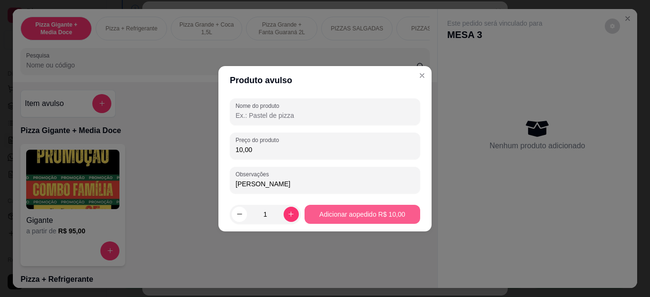
type input "10,00"
click at [372, 223] on button "Adicionar ao pedido R$ 10,00" at bounding box center [362, 214] width 116 height 19
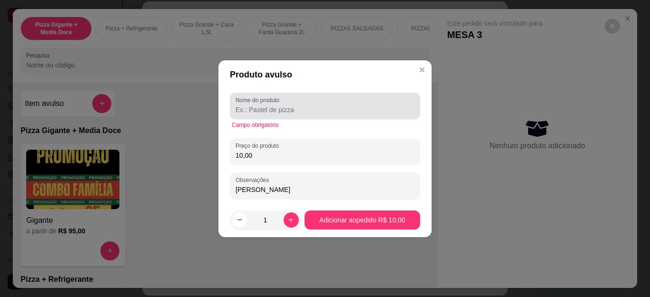
click at [314, 112] on input "Nome do produto" at bounding box center [324, 110] width 179 height 10
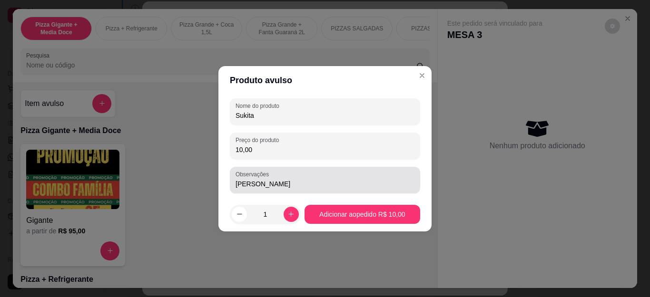
type input "Sukita"
click at [320, 177] on div "[PERSON_NAME]" at bounding box center [324, 180] width 179 height 19
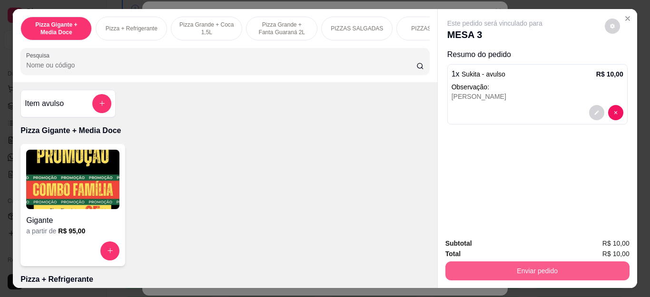
click at [456, 268] on button "Enviar pedido" at bounding box center [537, 271] width 184 height 19
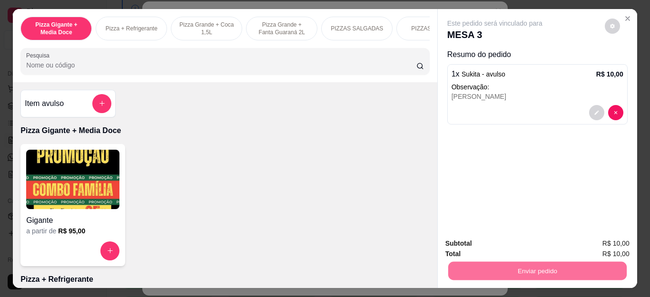
click at [468, 241] on button "Não registrar e enviar pedido" at bounding box center [505, 244] width 99 height 18
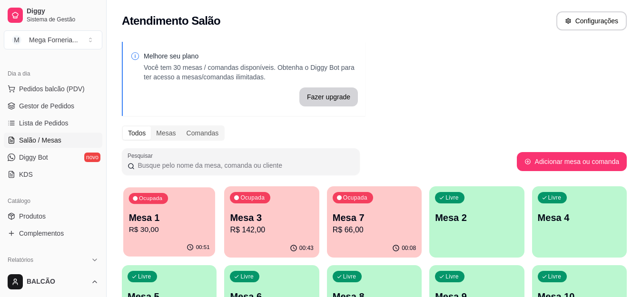
click at [169, 235] on p "R$ 30,00" at bounding box center [169, 229] width 81 height 11
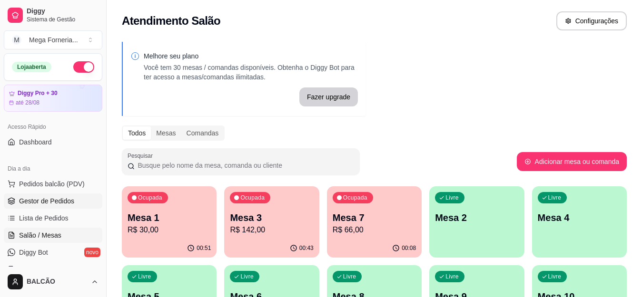
click at [46, 201] on span "Gestor de Pedidos" at bounding box center [46, 201] width 55 height 10
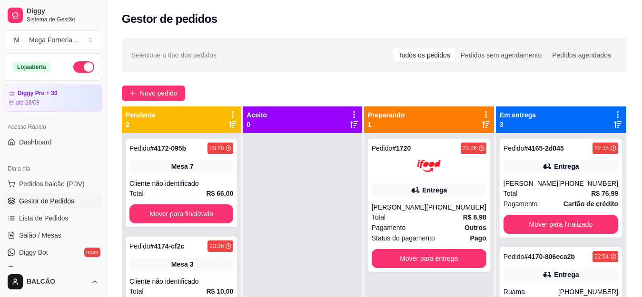
click at [162, 83] on div "Selecione o tipo dos pedidos Todos os pedidos Pedidos sem agendamento Pedidos a…" at bounding box center [374, 223] width 535 height 383
click at [159, 88] on span "Novo pedido" at bounding box center [159, 93] width 38 height 10
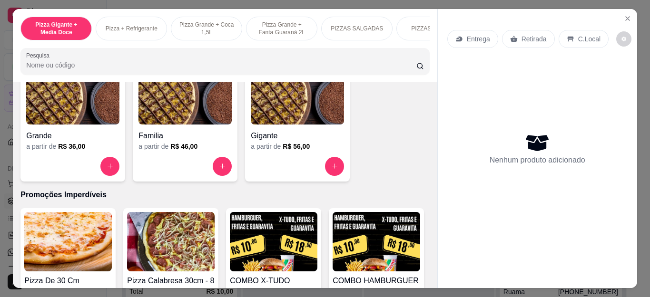
scroll to position [904, 0]
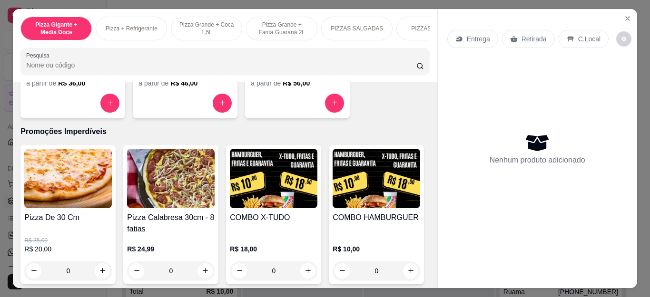
click at [300, 271] on div "0" at bounding box center [274, 271] width 88 height 19
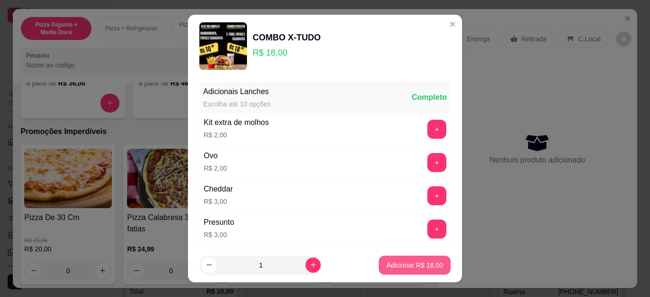
click at [408, 269] on p "Adicionar R$ 18,00" at bounding box center [414, 266] width 57 height 10
type input "1"
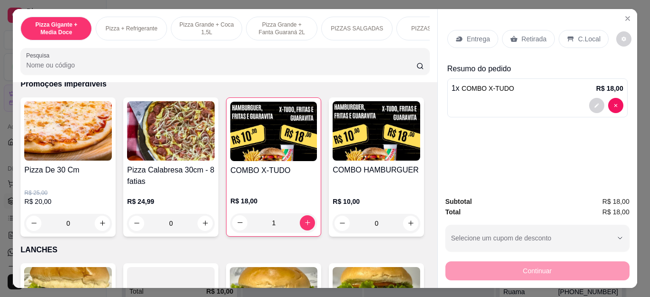
scroll to position [1046, 0]
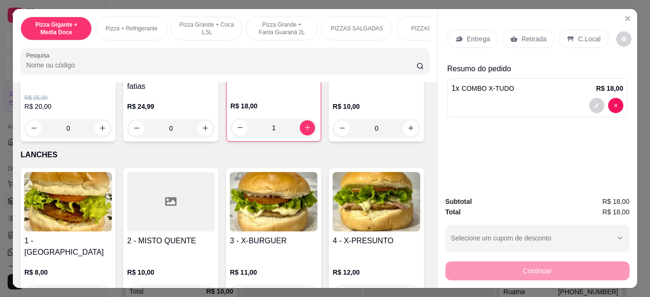
click at [332, 138] on div "0" at bounding box center [376, 128] width 88 height 19
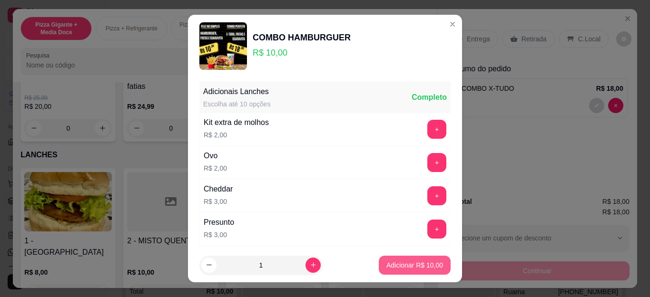
click at [379, 266] on button "Adicionar R$ 10,00" at bounding box center [415, 265] width 72 height 19
type input "1"
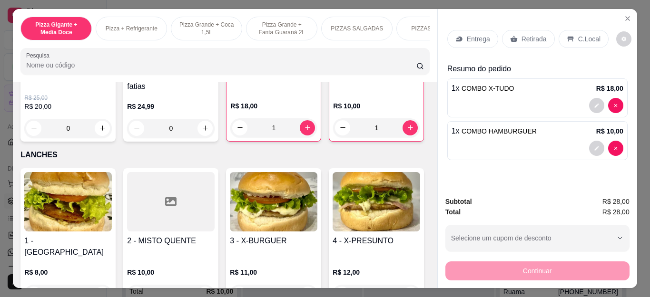
click at [476, 39] on p "Entrega" at bounding box center [478, 39] width 23 height 10
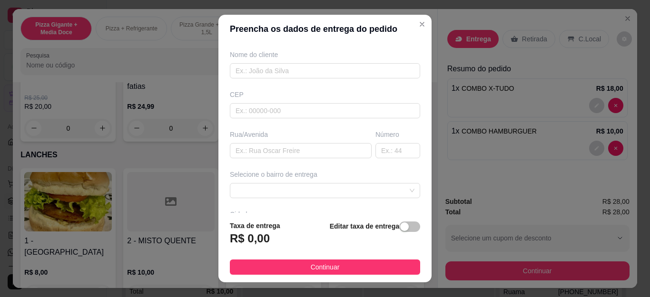
scroll to position [95, 0]
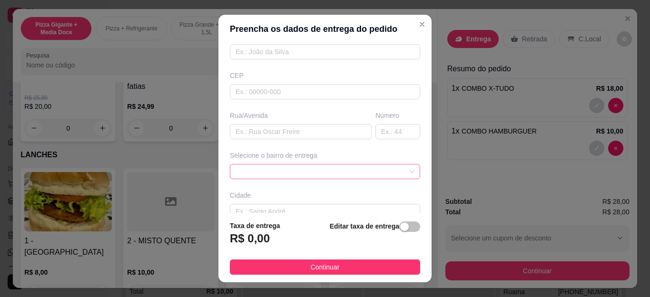
click at [308, 167] on span at bounding box center [324, 172] width 179 height 14
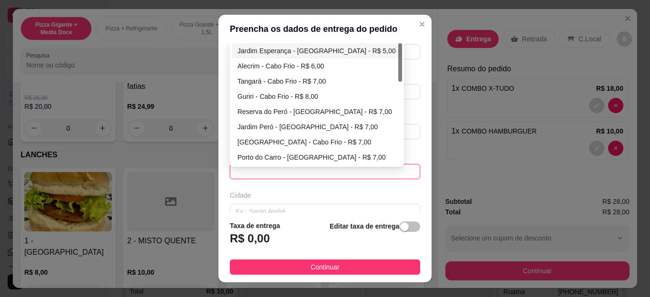
click at [303, 48] on div "Jardim Esperança - [GEOGRAPHIC_DATA] - R$ 5,00" at bounding box center [316, 51] width 159 height 10
type input "Cabo Frio"
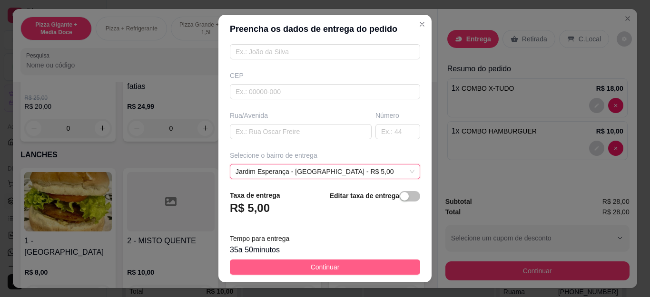
click at [326, 268] on span "Continuar" at bounding box center [325, 267] width 29 height 10
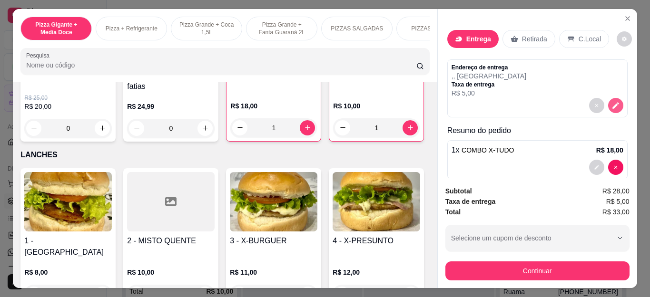
click at [611, 101] on icon "decrease-product-quantity" at bounding box center [615, 105] width 9 height 9
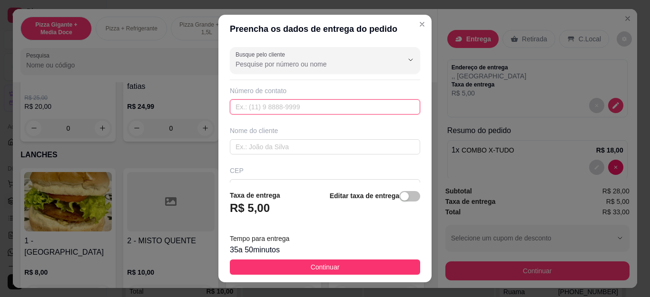
click at [283, 107] on input "text" at bounding box center [325, 106] width 190 height 15
type input "[PHONE_NUMBER]"
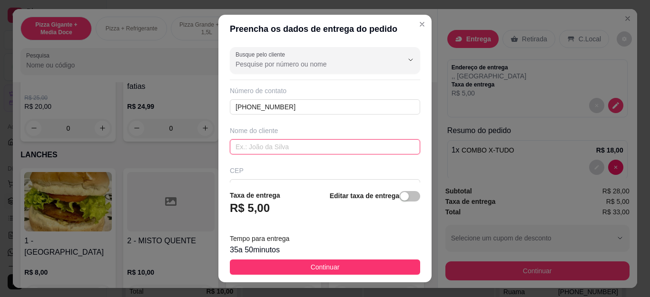
click at [287, 142] on input "text" at bounding box center [325, 146] width 190 height 15
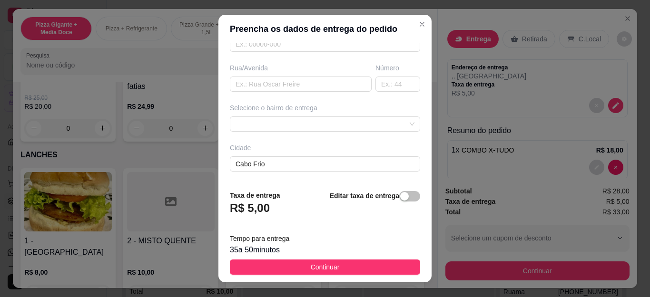
type input "[PERSON_NAME]"
click at [282, 132] on div "Busque pelo cliente Número de contato [PHONE_NUMBER] Nome do cliente [PERSON_NA…" at bounding box center [324, 112] width 213 height 139
click at [283, 126] on div at bounding box center [325, 124] width 190 height 15
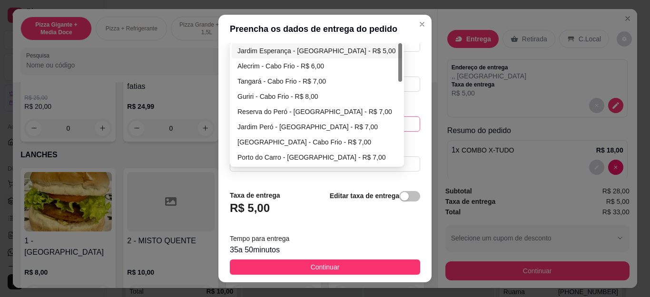
click at [299, 56] on div "Jardim Esperança - [GEOGRAPHIC_DATA] - R$ 5,00" at bounding box center [316, 51] width 159 height 10
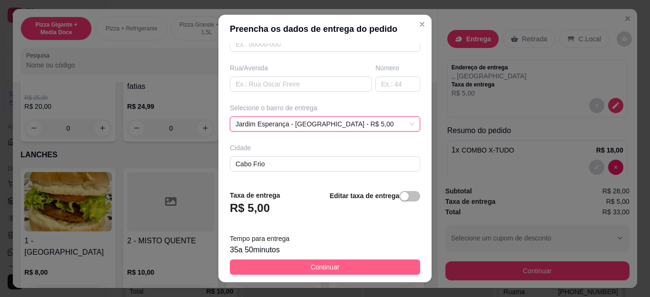
click at [298, 260] on button "Continuar" at bounding box center [325, 267] width 190 height 15
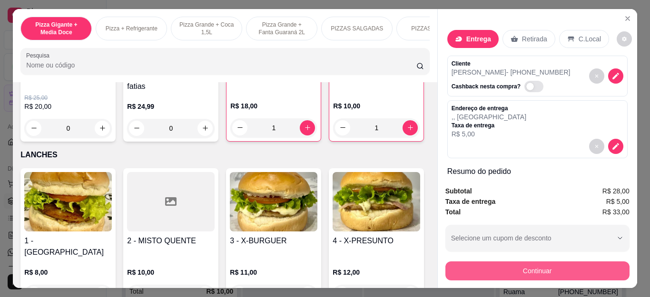
click at [450, 271] on button "Continuar" at bounding box center [537, 271] width 184 height 19
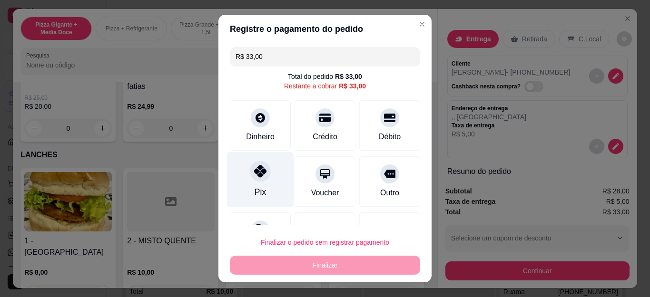
click at [263, 184] on div "Pix" at bounding box center [260, 180] width 67 height 56
type input "R$ 0,00"
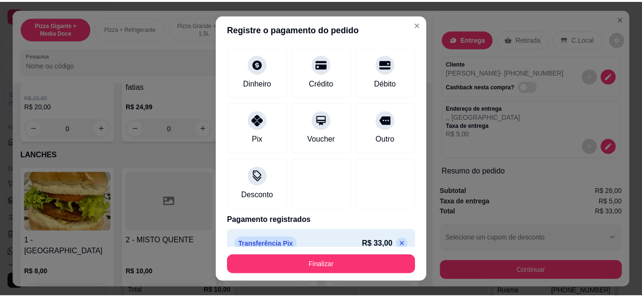
scroll to position [58, 0]
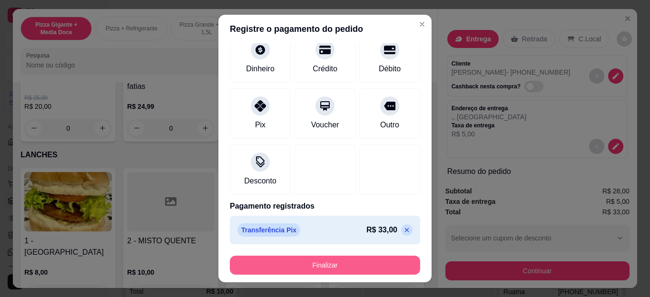
click at [304, 268] on button "Finalizar" at bounding box center [325, 265] width 190 height 19
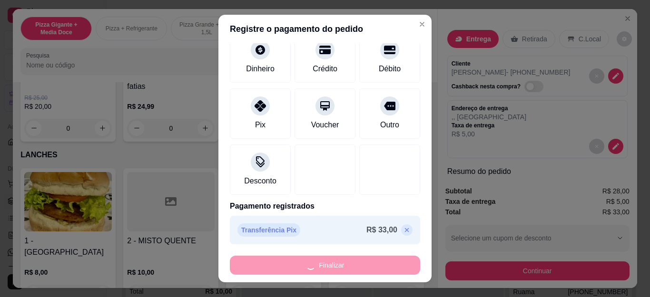
type input "0"
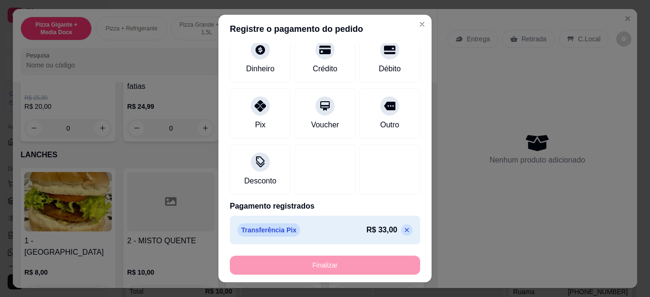
type input "-R$ 33,00"
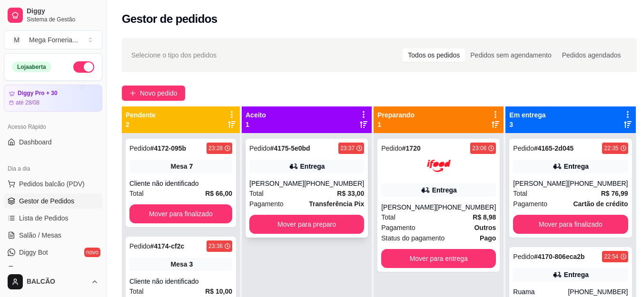
click at [304, 180] on div "[PERSON_NAME]" at bounding box center [276, 184] width 55 height 10
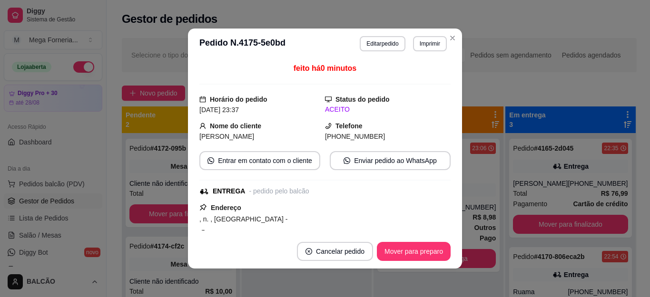
click at [417, 39] on button "Imprimir" at bounding box center [430, 43] width 34 height 15
click at [406, 74] on button "IMPRESSORA" at bounding box center [409, 77] width 69 height 15
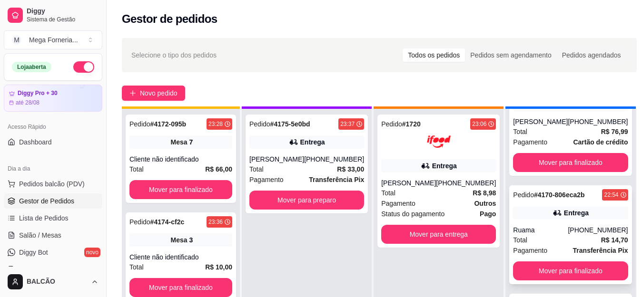
scroll to position [27, 0]
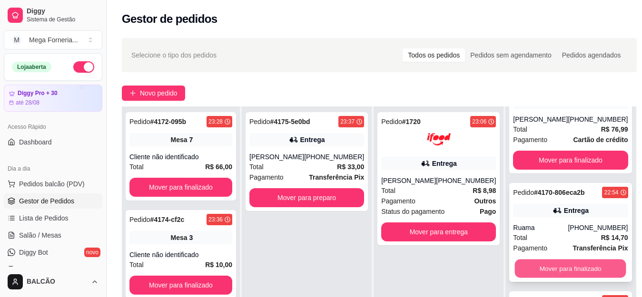
click at [541, 270] on button "Mover para finalizado" at bounding box center [570, 269] width 111 height 19
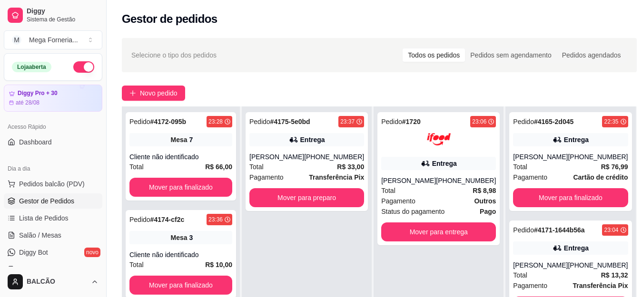
scroll to position [0, 0]
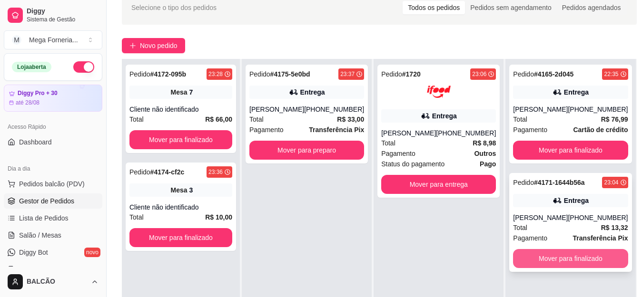
click at [540, 262] on button "Mover para finalizado" at bounding box center [570, 258] width 115 height 19
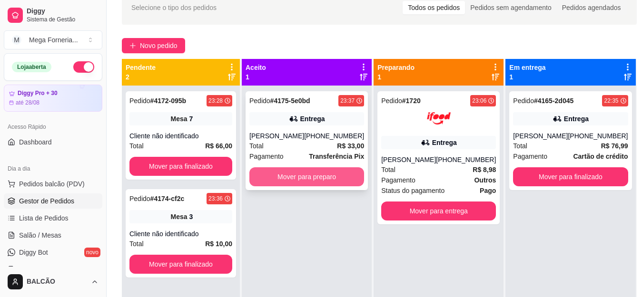
click at [298, 183] on button "Mover para preparo" at bounding box center [306, 176] width 115 height 19
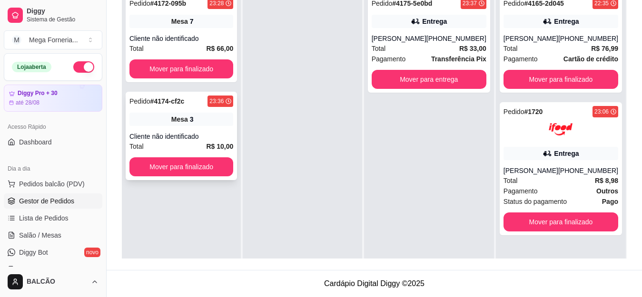
scroll to position [97, 0]
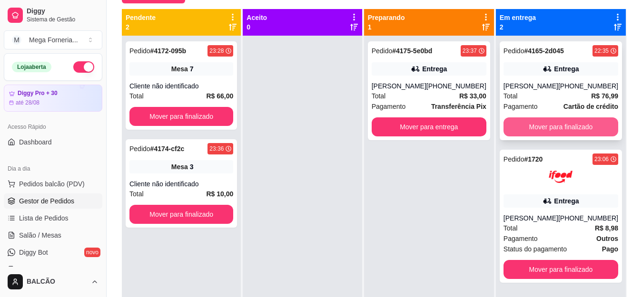
click at [561, 134] on button "Mover para finalizado" at bounding box center [560, 126] width 115 height 19
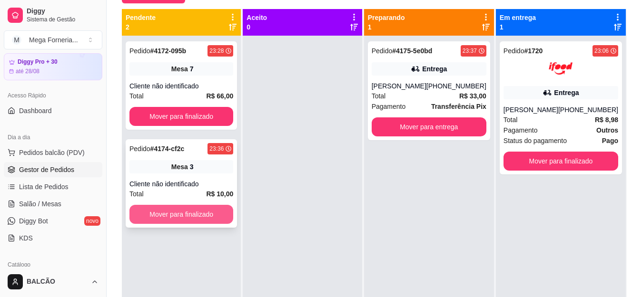
scroll to position [48, 0]
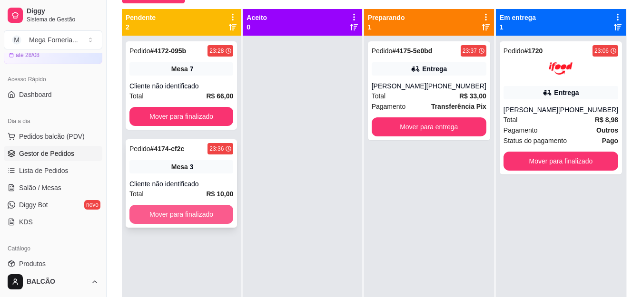
click at [189, 219] on button "Mover para finalizado" at bounding box center [181, 214] width 104 height 19
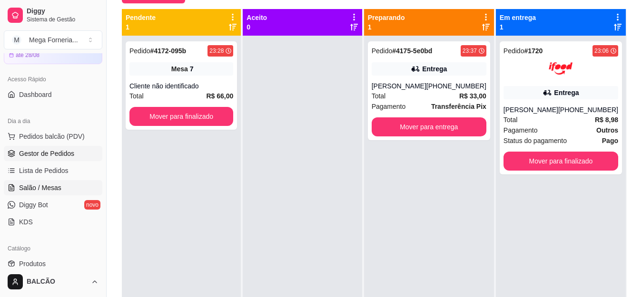
click at [34, 184] on span "Salão / Mesas" at bounding box center [40, 188] width 42 height 10
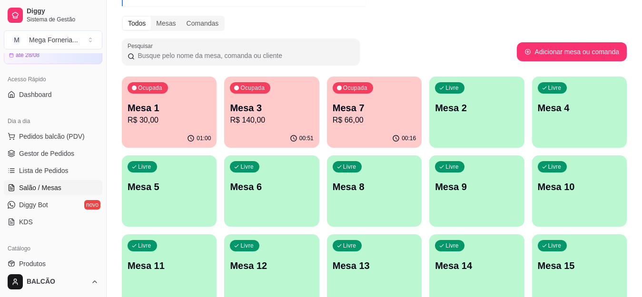
scroll to position [143, 0]
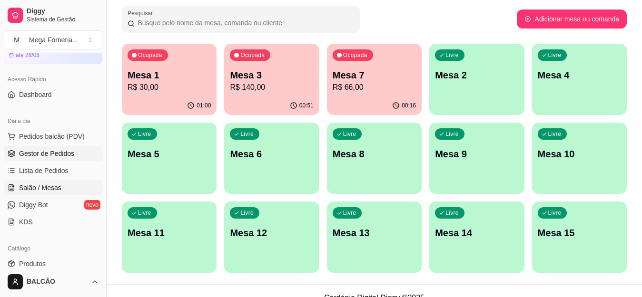
click at [59, 157] on span "Gestor de Pedidos" at bounding box center [46, 154] width 55 height 10
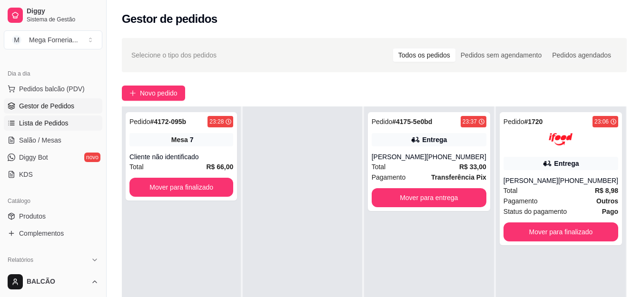
scroll to position [190, 0]
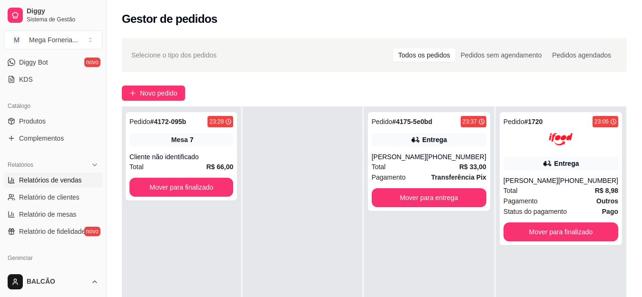
click at [47, 180] on span "Relatórios de vendas" at bounding box center [50, 180] width 63 height 10
select select "ALL"
select select "0"
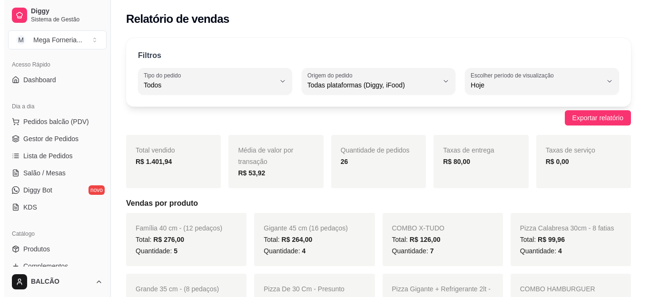
scroll to position [48, 0]
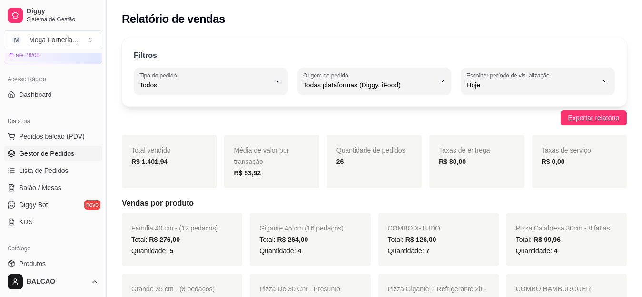
click at [61, 146] on link "Gestor de Pedidos" at bounding box center [53, 153] width 98 height 15
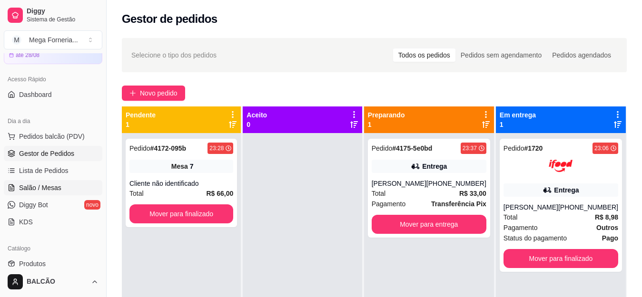
click at [48, 191] on span "Salão / Mesas" at bounding box center [40, 188] width 42 height 10
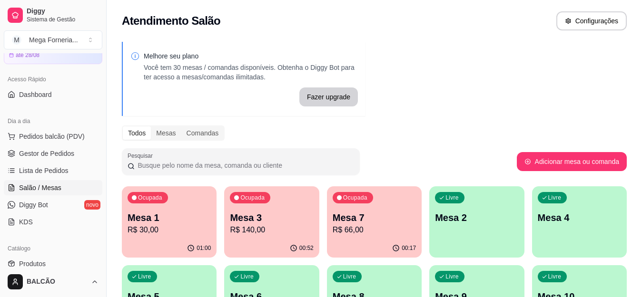
click at [151, 212] on p "Mesa 1" at bounding box center [168, 217] width 83 height 13
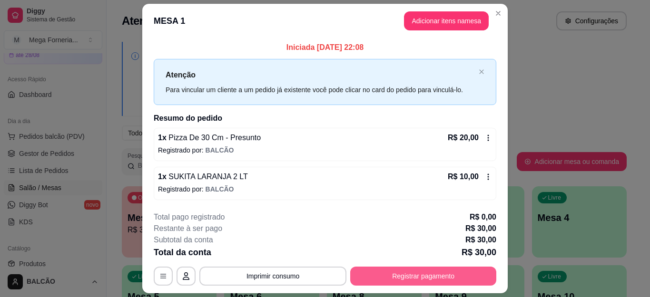
click at [372, 275] on button "Registrar pagamento" at bounding box center [423, 276] width 146 height 19
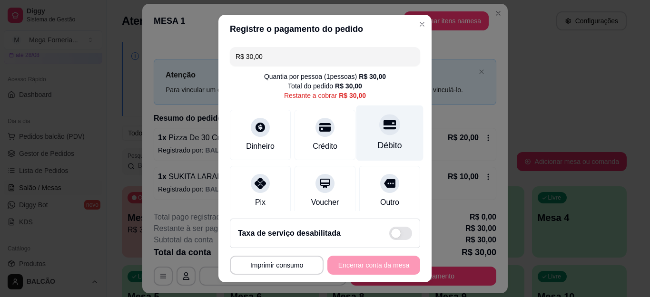
click at [356, 128] on div "Débito" at bounding box center [389, 134] width 67 height 56
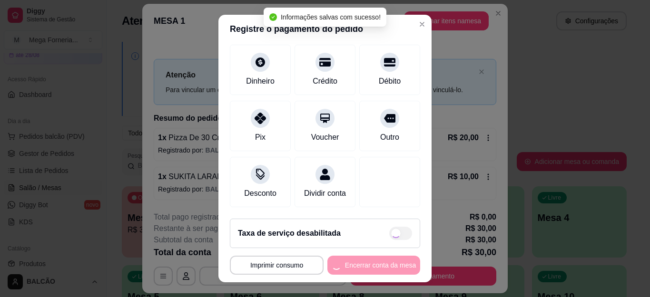
type input "R$ 0,00"
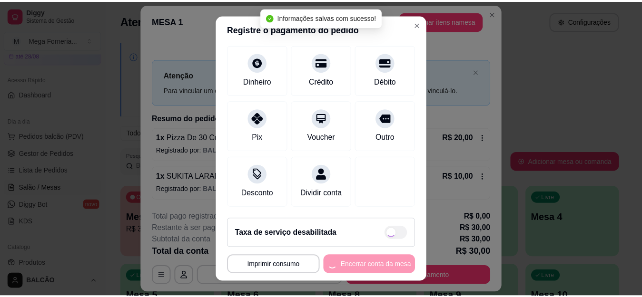
scroll to position [67, 0]
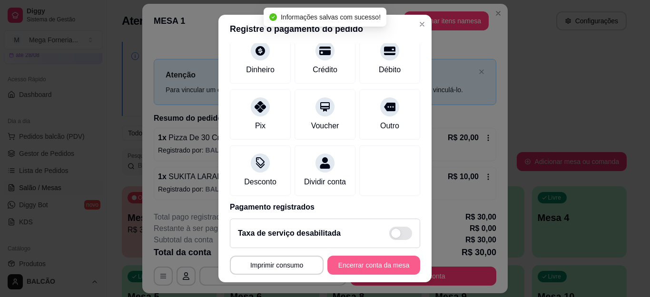
click at [364, 258] on button "Encerrar conta da mesa" at bounding box center [373, 265] width 93 height 19
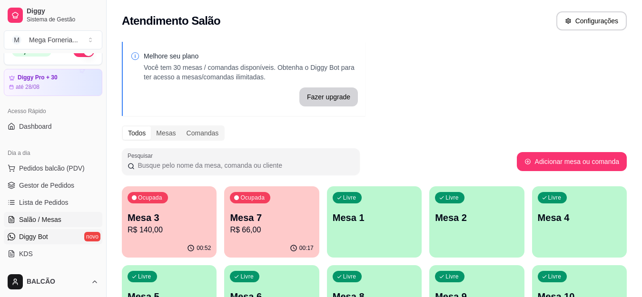
scroll to position [0, 0]
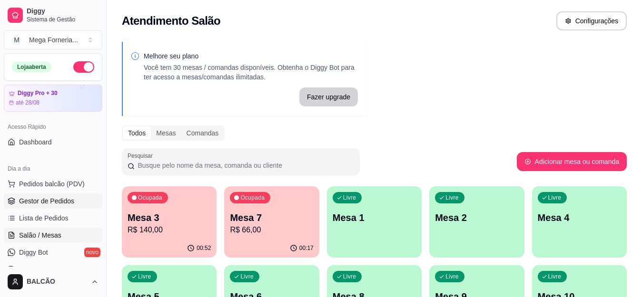
click at [55, 202] on span "Gestor de Pedidos" at bounding box center [46, 201] width 55 height 10
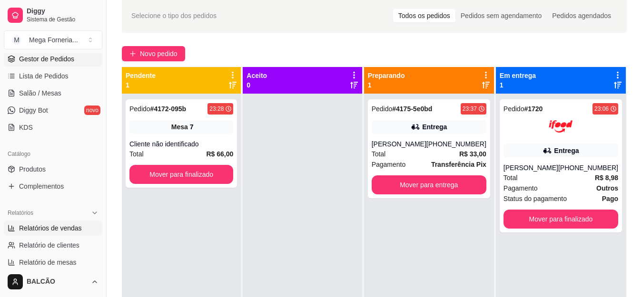
scroll to position [143, 0]
click at [40, 226] on span "Relatórios de vendas" at bounding box center [50, 228] width 63 height 10
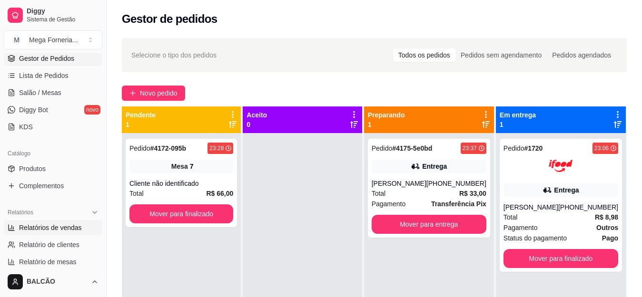
select select "ALL"
select select "0"
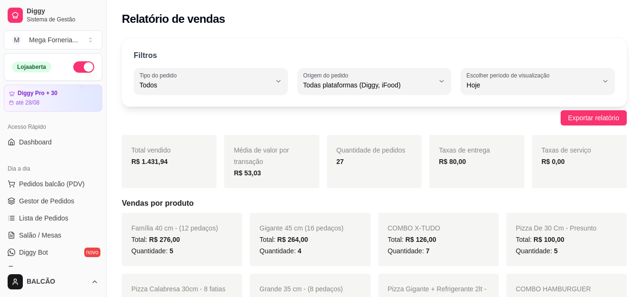
scroll to position [48, 0]
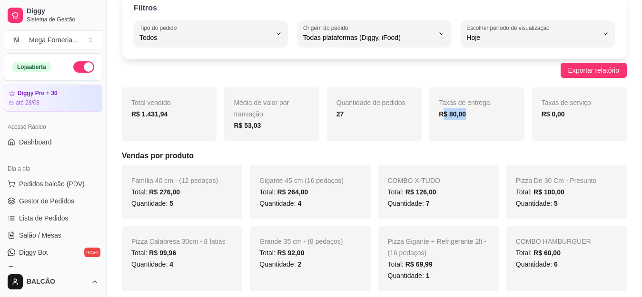
drag, startPoint x: 442, startPoint y: 115, endPoint x: 477, endPoint y: 116, distance: 35.2
click at [477, 116] on div "R$ 80,00" at bounding box center [476, 113] width 76 height 11
click at [475, 123] on div "Taxas de entrega R$ 80,00" at bounding box center [476, 114] width 95 height 53
click at [453, 118] on strong "R$ 80,00" at bounding box center [451, 114] width 27 height 8
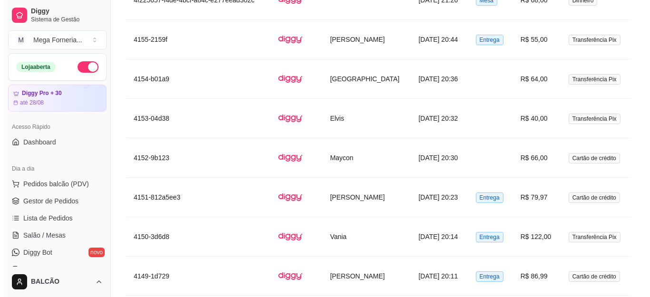
scroll to position [1762, 0]
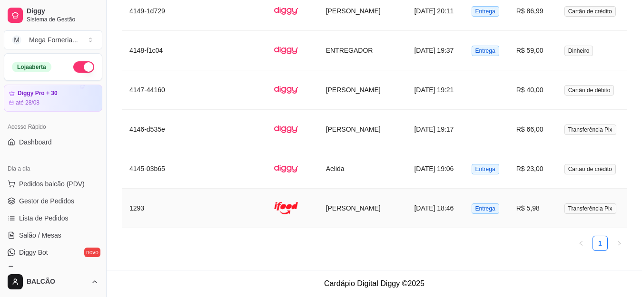
click at [421, 210] on td "[DATE] 18:46" at bounding box center [434, 208] width 57 height 39
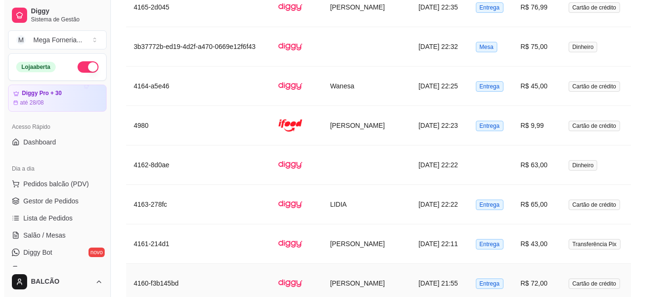
scroll to position [1132, 0]
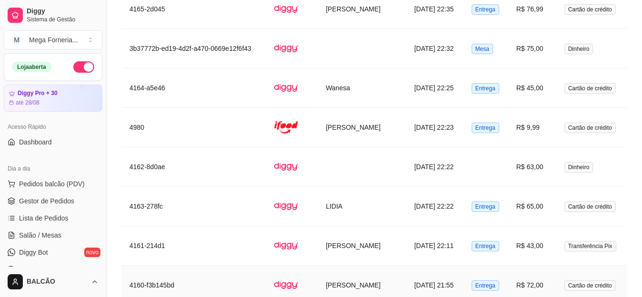
click at [358, 130] on td "[PERSON_NAME]" at bounding box center [362, 127] width 88 height 39
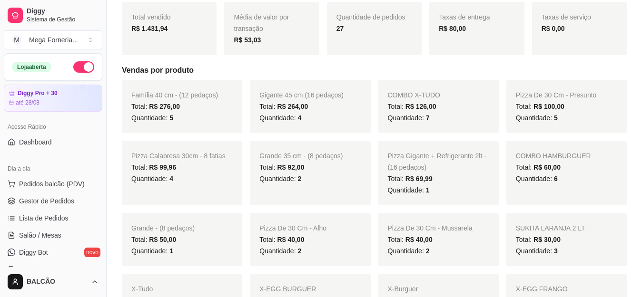
scroll to position [0, 0]
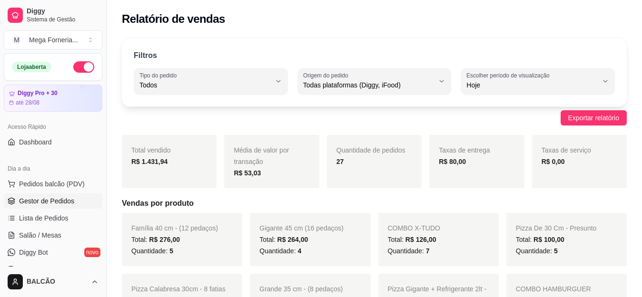
click at [50, 206] on link "Gestor de Pedidos" at bounding box center [53, 201] width 98 height 15
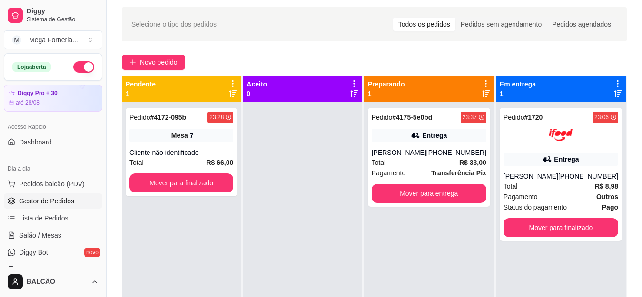
scroll to position [48, 0]
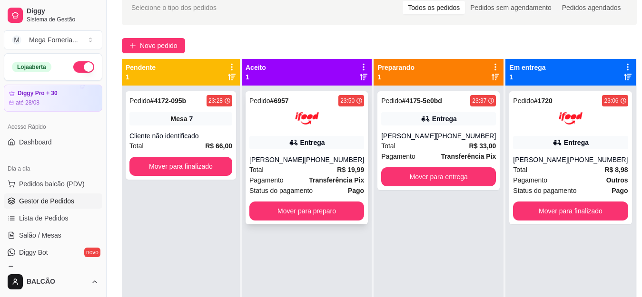
click at [304, 133] on div "Pedido # 6957 23:50 Entrega [PERSON_NAME] [PHONE_NUMBER] Total R$ 19,99 Pagamen…" at bounding box center [306, 157] width 122 height 133
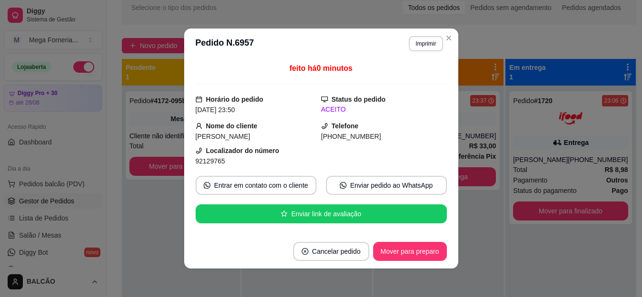
click at [436, 44] on button "Imprimir" at bounding box center [426, 43] width 34 height 15
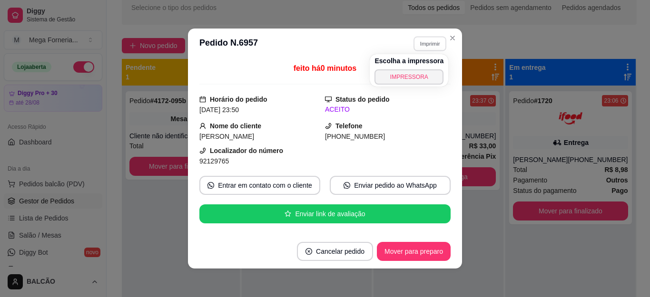
click at [423, 69] on div "Escolha a impressora IMPRESSORA" at bounding box center [409, 70] width 78 height 32
click at [423, 69] on button "IMPRESSORA" at bounding box center [409, 76] width 67 height 15
click at [442, 39] on section "**********" at bounding box center [325, 149] width 274 height 240
click at [450, 41] on icon "Close" at bounding box center [452, 38] width 8 height 8
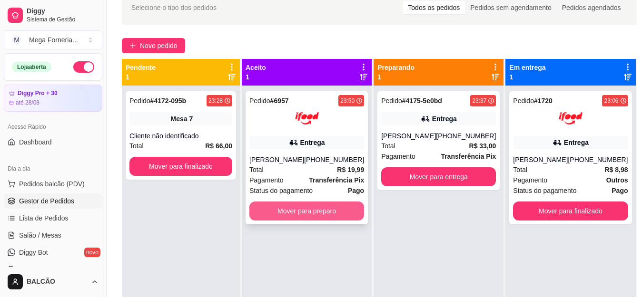
click at [335, 205] on button "Mover para preparo" at bounding box center [306, 211] width 115 height 19
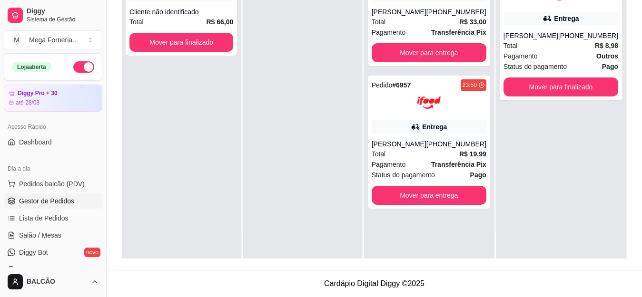
scroll to position [95, 0]
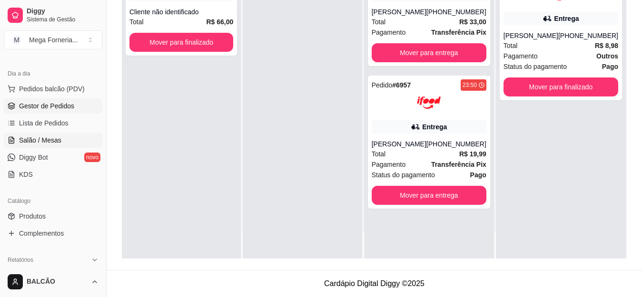
click at [29, 143] on span "Salão / Mesas" at bounding box center [40, 141] width 42 height 10
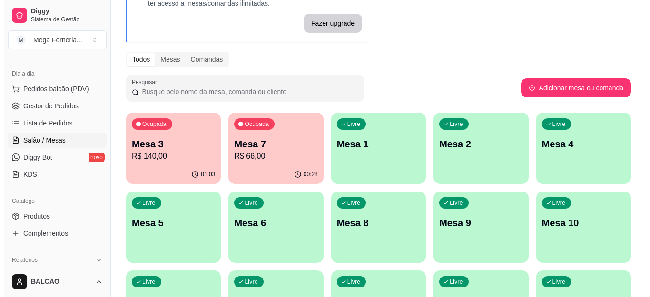
scroll to position [95, 0]
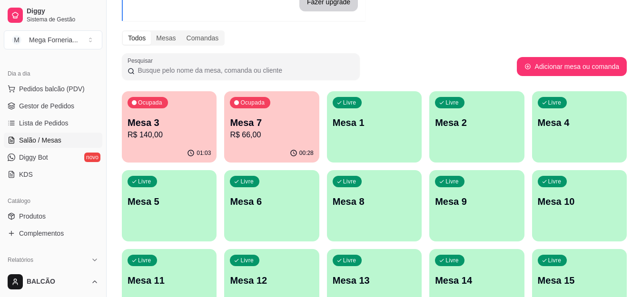
click at [263, 115] on div "Ocupada Mesa 7 R$ 66,00" at bounding box center [271, 117] width 95 height 53
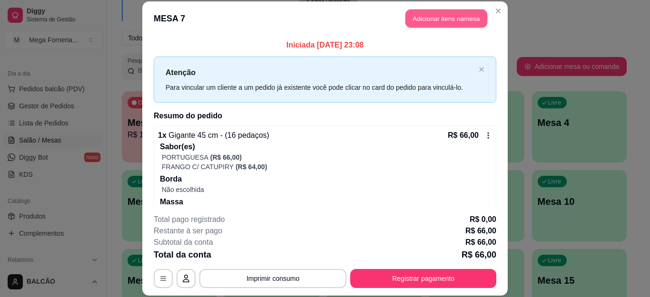
click at [437, 20] on button "Adicionar itens na mesa" at bounding box center [446, 19] width 82 height 19
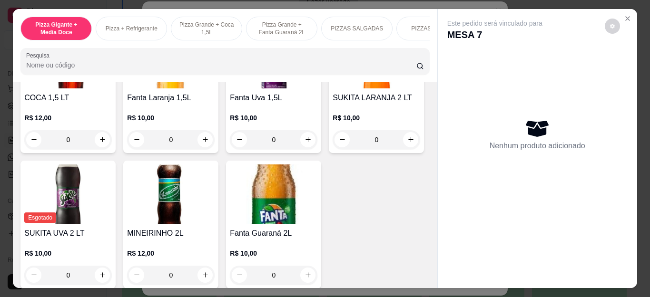
scroll to position [2330, 0]
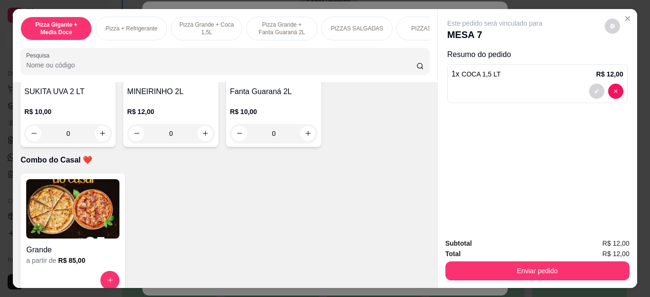
type input "1"
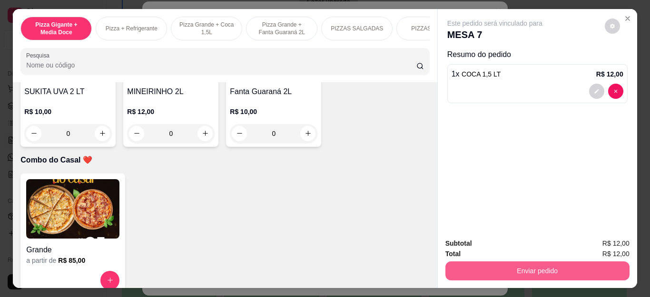
click at [485, 265] on button "Enviar pedido" at bounding box center [537, 271] width 184 height 19
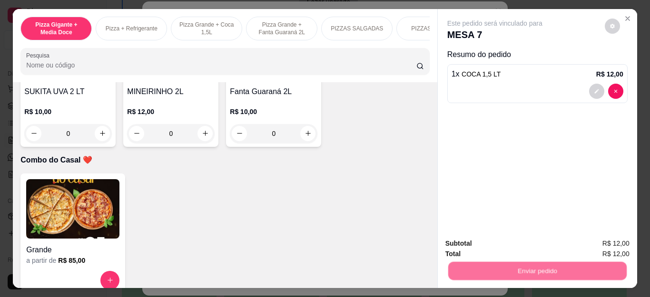
click at [476, 250] on button "Não registrar e enviar pedido" at bounding box center [505, 243] width 99 height 18
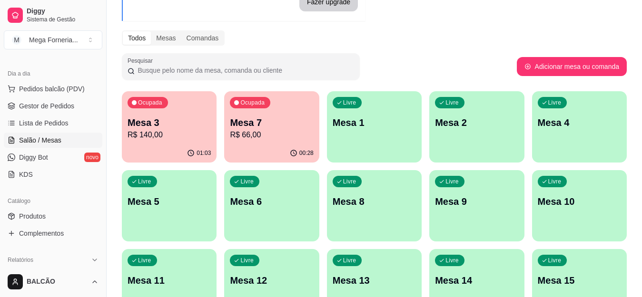
click at [174, 136] on p "R$ 140,00" at bounding box center [168, 134] width 83 height 11
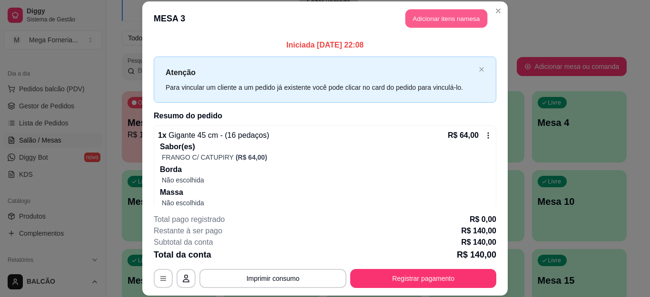
click at [435, 25] on button "Adicionar itens na mesa" at bounding box center [446, 19] width 82 height 19
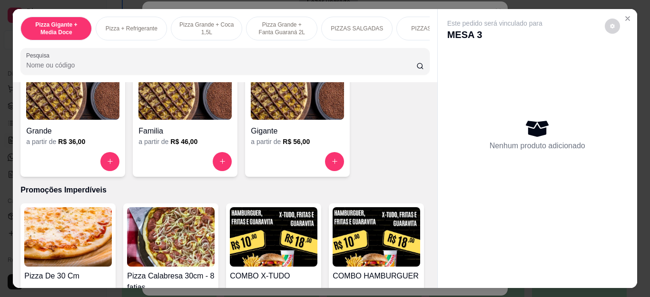
scroll to position [798, 0]
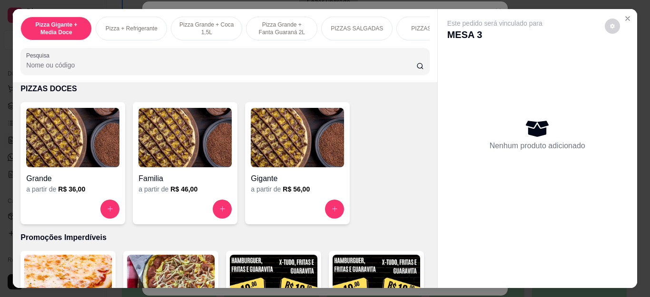
click at [215, 218] on button "increase-product-quantity" at bounding box center [222, 209] width 19 height 19
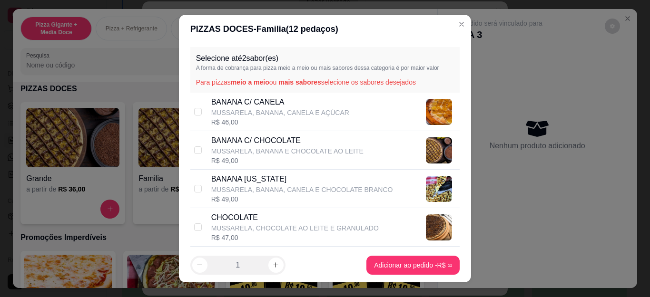
click at [250, 194] on p "MUSSARELA, BANANA, CANELA E CHOCOLATE BRANCO" at bounding box center [302, 190] width 182 height 10
checkbox input "true"
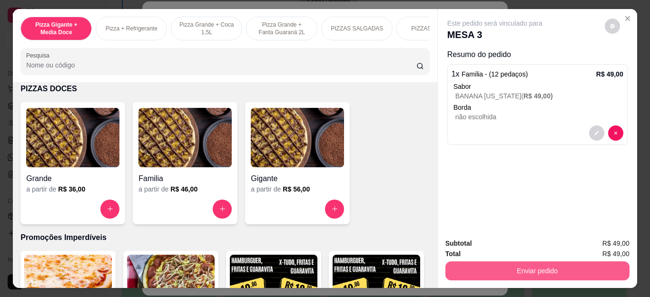
click at [472, 263] on button "Enviar pedido" at bounding box center [537, 271] width 184 height 19
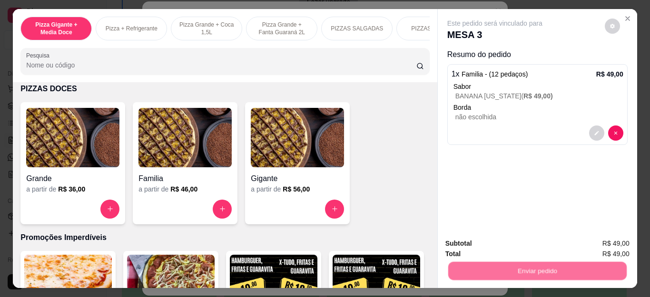
click at [472, 244] on button "Não registrar e enviar pedido" at bounding box center [505, 244] width 96 height 18
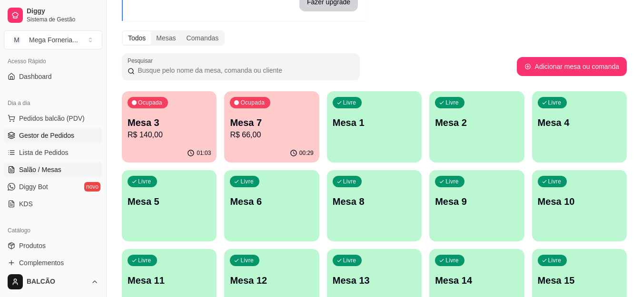
scroll to position [0, 0]
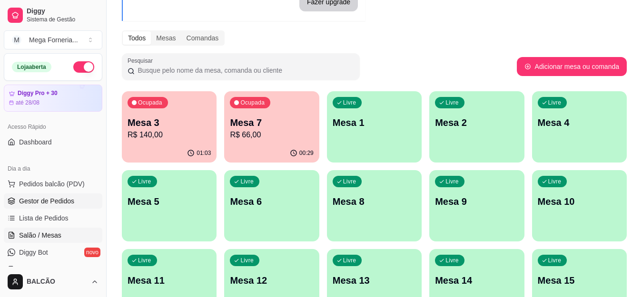
click at [63, 196] on link "Gestor de Pedidos" at bounding box center [53, 201] width 98 height 15
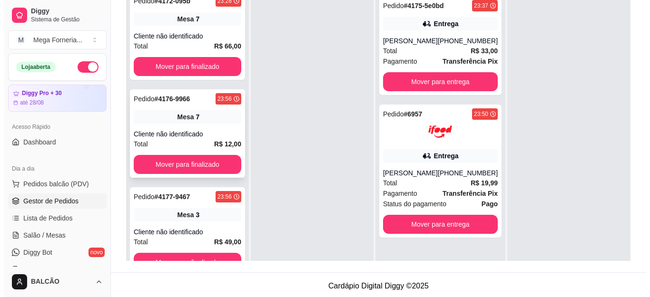
scroll to position [6, 0]
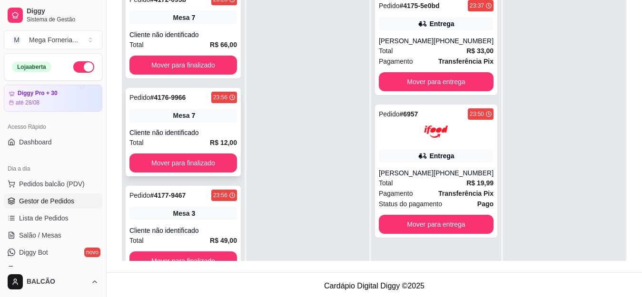
click at [174, 131] on div "Cliente não identificado" at bounding box center [182, 133] width 107 height 10
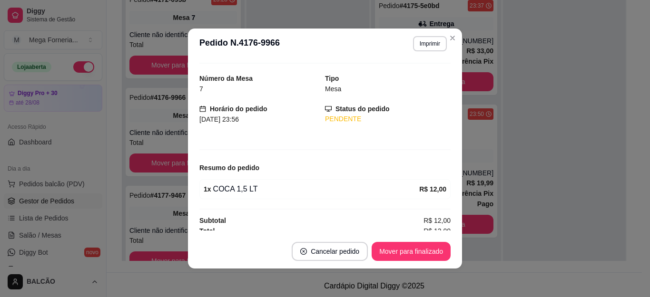
scroll to position [27, 0]
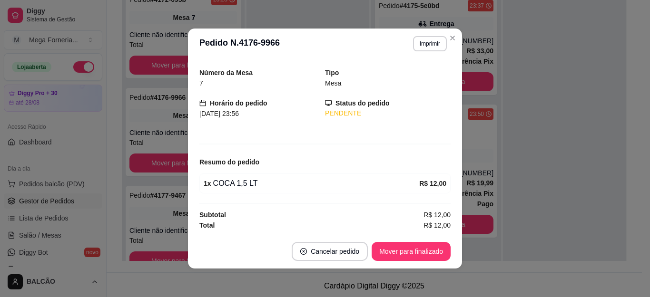
click at [393, 252] on button "Mover para finalizado" at bounding box center [410, 251] width 79 height 19
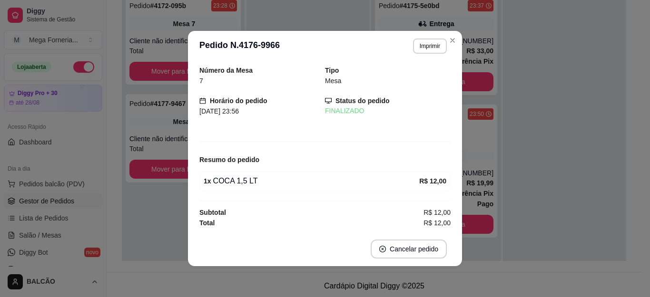
scroll to position [0, 0]
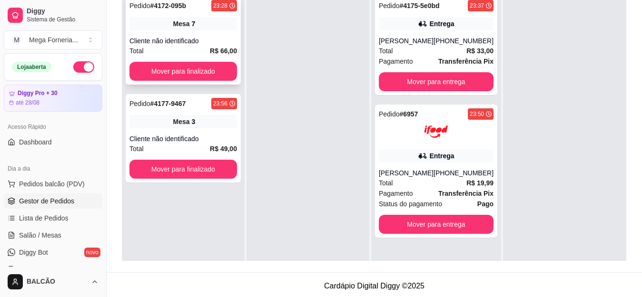
click at [164, 41] on div "Cliente não identificado" at bounding box center [182, 41] width 107 height 10
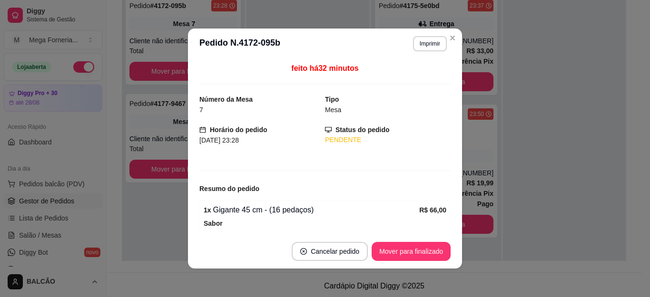
scroll to position [110, 0]
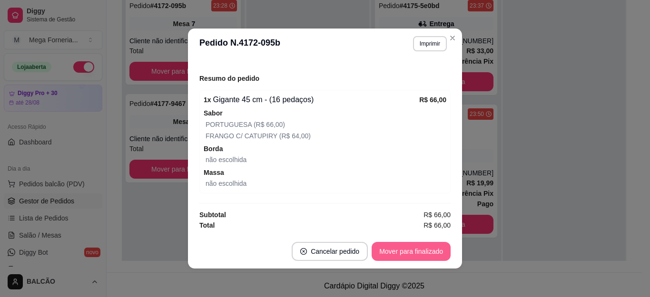
click at [411, 253] on button "Mover para finalizado" at bounding box center [410, 251] width 79 height 19
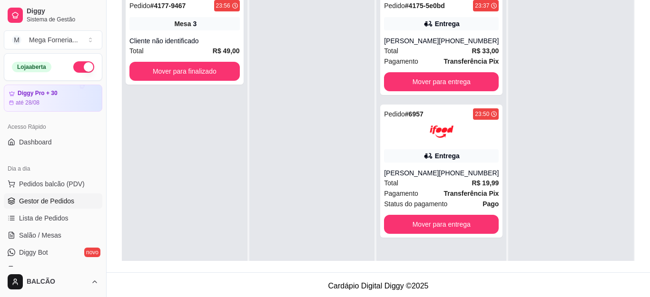
scroll to position [48, 0]
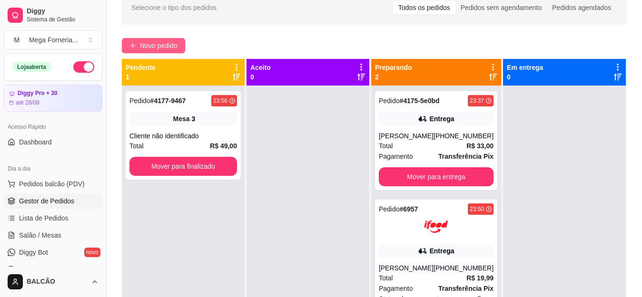
click at [150, 42] on span "Novo pedido" at bounding box center [159, 45] width 38 height 10
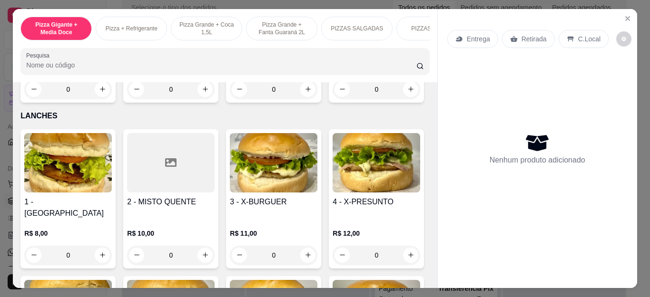
scroll to position [1094, 0]
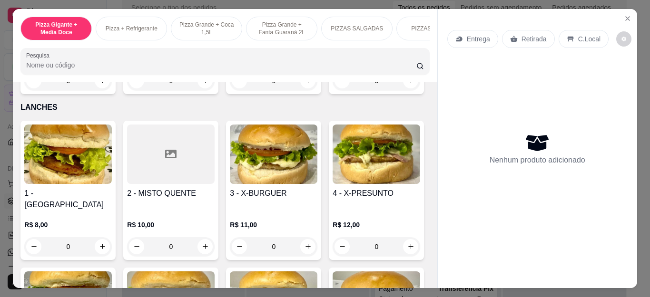
click at [332, 90] on div "0" at bounding box center [376, 80] width 88 height 19
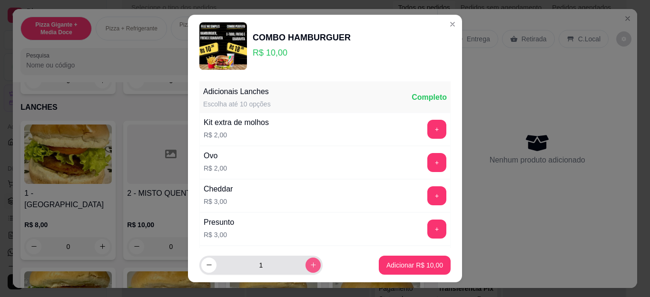
click at [310, 269] on icon "increase-product-quantity" at bounding box center [313, 265] width 7 height 7
type input "2"
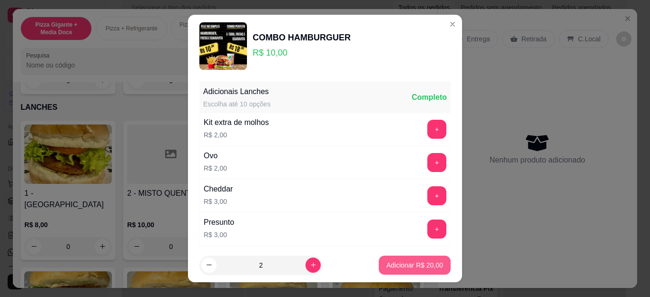
click at [394, 263] on p "Adicionar R$ 20,00" at bounding box center [414, 266] width 57 height 10
type input "2"
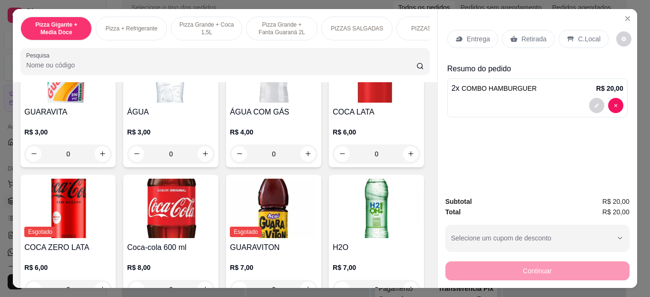
scroll to position [1950, 0]
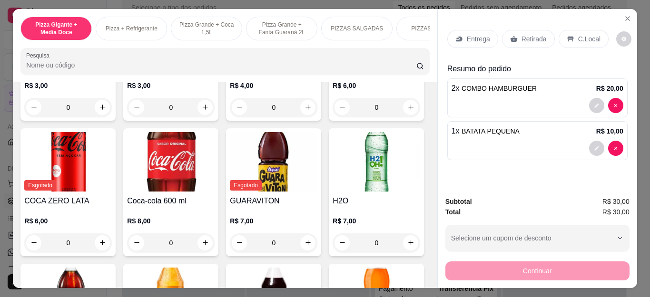
type input "1"
click at [473, 34] on p "Entrega" at bounding box center [478, 39] width 23 height 10
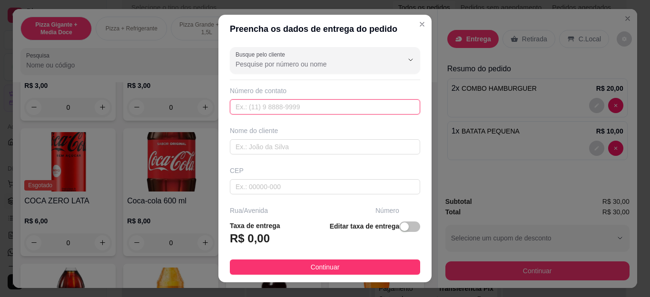
click at [296, 107] on input "text" at bounding box center [325, 106] width 190 height 15
type input "[PHONE_NUMBER]"
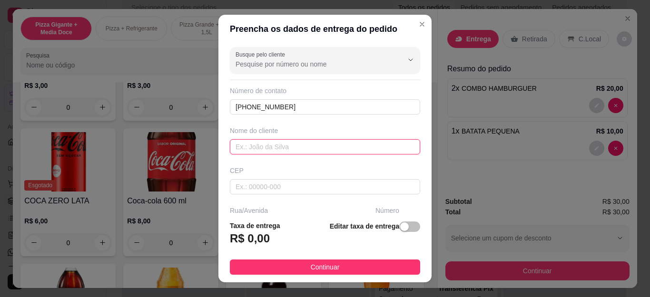
click at [288, 143] on input "text" at bounding box center [325, 146] width 190 height 15
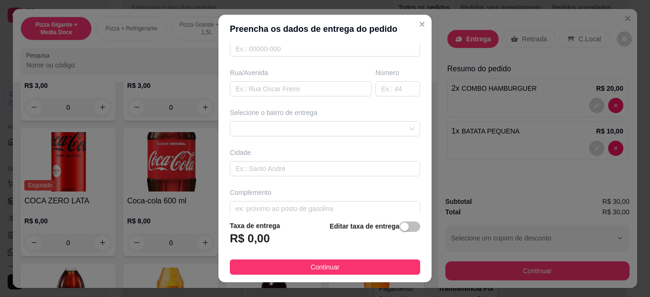
scroll to position [151, 0]
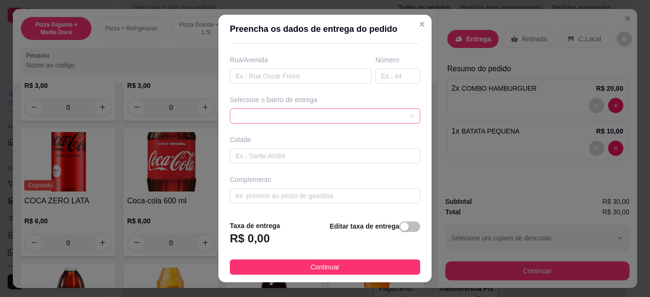
click at [298, 118] on div at bounding box center [325, 115] width 190 height 15
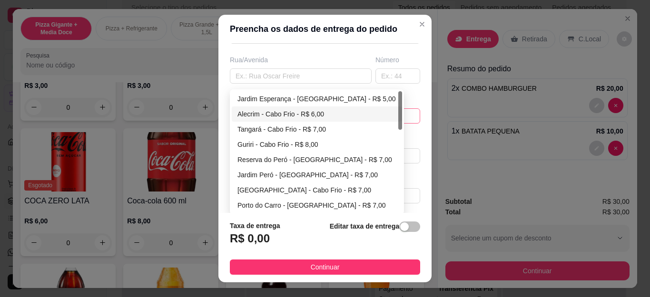
type input "[PERSON_NAME]"
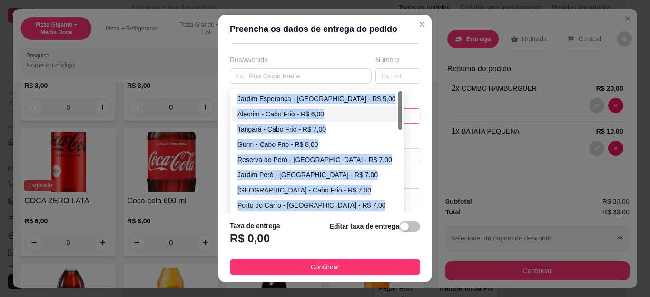
drag, startPoint x: 398, startPoint y: 114, endPoint x: 395, endPoint y: 130, distance: 16.0
click at [395, 130] on div "6648ee9ef18e8d34e2f282eb 6648eebcf18e8d34e2f282ee 6648eee9f18e8d34e2f282f1 [GEO…" at bounding box center [317, 152] width 174 height 126
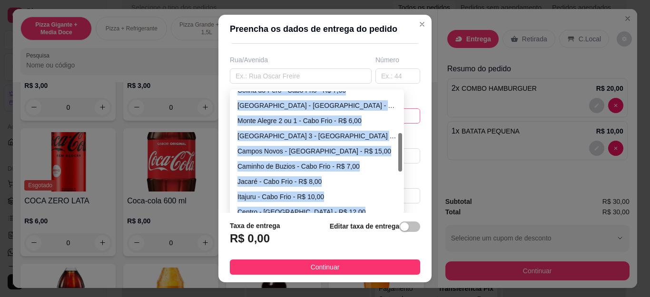
scroll to position [139, 0]
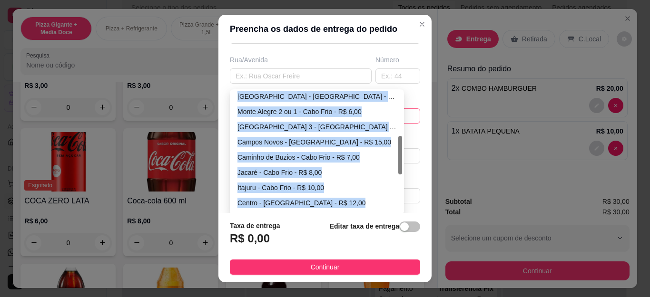
drag, startPoint x: 395, startPoint y: 123, endPoint x: 392, endPoint y: 167, distance: 44.8
click at [392, 167] on div "[GEOGRAPHIC_DATA] - [GEOGRAPHIC_DATA] - R$ 6,00 [GEOGRAPHIC_DATA] 2 ou 1 - [GEO…" at bounding box center [317, 152] width 170 height 122
click at [301, 98] on div "[GEOGRAPHIC_DATA] - [GEOGRAPHIC_DATA] - R$ 6,00" at bounding box center [316, 96] width 159 height 10
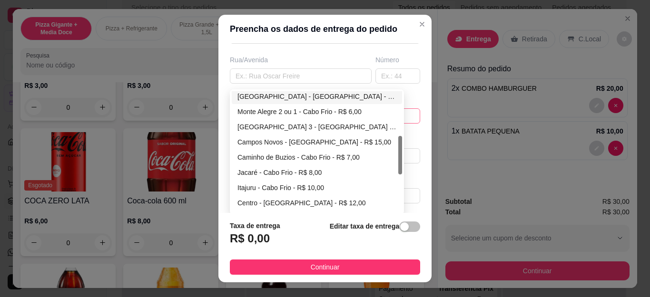
type input "Cabo Frio"
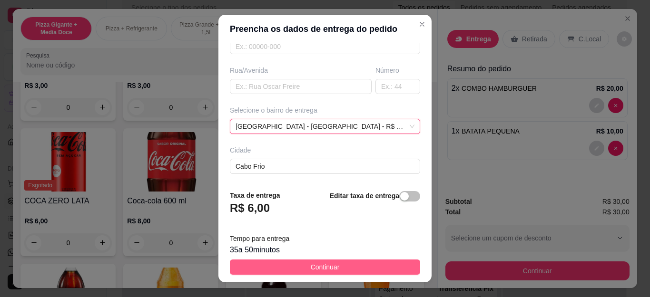
scroll to position [151, 0]
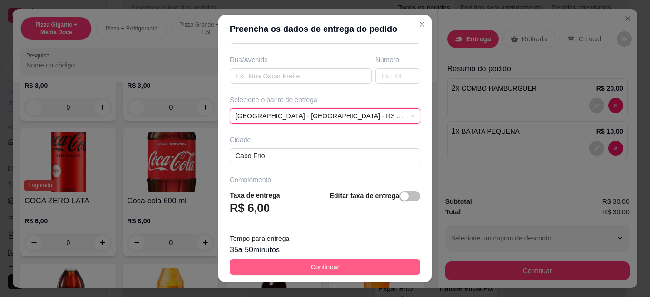
click at [293, 267] on button "Continuar" at bounding box center [325, 267] width 190 height 15
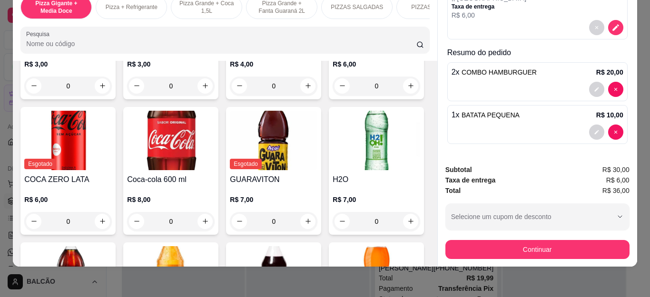
scroll to position [0, 0]
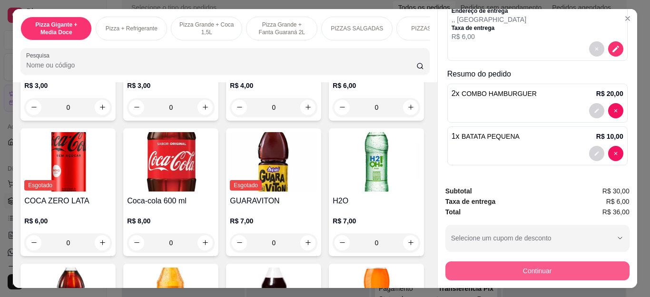
click at [458, 262] on button "Continuar" at bounding box center [537, 271] width 184 height 19
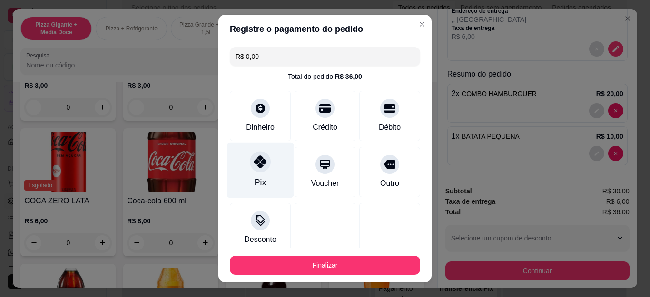
type input "R$ 0,00"
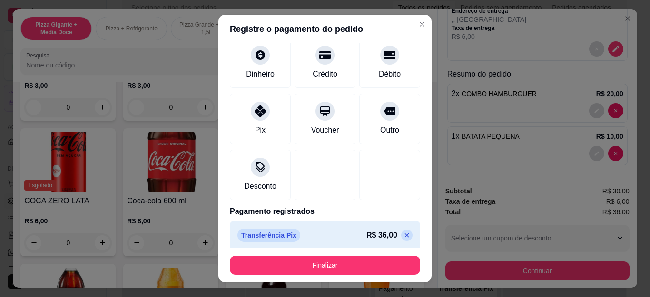
scroll to position [58, 0]
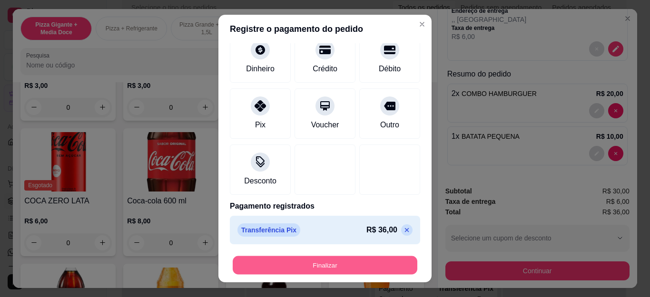
click at [309, 265] on button "Finalizar" at bounding box center [325, 265] width 185 height 19
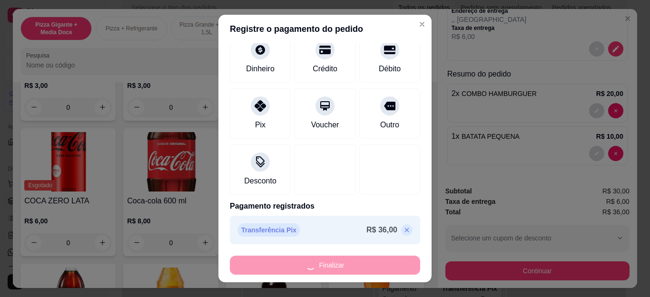
type input "0"
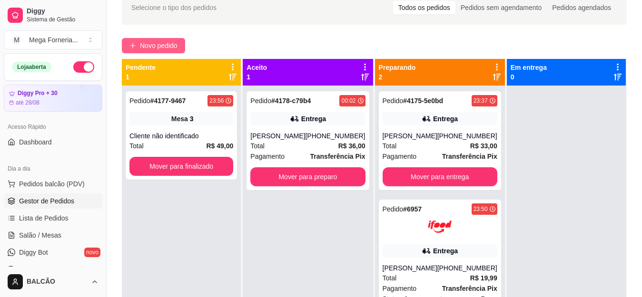
click at [155, 49] on span "Novo pedido" at bounding box center [159, 45] width 38 height 10
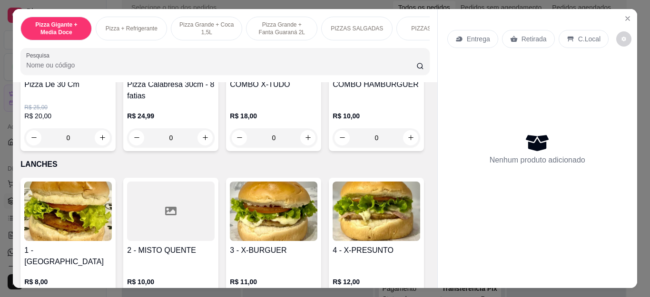
scroll to position [999, 0]
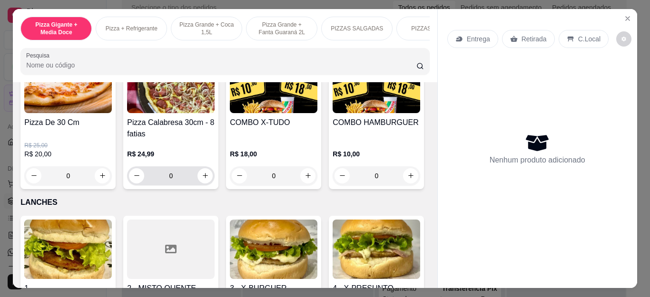
click at [202, 179] on icon "increase-product-quantity" at bounding box center [205, 175] width 7 height 7
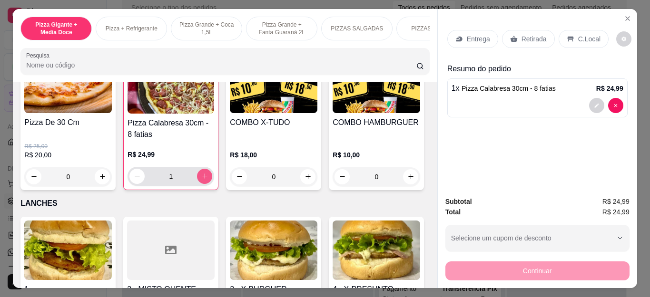
type input "1"
click at [93, 182] on div "0" at bounding box center [68, 176] width 88 height 19
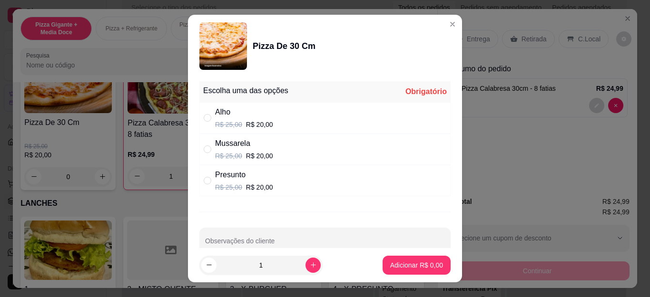
click at [208, 129] on div "Alho R$ 25,00 R$ 20,00" at bounding box center [324, 117] width 251 height 31
radio input "true"
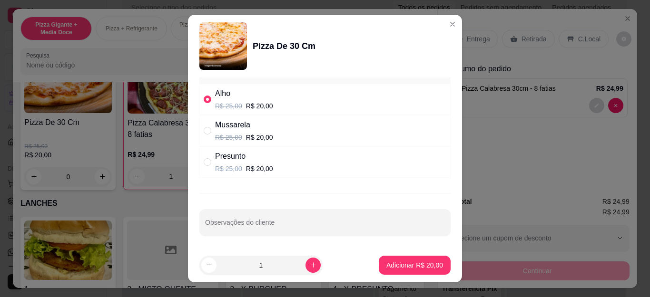
scroll to position [19, 0]
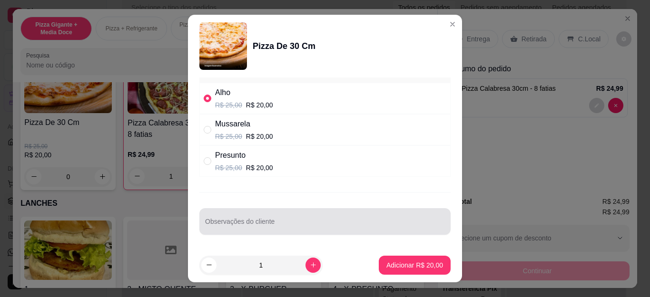
click at [227, 220] on div at bounding box center [325, 221] width 240 height 19
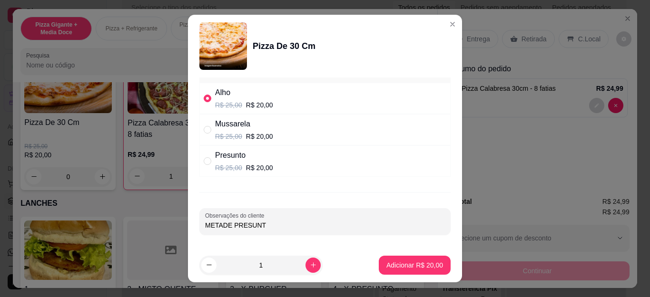
type input "METADE PRESUNTO"
click at [437, 267] on button "Adicionar R$ 20,00" at bounding box center [415, 265] width 72 height 19
click at [438, 267] on div "Subtotal R$ 24,99 Total R$ 24,99 Selecione um cupom de desconto BEMVINDO10 MEGA…" at bounding box center [537, 238] width 199 height 99
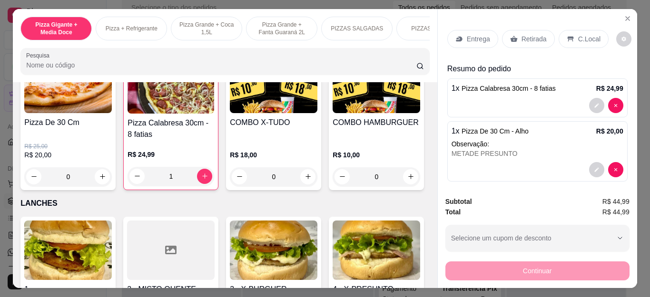
click at [417, 190] on div "Pizza De 30 Cm R$ 25,00 R$ 20,00 0 Pizza Calabresa 30cm - 8 fatias R$ 24,99 1 C…" at bounding box center [224, 120] width 409 height 140
click at [512, 25] on div "Entrega Retirada C.Local" at bounding box center [537, 38] width 180 height 33
click at [512, 30] on div "Retirada" at bounding box center [528, 39] width 53 height 18
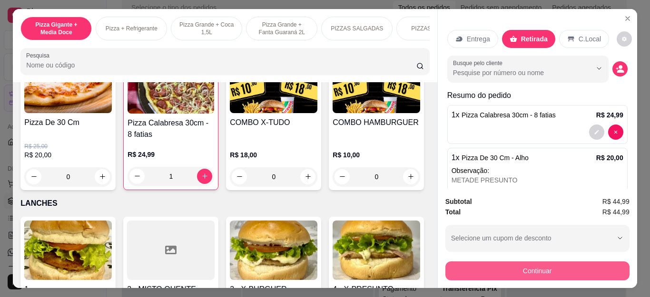
click at [487, 265] on button "Continuar" at bounding box center [537, 271] width 184 height 19
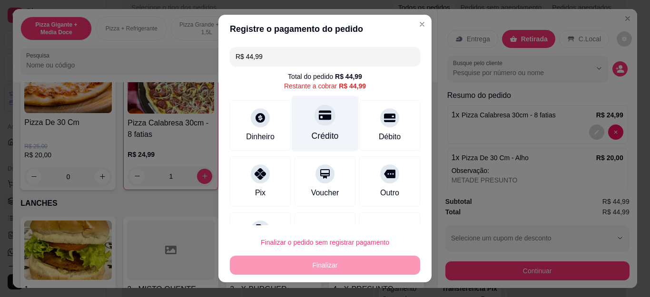
scroll to position [41, 0]
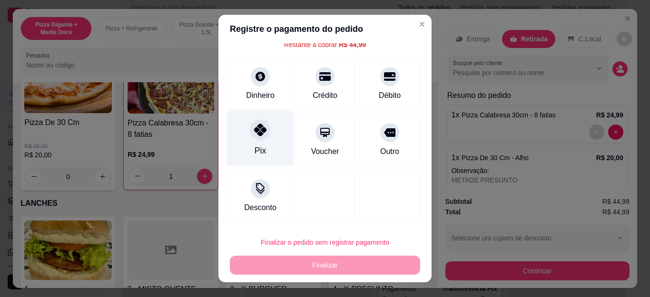
click at [234, 120] on div "Pix" at bounding box center [260, 139] width 67 height 56
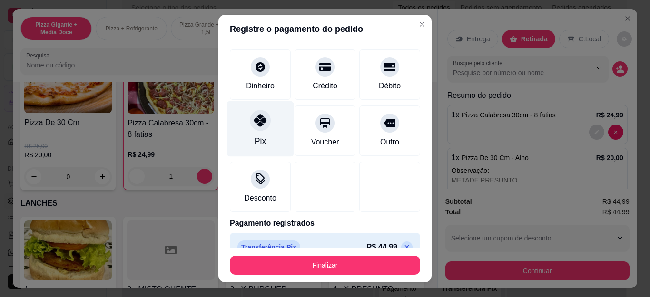
type input "R$ 0,00"
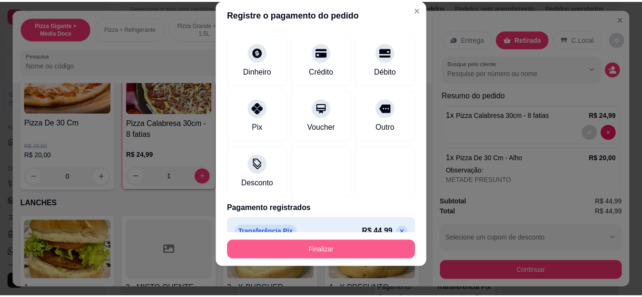
scroll to position [16, 0]
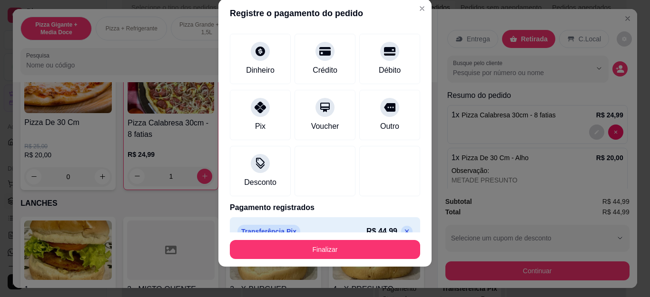
click at [315, 257] on button "Finalizar" at bounding box center [325, 249] width 190 height 19
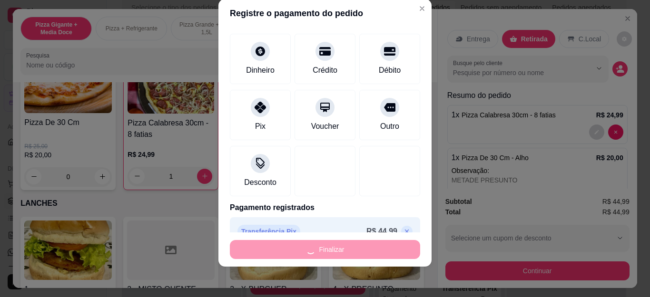
type input "0"
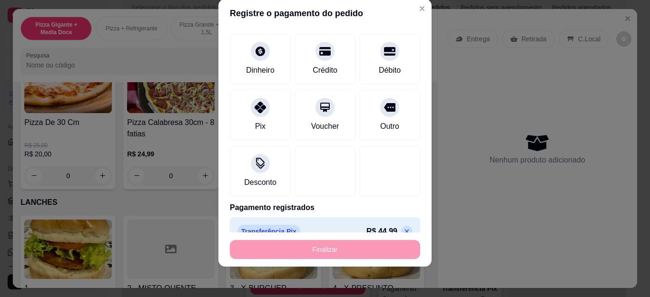
type input "-R$ 44,99"
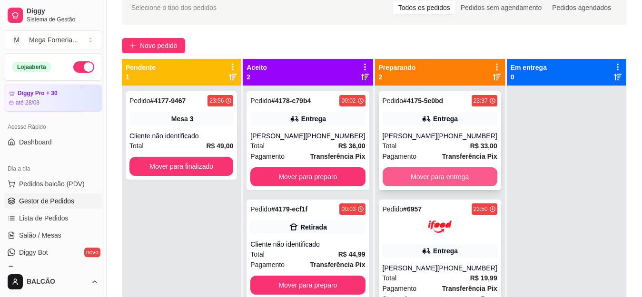
click at [406, 170] on button "Mover para entrega" at bounding box center [439, 176] width 115 height 19
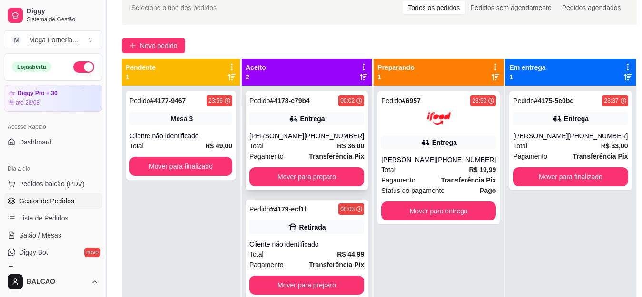
click at [326, 130] on div "Pedido # 4178-c79b4 00:02 Entrega [PERSON_NAME] [PHONE_NUMBER] Total R$ 36,00 P…" at bounding box center [306, 140] width 122 height 99
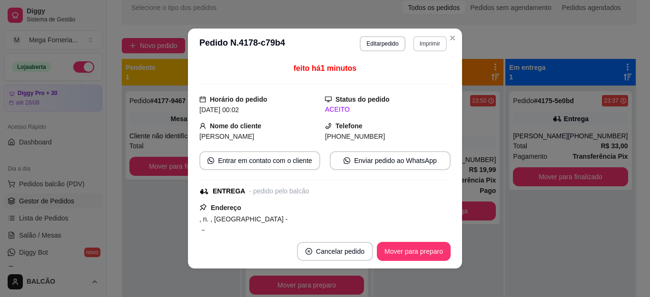
click at [419, 43] on button "Imprimir" at bounding box center [430, 43] width 34 height 15
click at [413, 70] on button "IMPRESSORA" at bounding box center [409, 76] width 69 height 15
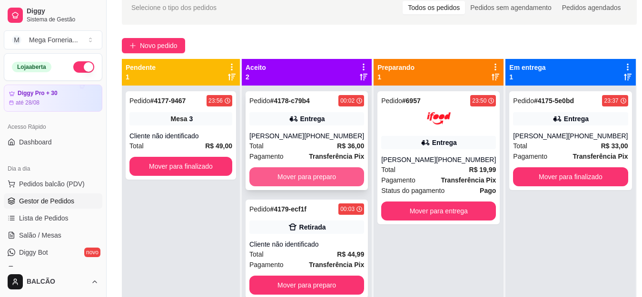
click at [335, 171] on button "Mover para preparo" at bounding box center [306, 176] width 115 height 19
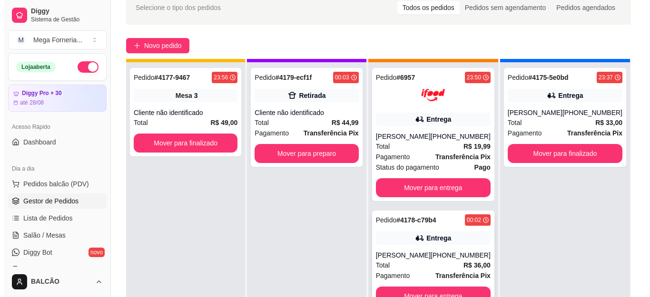
scroll to position [27, 0]
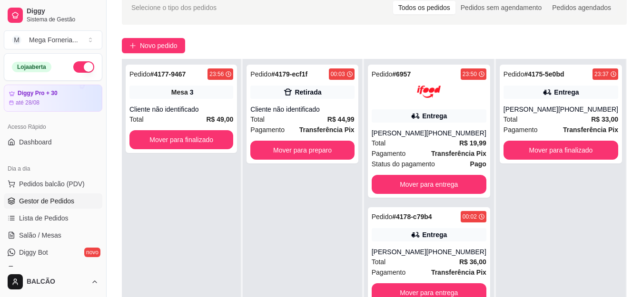
click at [492, 131] on div "Pedido # 6957 23:50 Entrega [PERSON_NAME] [PHONE_NUMBER] Total R$ 19,99 Pagamen…" at bounding box center [429, 207] width 130 height 297
click at [543, 116] on div "Total R$ 33,00" at bounding box center [560, 119] width 115 height 10
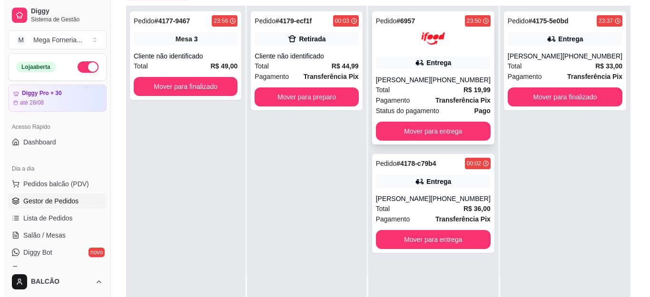
scroll to position [50, 0]
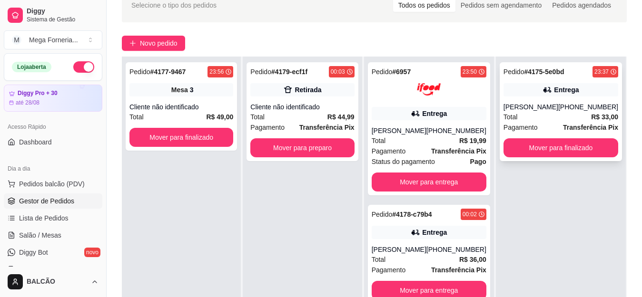
click at [517, 117] on div "Total R$ 33,00" at bounding box center [560, 117] width 115 height 10
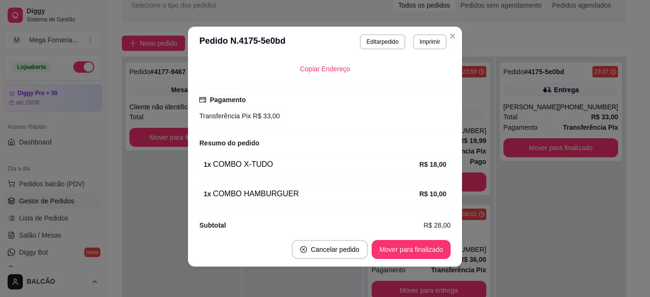
scroll to position [203, 0]
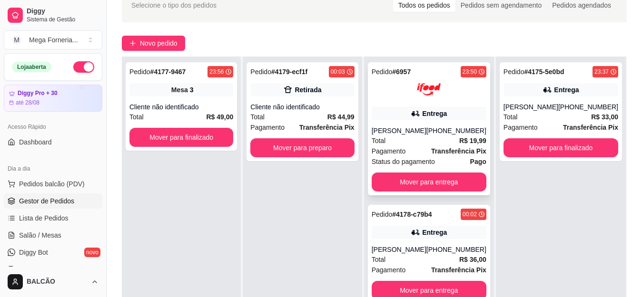
click at [442, 104] on div "Pedido # 6957 23:50 Entrega [PERSON_NAME] [PHONE_NUMBER] Total R$ 19,99 Pagamen…" at bounding box center [429, 128] width 122 height 133
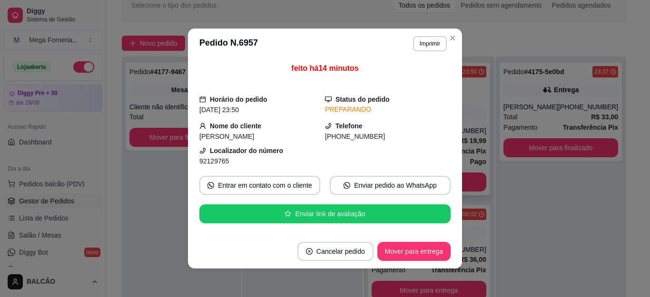
scroll to position [336, 0]
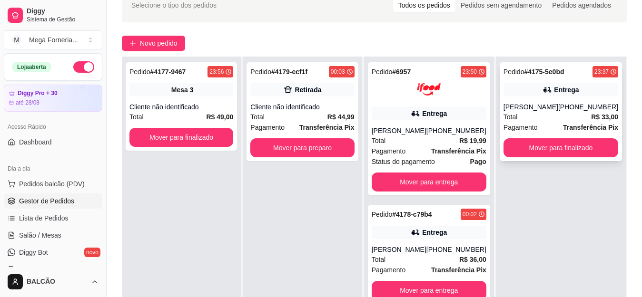
click at [577, 86] on div "Entrega" at bounding box center [560, 89] width 115 height 13
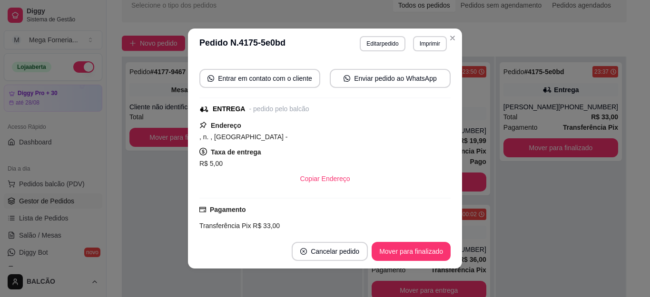
scroll to position [190, 0]
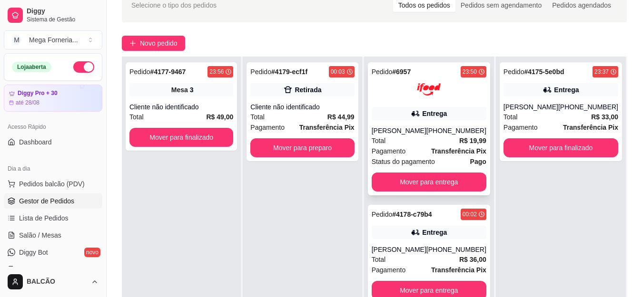
click at [445, 139] on div "Total R$ 19,99" at bounding box center [428, 141] width 115 height 10
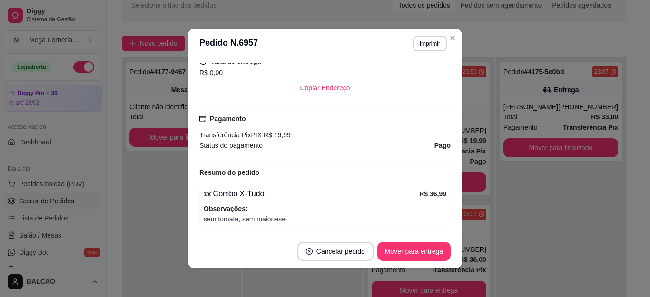
scroll to position [336, 0]
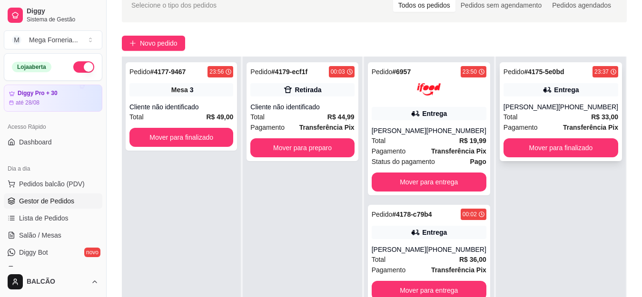
click at [555, 94] on div "Entrega" at bounding box center [566, 90] width 25 height 10
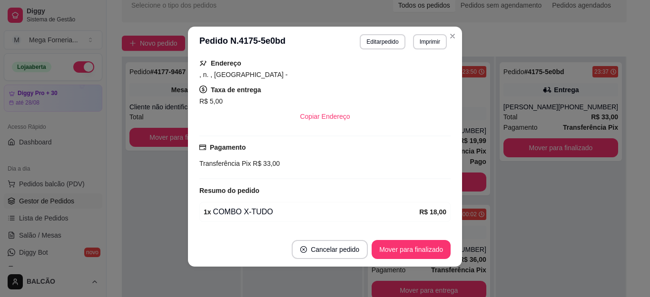
scroll to position [203, 0]
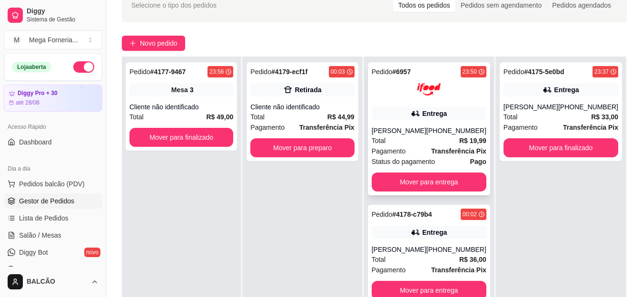
click at [451, 116] on div "Entrega" at bounding box center [428, 113] width 115 height 13
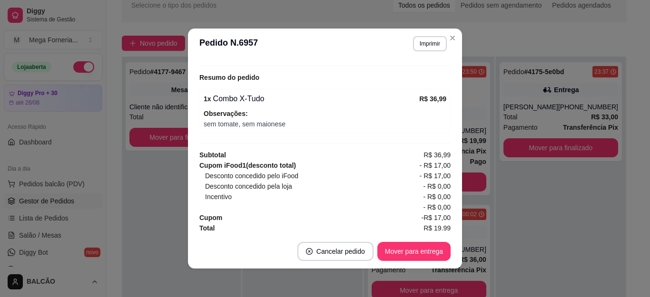
scroll to position [336, 0]
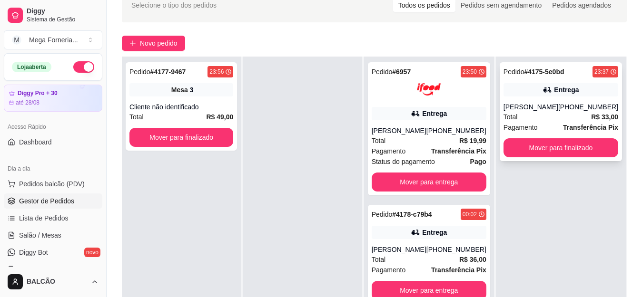
click at [575, 128] on strong "Transferência Pix" at bounding box center [590, 128] width 55 height 8
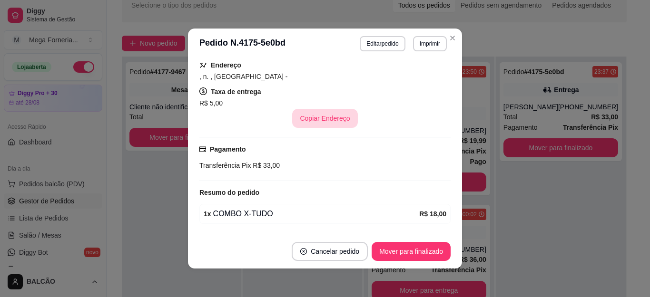
scroll to position [190, 0]
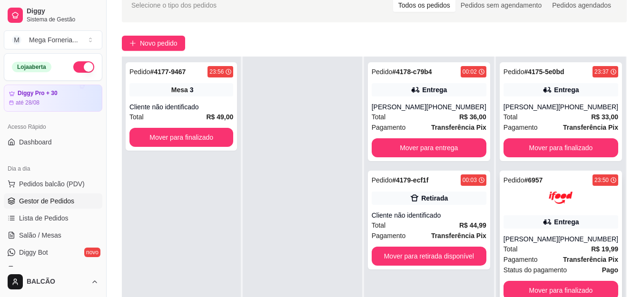
click at [542, 218] on icon at bounding box center [547, 222] width 10 height 10
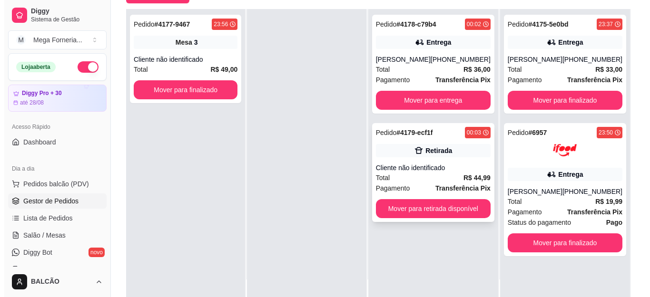
scroll to position [0, 0]
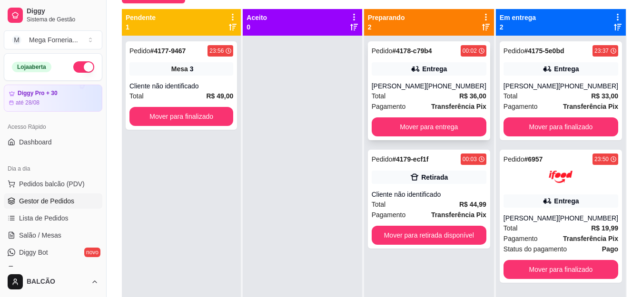
click at [422, 102] on div "Pagamento Transferência Pix" at bounding box center [428, 106] width 115 height 10
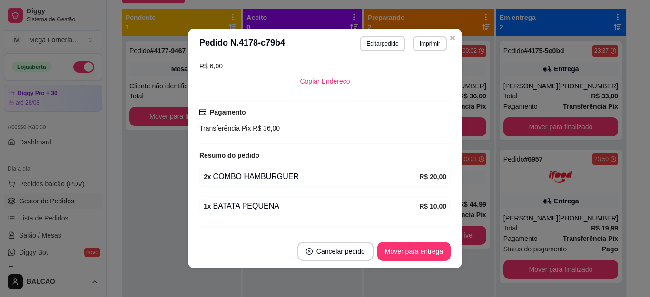
scroll to position [203, 0]
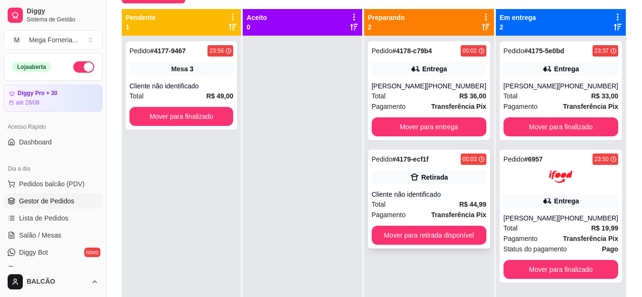
click at [400, 170] on div "Pedido # 4179-ecf1f 00:03 Retirada Cliente não identificado Total R$ 44,99 Paga…" at bounding box center [429, 199] width 122 height 99
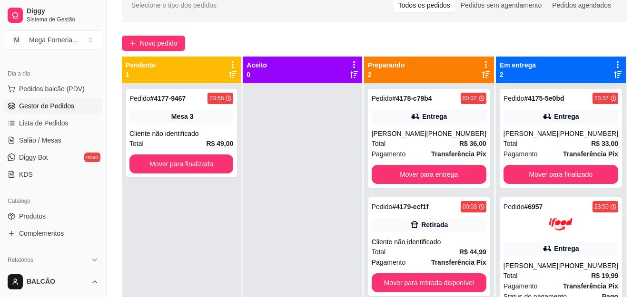
scroll to position [190, 0]
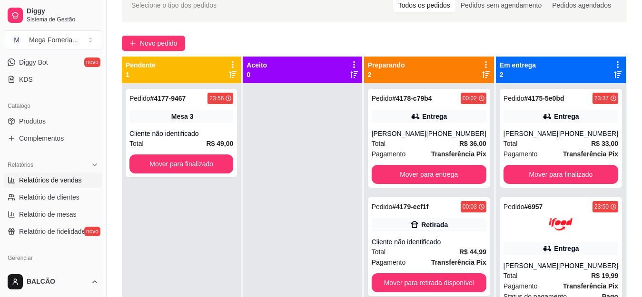
click at [53, 177] on span "Relatórios de vendas" at bounding box center [50, 180] width 63 height 10
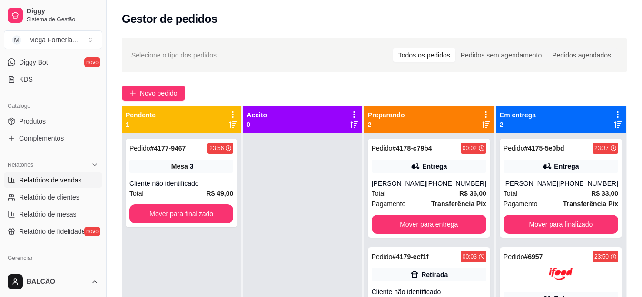
select select "ALL"
select select "0"
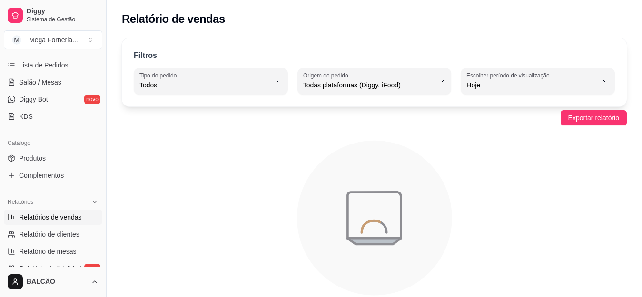
scroll to position [143, 0]
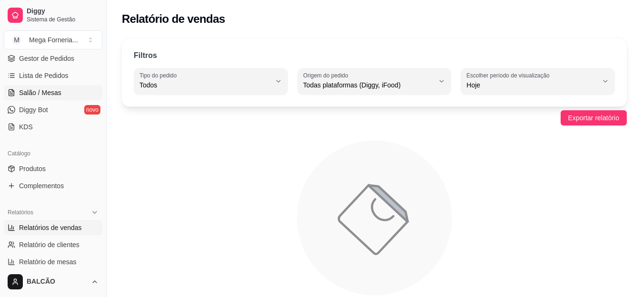
click at [42, 97] on span "Salão / Mesas" at bounding box center [40, 93] width 42 height 10
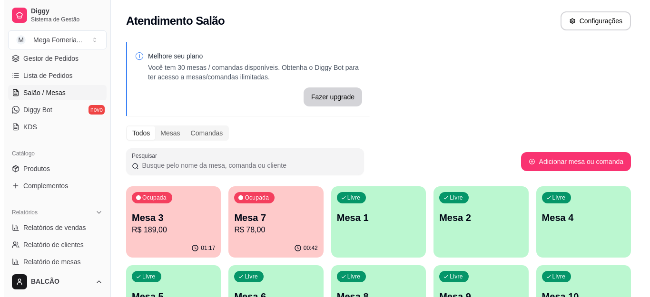
scroll to position [48, 0]
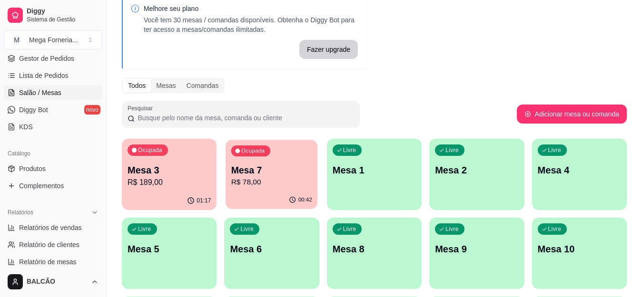
click at [242, 179] on p "R$ 78,00" at bounding box center [271, 182] width 81 height 11
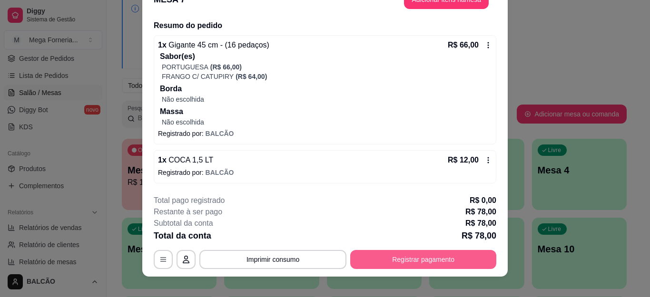
scroll to position [29, 0]
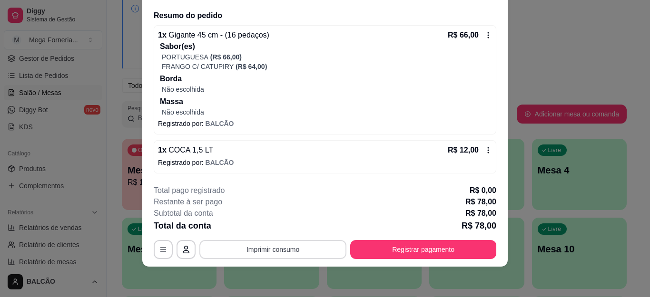
click at [287, 251] on button "Imprimir consumo" at bounding box center [272, 249] width 147 height 19
click at [279, 227] on button "IMPRESSORA" at bounding box center [271, 227] width 69 height 15
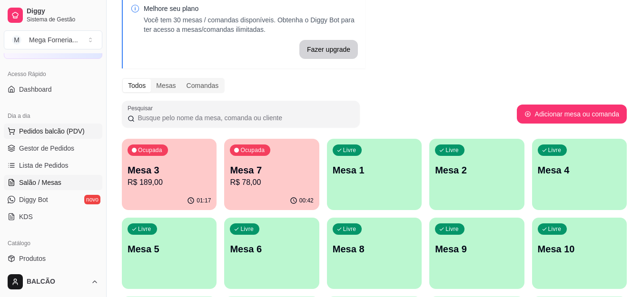
scroll to position [0, 0]
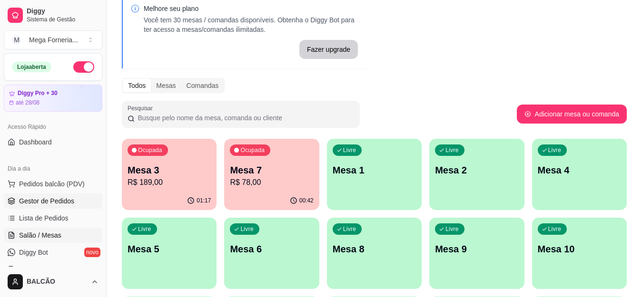
click at [54, 195] on link "Gestor de Pedidos" at bounding box center [53, 201] width 98 height 15
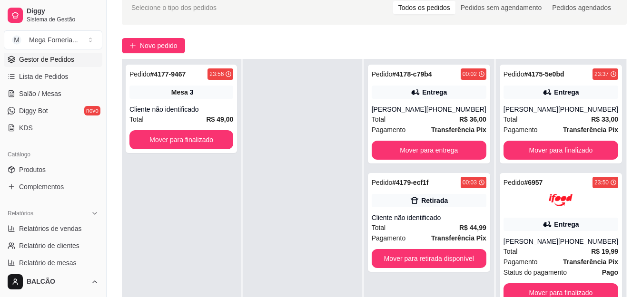
scroll to position [143, 0]
click at [43, 91] on span "Salão / Mesas" at bounding box center [40, 93] width 42 height 10
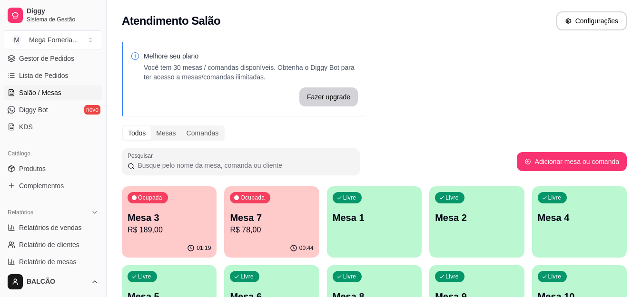
click at [244, 203] on div "Ocupada" at bounding box center [250, 197] width 40 height 11
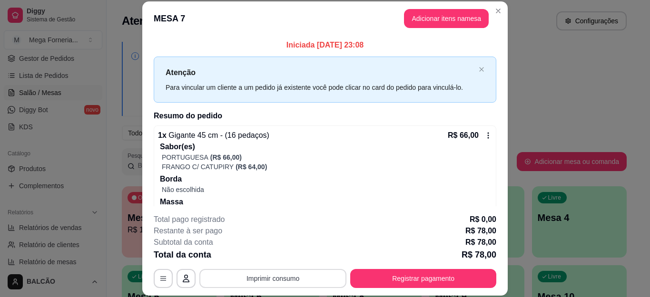
click at [312, 273] on button "Imprimir consumo" at bounding box center [272, 278] width 147 height 19
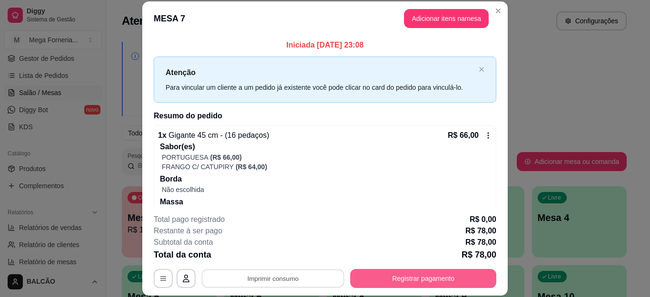
click at [399, 283] on button "Registrar pagamento" at bounding box center [423, 278] width 146 height 19
click at [404, 276] on button "Registrar pagamento" at bounding box center [423, 278] width 146 height 19
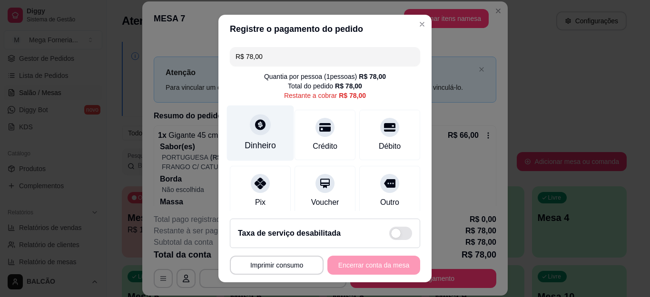
click at [242, 127] on div "Dinheiro" at bounding box center [260, 134] width 67 height 56
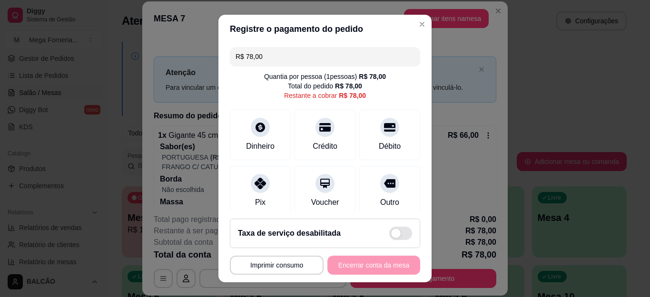
click at [243, 133] on input "0,00" at bounding box center [325, 139] width 190 height 19
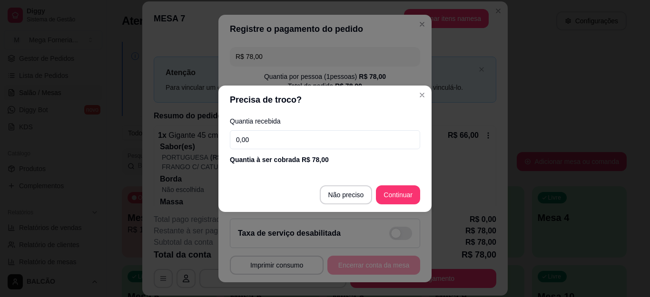
click at [243, 146] on input "0,00" at bounding box center [325, 139] width 190 height 19
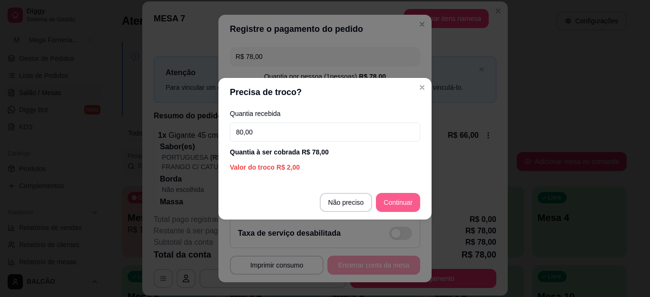
type input "80,00"
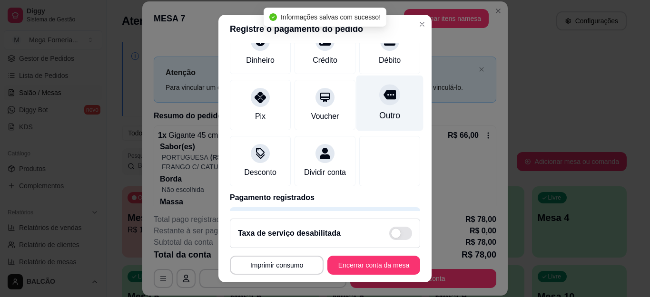
type input "R$ 0,00"
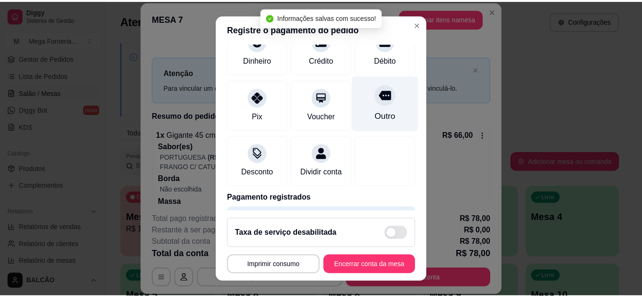
scroll to position [67, 0]
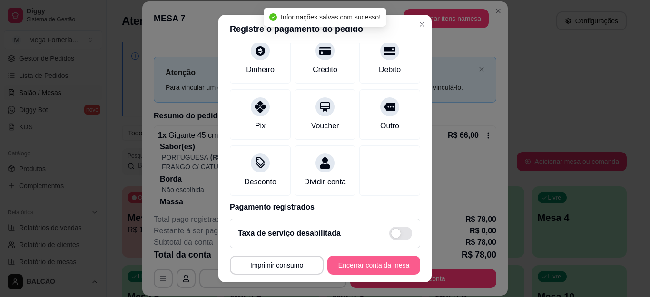
click at [349, 261] on button "Encerrar conta da mesa" at bounding box center [373, 265] width 93 height 19
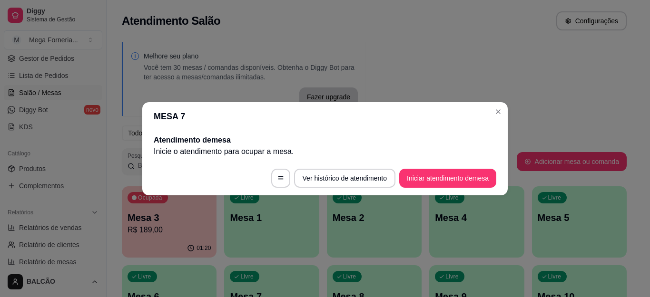
click at [486, 121] on header "MESA 7" at bounding box center [324, 116] width 365 height 29
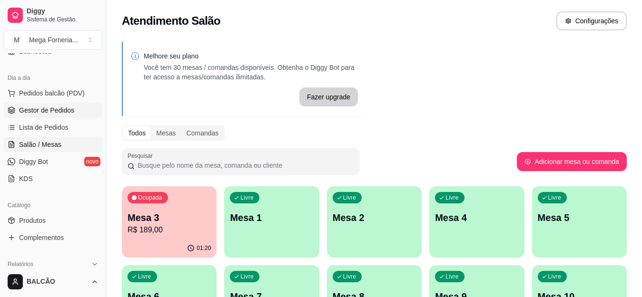
scroll to position [48, 0]
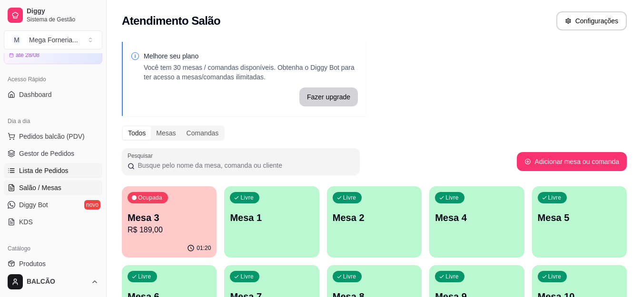
click at [44, 165] on link "Lista de Pedidos" at bounding box center [53, 170] width 98 height 15
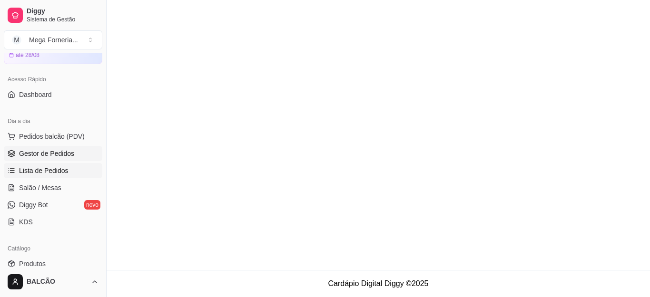
click at [51, 152] on span "Gestor de Pedidos" at bounding box center [46, 154] width 55 height 10
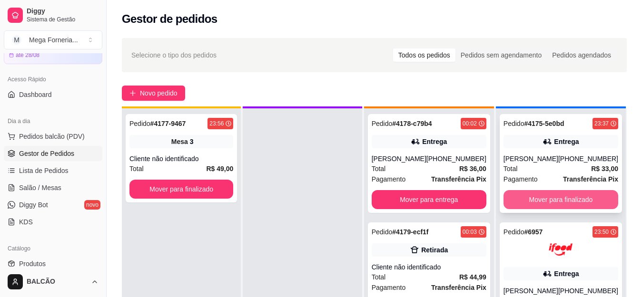
scroll to position [27, 0]
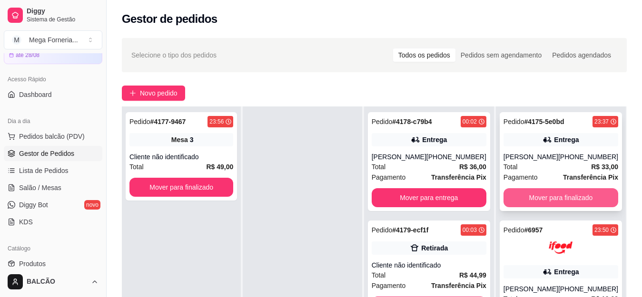
click at [533, 193] on button "Mover para finalizado" at bounding box center [560, 197] width 115 height 19
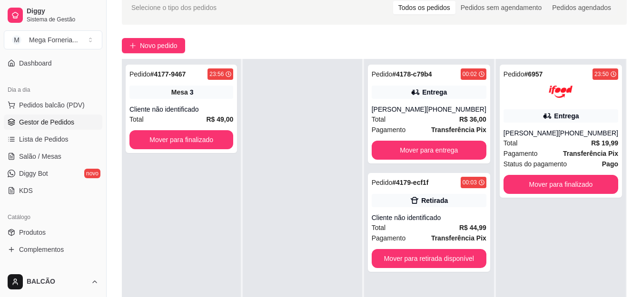
scroll to position [95, 0]
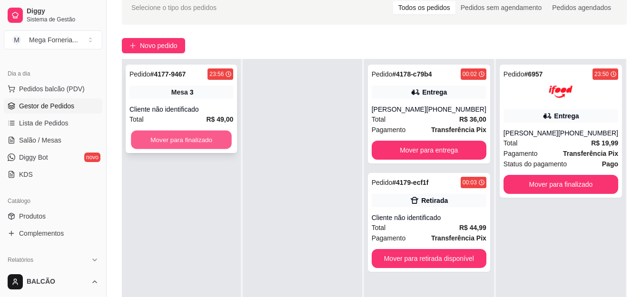
click at [184, 141] on button "Mover para finalizado" at bounding box center [181, 140] width 101 height 19
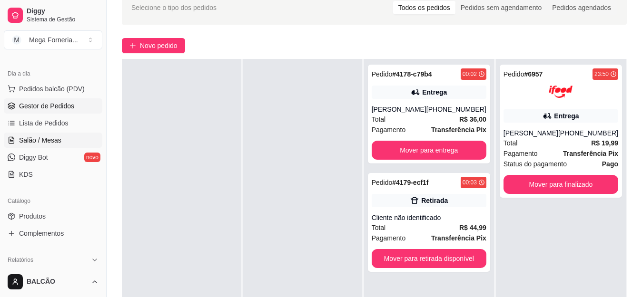
click at [48, 142] on span "Salão / Mesas" at bounding box center [40, 141] width 42 height 10
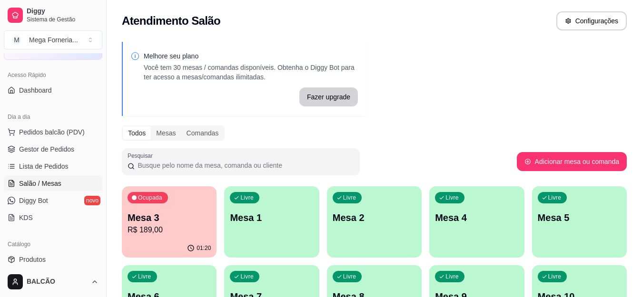
scroll to position [48, 0]
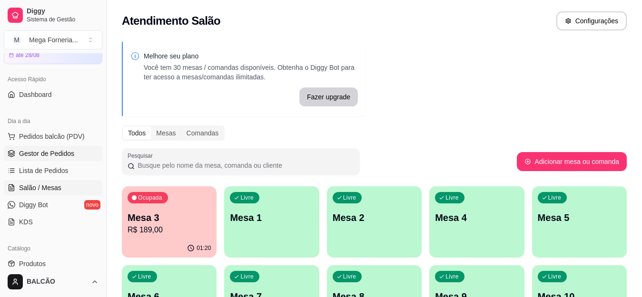
click at [57, 157] on span "Gestor de Pedidos" at bounding box center [46, 154] width 55 height 10
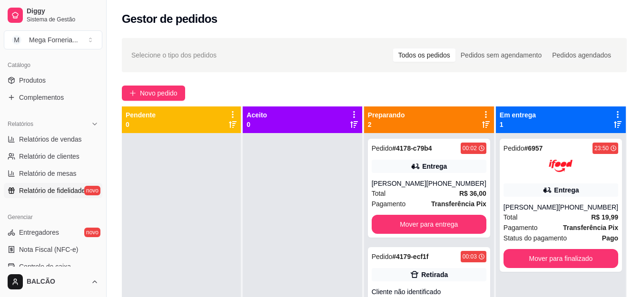
scroll to position [238, 0]
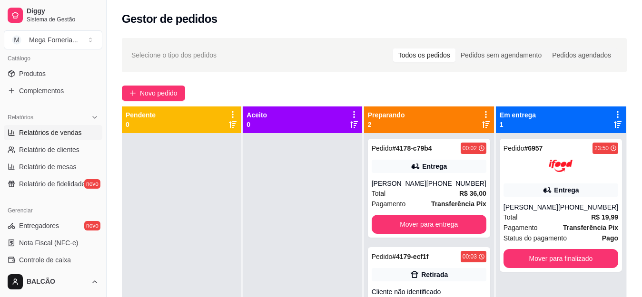
click at [53, 135] on span "Relatórios de vendas" at bounding box center [50, 133] width 63 height 10
select select "ALL"
select select "0"
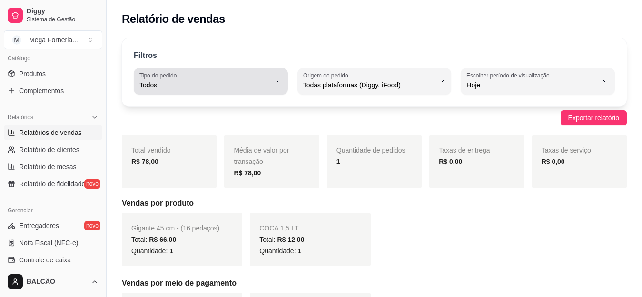
click at [233, 87] on span "Todos" at bounding box center [204, 85] width 131 height 10
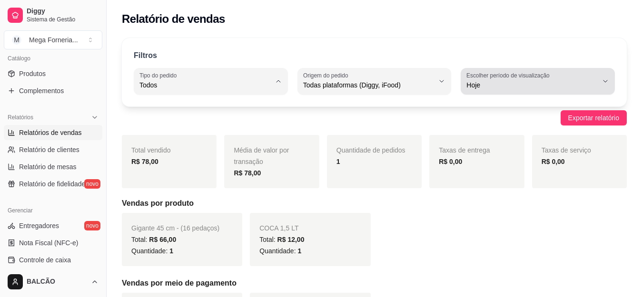
click at [528, 77] on label "Escolher período de visualização" at bounding box center [509, 75] width 86 height 8
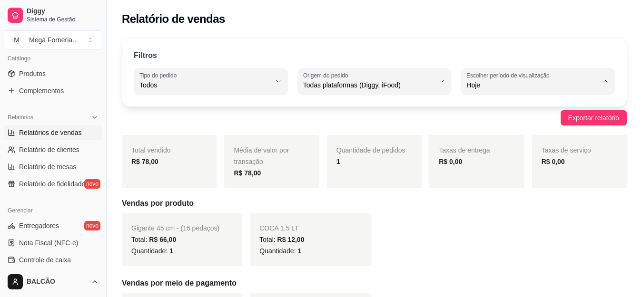
click at [499, 122] on span "Ontem" at bounding box center [533, 123] width 124 height 9
type input "1"
select select "1"
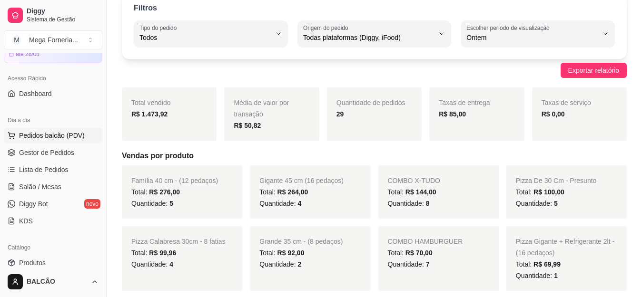
scroll to position [48, 0]
click at [49, 156] on span "Gestor de Pedidos" at bounding box center [46, 154] width 55 height 10
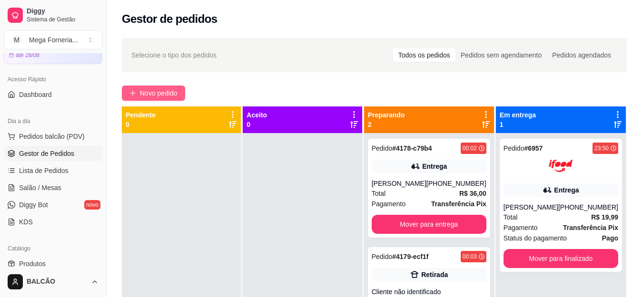
click at [145, 97] on span "Novo pedido" at bounding box center [159, 93] width 38 height 10
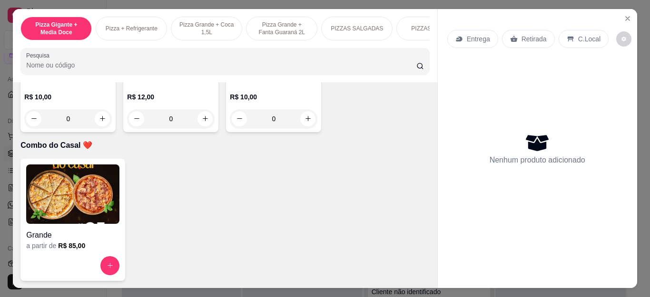
scroll to position [2616, 0]
click at [304, 127] on button "increase-product-quantity" at bounding box center [307, 118] width 15 height 15
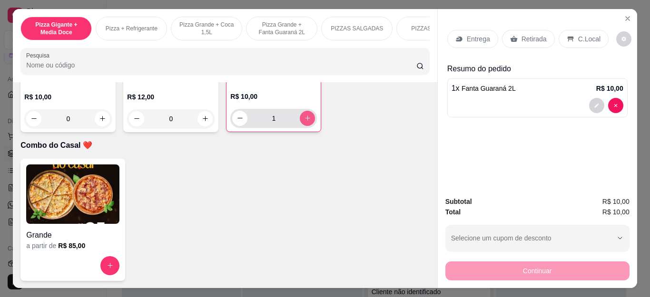
type input "1"
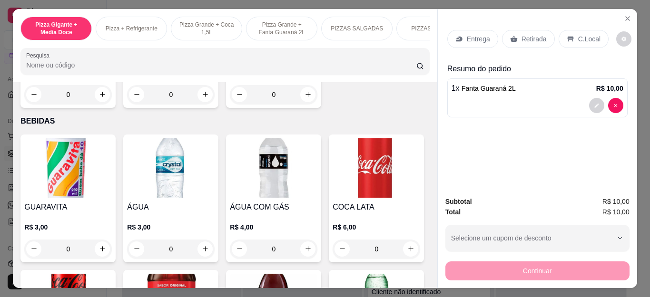
scroll to position [1665, 0]
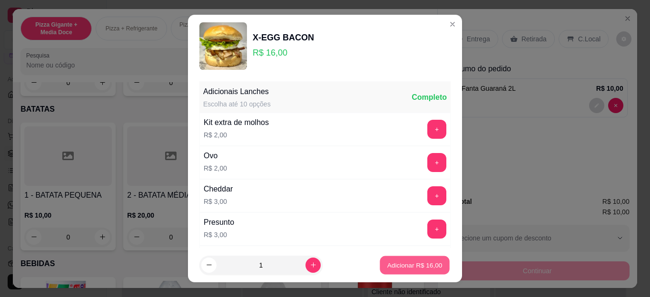
click at [405, 269] on p "Adicionar R$ 16,00" at bounding box center [414, 265] width 55 height 9
click at [526, 37] on p "Retirada" at bounding box center [533, 39] width 25 height 10
type input "1"
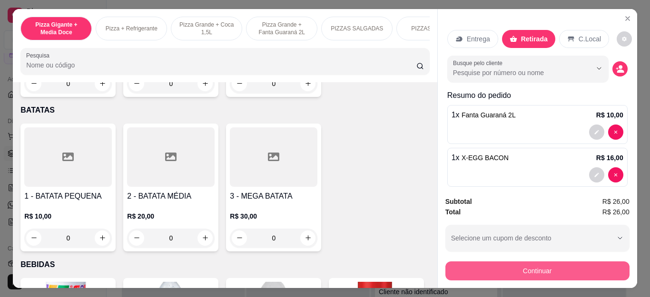
click at [526, 266] on button "Continuar" at bounding box center [537, 271] width 184 height 19
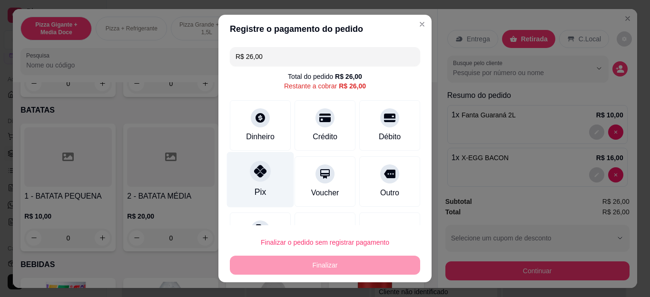
click at [259, 178] on div at bounding box center [260, 171] width 21 height 21
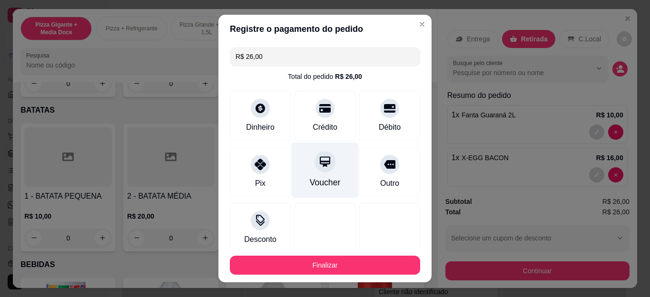
type input "R$ 0,00"
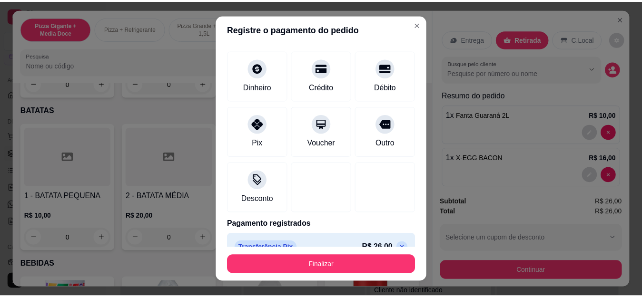
scroll to position [58, 0]
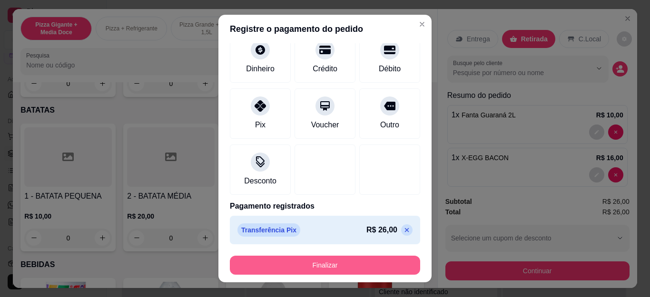
click at [324, 264] on button "Finalizar" at bounding box center [325, 265] width 190 height 19
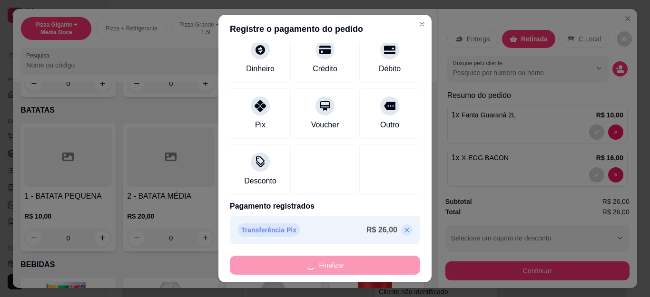
type input "0"
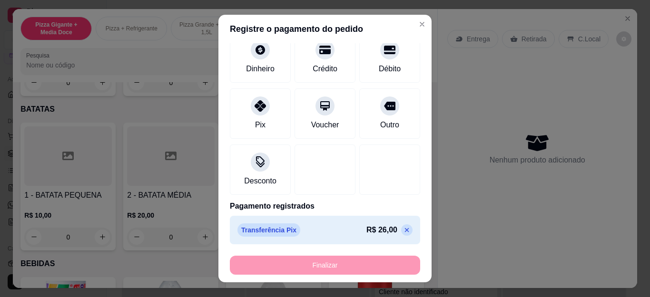
type input "-R$ 26,00"
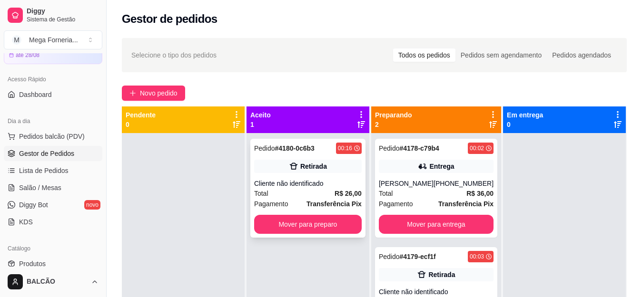
click at [318, 190] on div "Total R$ 26,00" at bounding box center [307, 193] width 107 height 10
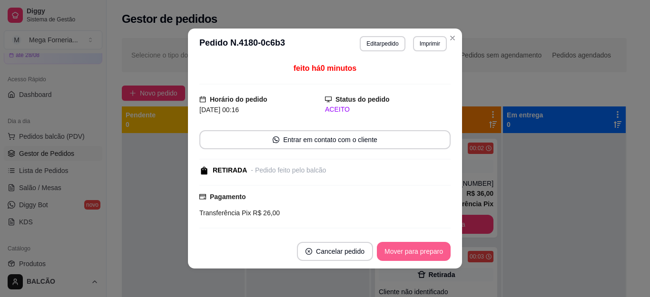
click at [434, 252] on button "Mover para preparo" at bounding box center [414, 251] width 74 height 19
click at [434, 252] on button "Mover para retirada disponível" at bounding box center [398, 252] width 102 height 19
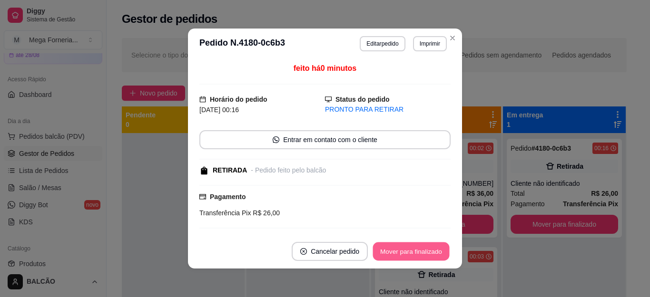
click at [434, 252] on button "Mover para finalizado" at bounding box center [411, 252] width 77 height 19
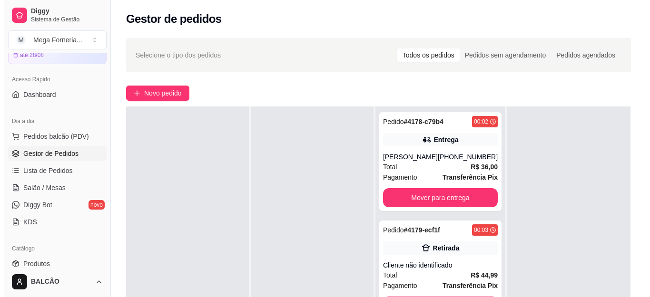
scroll to position [48, 0]
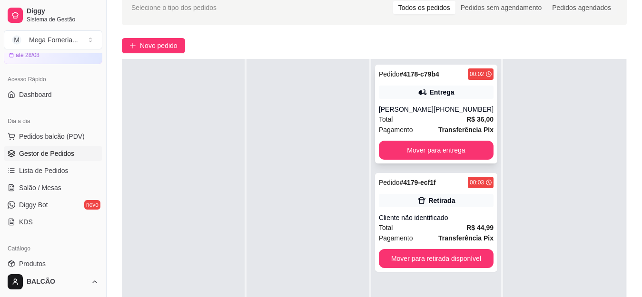
click at [392, 107] on div "[PERSON_NAME]" at bounding box center [406, 110] width 55 height 10
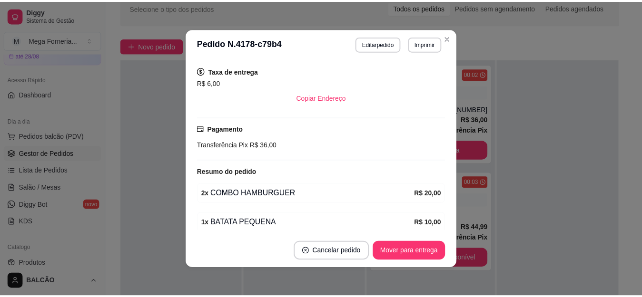
scroll to position [203, 0]
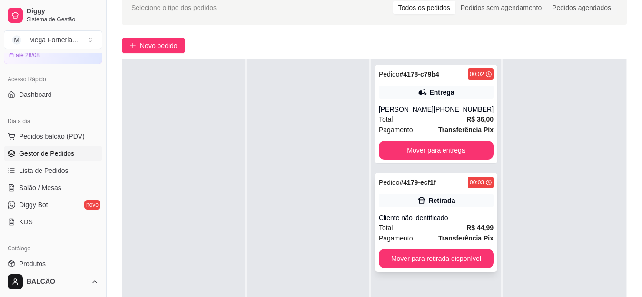
click at [446, 266] on button "Mover para retirada disponível" at bounding box center [436, 258] width 115 height 19
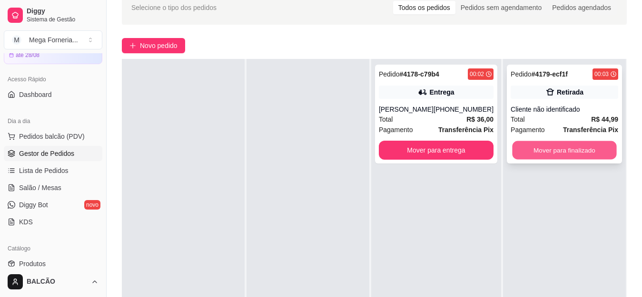
click at [514, 152] on button "Mover para finalizado" at bounding box center [564, 150] width 104 height 19
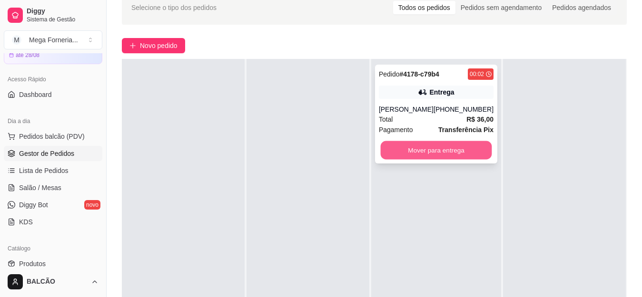
click at [477, 144] on button "Mover para entrega" at bounding box center [435, 150] width 111 height 19
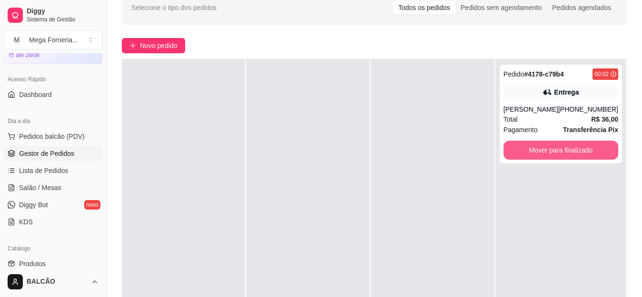
click at [545, 144] on button "Mover para finalizado" at bounding box center [560, 150] width 115 height 19
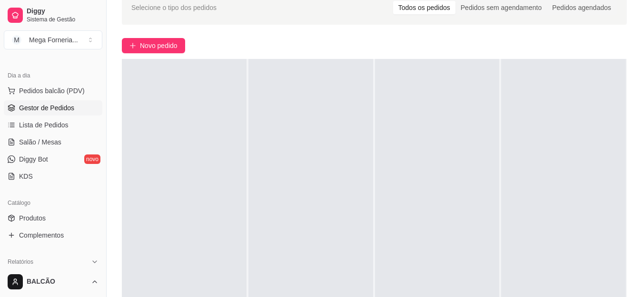
scroll to position [190, 0]
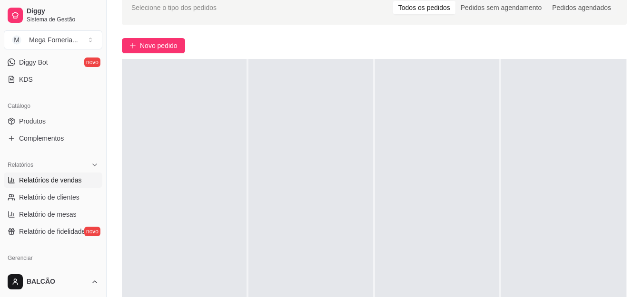
click at [28, 186] on link "Relatórios de vendas" at bounding box center [53, 180] width 98 height 15
select select "ALL"
select select "0"
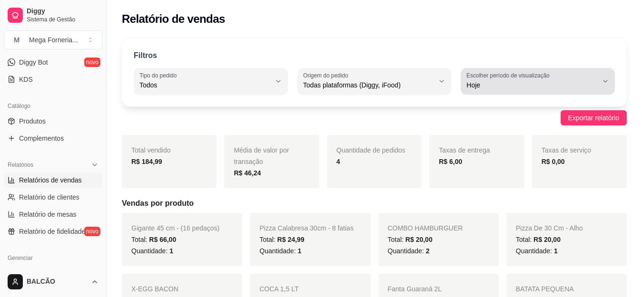
click at [488, 91] on button "Escolher período de visualização Hoje" at bounding box center [537, 81] width 154 height 27
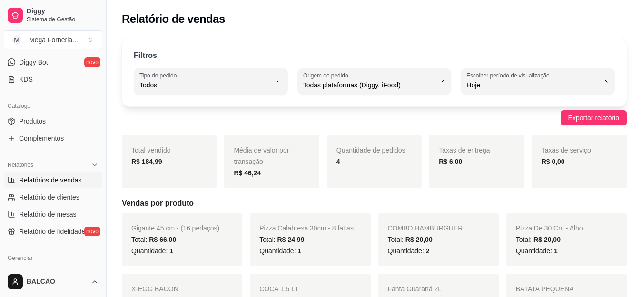
click at [485, 124] on span "Ontem" at bounding box center [533, 123] width 124 height 9
type input "1"
select select "1"
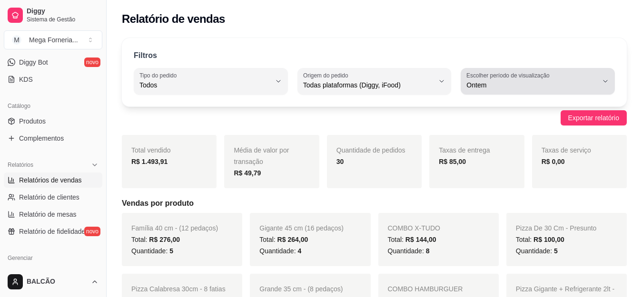
click at [545, 75] on label "Escolher período de visualização" at bounding box center [509, 75] width 86 height 8
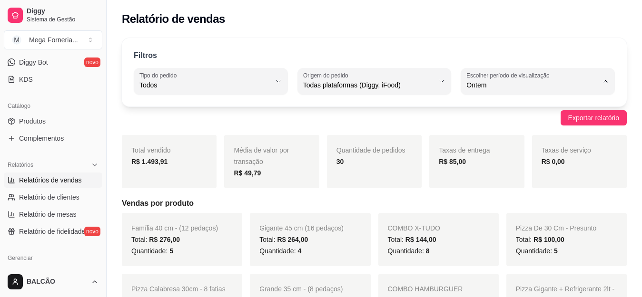
click at [518, 115] on li "Hoje" at bounding box center [537, 108] width 140 height 15
type input "0"
select select "0"
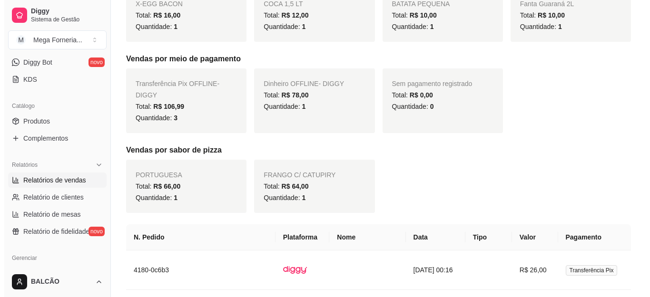
scroll to position [428, 0]
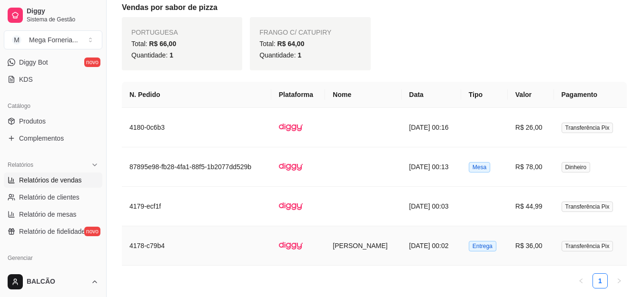
click at [401, 233] on td "[DATE] 00:02" at bounding box center [430, 245] width 59 height 39
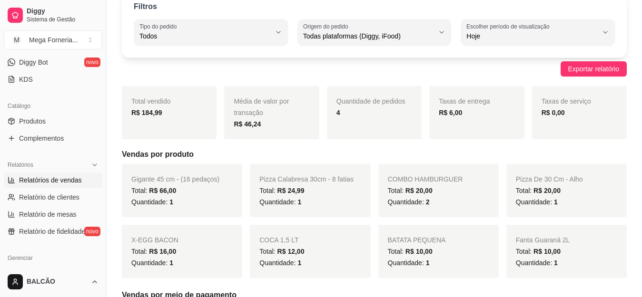
scroll to position [48, 0]
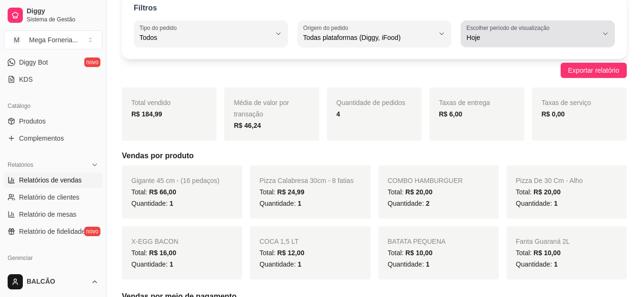
click at [487, 33] on span "Hoje" at bounding box center [531, 38] width 131 height 10
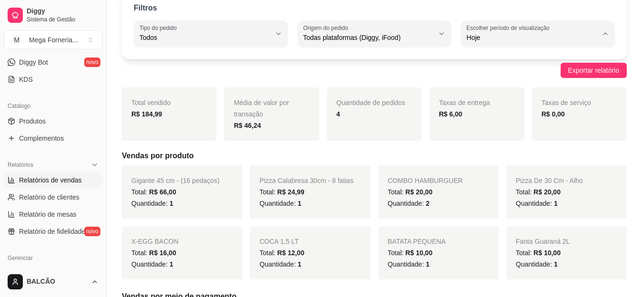
click at [486, 75] on span "Ontem" at bounding box center [533, 75] width 124 height 9
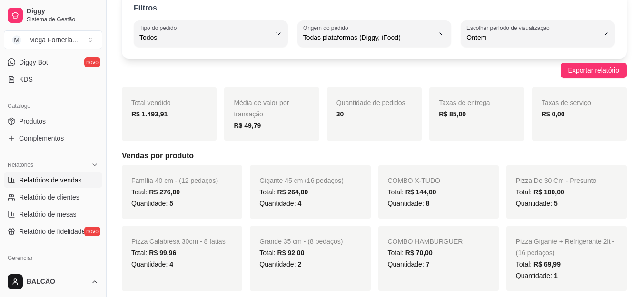
type input "1"
select select "1"
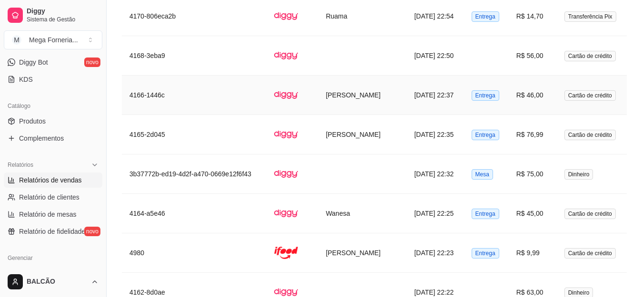
scroll to position [1880, 0]
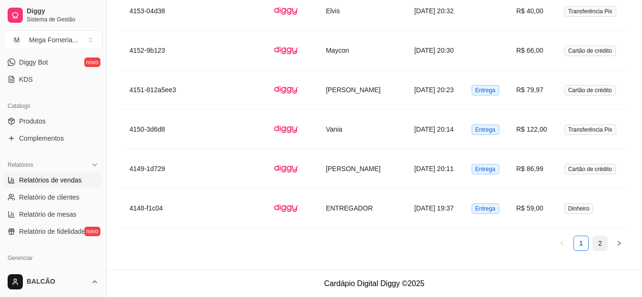
click at [595, 241] on link "2" at bounding box center [600, 243] width 14 height 14
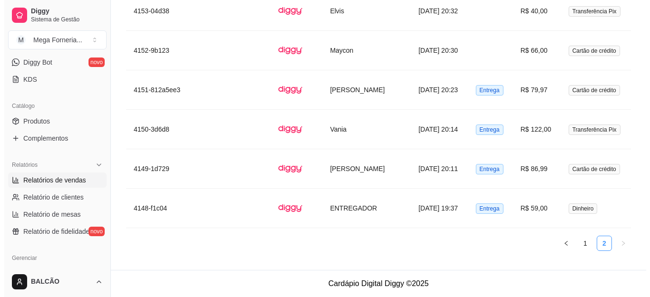
scroll to position [854, 0]
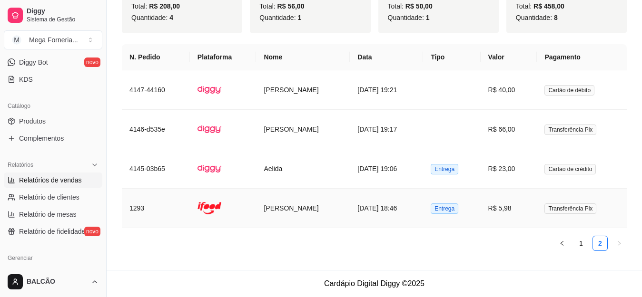
click at [397, 213] on td "[DATE] 18:46" at bounding box center [386, 208] width 73 height 39
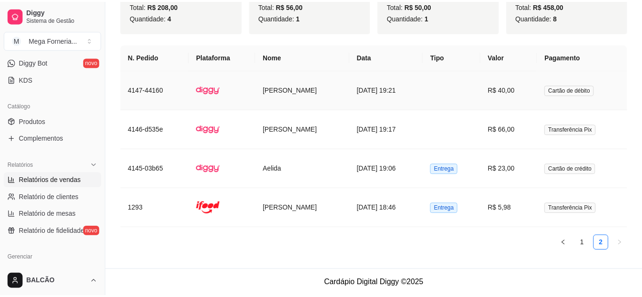
scroll to position [842, 0]
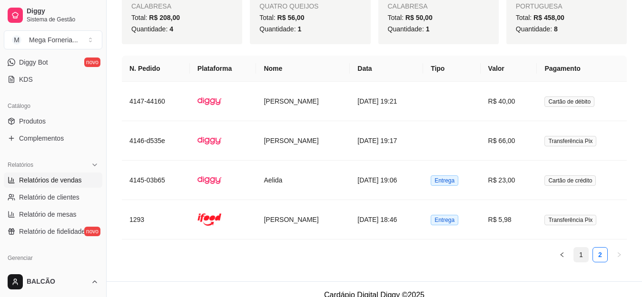
click at [575, 254] on link "1" at bounding box center [581, 255] width 14 height 14
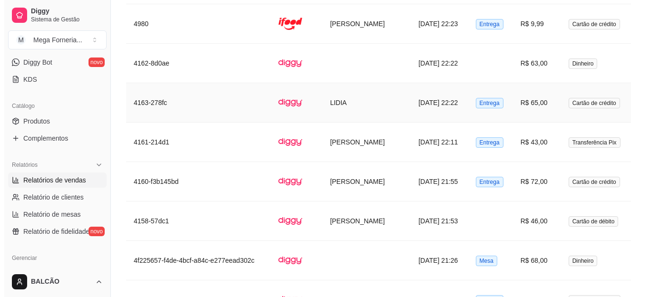
scroll to position [1461, 0]
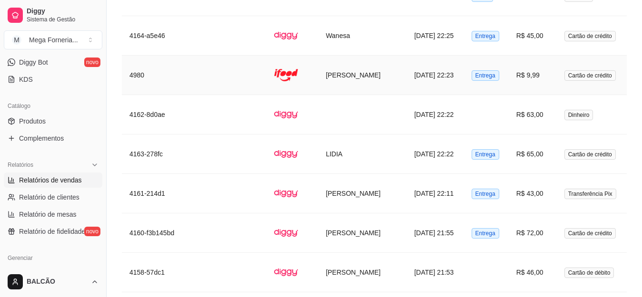
click at [309, 83] on td at bounding box center [292, 75] width 52 height 39
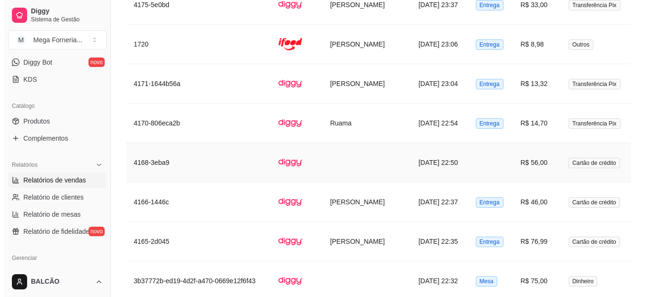
scroll to position [1175, 0]
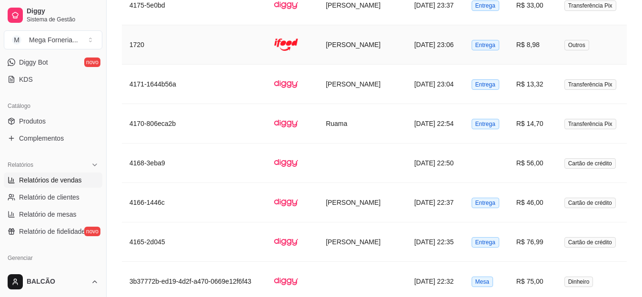
click at [348, 49] on td "[PERSON_NAME]" at bounding box center [362, 44] width 88 height 39
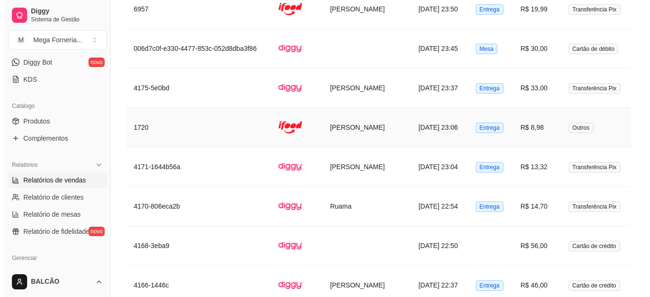
scroll to position [1032, 0]
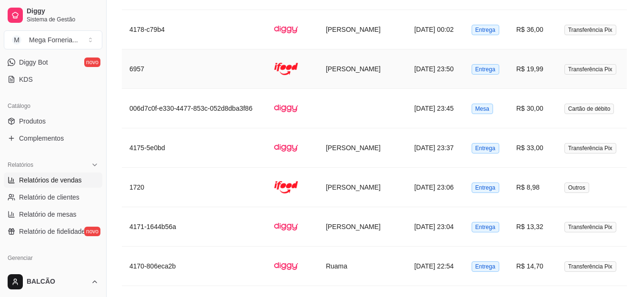
click at [352, 83] on td "[PERSON_NAME]" at bounding box center [362, 68] width 88 height 39
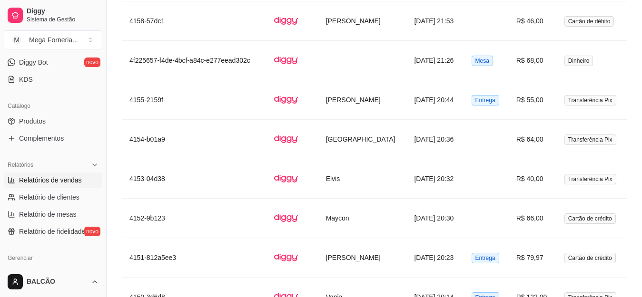
scroll to position [1880, 0]
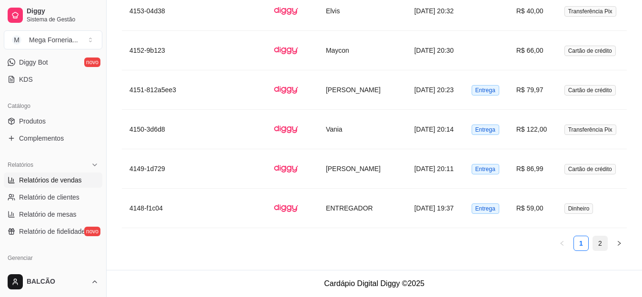
click at [598, 247] on link "2" at bounding box center [600, 243] width 14 height 14
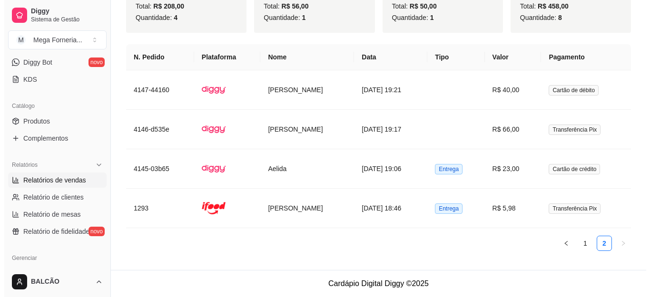
scroll to position [854, 0]
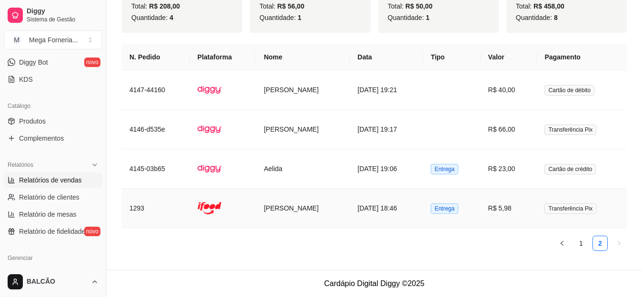
click at [436, 213] on td "Entrega" at bounding box center [451, 208] width 57 height 39
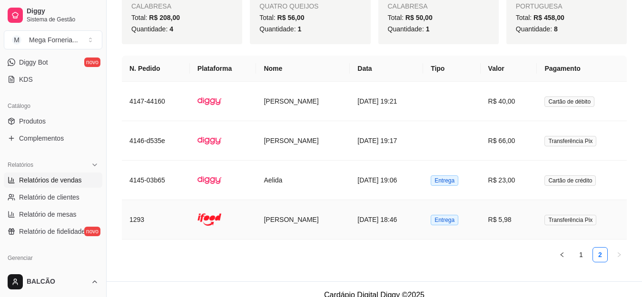
click at [266, 216] on td "[PERSON_NAME]" at bounding box center [303, 219] width 94 height 39
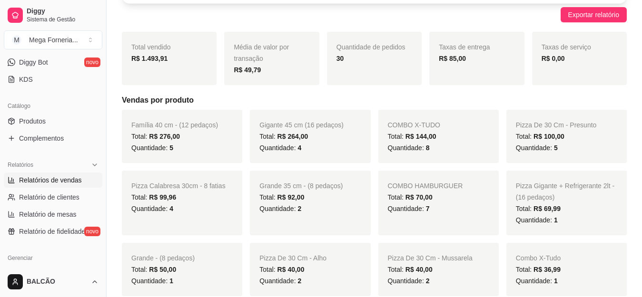
scroll to position [0, 0]
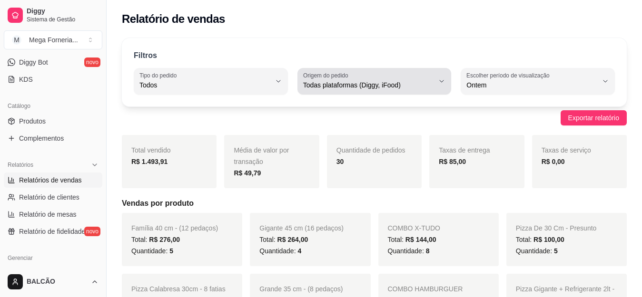
click at [356, 90] on div "Todas plataformas (Diggy, iFood)" at bounding box center [368, 81] width 131 height 19
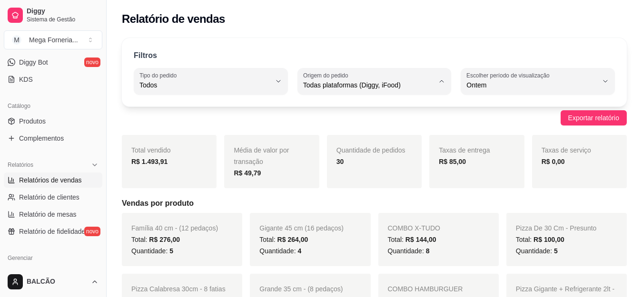
click at [322, 143] on span "iFood" at bounding box center [369, 139] width 124 height 9
type input "IFOOD"
select select "IFOOD"
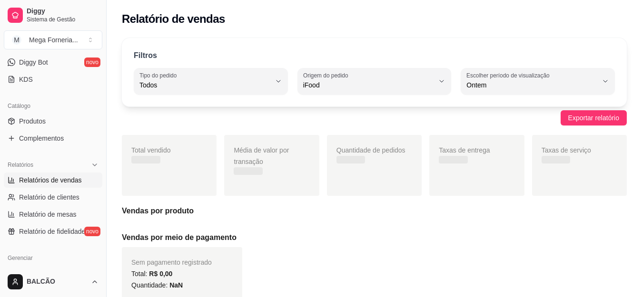
scroll to position [9, 0]
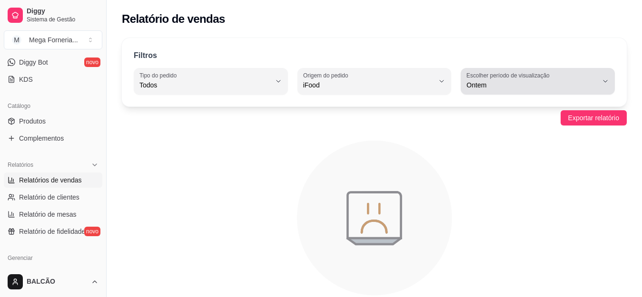
click at [538, 88] on span "Ontem" at bounding box center [531, 85] width 131 height 10
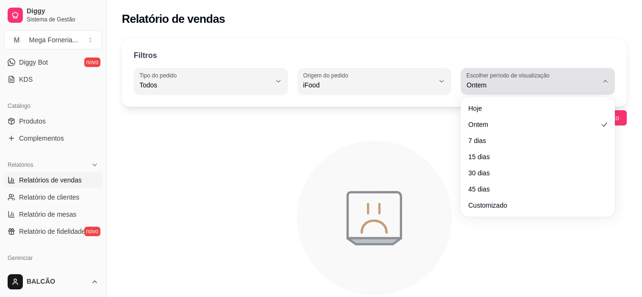
click at [538, 88] on span "Ontem" at bounding box center [531, 85] width 131 height 10
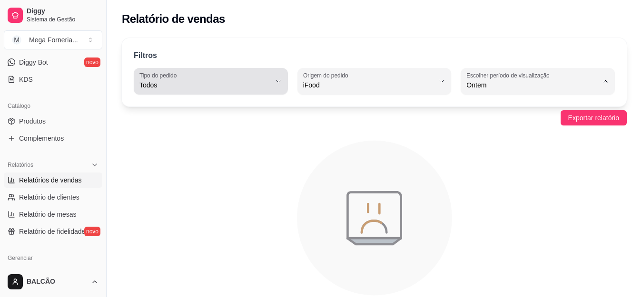
click at [204, 92] on button "Tipo do pedido Todos" at bounding box center [211, 81] width 154 height 27
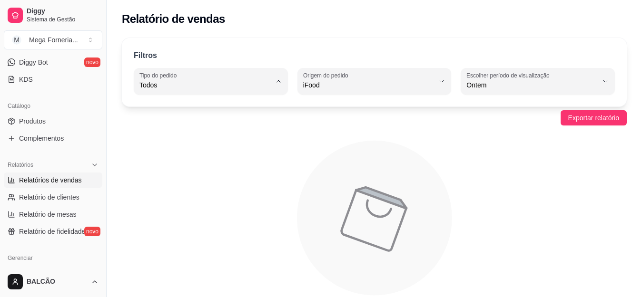
click at [179, 129] on li "Entrega" at bounding box center [210, 123] width 140 height 15
type input "DELIVERY"
select select "DELIVERY"
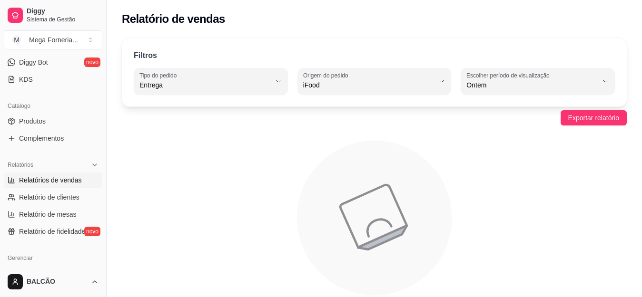
click at [196, 119] on div "Exportar relatório" at bounding box center [374, 117] width 505 height 15
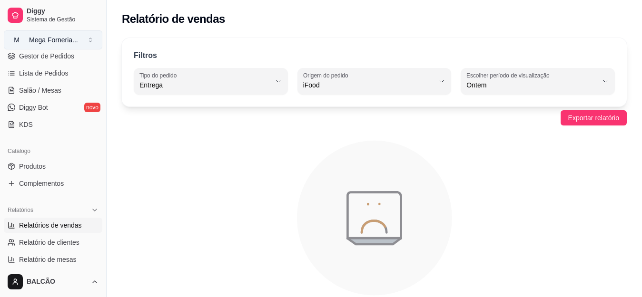
scroll to position [143, 0]
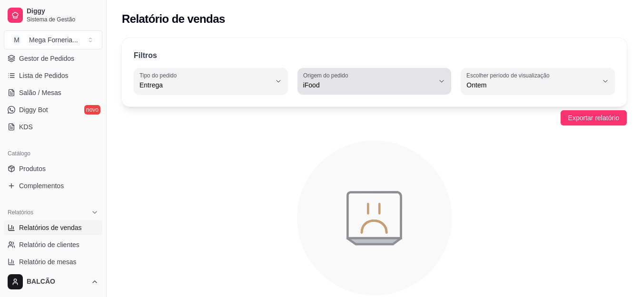
click at [411, 77] on div "iFood" at bounding box center [368, 81] width 131 height 19
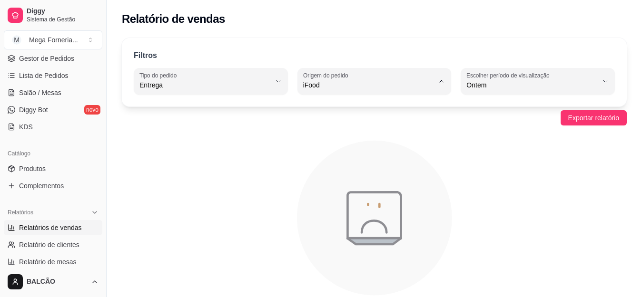
click at [328, 120] on span "Diggy" at bounding box center [369, 123] width 124 height 9
type input "DIGGY"
select select "DIGGY"
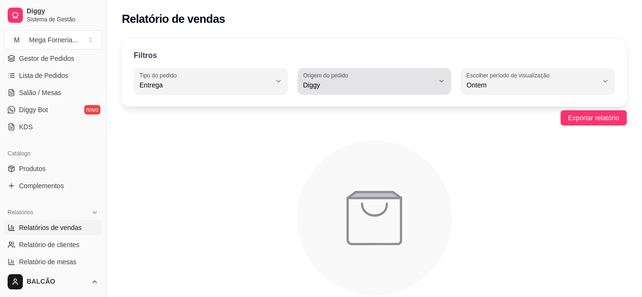
click at [344, 91] on button "Origem do pedido Diggy" at bounding box center [374, 81] width 154 height 27
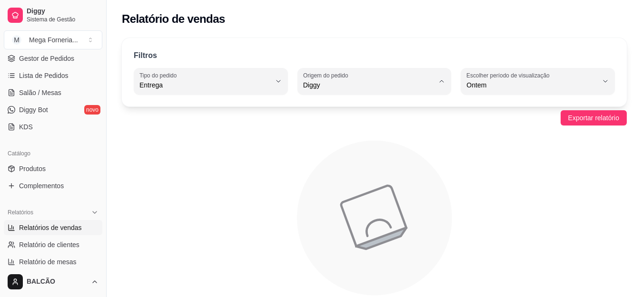
click at [344, 117] on li "Diggy" at bounding box center [374, 123] width 140 height 15
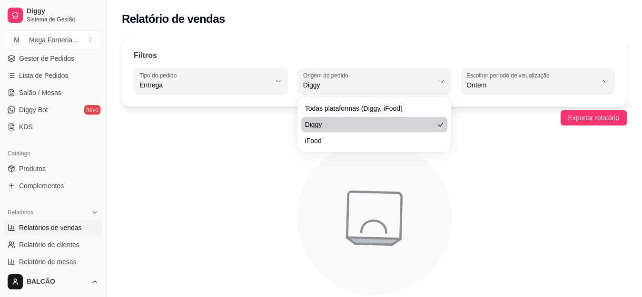
click at [350, 113] on div "Exportar relatório" at bounding box center [374, 117] width 505 height 15
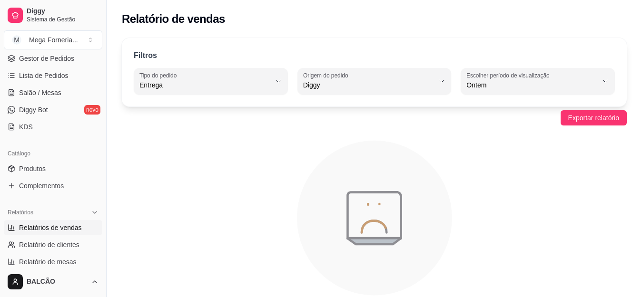
click at [343, 95] on div "Filtros DELIVERY Tipo do pedido Todos Entrega Retirada Mesa Consumo local Tipo …" at bounding box center [374, 72] width 505 height 68
click at [368, 88] on span "Diggy" at bounding box center [368, 85] width 131 height 10
click at [360, 103] on li "Todas plataformas (Diggy, iFood)" at bounding box center [374, 108] width 140 height 15
type input "ALL"
select select "ALL"
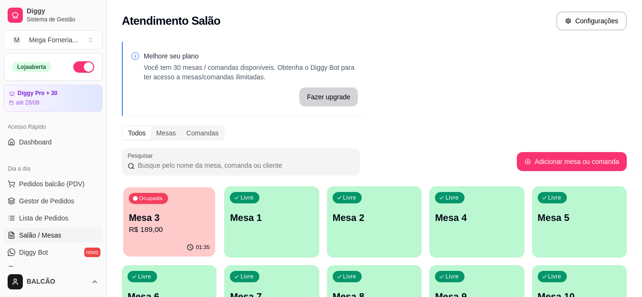
click at [190, 230] on p "R$ 189,00" at bounding box center [169, 229] width 81 height 11
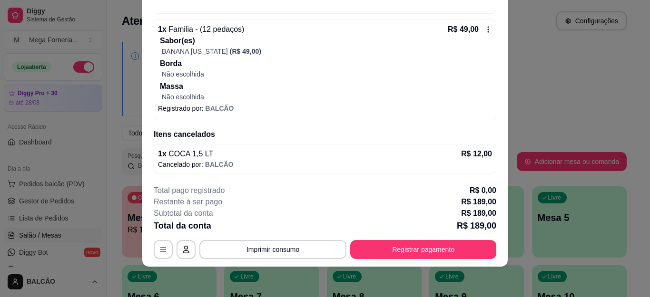
scroll to position [221, 0]
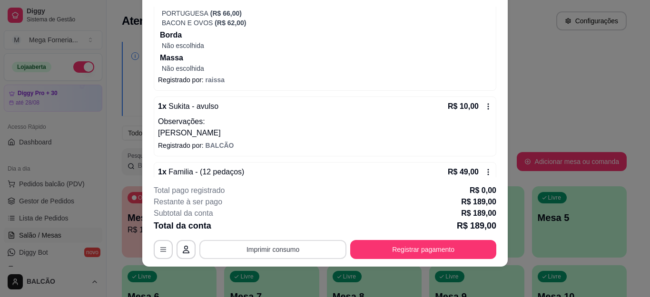
click at [303, 253] on button "Imprimir consumo" at bounding box center [272, 249] width 147 height 19
click at [278, 226] on button "IMPRESSORA" at bounding box center [271, 227] width 69 height 15
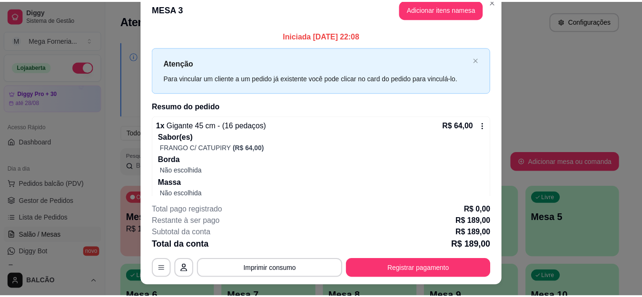
scroll to position [0, 0]
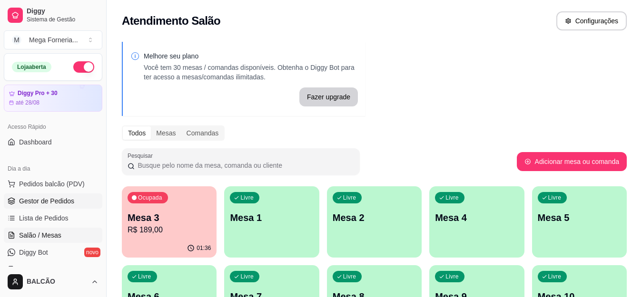
click at [47, 207] on link "Gestor de Pedidos" at bounding box center [53, 201] width 98 height 15
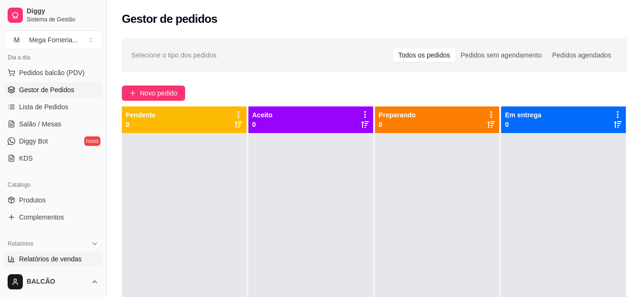
scroll to position [95, 0]
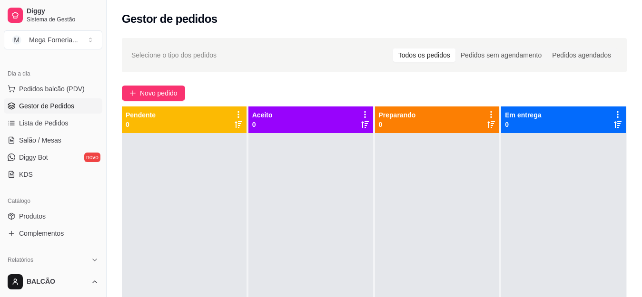
click at [39, 139] on span "Salão / Mesas" at bounding box center [40, 141] width 42 height 10
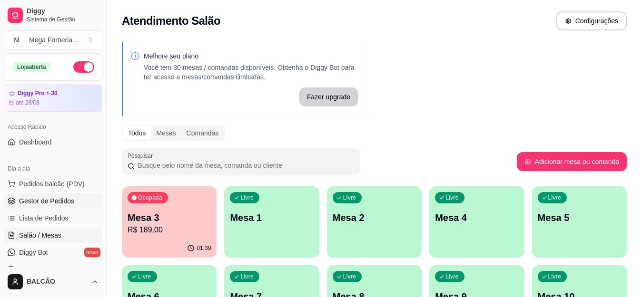
click at [52, 206] on link "Gestor de Pedidos" at bounding box center [53, 201] width 98 height 15
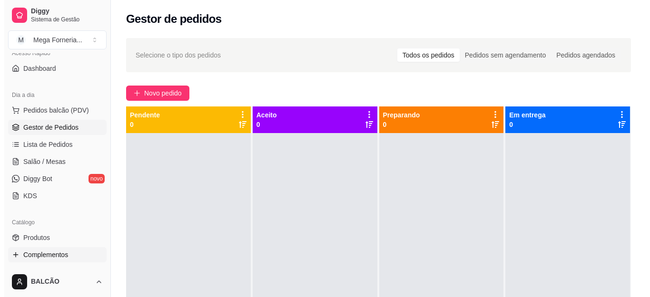
scroll to position [95, 0]
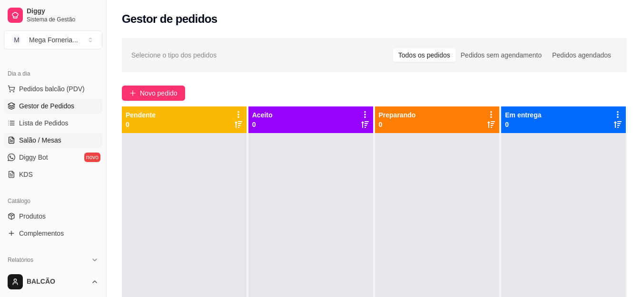
click at [49, 138] on span "Salão / Mesas" at bounding box center [40, 141] width 42 height 10
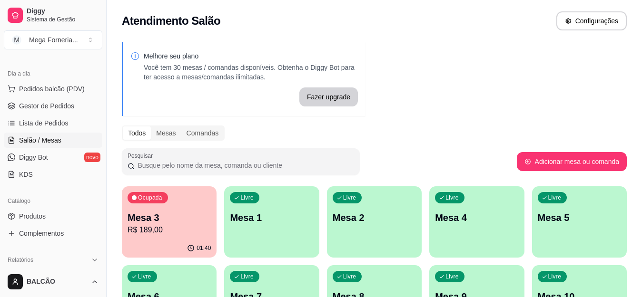
click at [189, 223] on p "Mesa 3" at bounding box center [168, 217] width 83 height 13
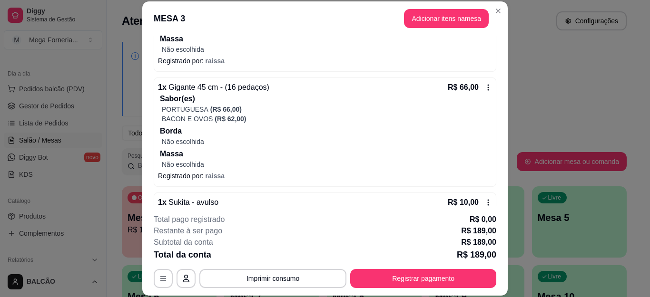
scroll to position [190, 0]
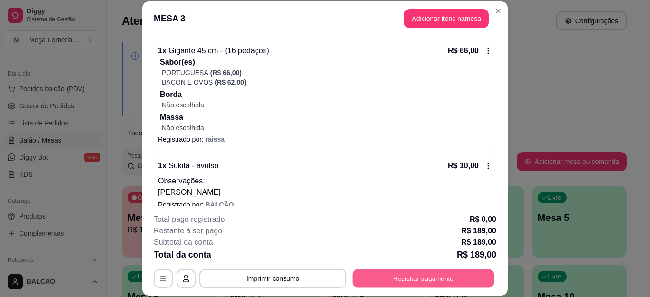
click at [385, 281] on button "Registrar pagamento" at bounding box center [423, 278] width 142 height 19
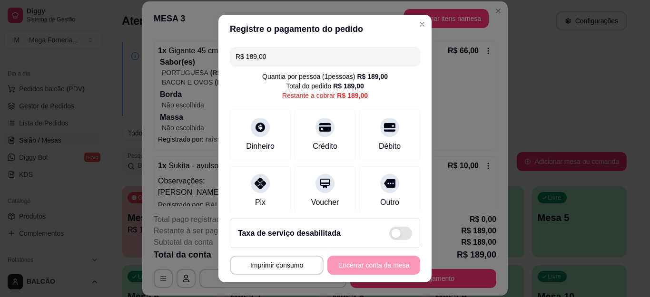
click at [274, 69] on div "R$ 189,00 Quantia por pessoa ( 1 pessoas) R$ 189,00 Total do pedido R$ 189,00 R…" at bounding box center [324, 127] width 213 height 168
click at [274, 68] on div "R$ 189,00 Quantia por pessoa ( 1 pessoas) R$ 189,00 Total do pedido R$ 189,00 R…" at bounding box center [324, 127] width 213 height 168
click at [278, 59] on input "R$ 189,00" at bounding box center [324, 56] width 179 height 19
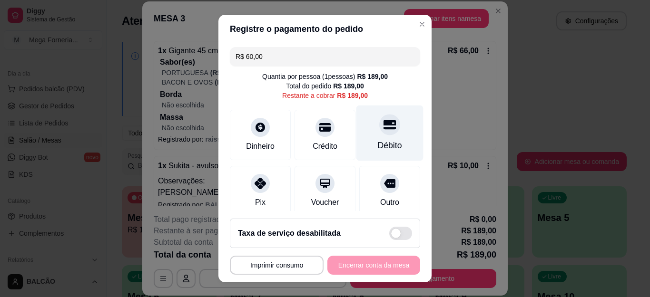
click at [358, 137] on div "Débito" at bounding box center [389, 134] width 67 height 56
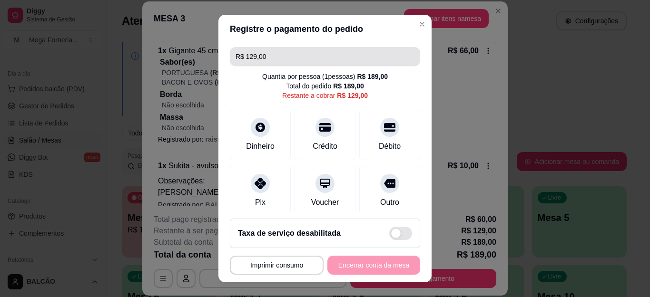
click at [286, 53] on input "R$ 129,00" at bounding box center [324, 56] width 179 height 19
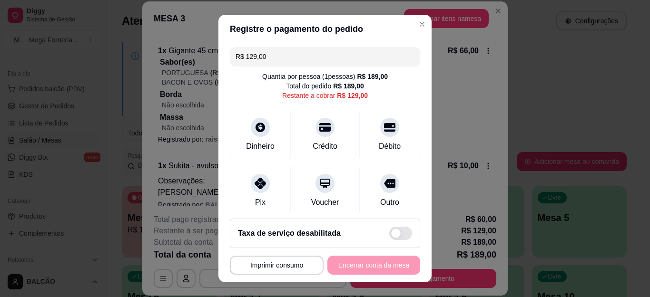
click at [286, 53] on input "R$ 129,00" at bounding box center [324, 56] width 179 height 19
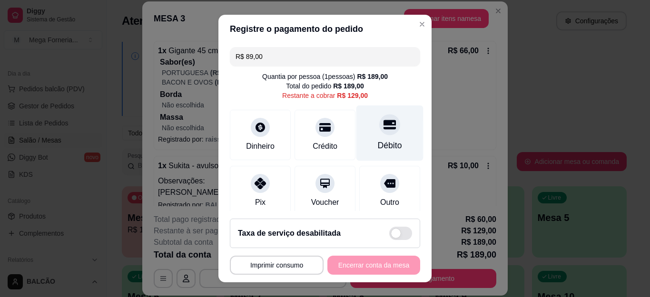
click at [356, 137] on div "Débito" at bounding box center [389, 134] width 67 height 56
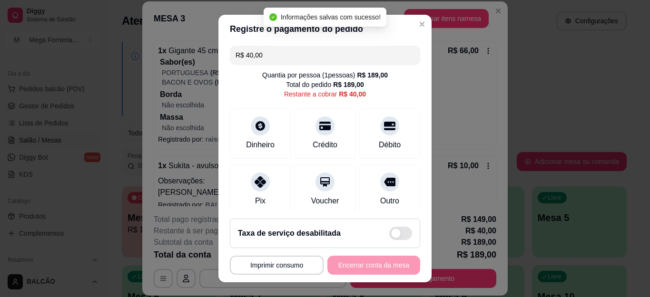
scroll to position [0, 0]
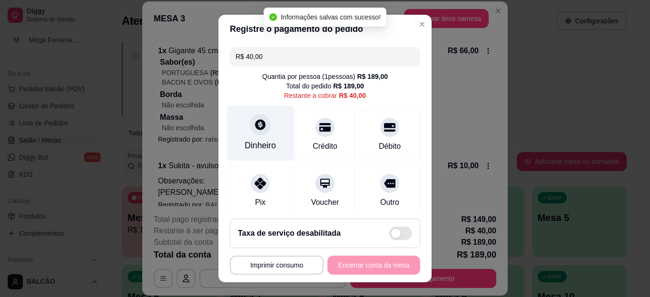
click at [254, 129] on icon at bounding box center [260, 124] width 12 height 12
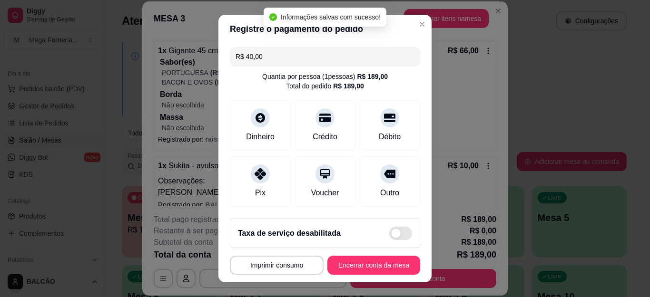
scroll to position [153, 0]
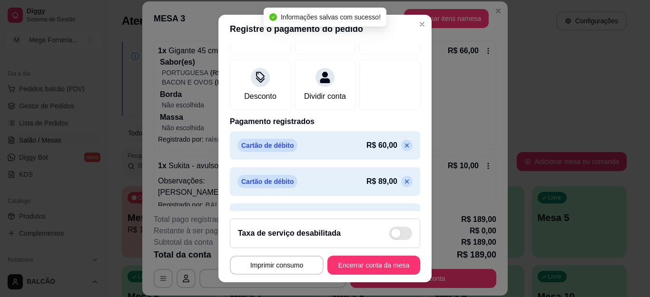
type input "R$ 0,00"
click at [365, 260] on button "Encerrar conta da mesa" at bounding box center [373, 265] width 93 height 19
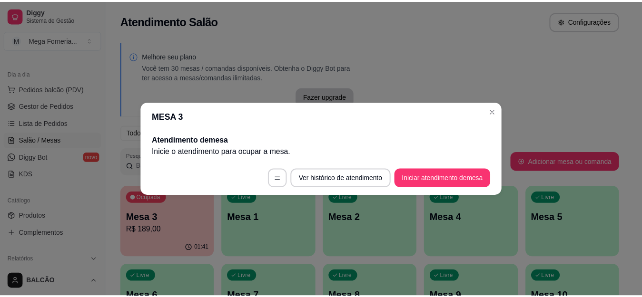
scroll to position [0, 0]
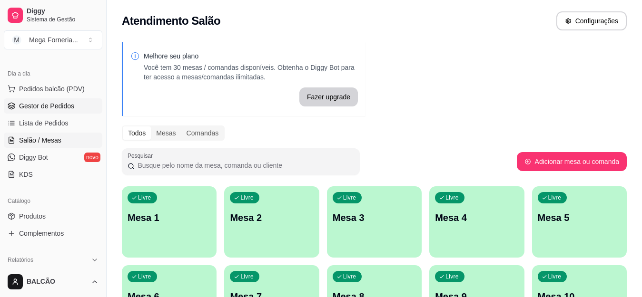
click at [62, 105] on span "Gestor de Pedidos" at bounding box center [46, 106] width 55 height 10
